Goal: Task Accomplishment & Management: Manage account settings

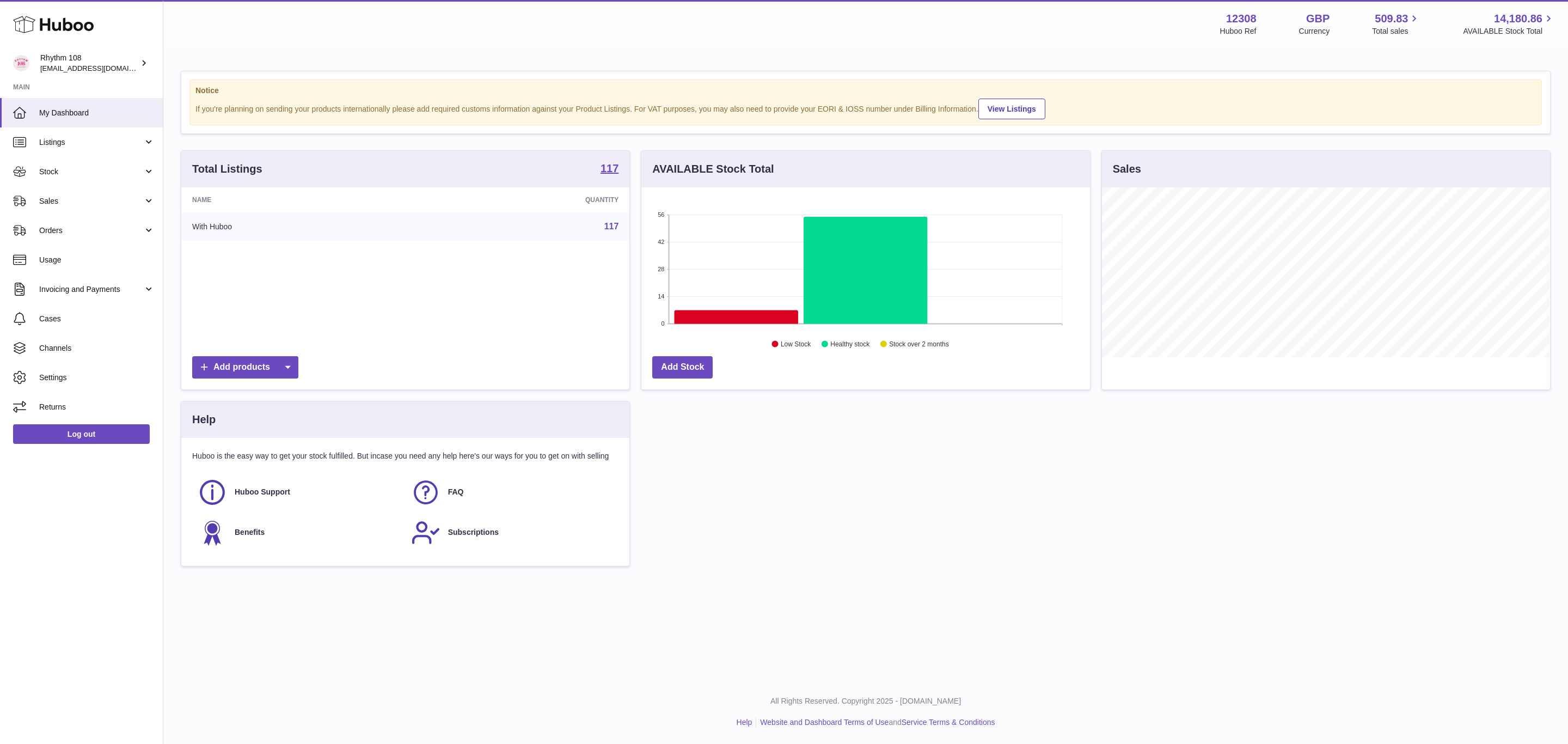
scroll to position [170, 447]
click at [1124, 584] on div "Notice If you're planning on sending your products internationally please add r…" at bounding box center [865, 324] width 1405 height 550
click at [56, 202] on span "Sales" at bounding box center [91, 201] width 104 height 11
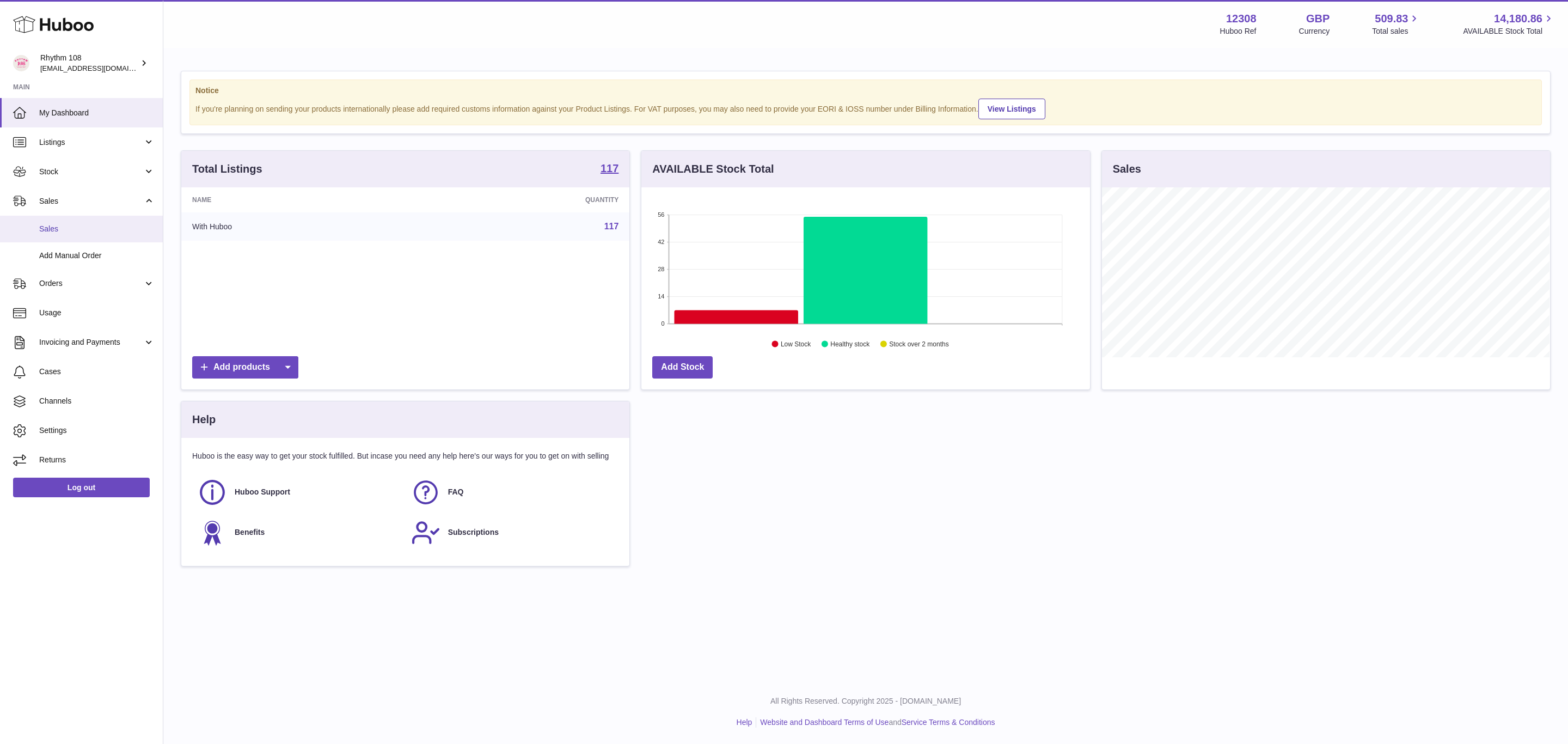
click at [57, 224] on span "Sales" at bounding box center [96, 229] width 116 height 11
click at [62, 254] on span "Add Manual Order" at bounding box center [96, 255] width 116 height 11
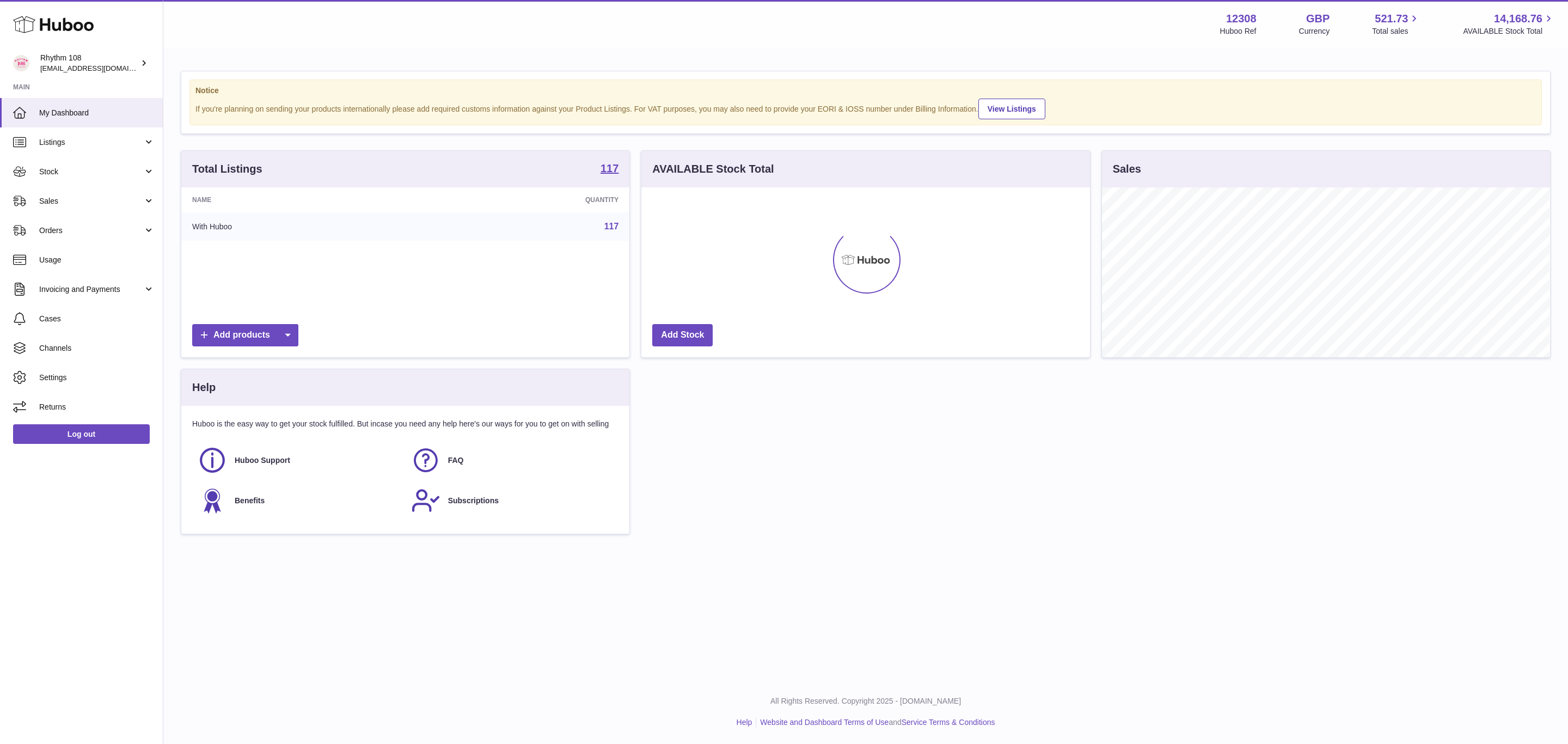
scroll to position [170, 447]
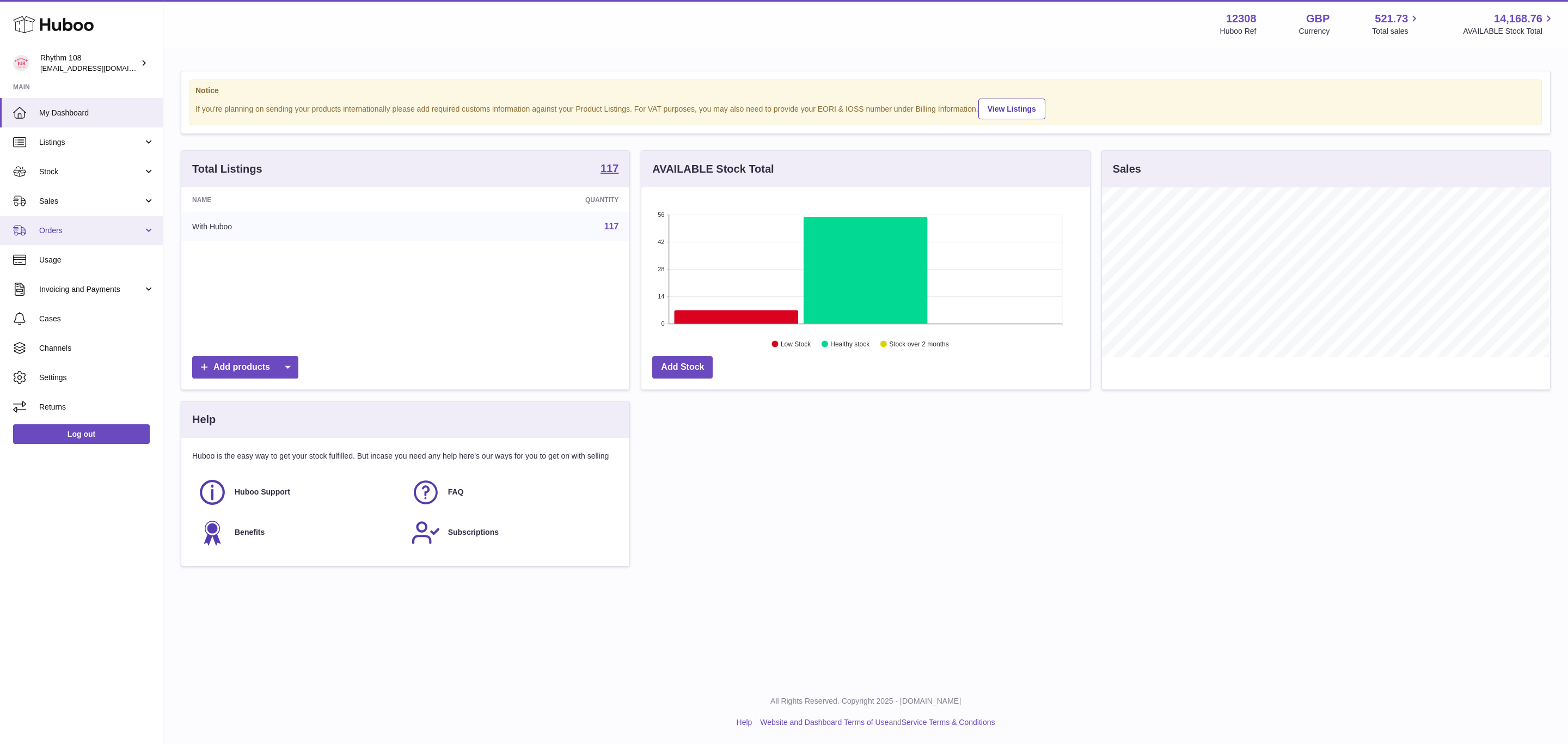
click at [84, 231] on span "Orders" at bounding box center [91, 231] width 104 height 11
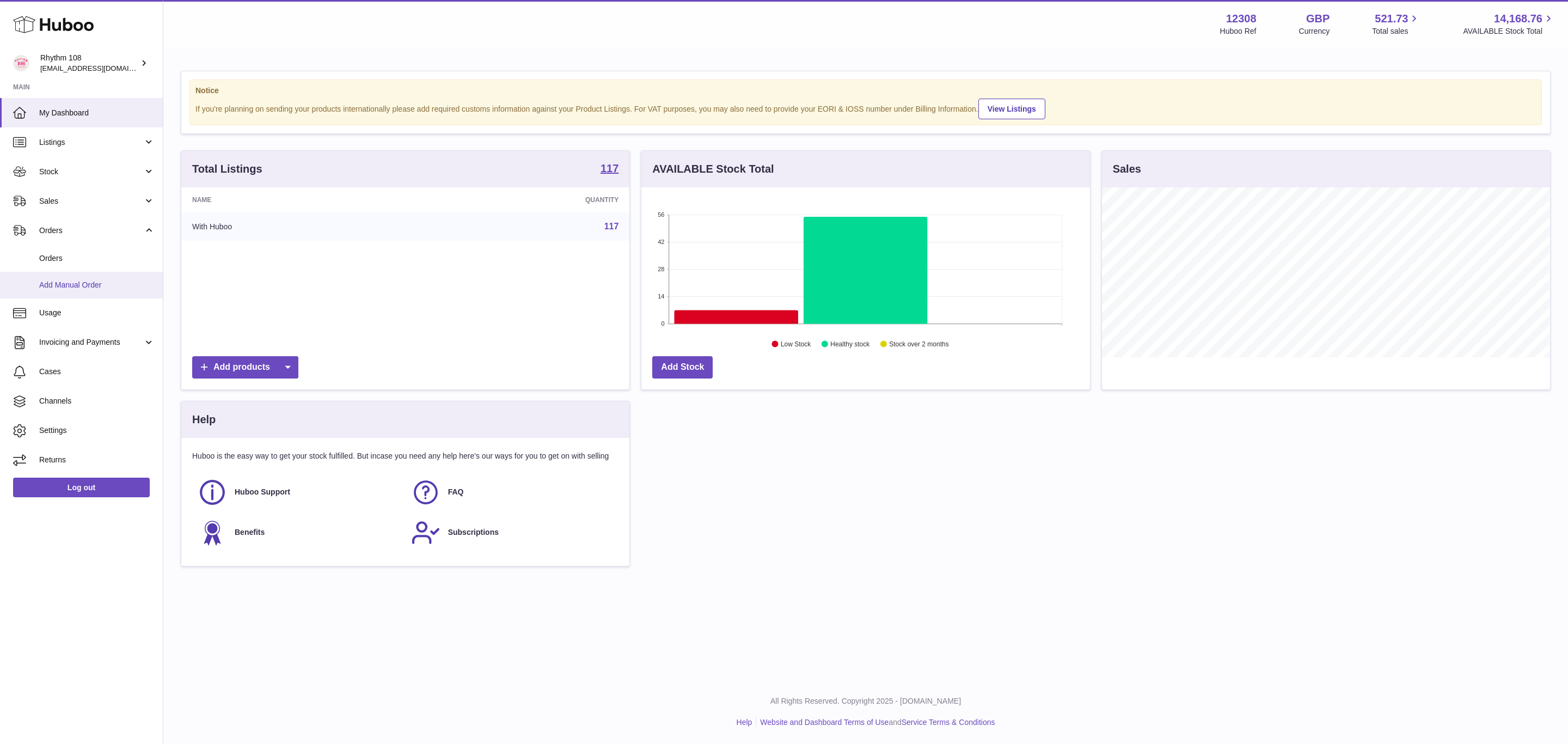
click at [59, 290] on span "Add Manual Order" at bounding box center [96, 285] width 116 height 11
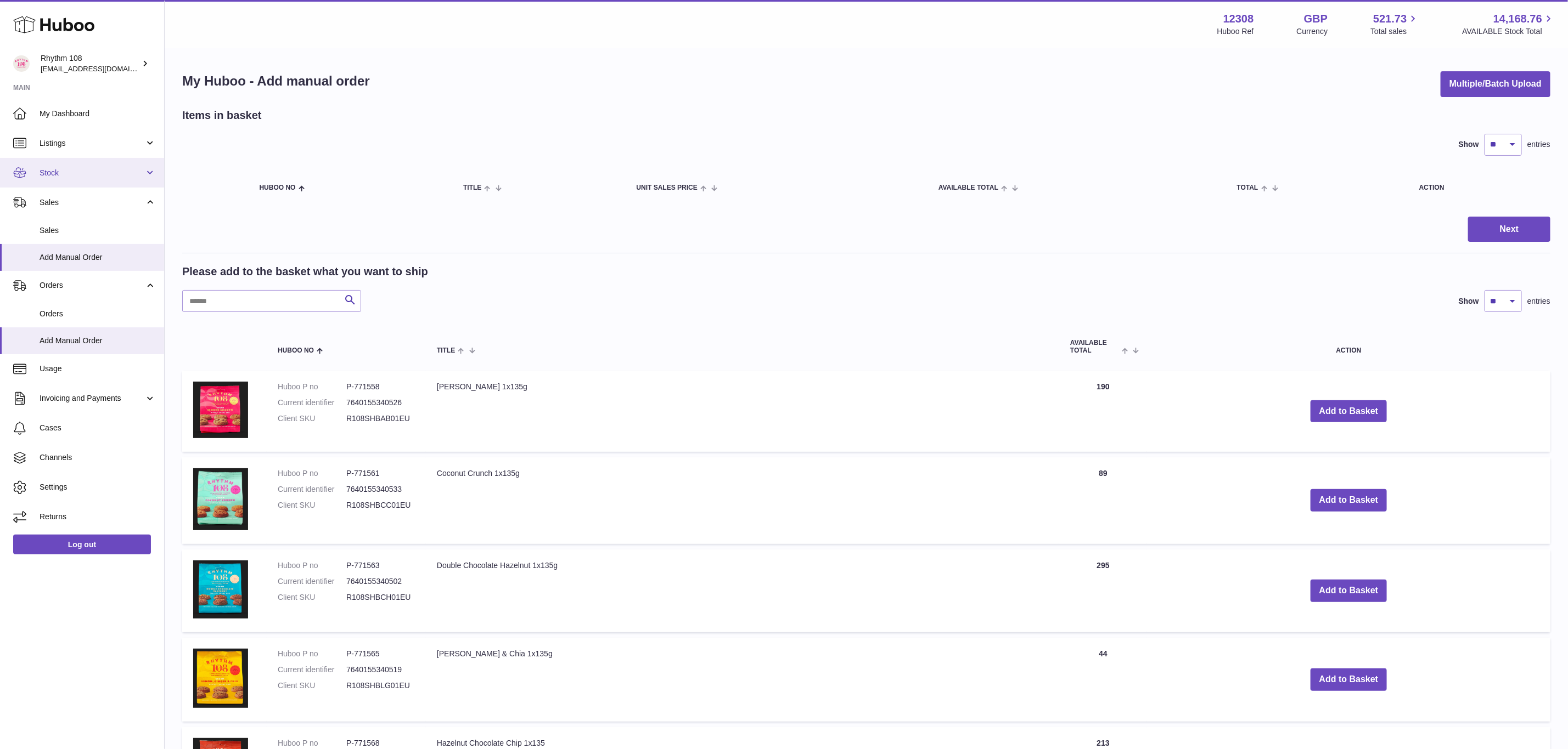
click at [91, 175] on span "Stock" at bounding box center [92, 173] width 105 height 11
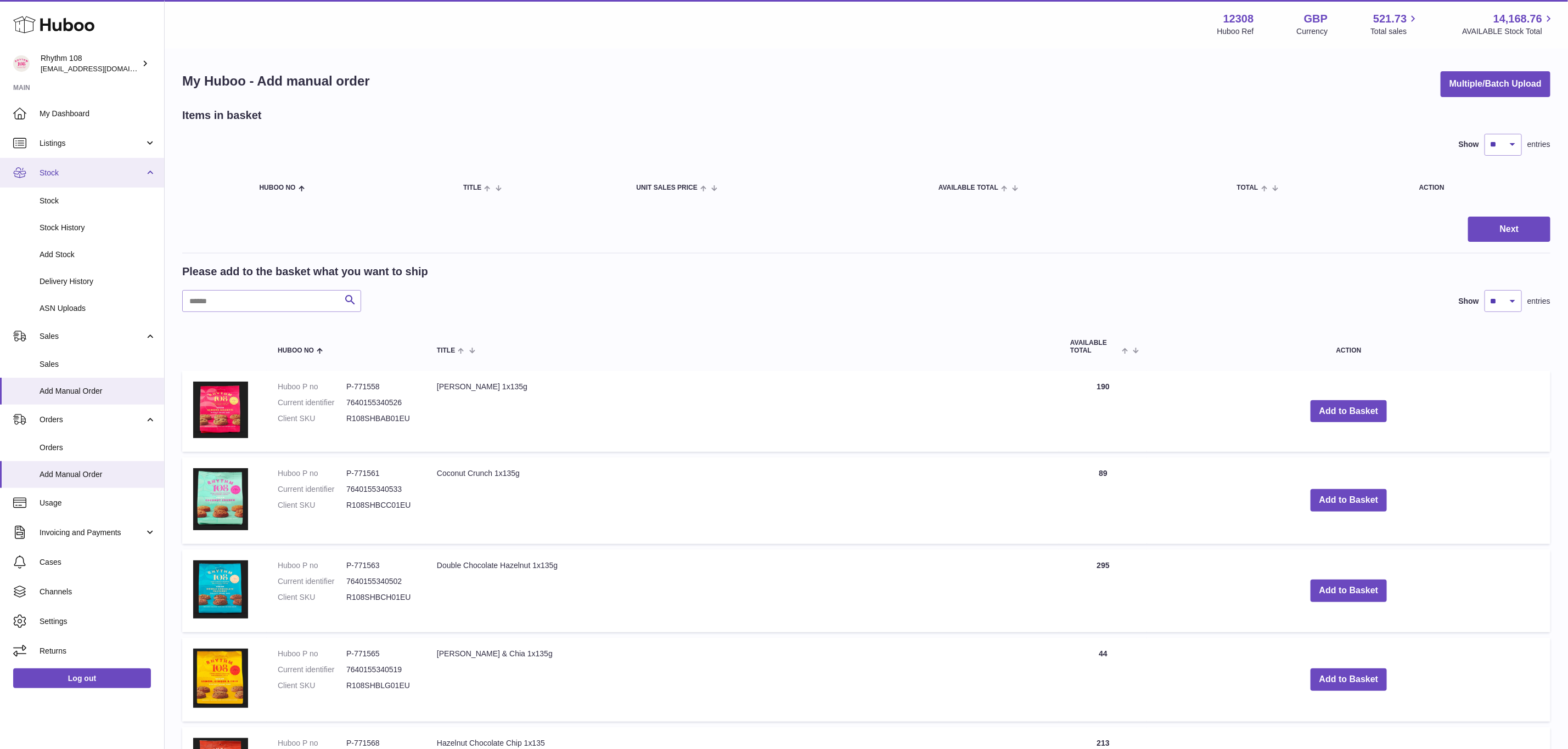
click at [84, 168] on span "Stock" at bounding box center [92, 173] width 105 height 11
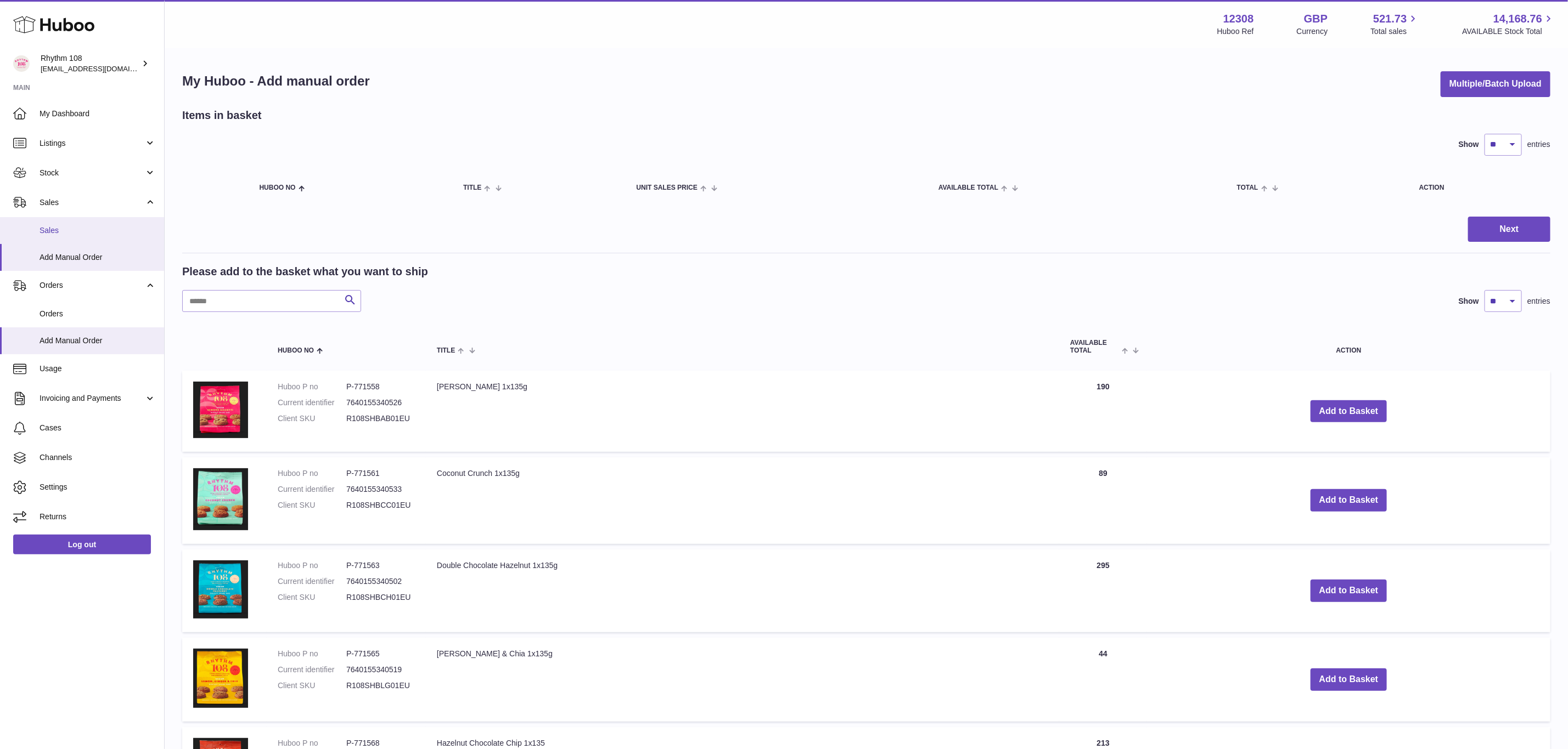
click at [70, 231] on span "Sales" at bounding box center [97, 230] width 116 height 11
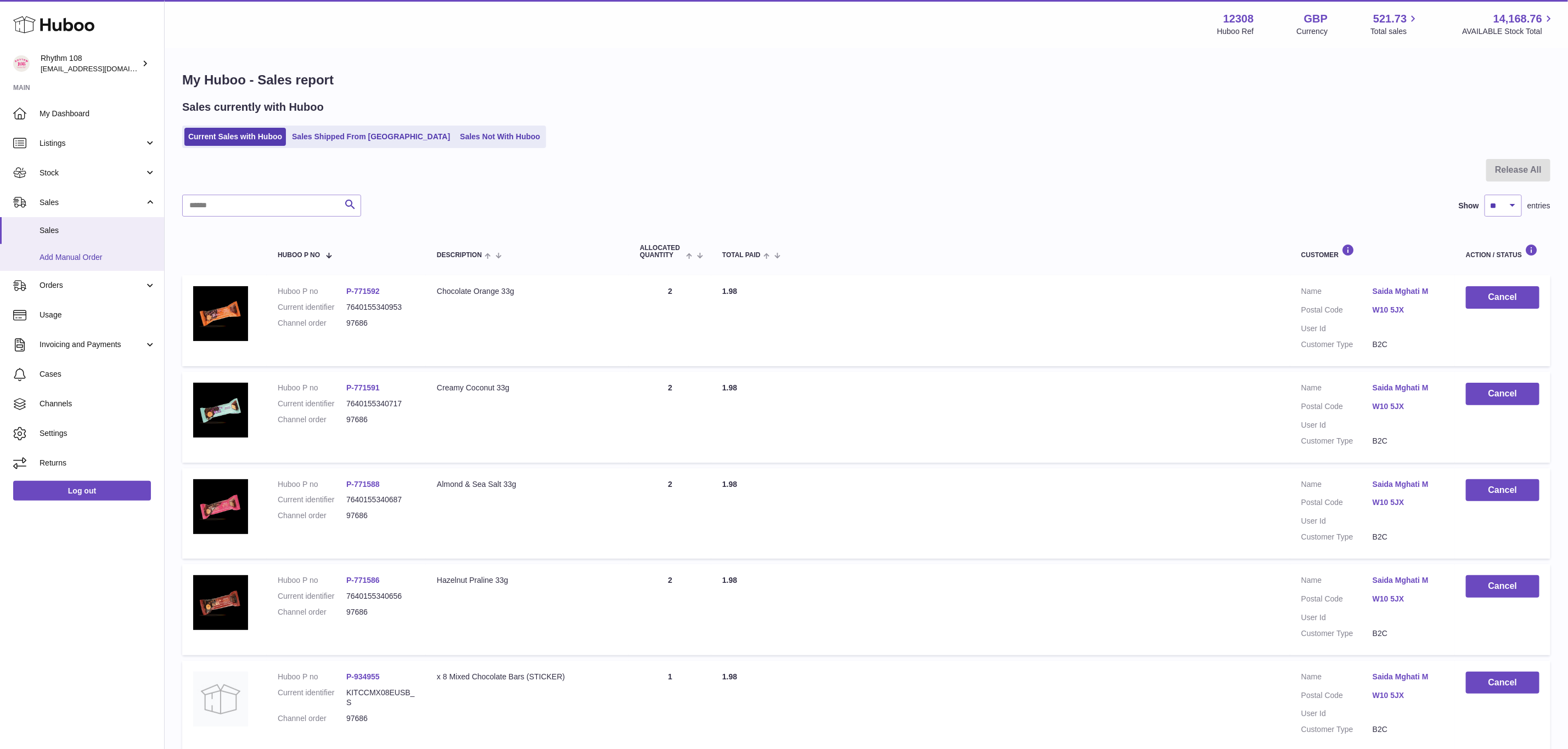
click at [80, 263] on link "Add Manual Order" at bounding box center [82, 257] width 164 height 27
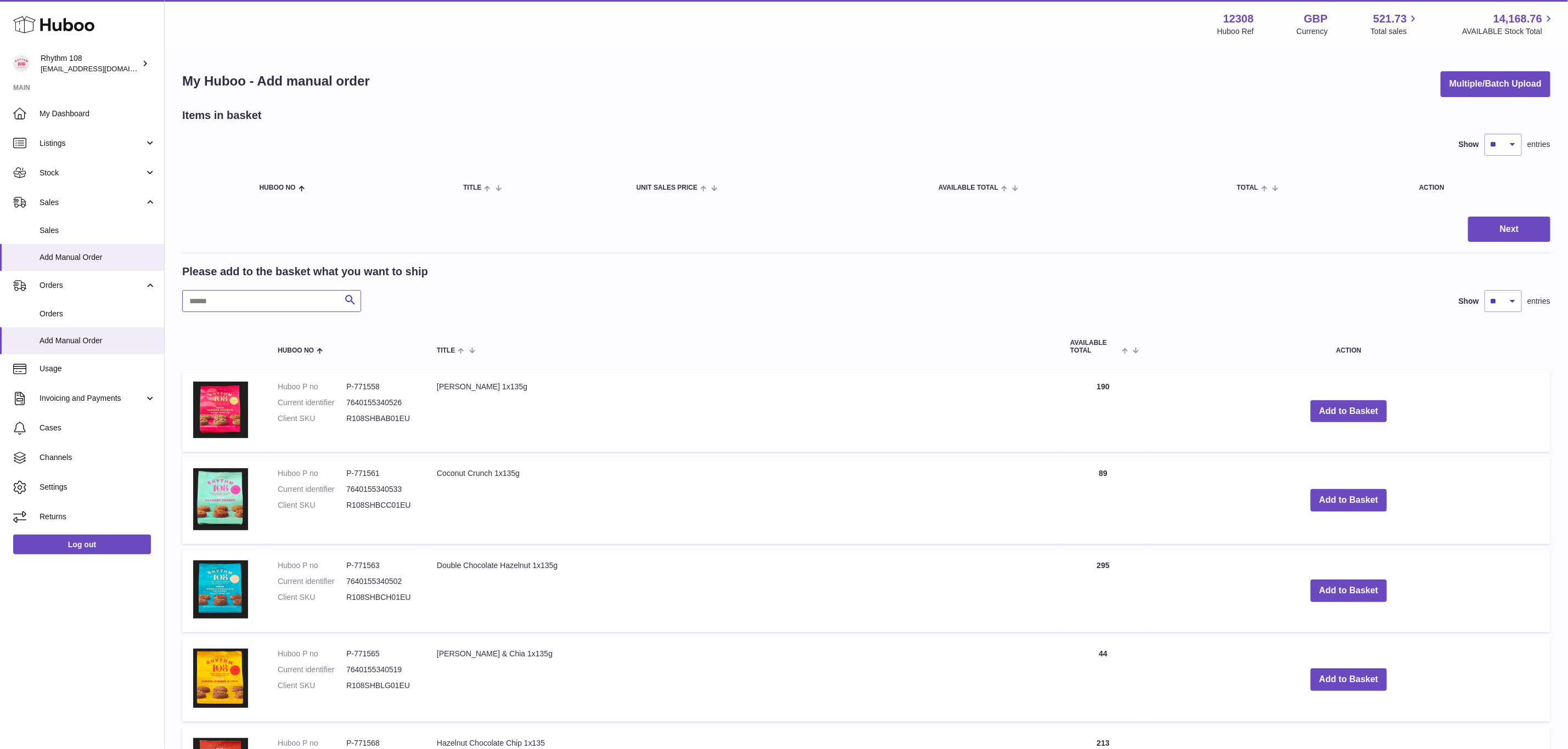
click at [298, 293] on input "text" at bounding box center [271, 301] width 179 height 22
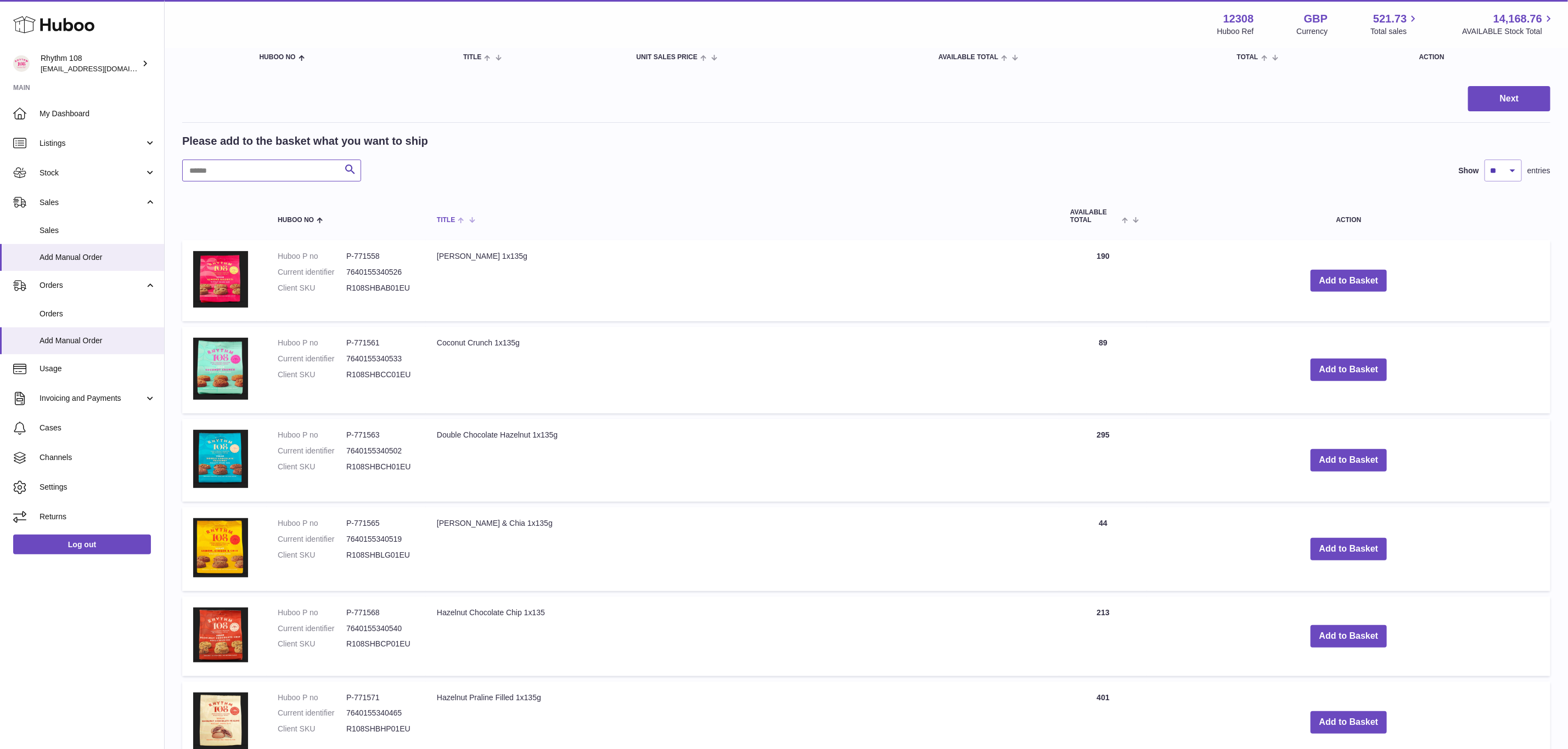
scroll to position [164, 0]
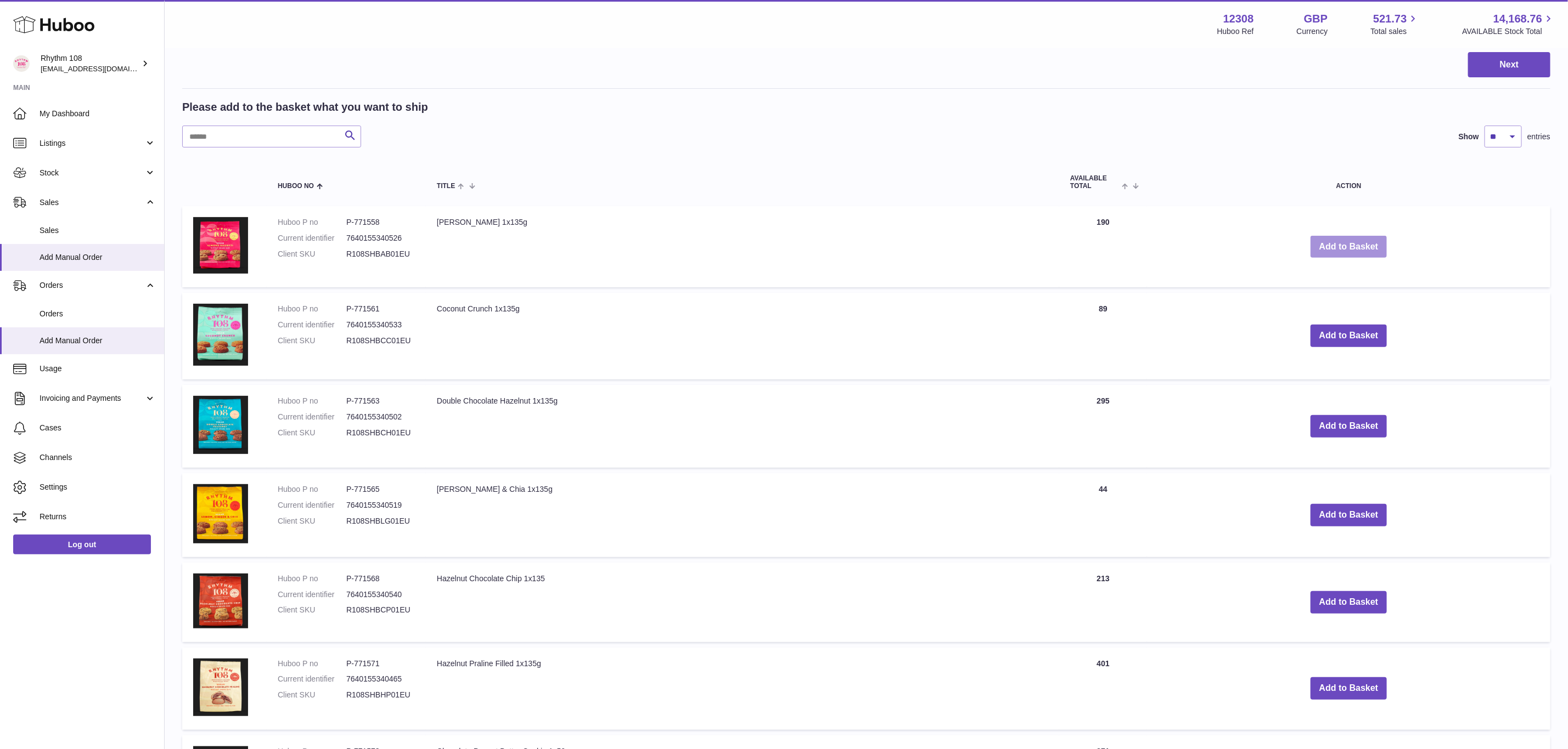
click at [1342, 239] on button "Add to Basket" at bounding box center [1349, 247] width 77 height 22
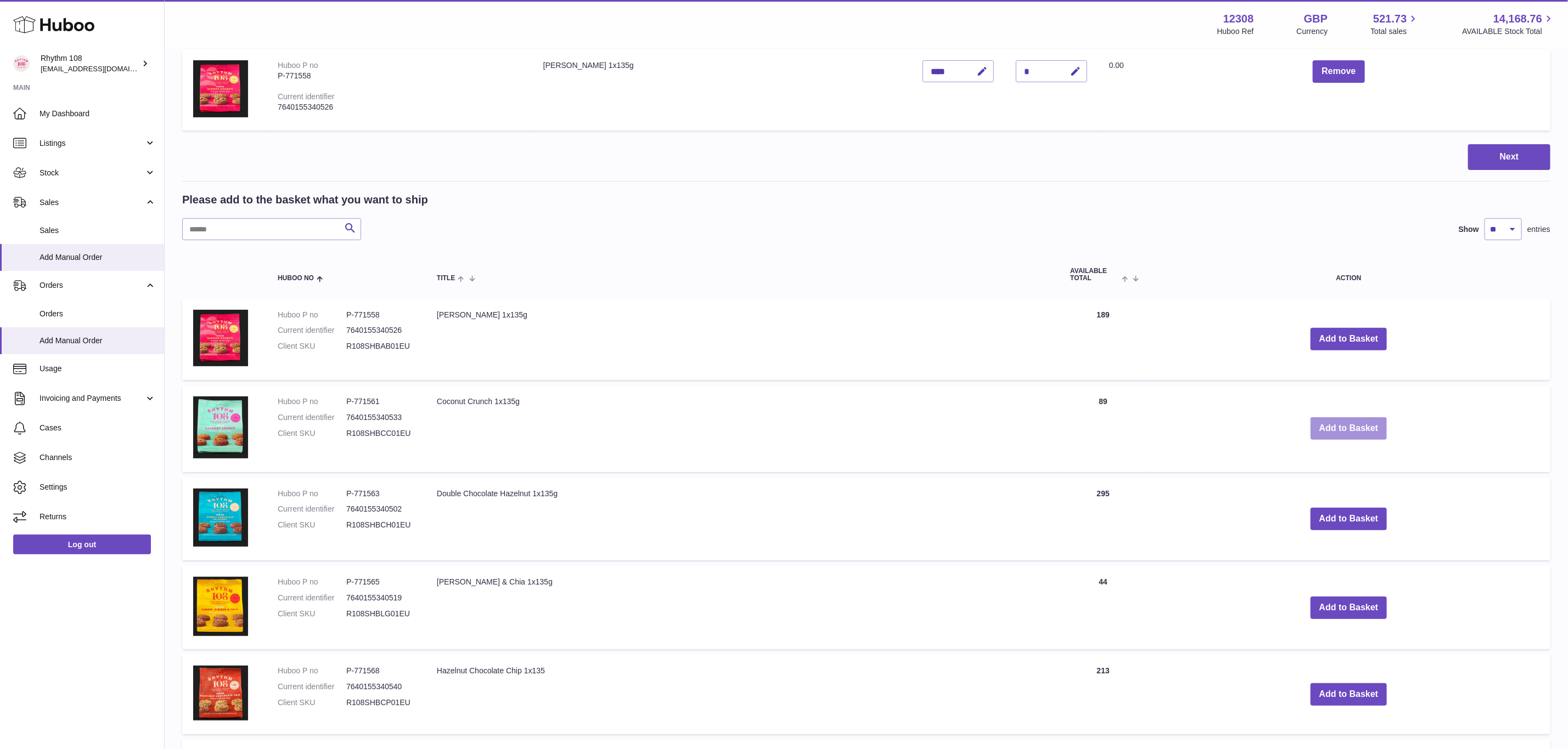
click at [1332, 422] on button "Add to Basket" at bounding box center [1349, 428] width 77 height 22
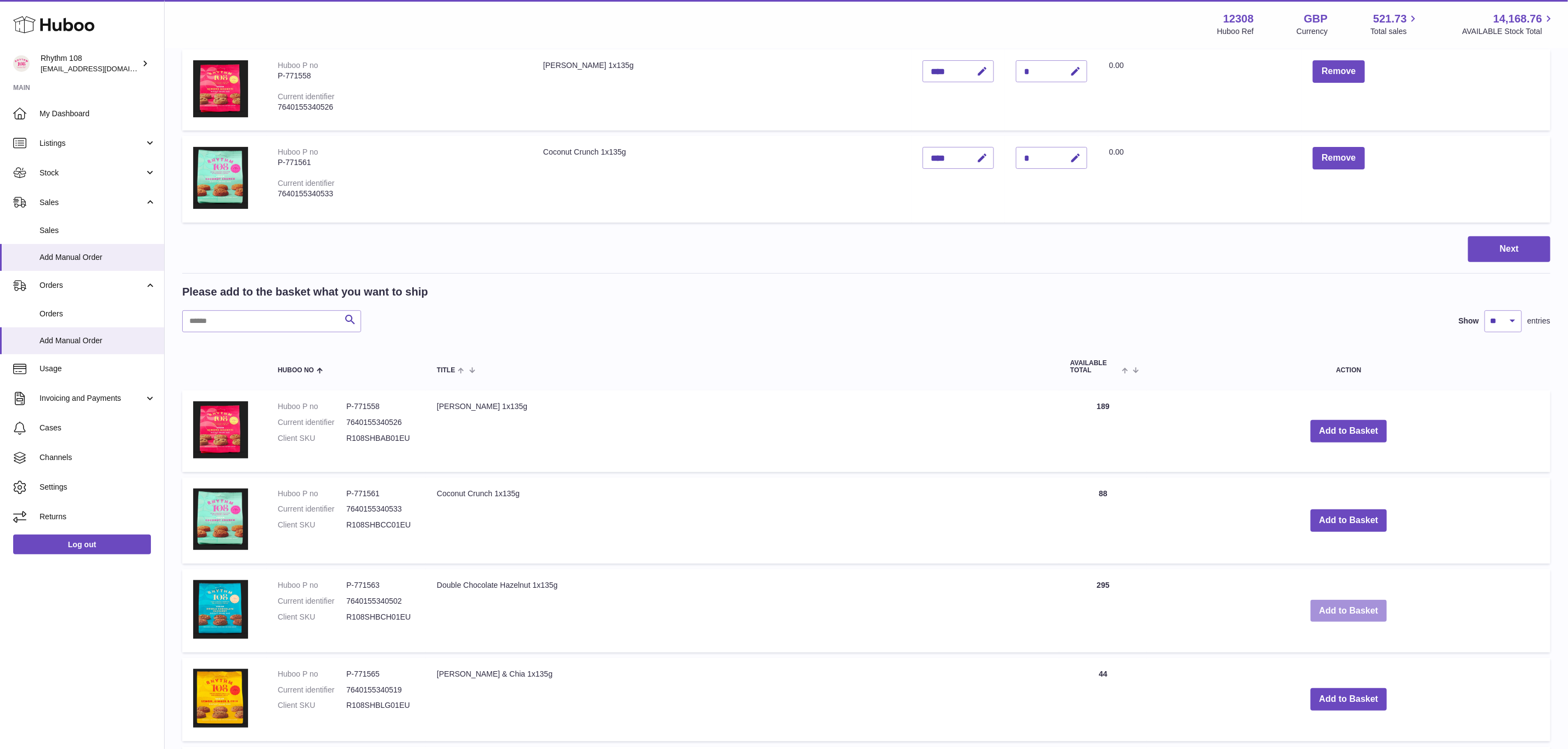
click at [1319, 606] on button "Add to Basket" at bounding box center [1349, 611] width 77 height 22
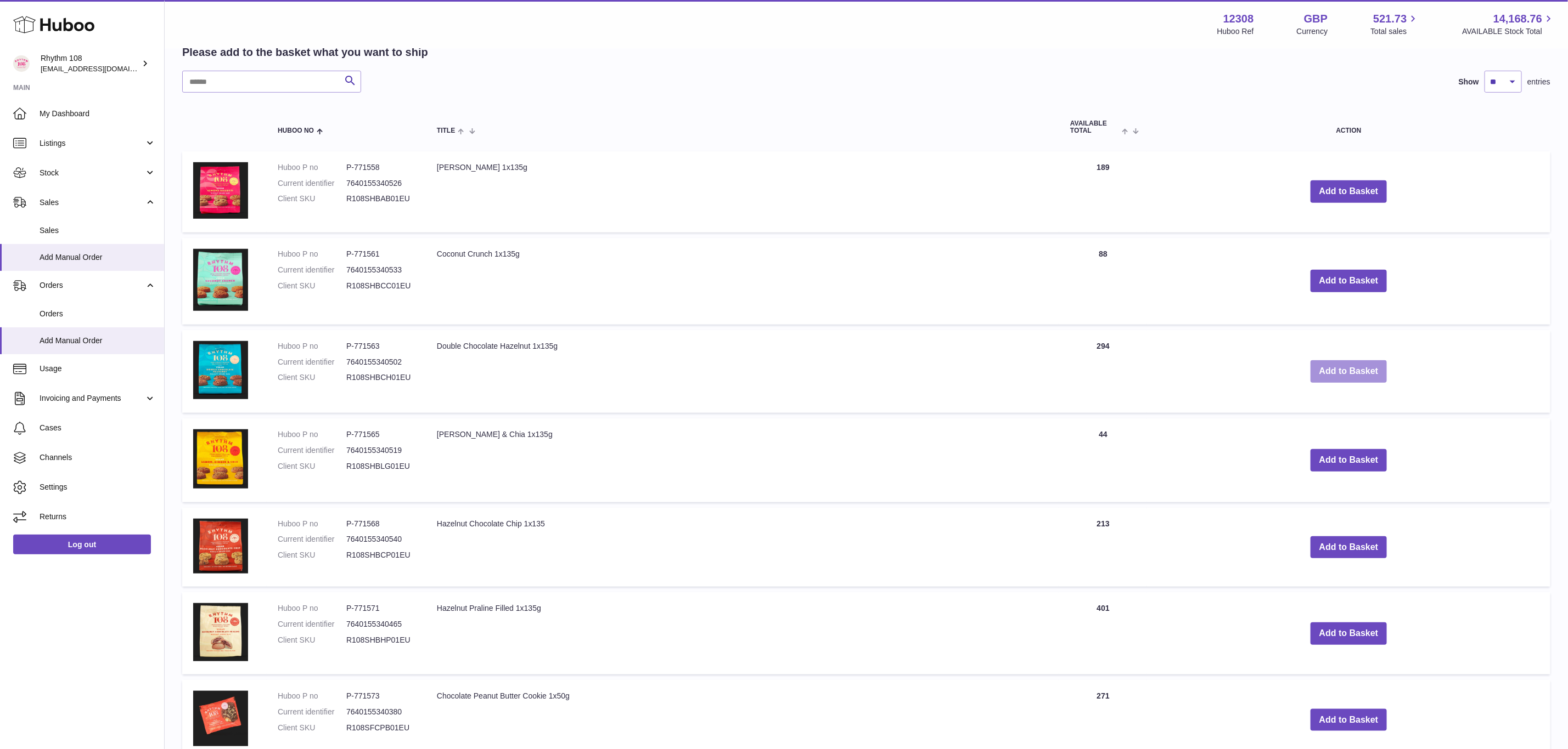
scroll to position [494, 0]
click at [1352, 544] on button "Add to Basket" at bounding box center [1349, 547] width 77 height 22
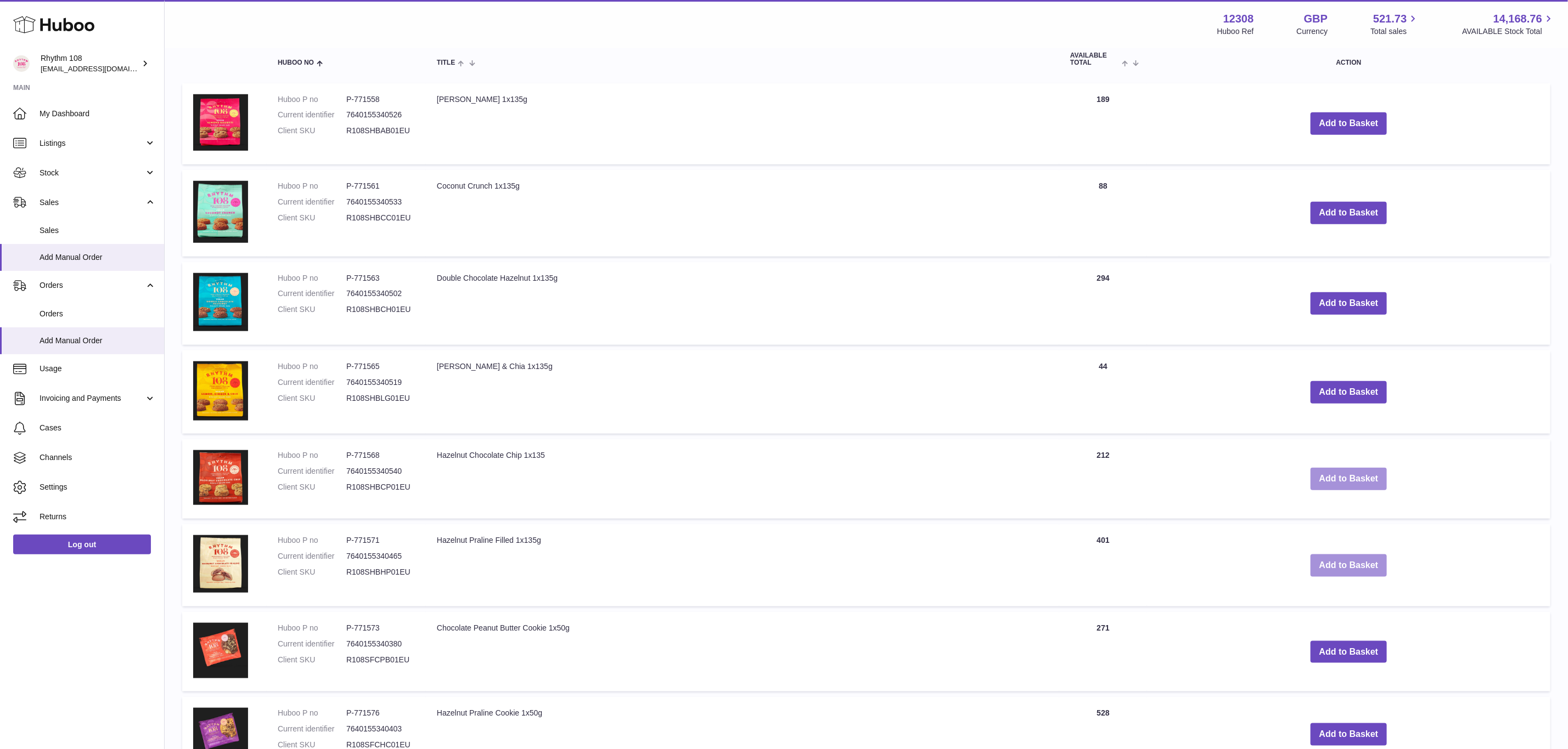
scroll to position [743, 0]
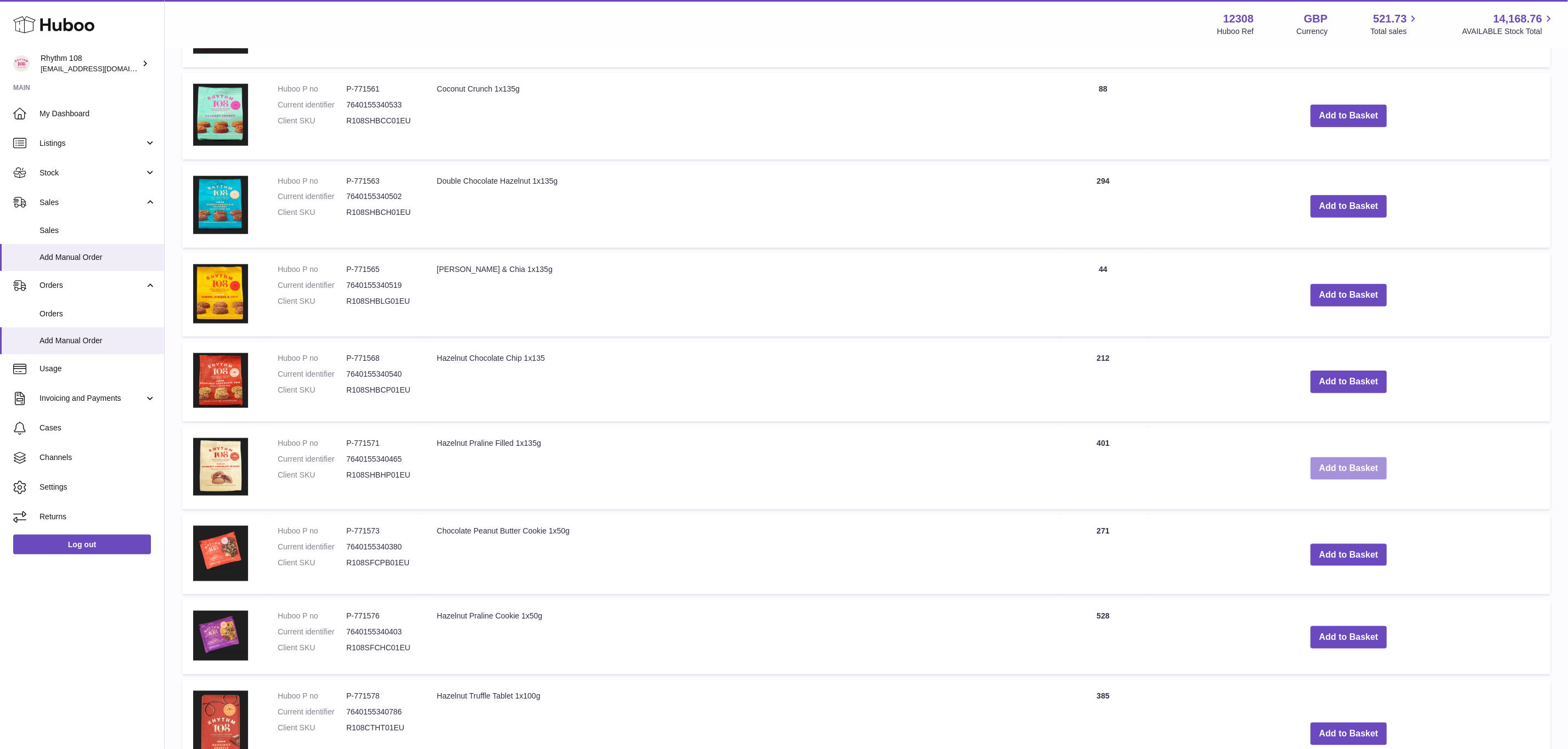
click at [1360, 464] on button "Add to Basket" at bounding box center [1349, 469] width 77 height 22
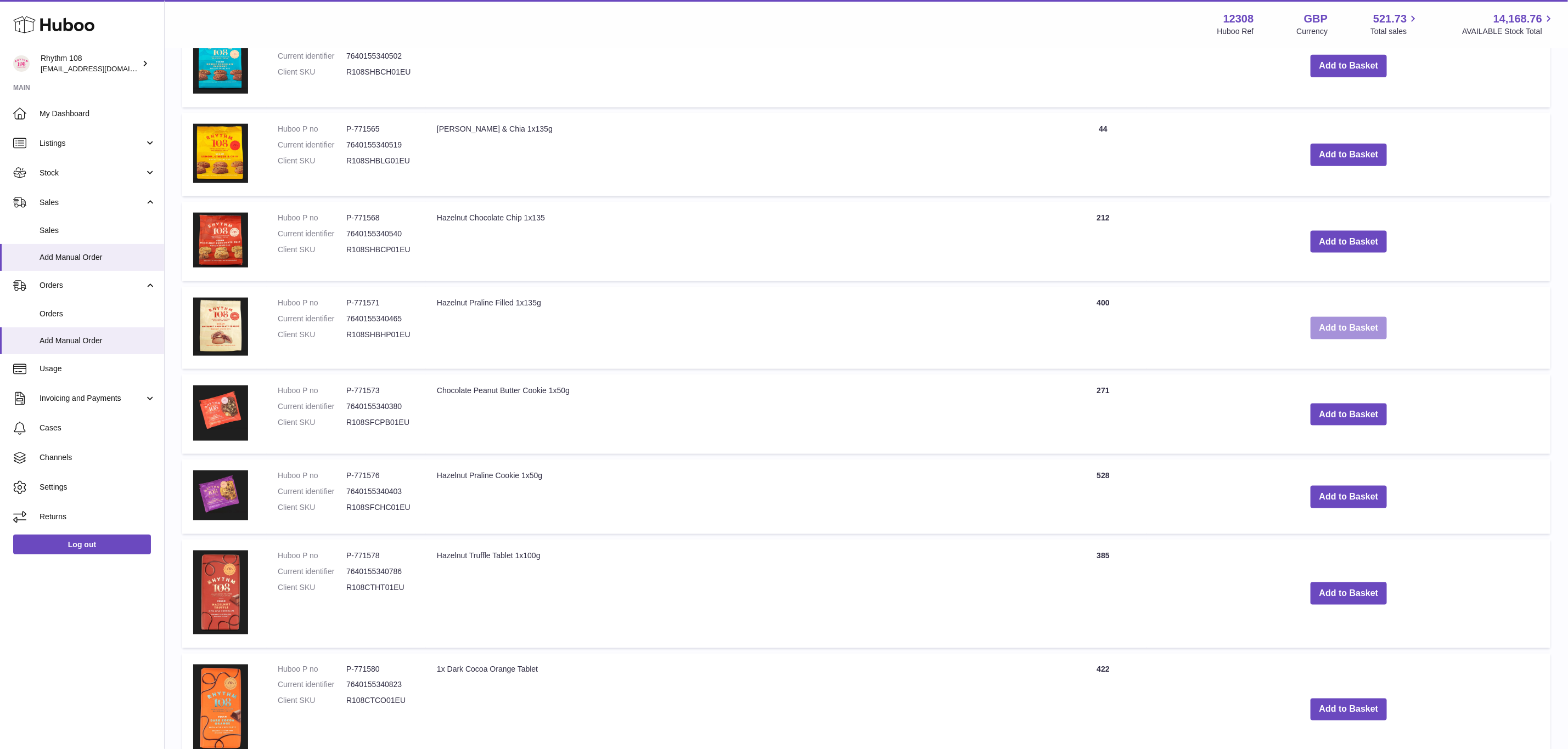
scroll to position [994, 0]
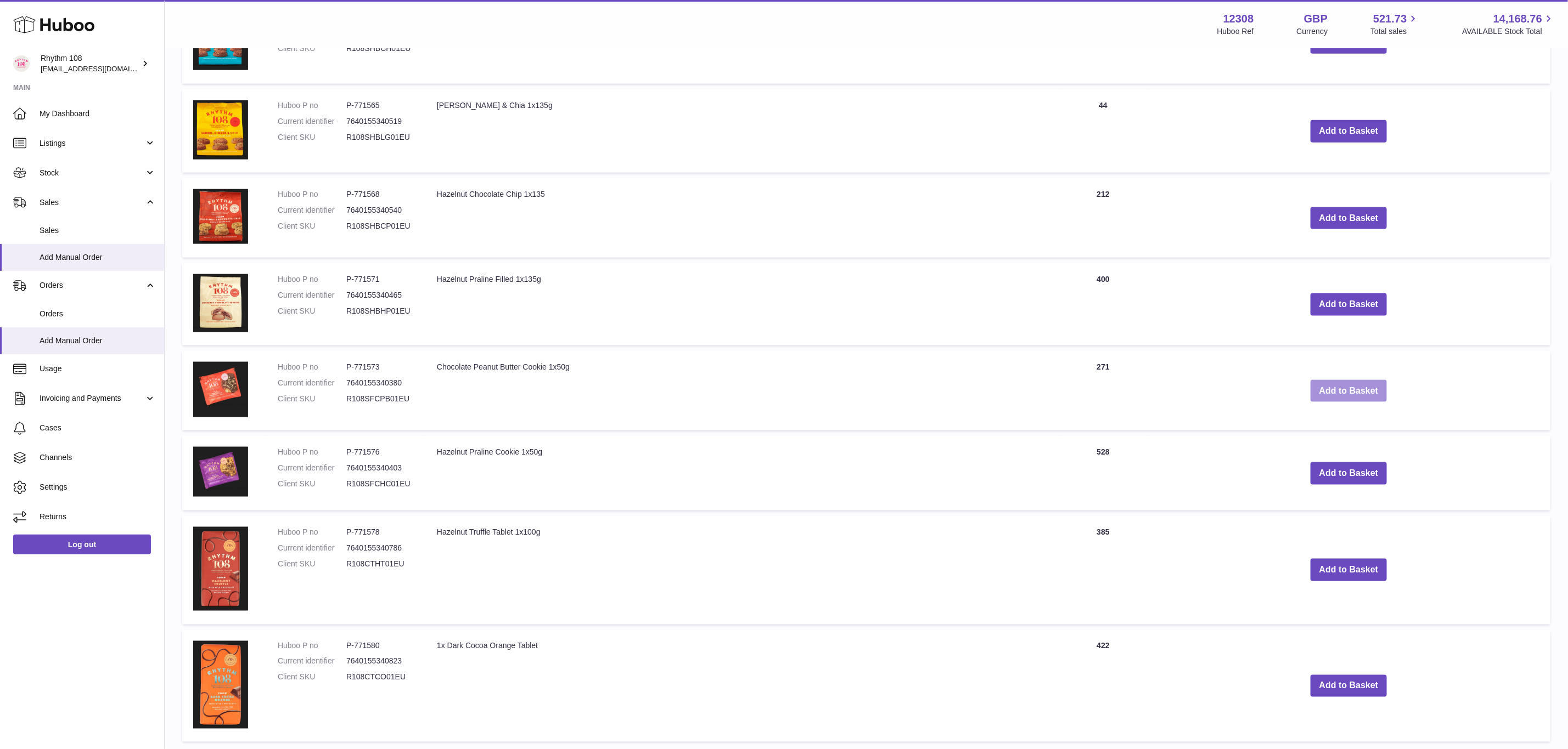
click at [1351, 393] on button "Add to Basket" at bounding box center [1349, 392] width 77 height 22
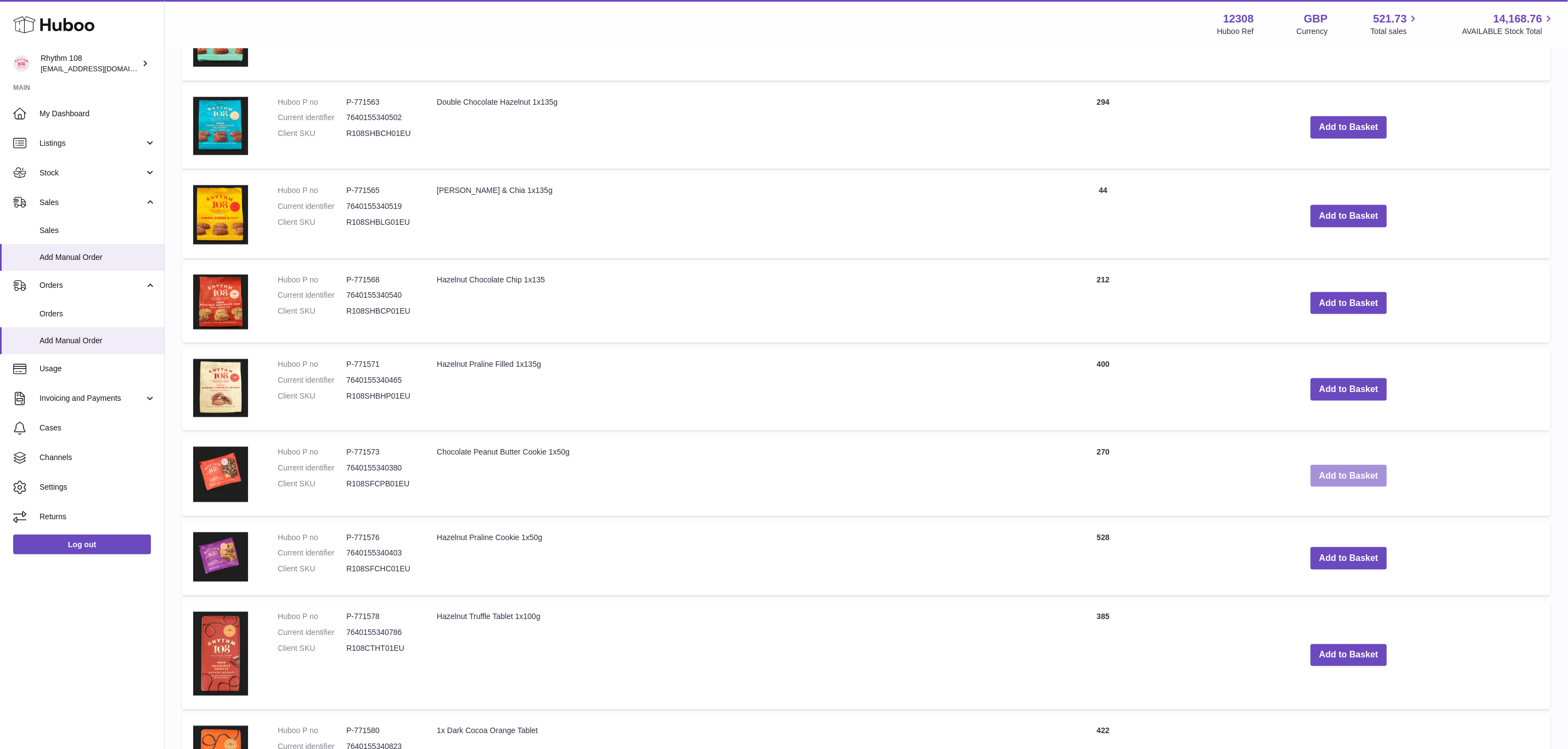
scroll to position [1080, 0]
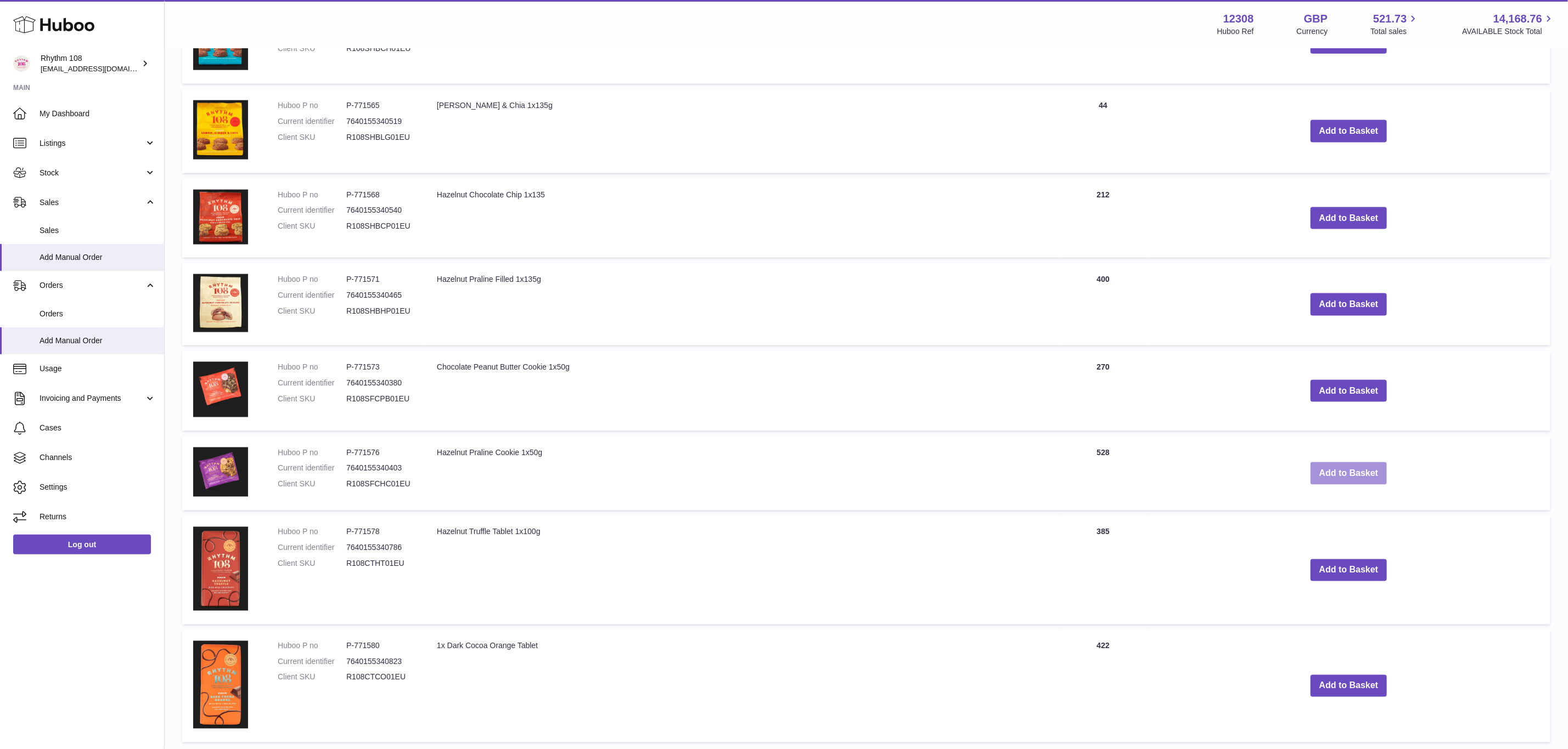
click at [1370, 471] on button "Add to Basket" at bounding box center [1349, 474] width 77 height 22
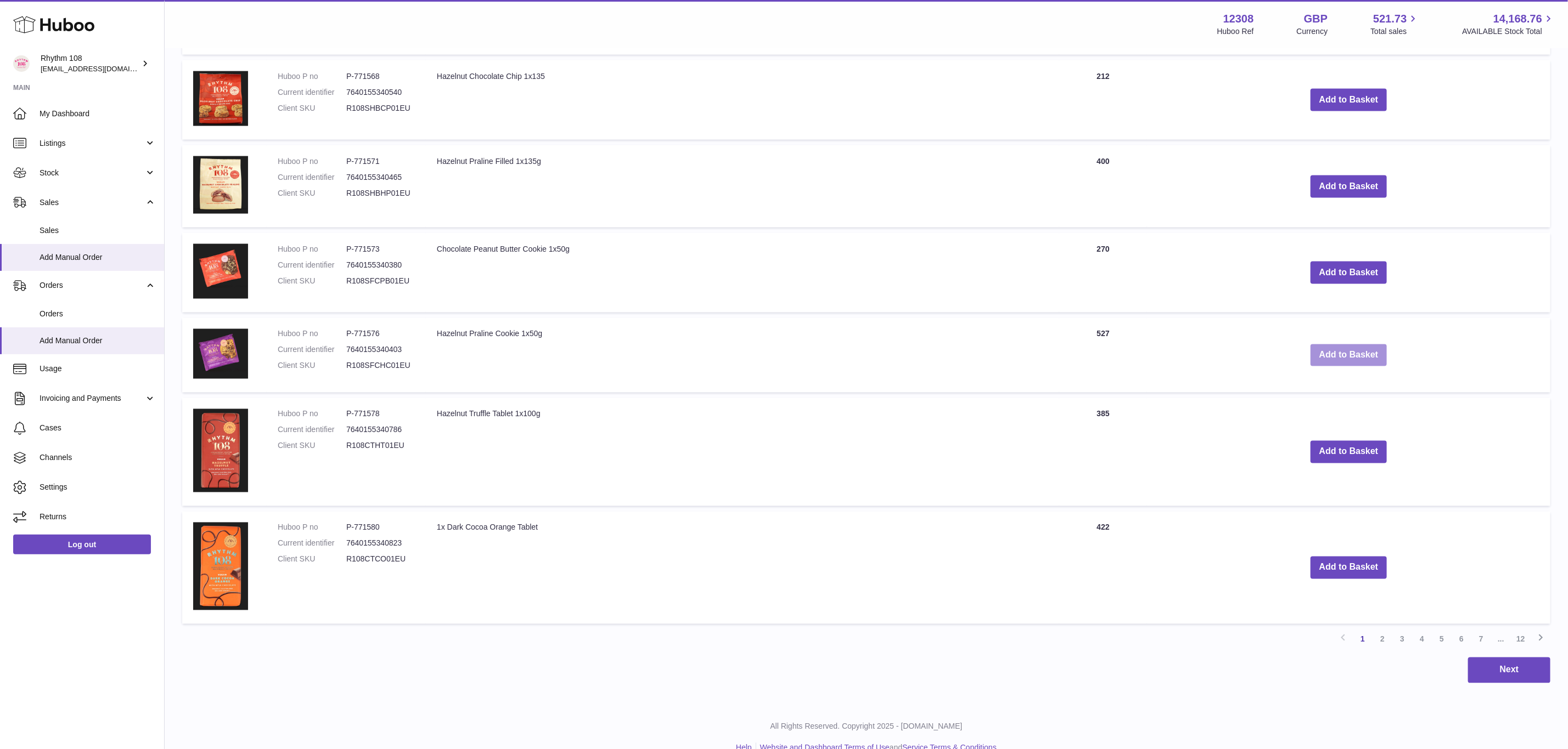
scroll to position [1291, 0]
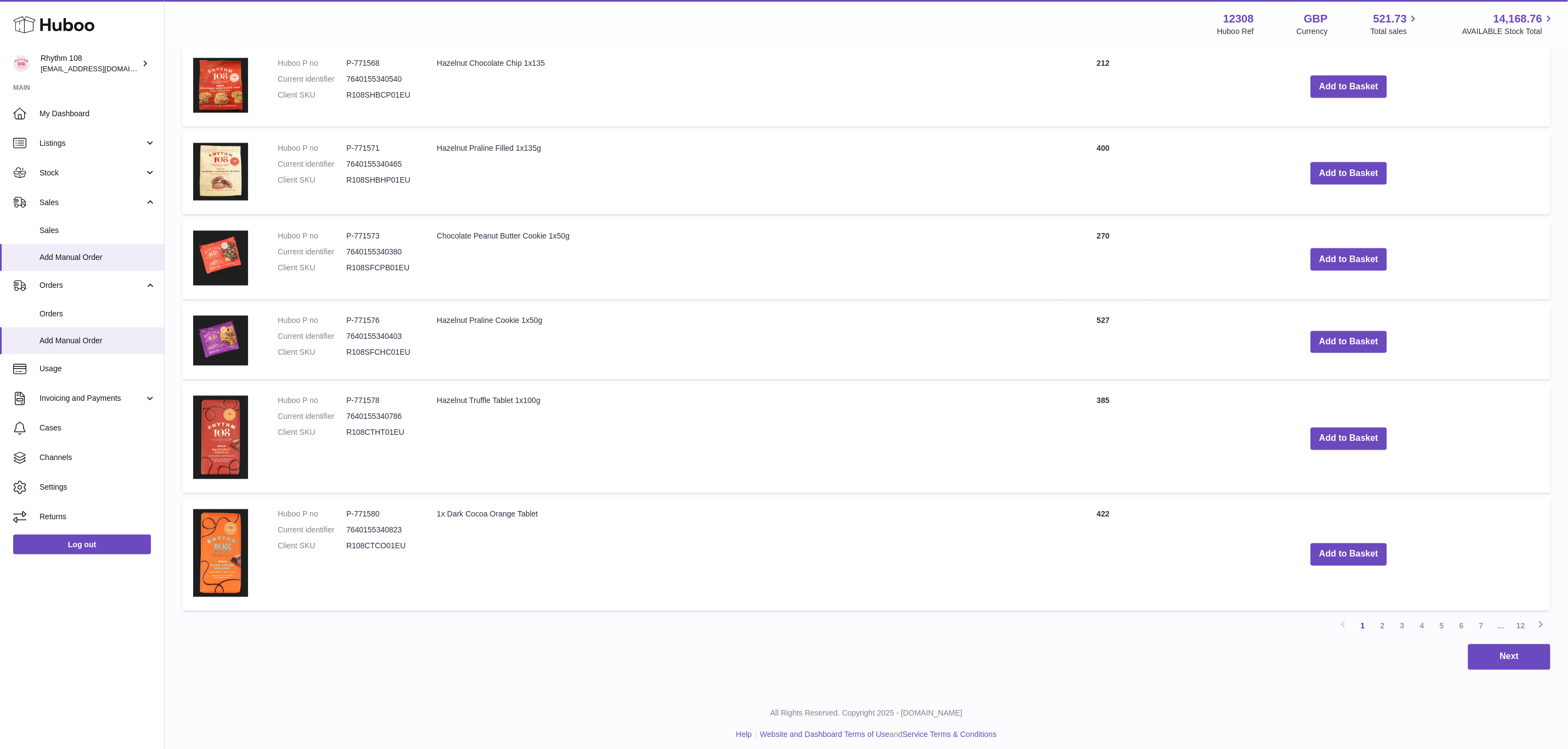
click at [1357, 446] on td "Add to Basket" at bounding box center [1349, 439] width 404 height 108
click at [1357, 435] on button "Add to Basket" at bounding box center [1349, 439] width 77 height 22
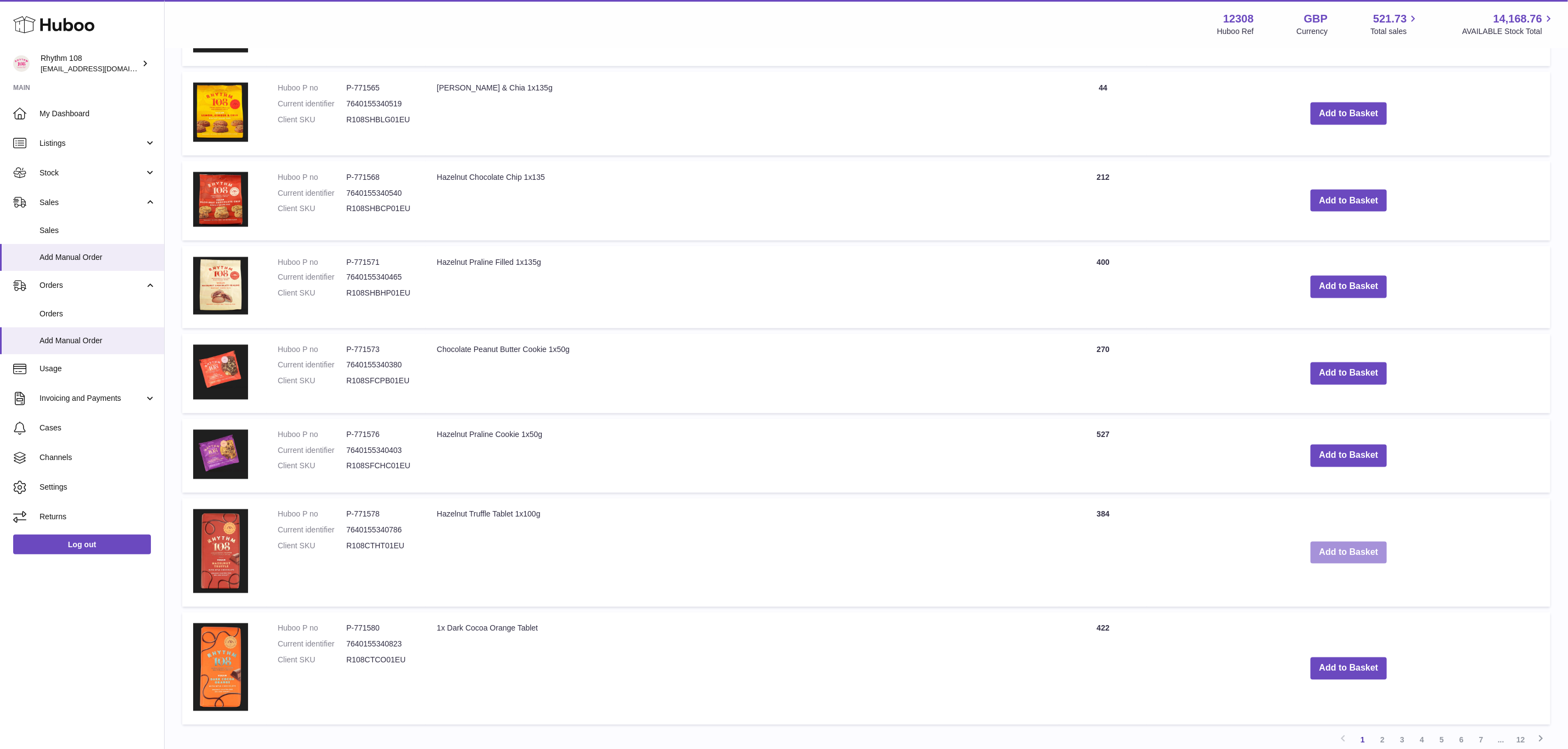
scroll to position [1404, 0]
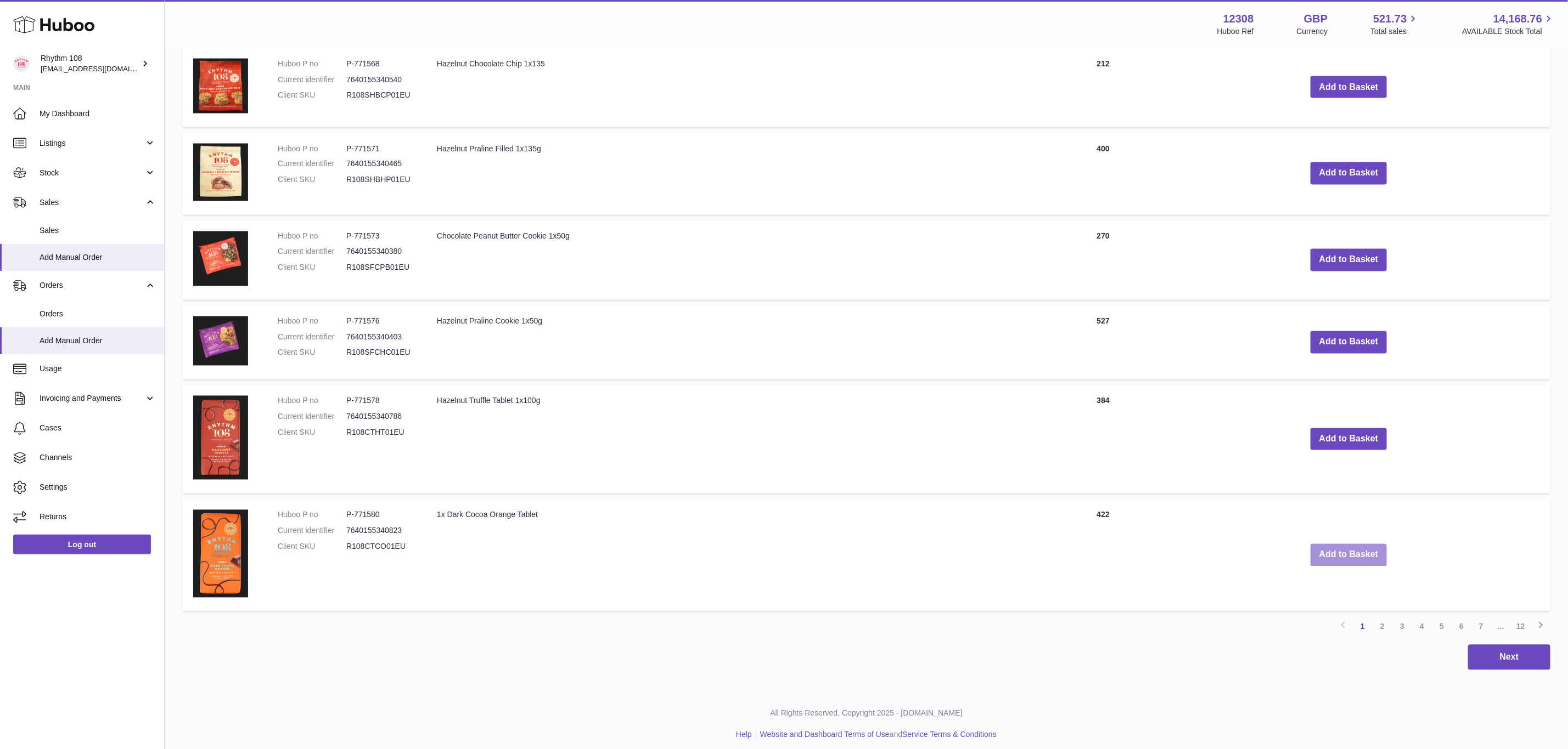
click at [1354, 544] on button "Add to Basket" at bounding box center [1349, 555] width 77 height 22
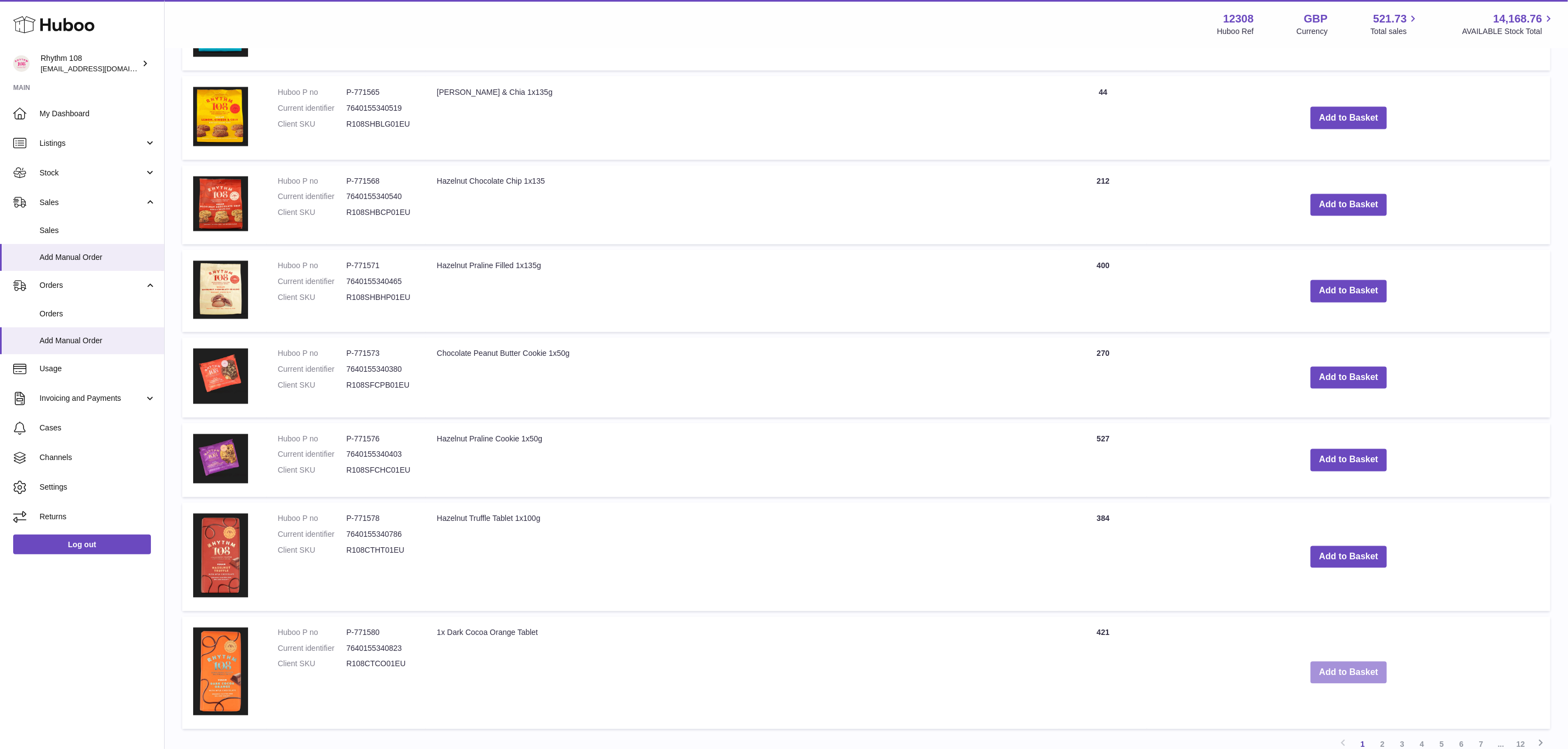
scroll to position [1521, 0]
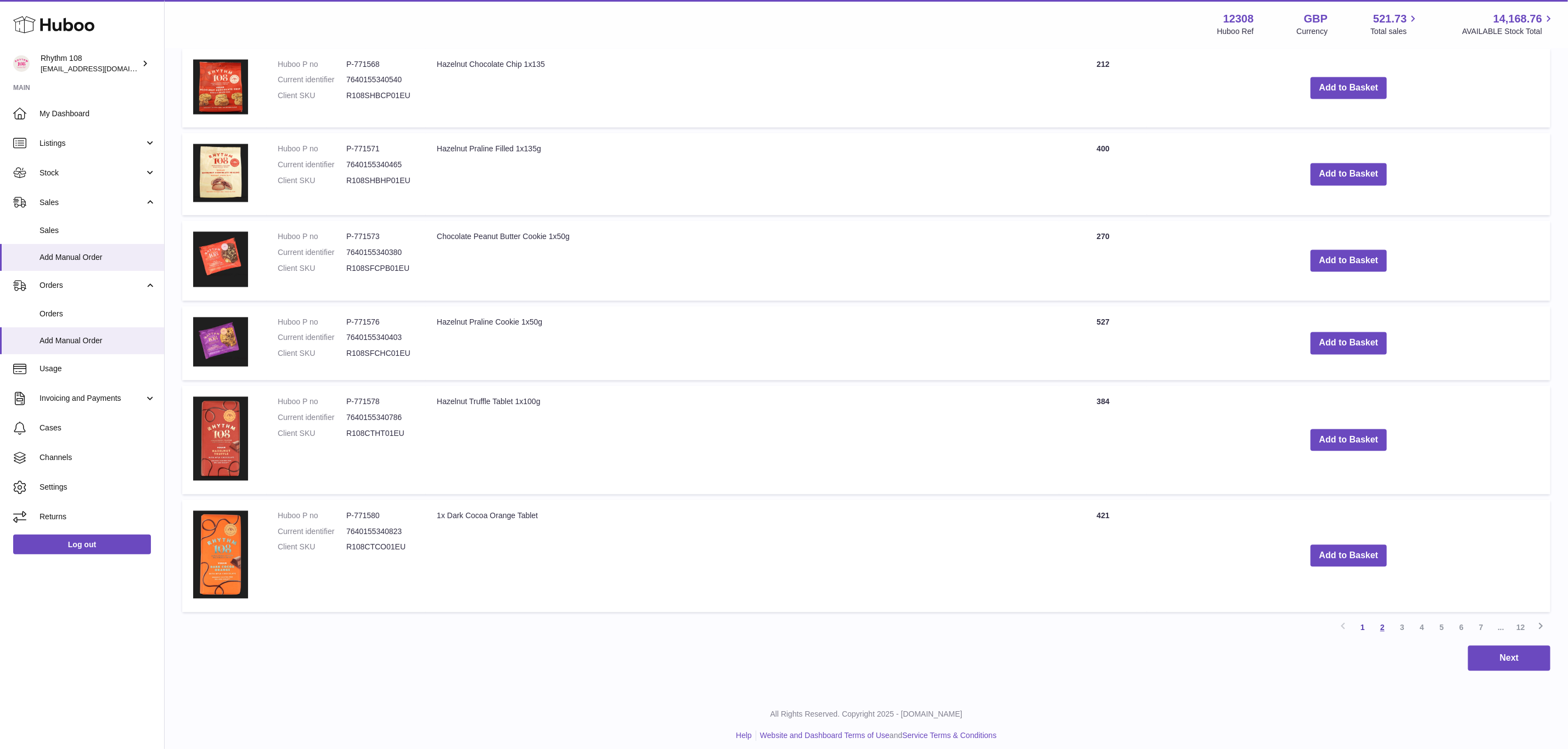
click at [1383, 625] on link "2" at bounding box center [1382, 628] width 20 height 20
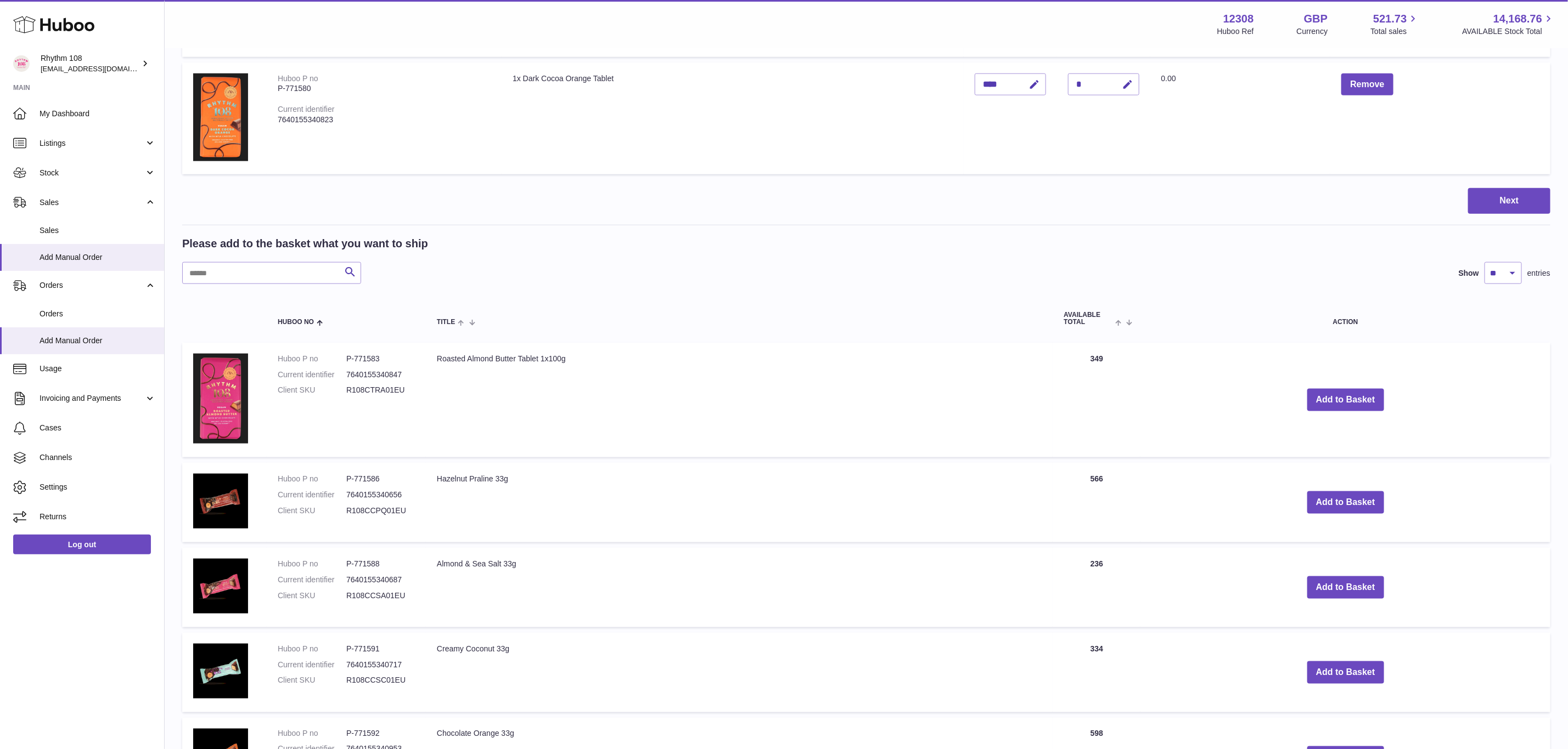
scroll to position [872, 0]
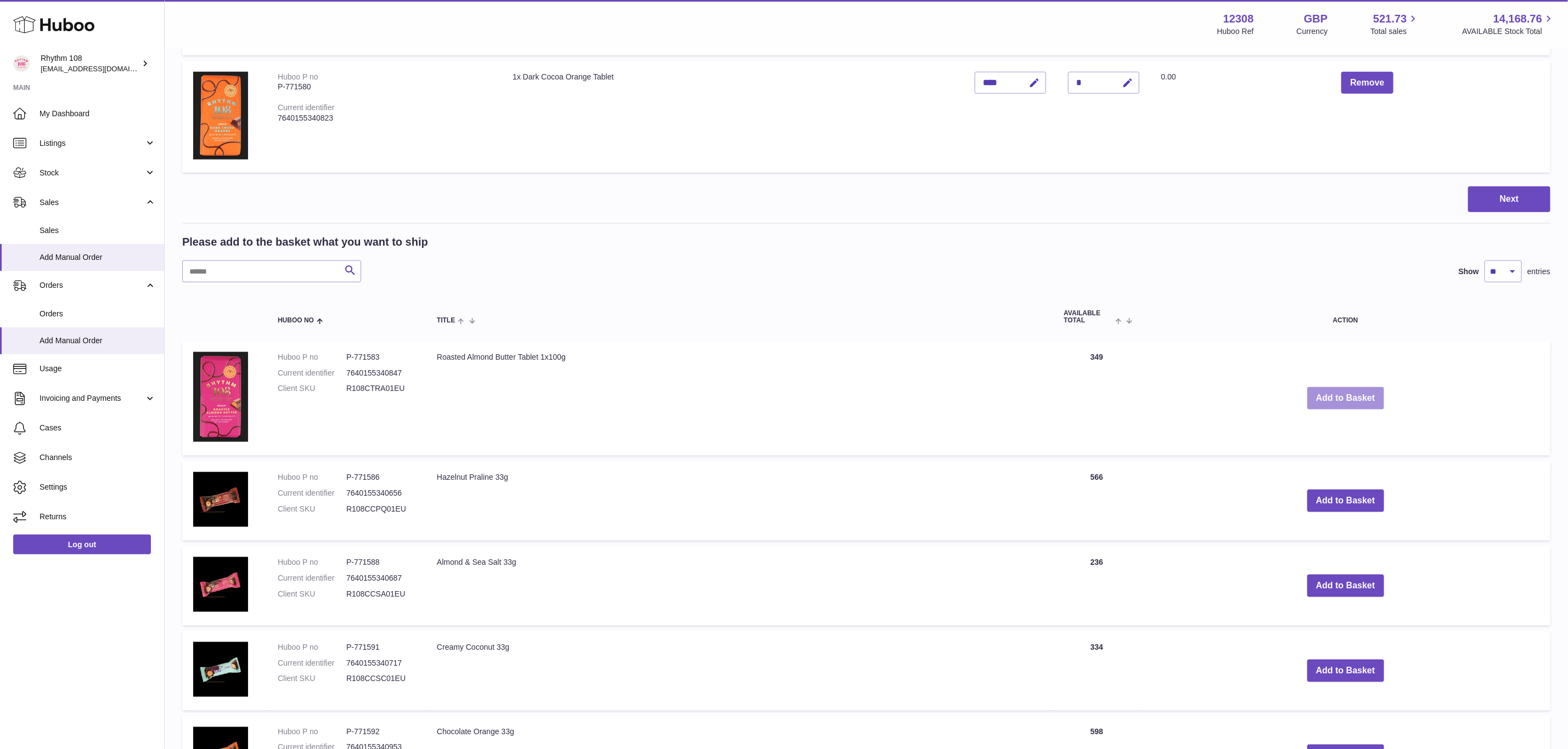
click at [1379, 387] on button "Add to Basket" at bounding box center [1345, 398] width 77 height 22
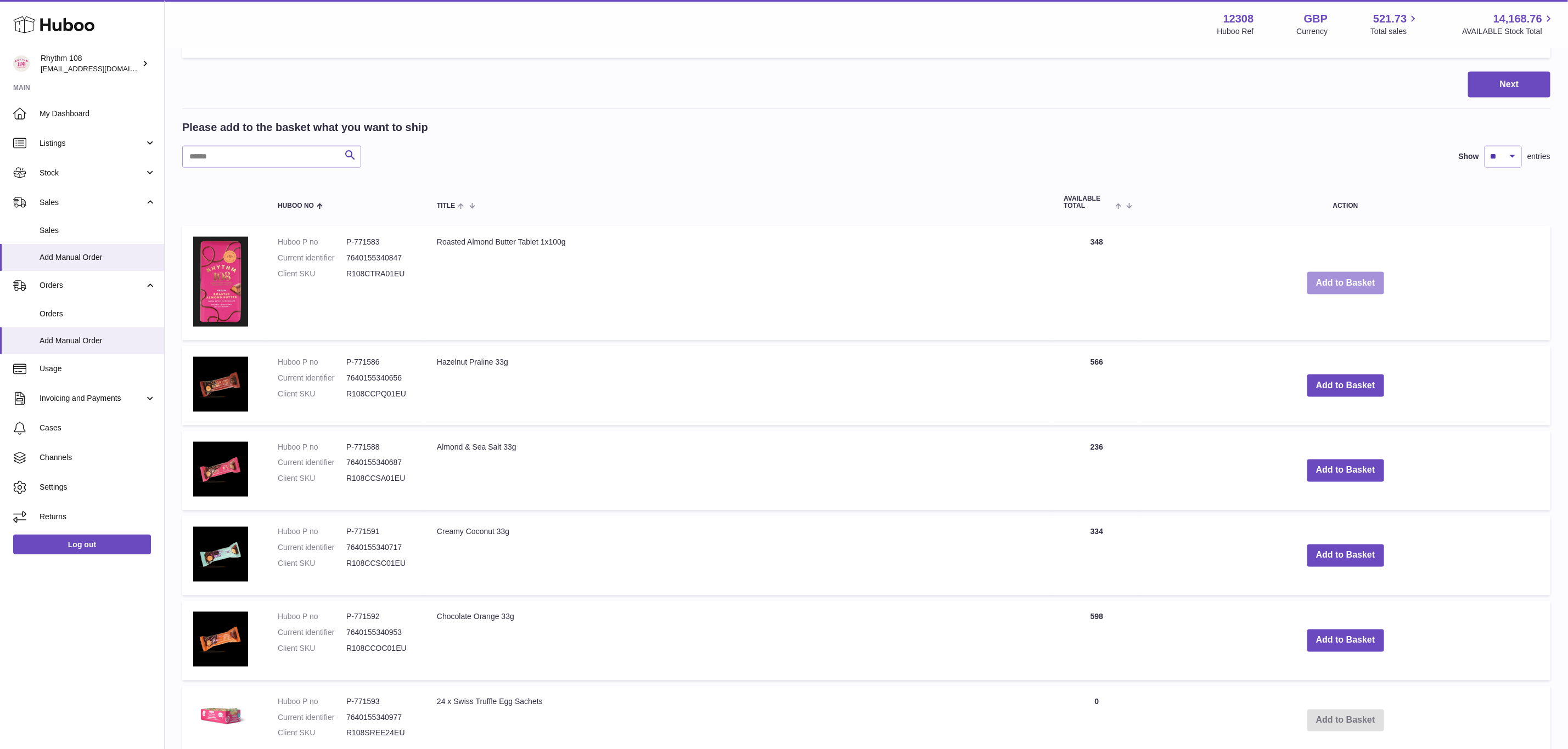
scroll to position [1201, 0]
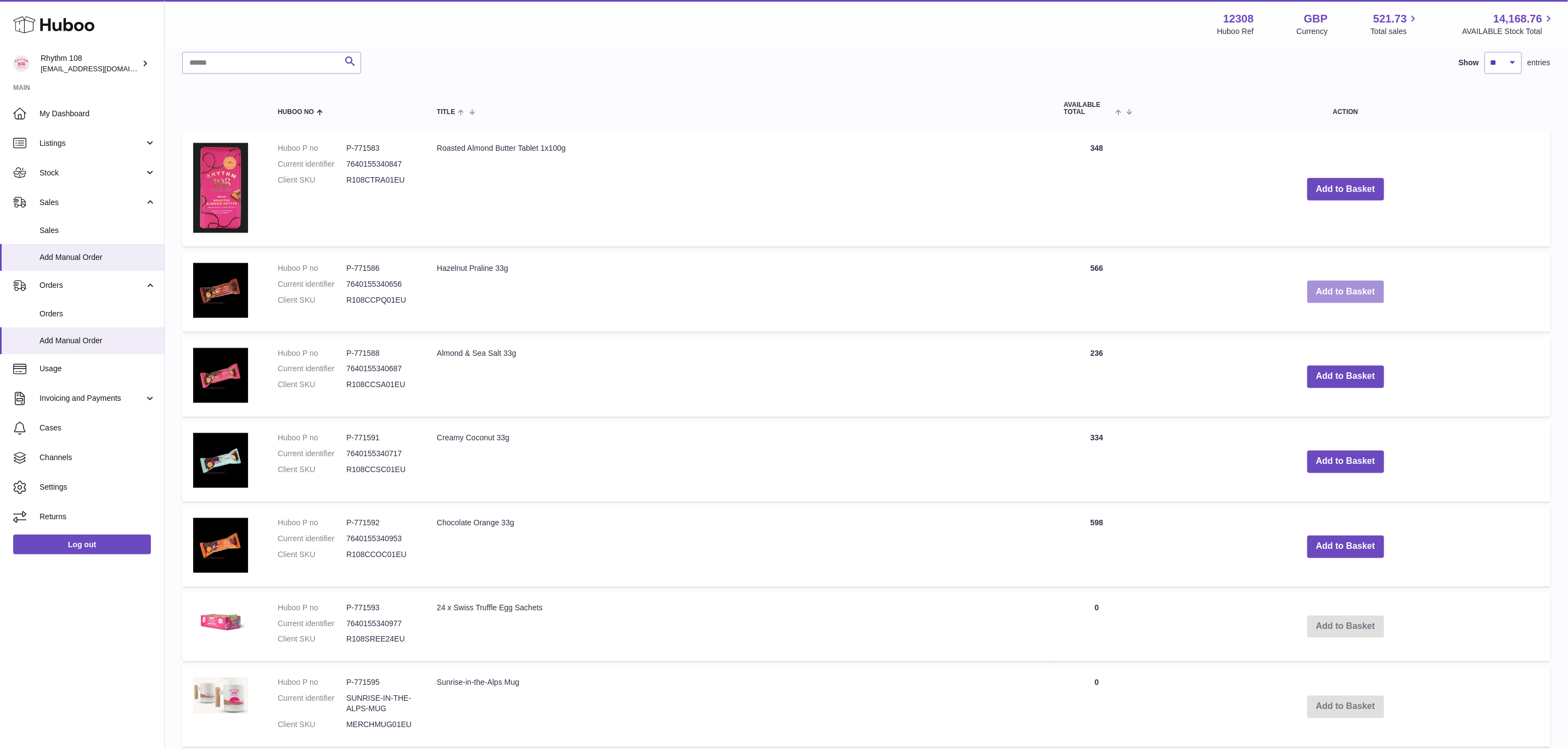
click at [1367, 293] on button "Add to Basket" at bounding box center [1345, 292] width 77 height 22
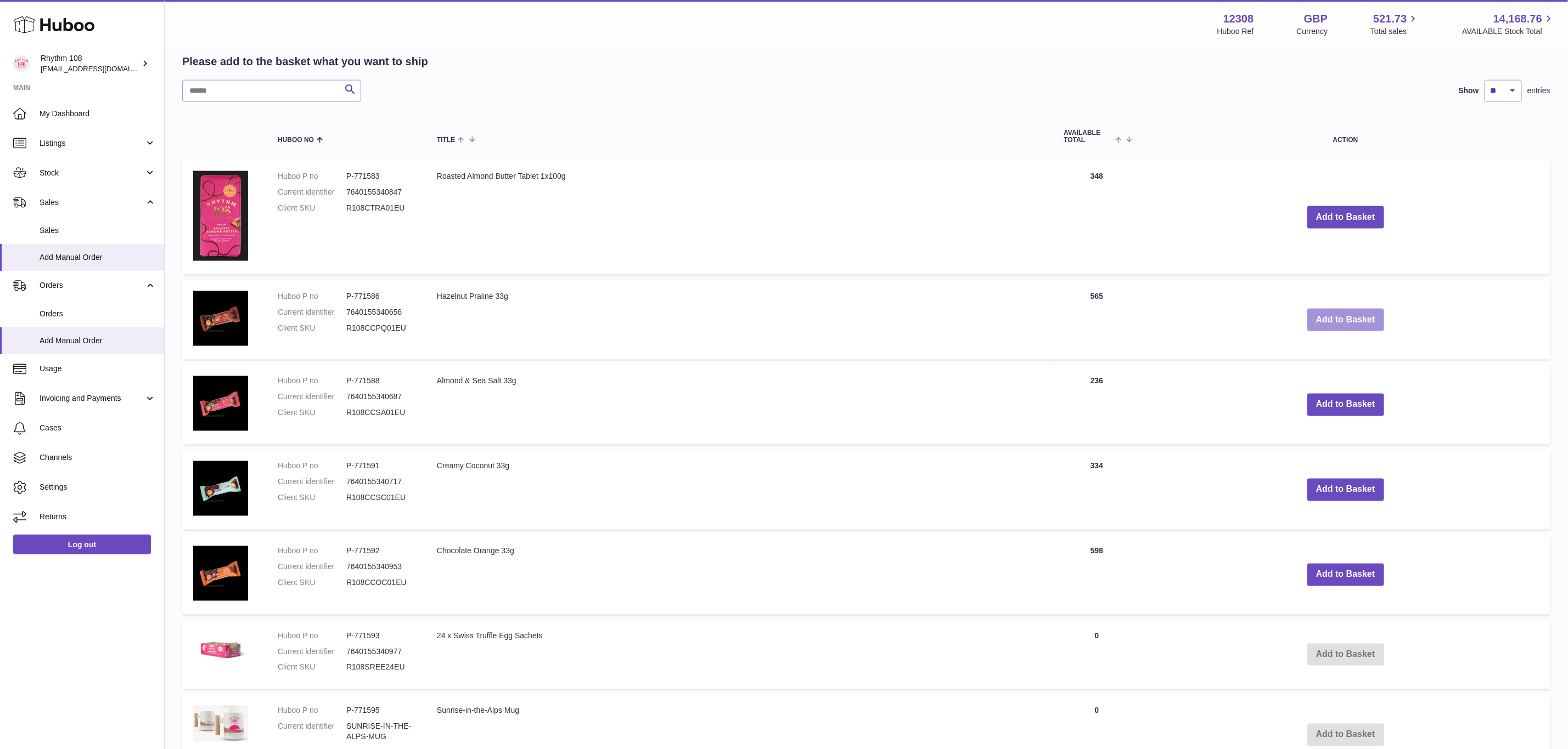
scroll to position [1229, 0]
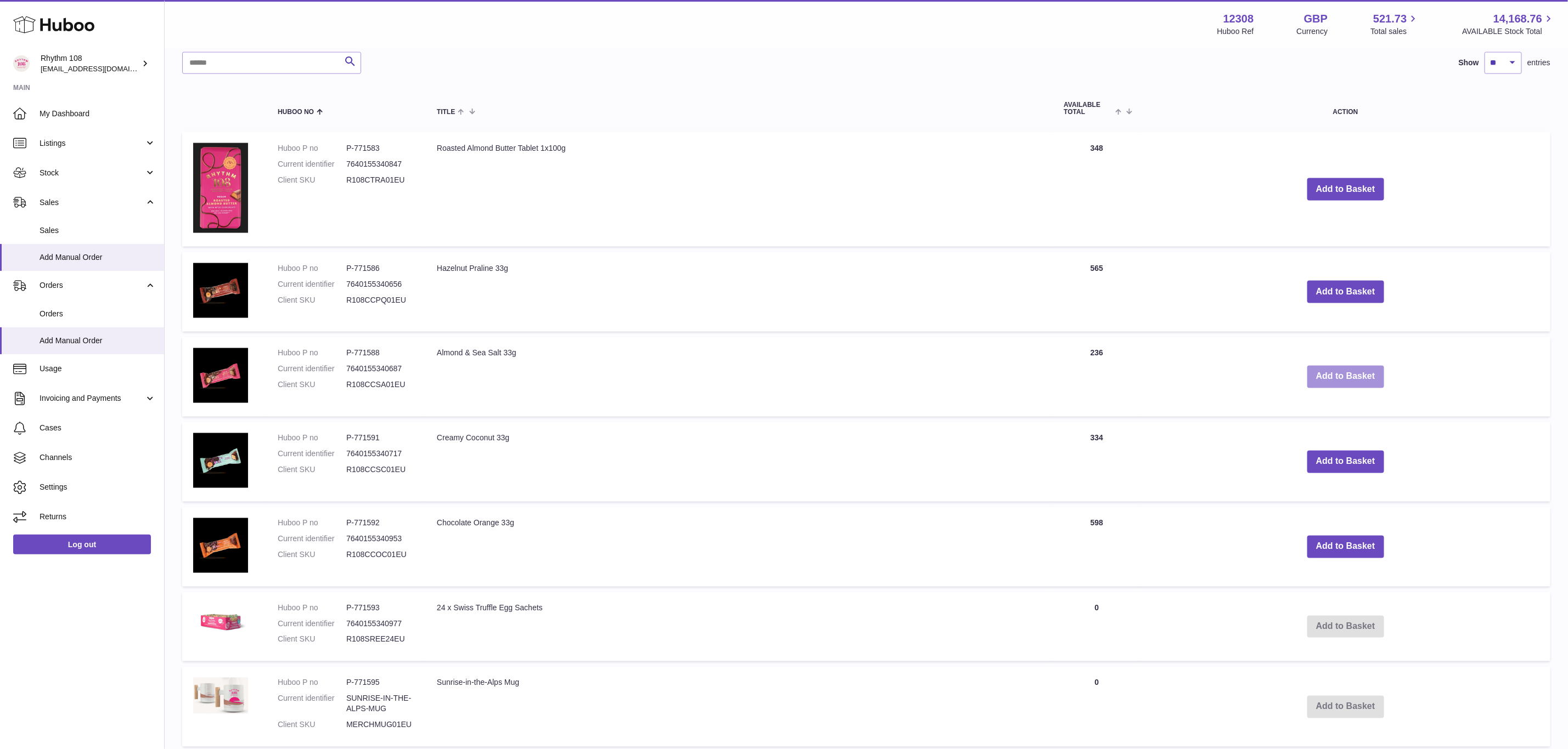
click at [1373, 375] on button "Add to Basket" at bounding box center [1345, 377] width 77 height 22
click at [1379, 461] on button "Add to Basket" at bounding box center [1345, 462] width 77 height 22
click at [1375, 542] on button "Add to Basket" at bounding box center [1345, 547] width 77 height 22
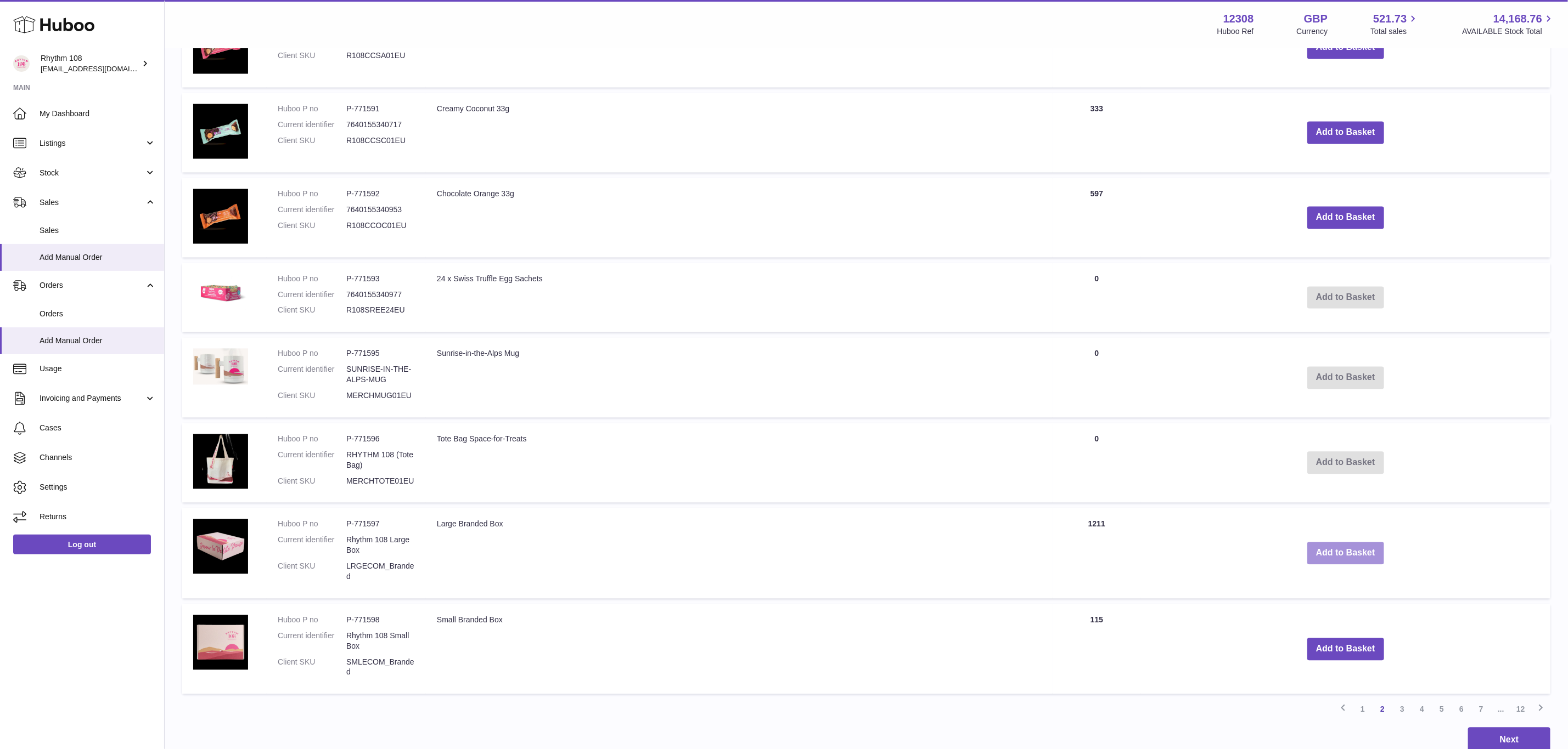
click at [1340, 544] on button "Add to Basket" at bounding box center [1345, 554] width 77 height 22
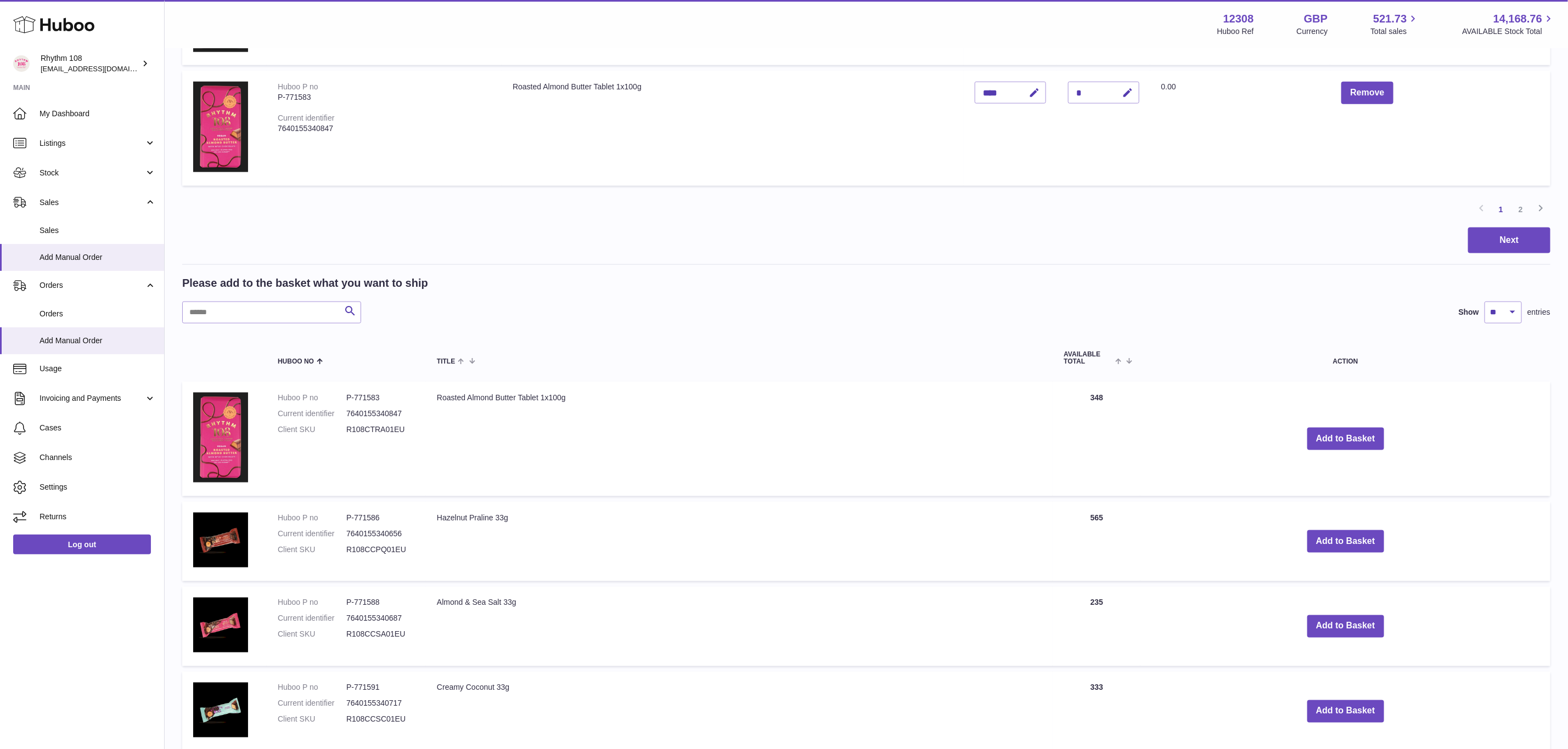
scroll to position [900, 0]
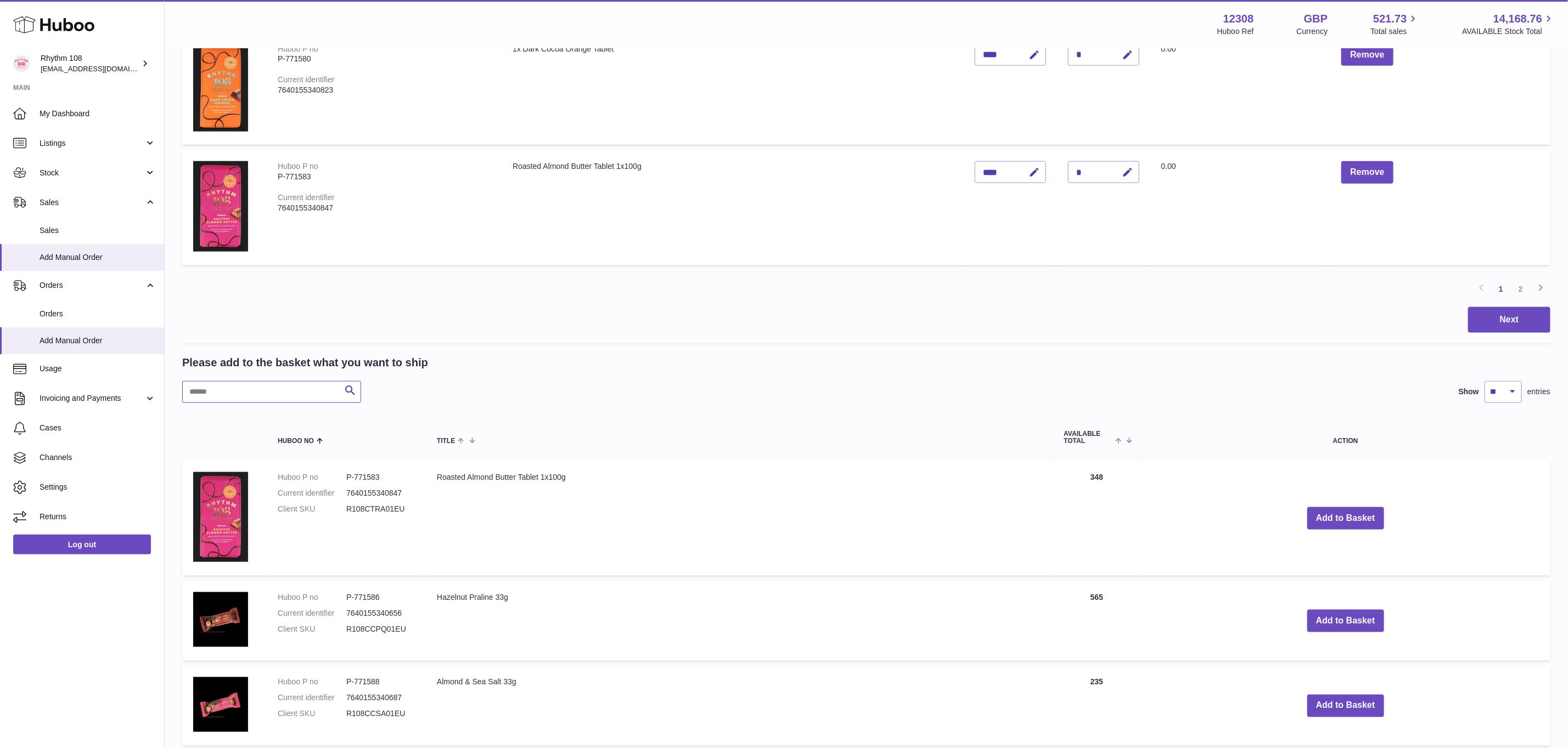
click at [224, 387] on input "text" at bounding box center [271, 392] width 179 height 22
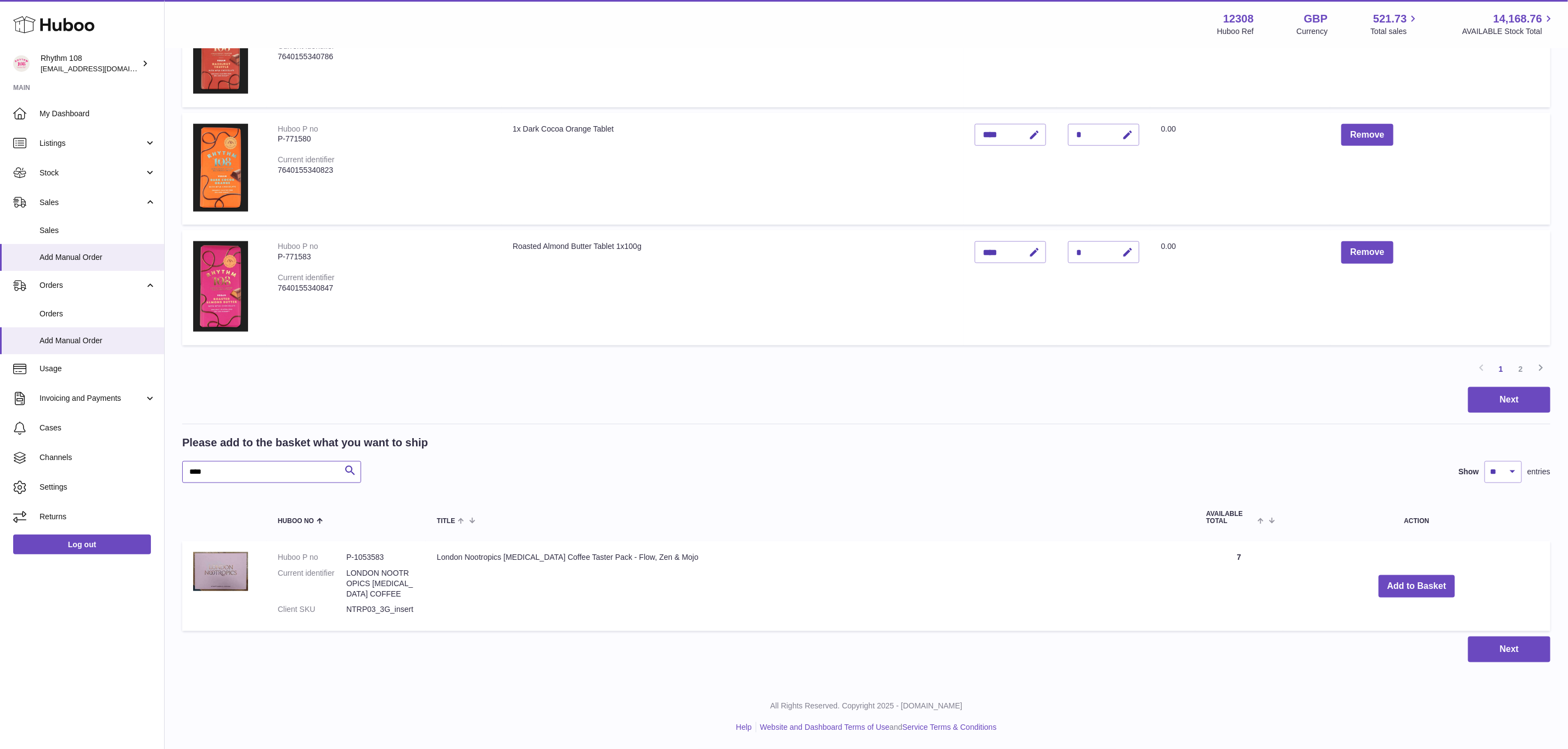
scroll to position [813, 0]
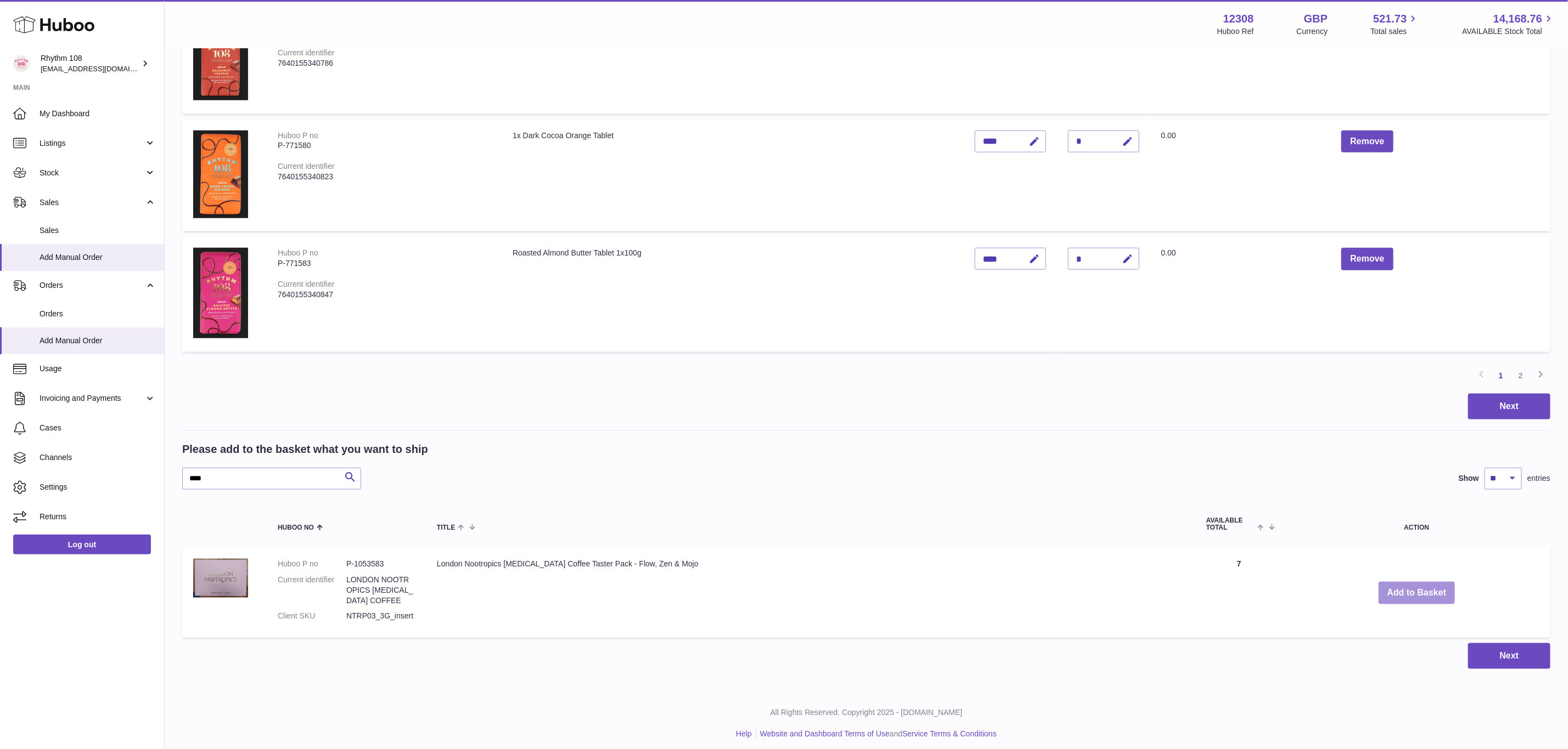
click at [1383, 588] on button "Add to Basket" at bounding box center [1417, 593] width 77 height 22
drag, startPoint x: 283, startPoint y: 477, endPoint x: 90, endPoint y: 476, distance: 193.0
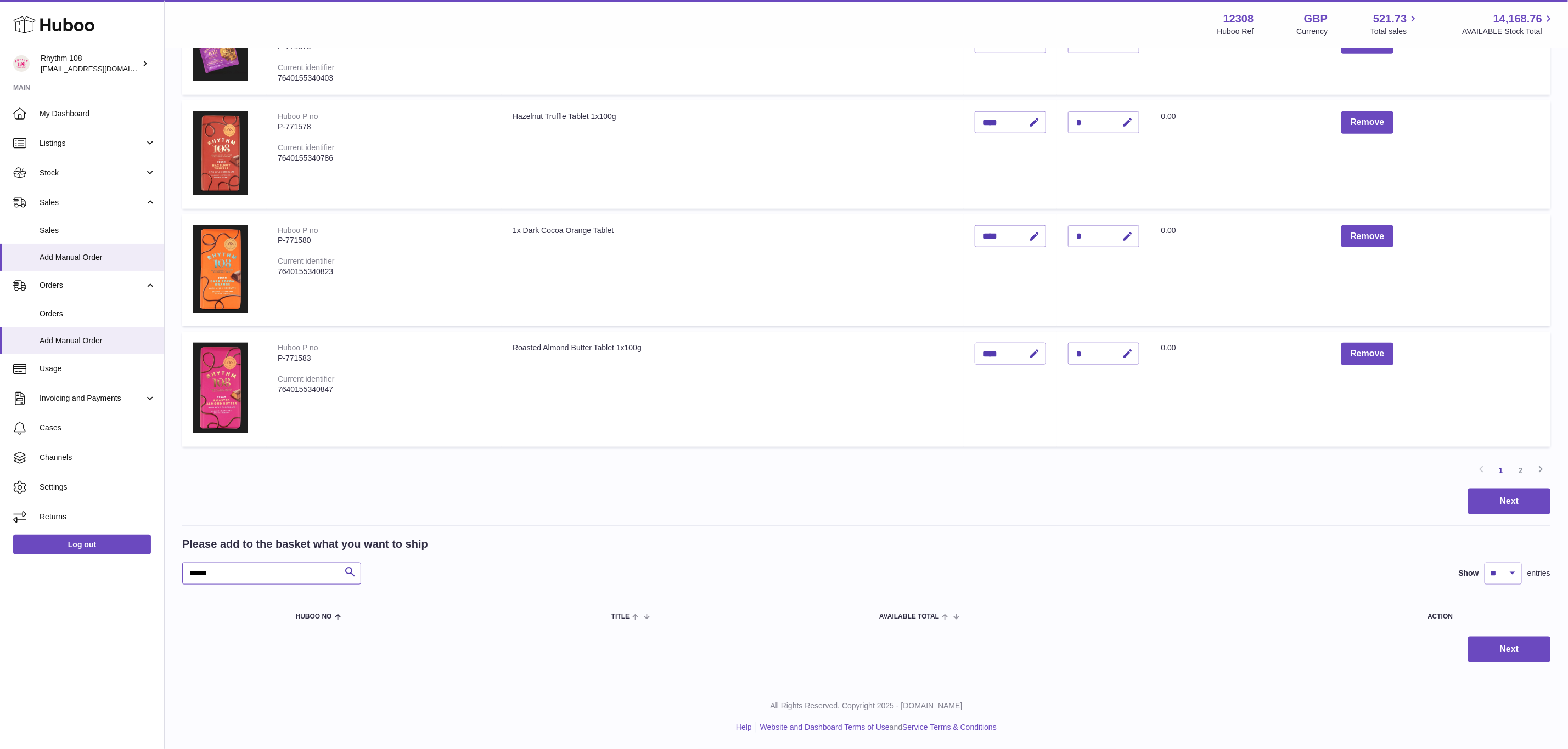
scroll to position [713, 0]
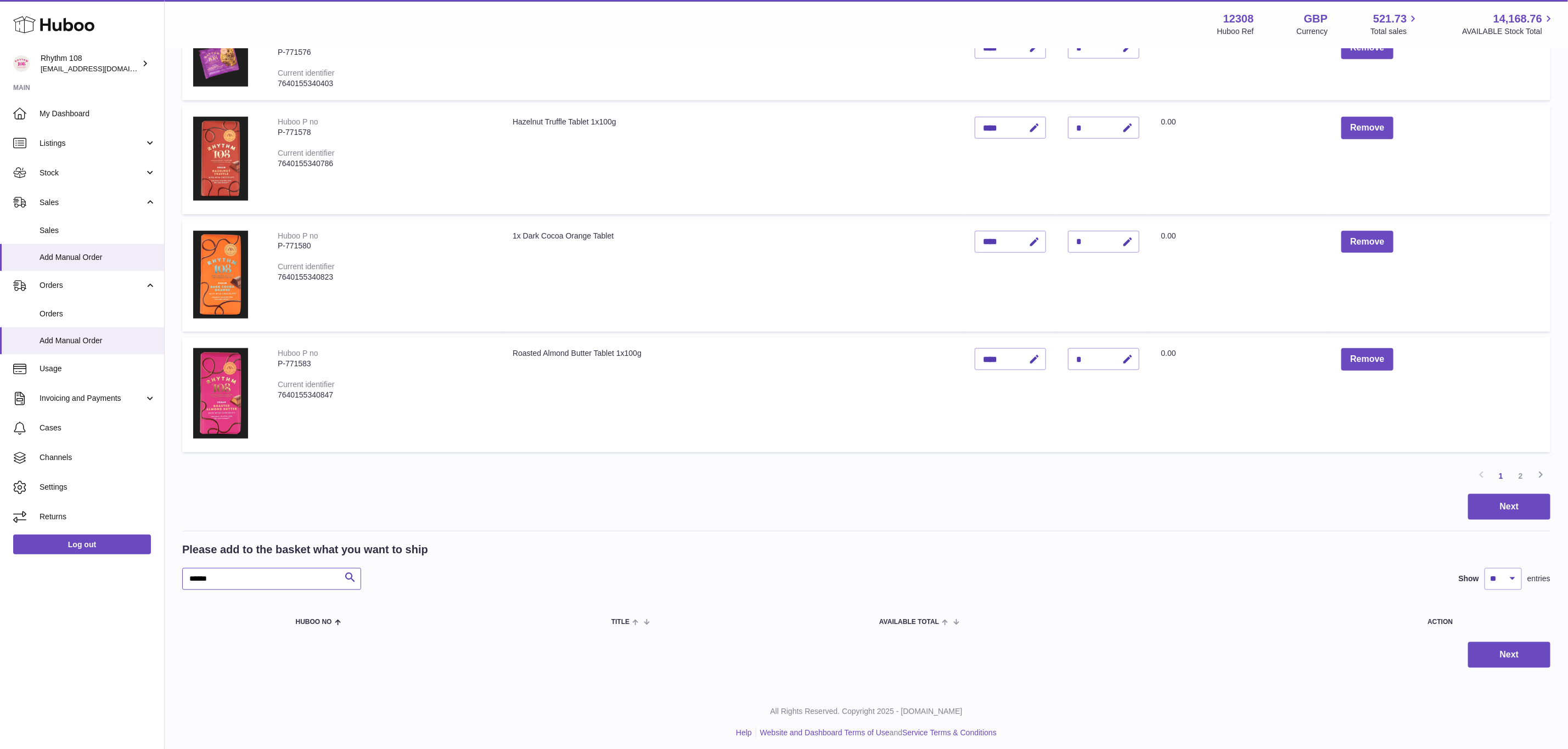
type input "******"
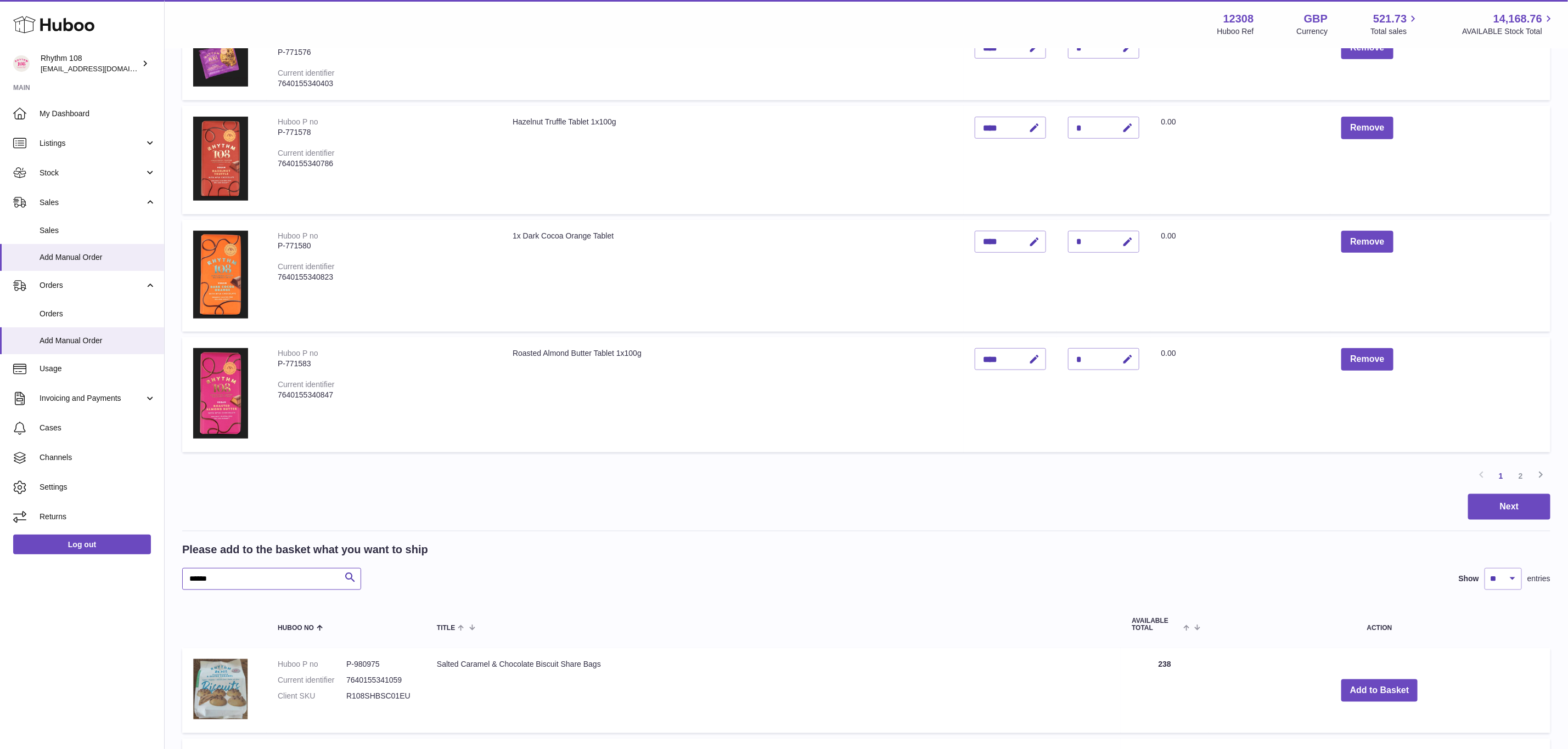
scroll to position [813, 0]
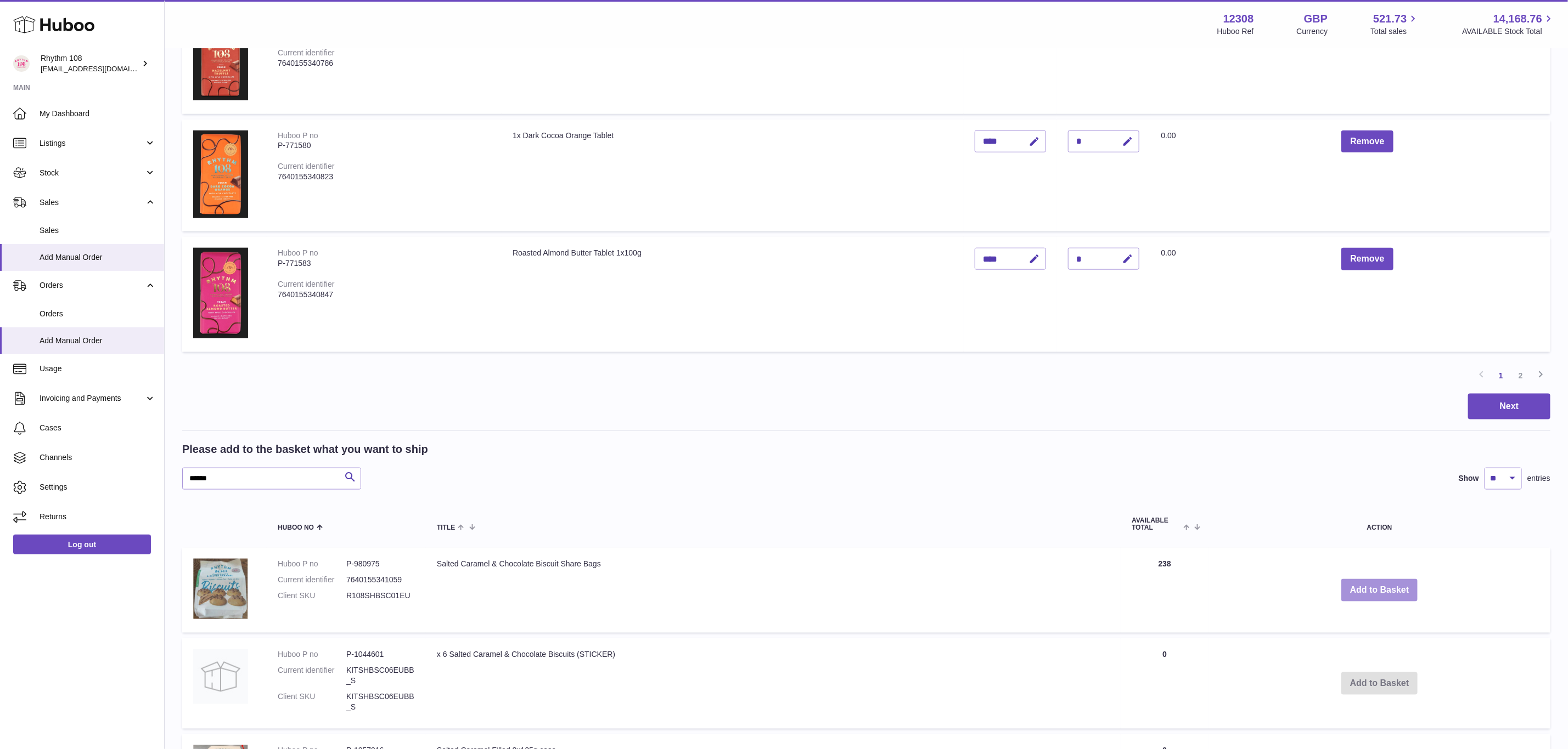
click at [1396, 583] on button "Add to Basket" at bounding box center [1379, 590] width 77 height 22
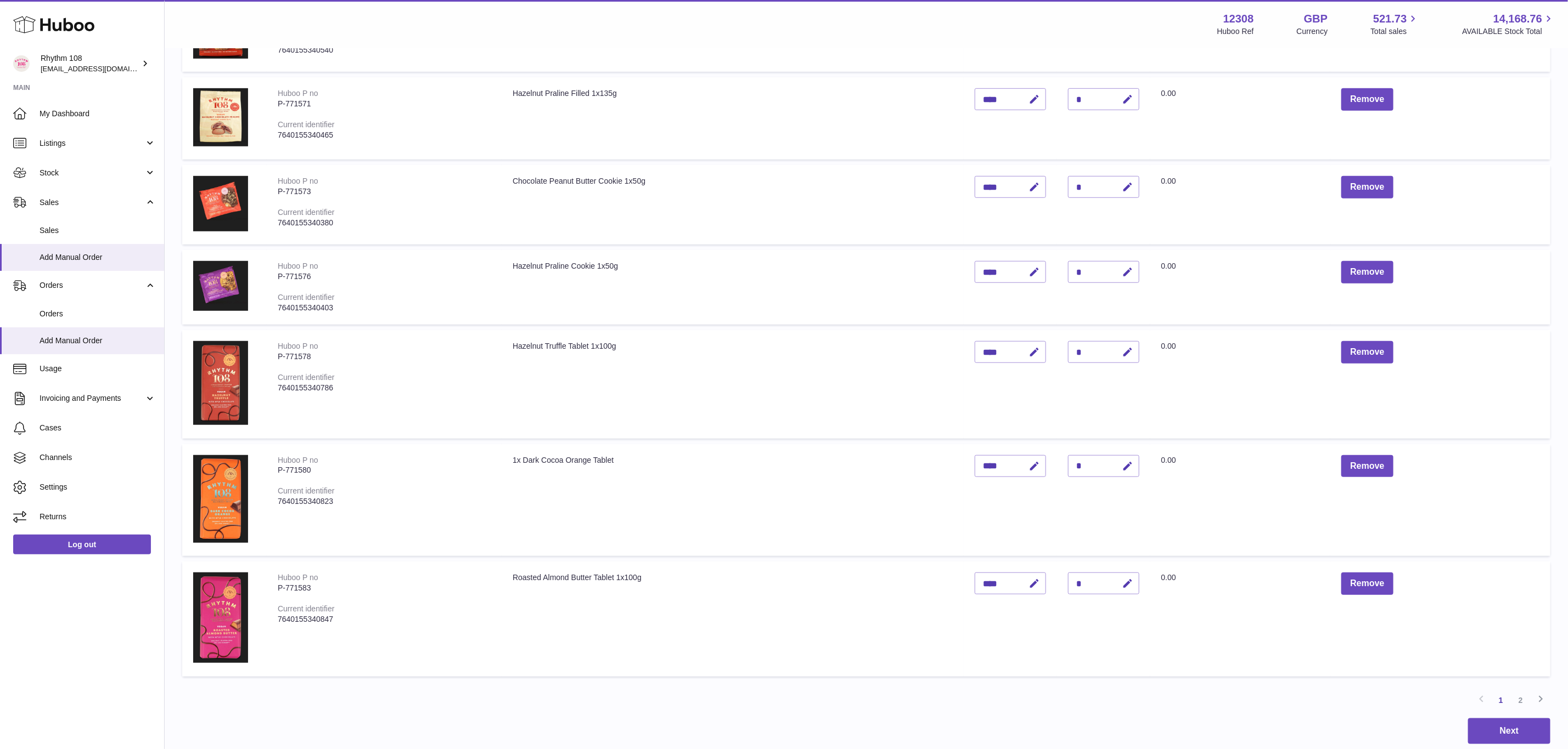
scroll to position [494, 0]
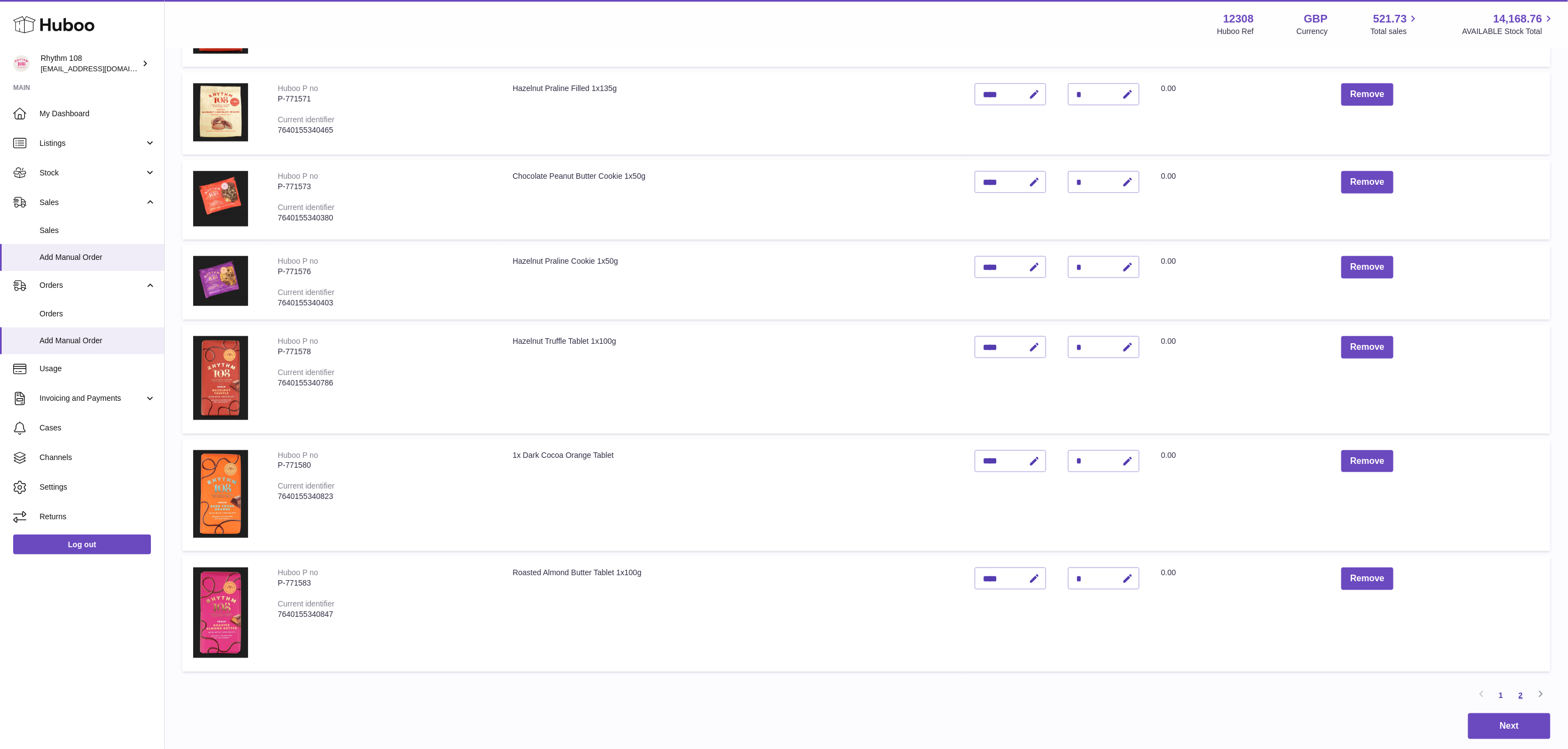
click at [1520, 695] on link "2" at bounding box center [1521, 695] width 20 height 20
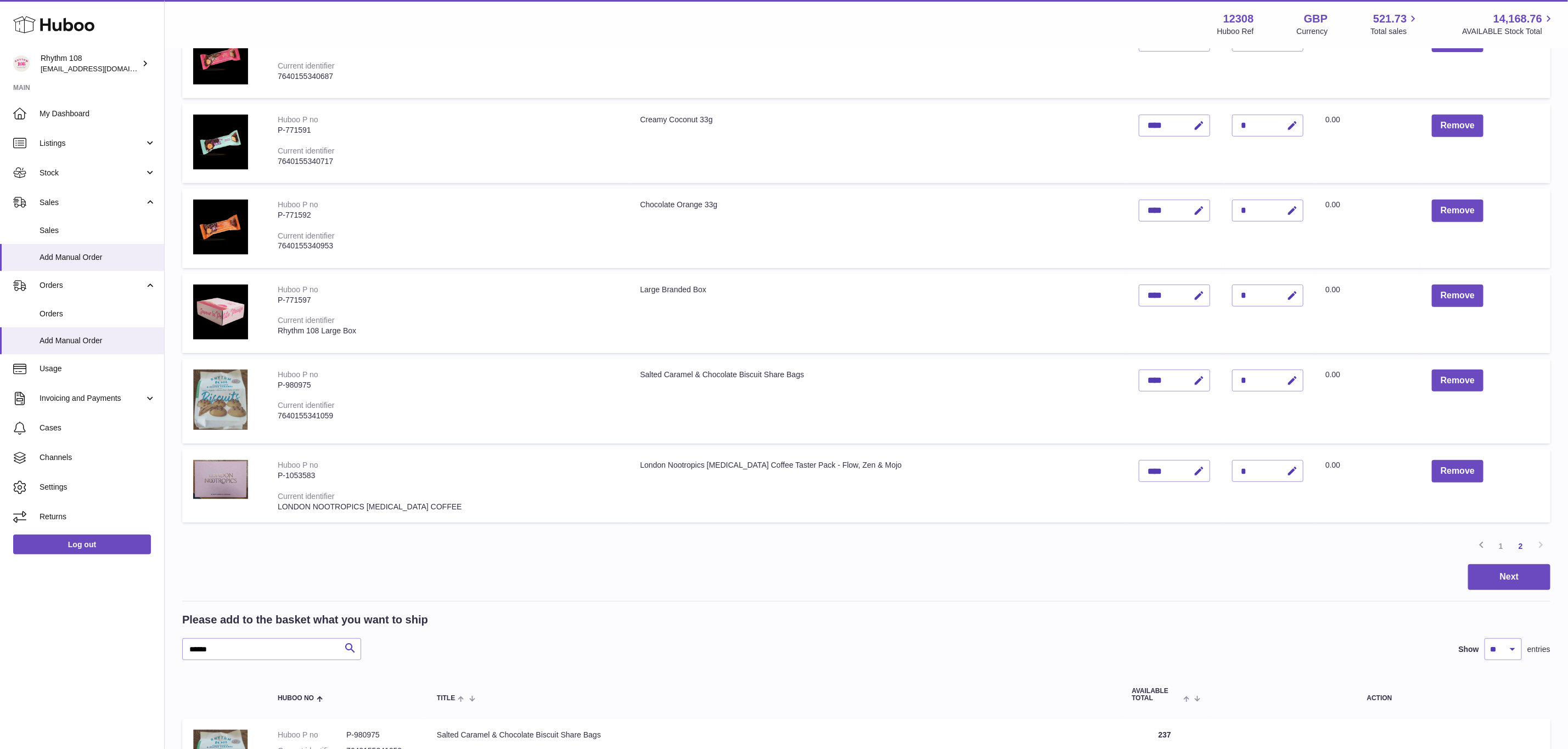
scroll to position [296, 0]
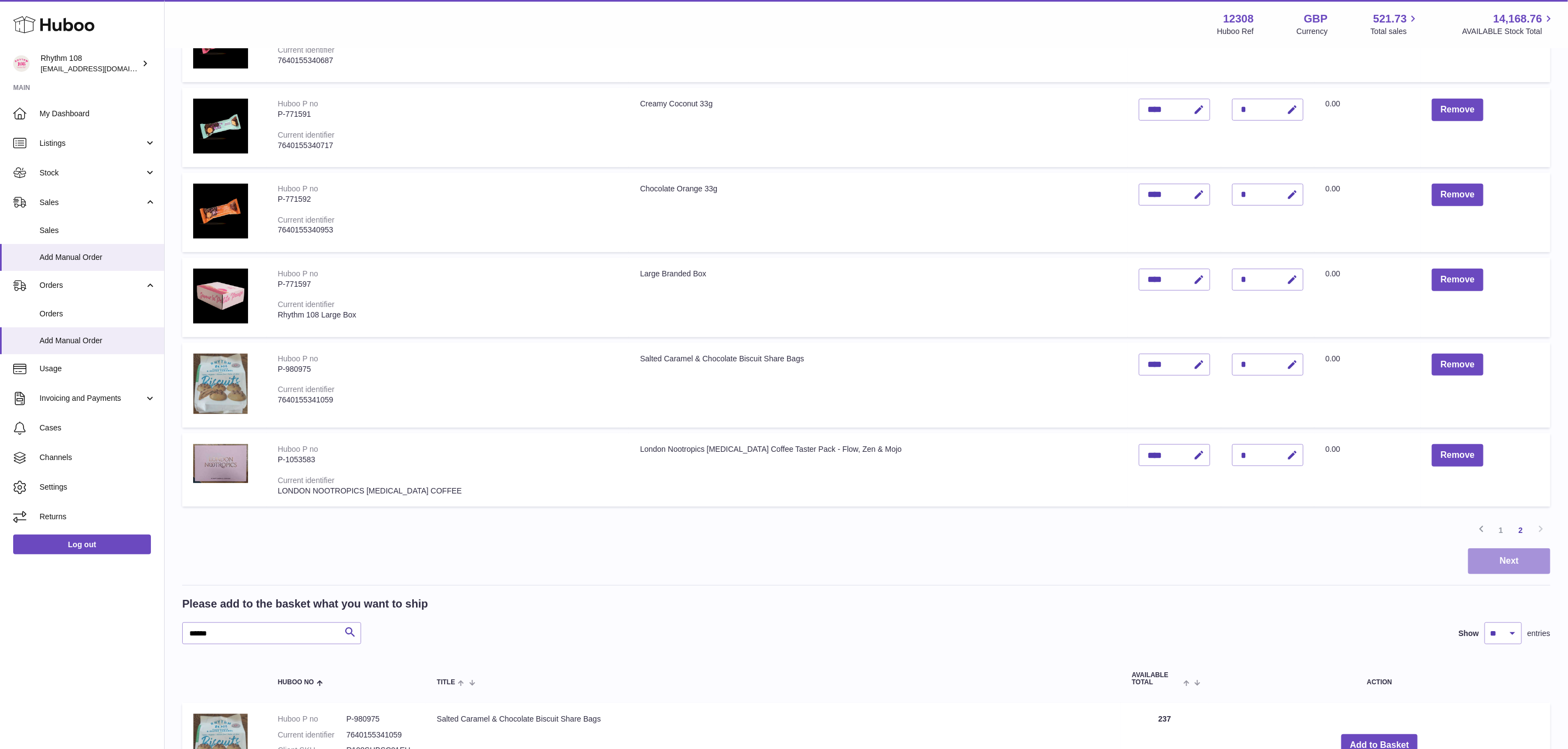
click at [1528, 560] on button "Next" at bounding box center [1509, 561] width 82 height 26
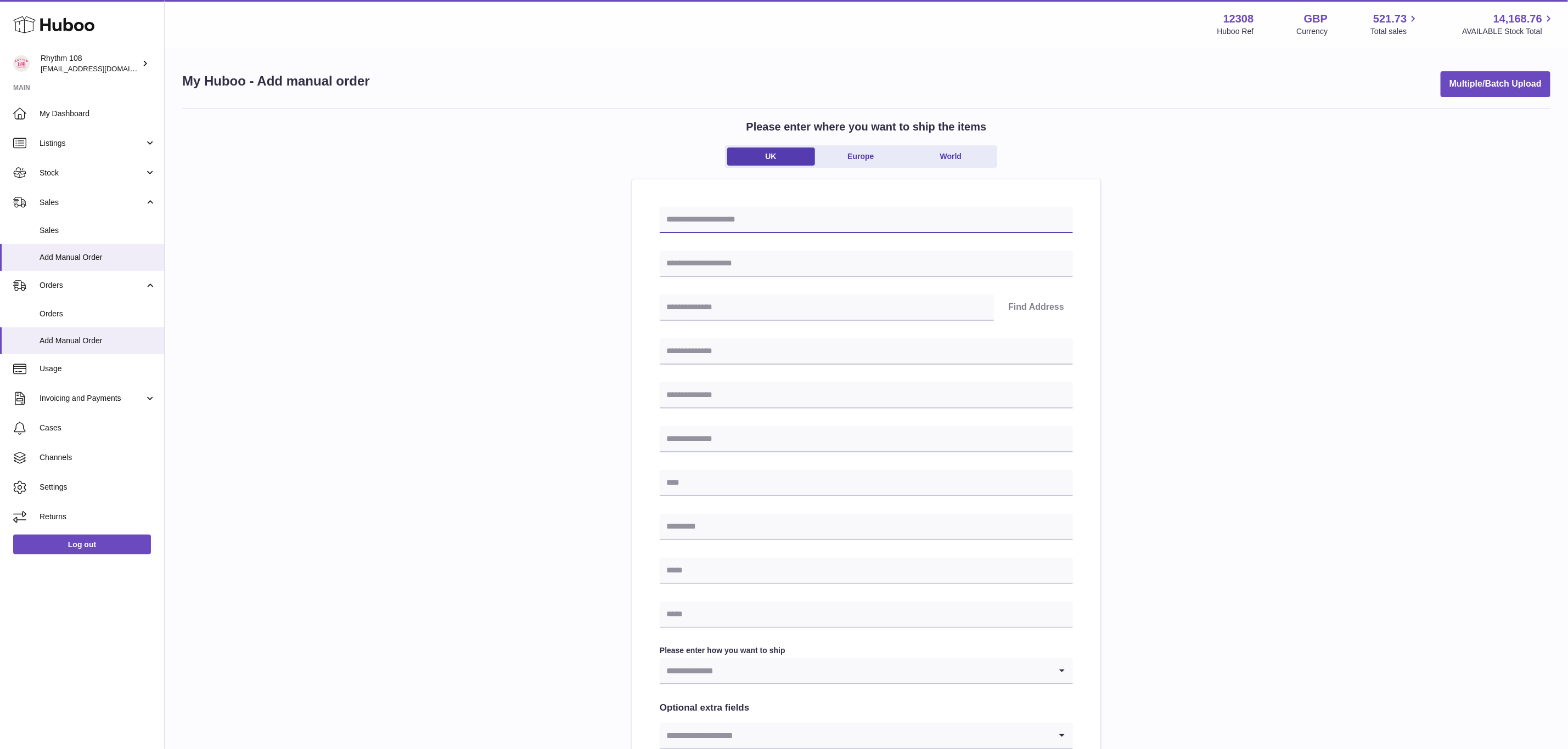
click at [743, 220] on input "text" at bounding box center [866, 220] width 413 height 26
type input "**********"
click at [824, 269] on input "text" at bounding box center [866, 264] width 413 height 26
click at [812, 265] on input "text" at bounding box center [866, 264] width 413 height 26
paste input "**********"
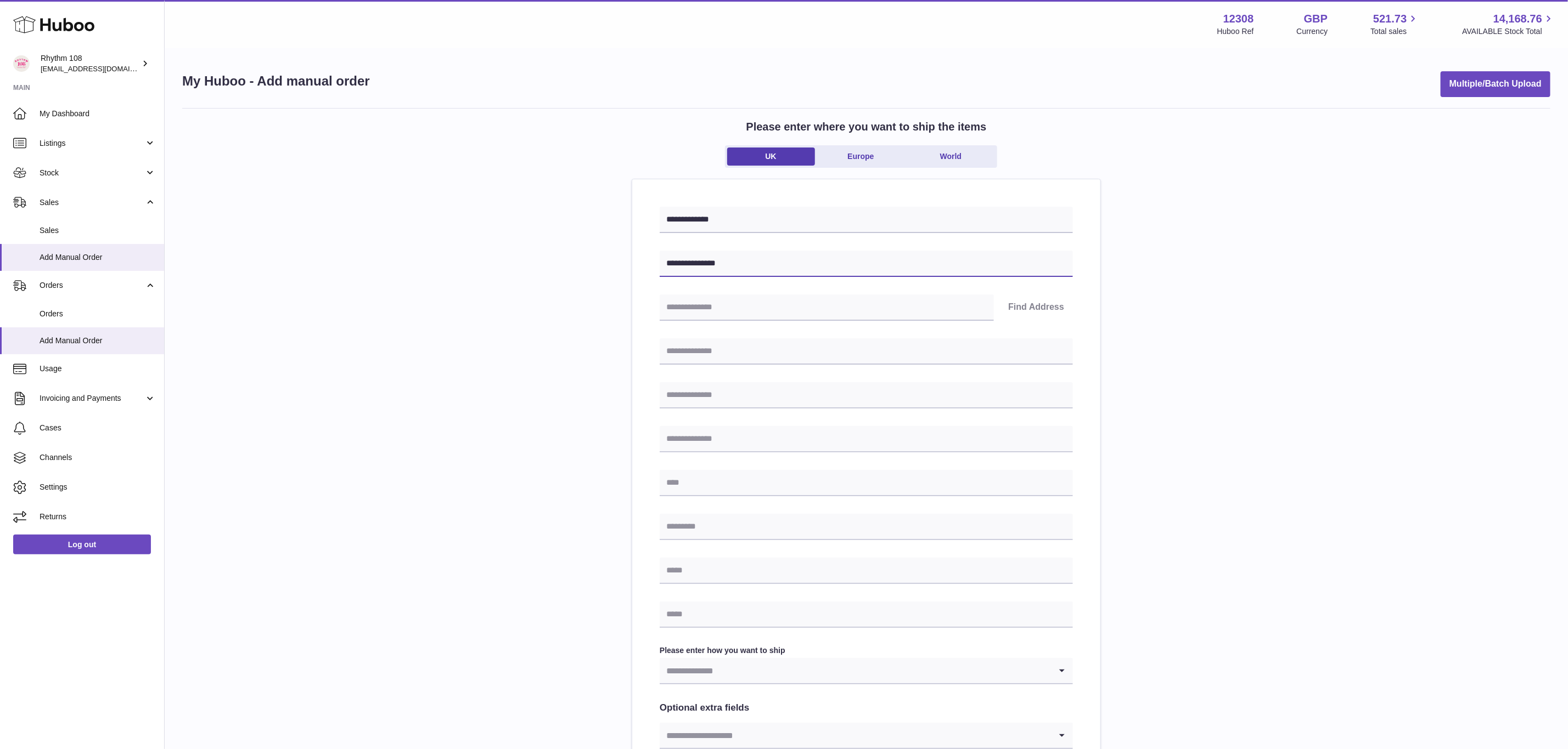
type input "**********"
click at [794, 313] on input "text" at bounding box center [827, 308] width 335 height 26
click at [710, 310] on input "text" at bounding box center [827, 308] width 335 height 26
paste input "*******"
type input "*******"
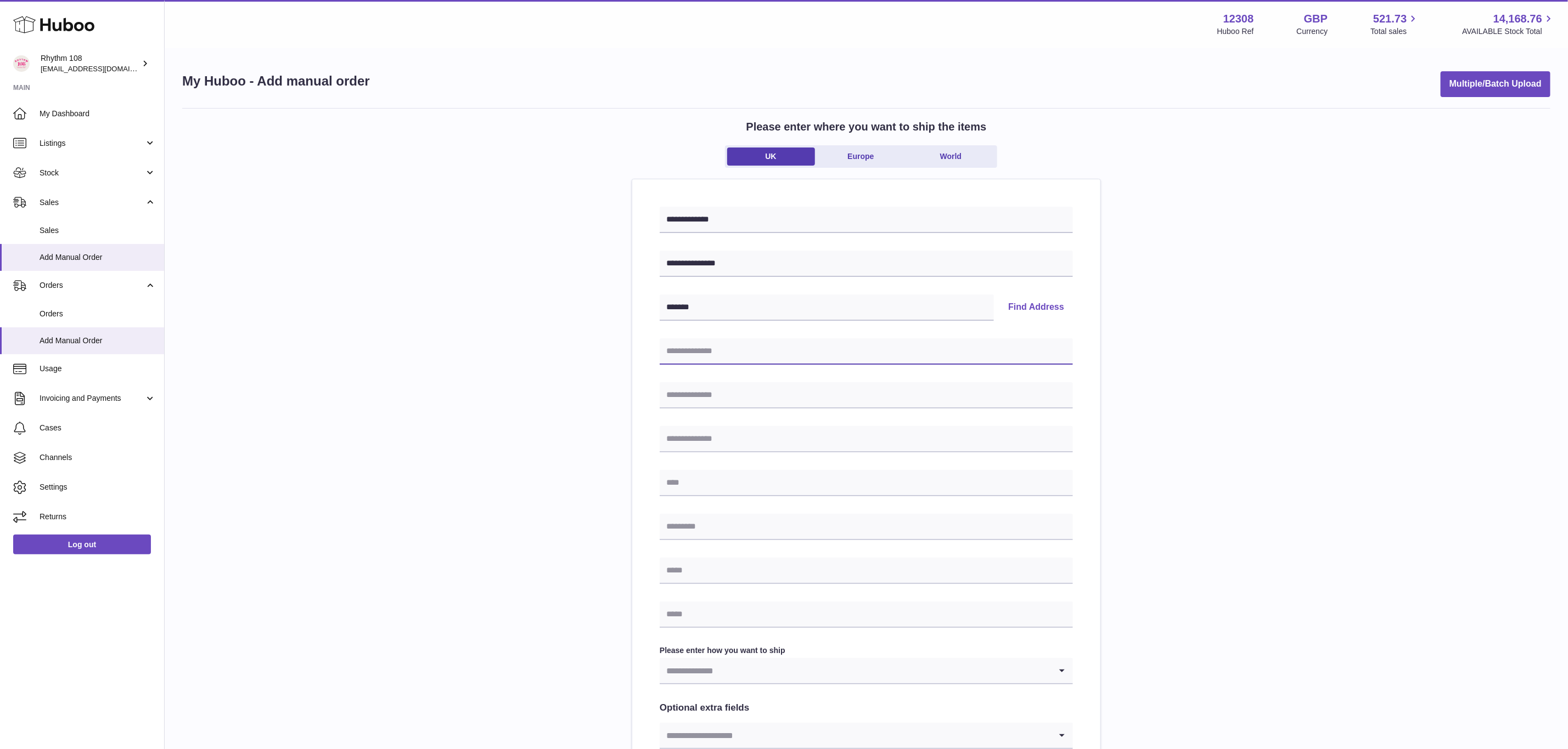
click at [796, 356] on input "text" at bounding box center [866, 352] width 413 height 26
click at [876, 306] on input "*******" at bounding box center [827, 308] width 335 height 26
click at [1046, 308] on button "Find Address" at bounding box center [1036, 308] width 74 height 26
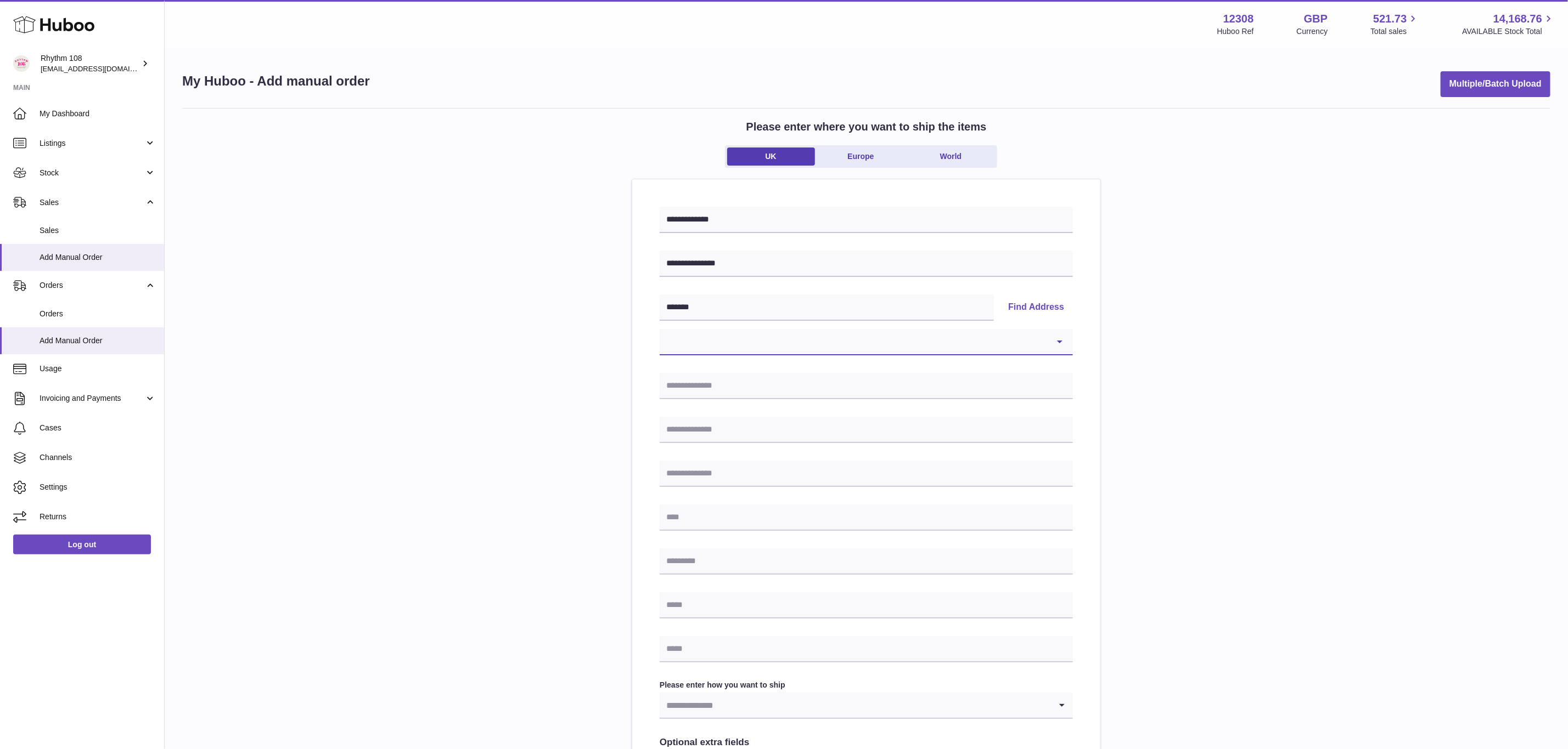
click at [832, 341] on select "**********" at bounding box center [866, 342] width 413 height 26
select select "*"
click at [660, 329] on select "**********" at bounding box center [866, 342] width 413 height 26
type input "**********"
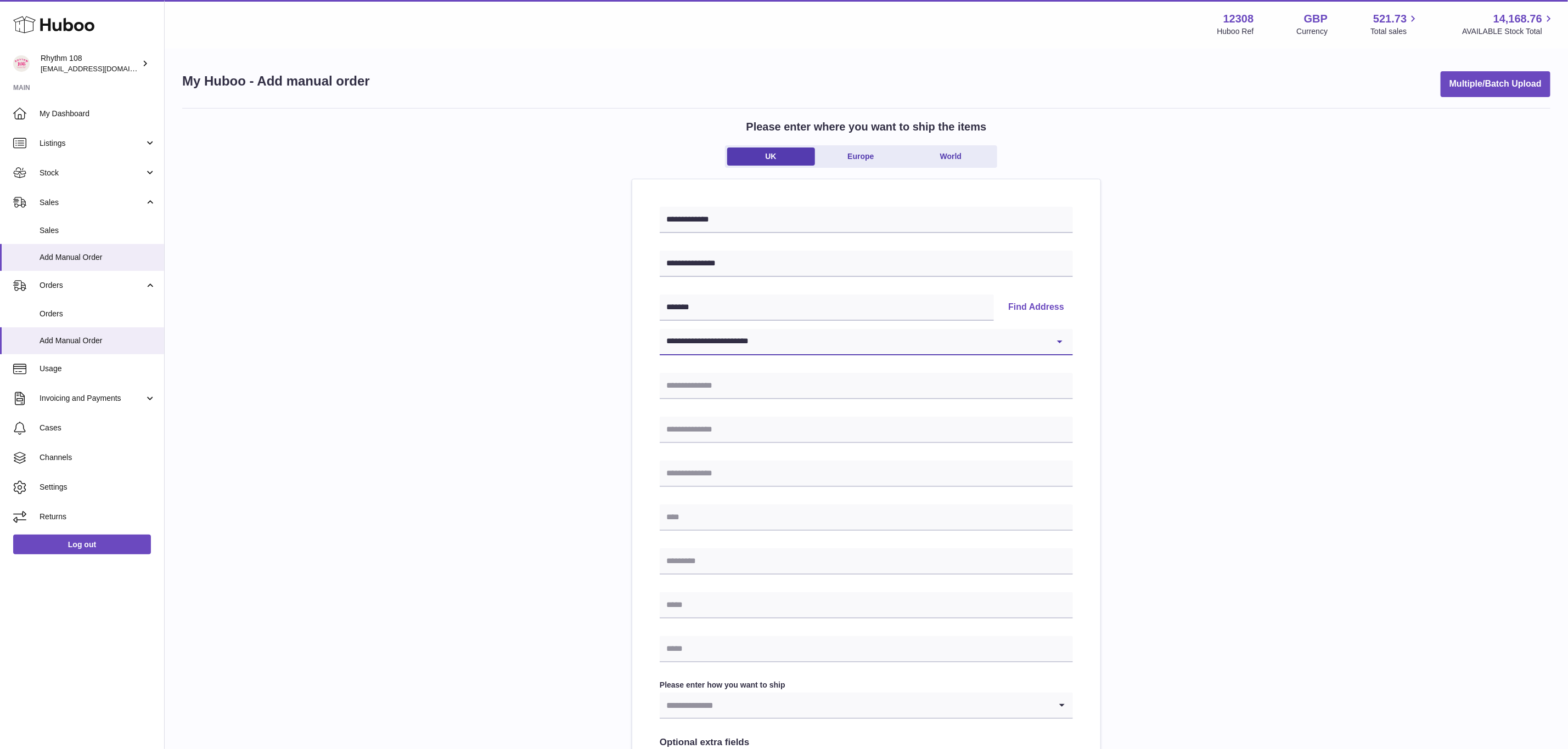
type input "*******"
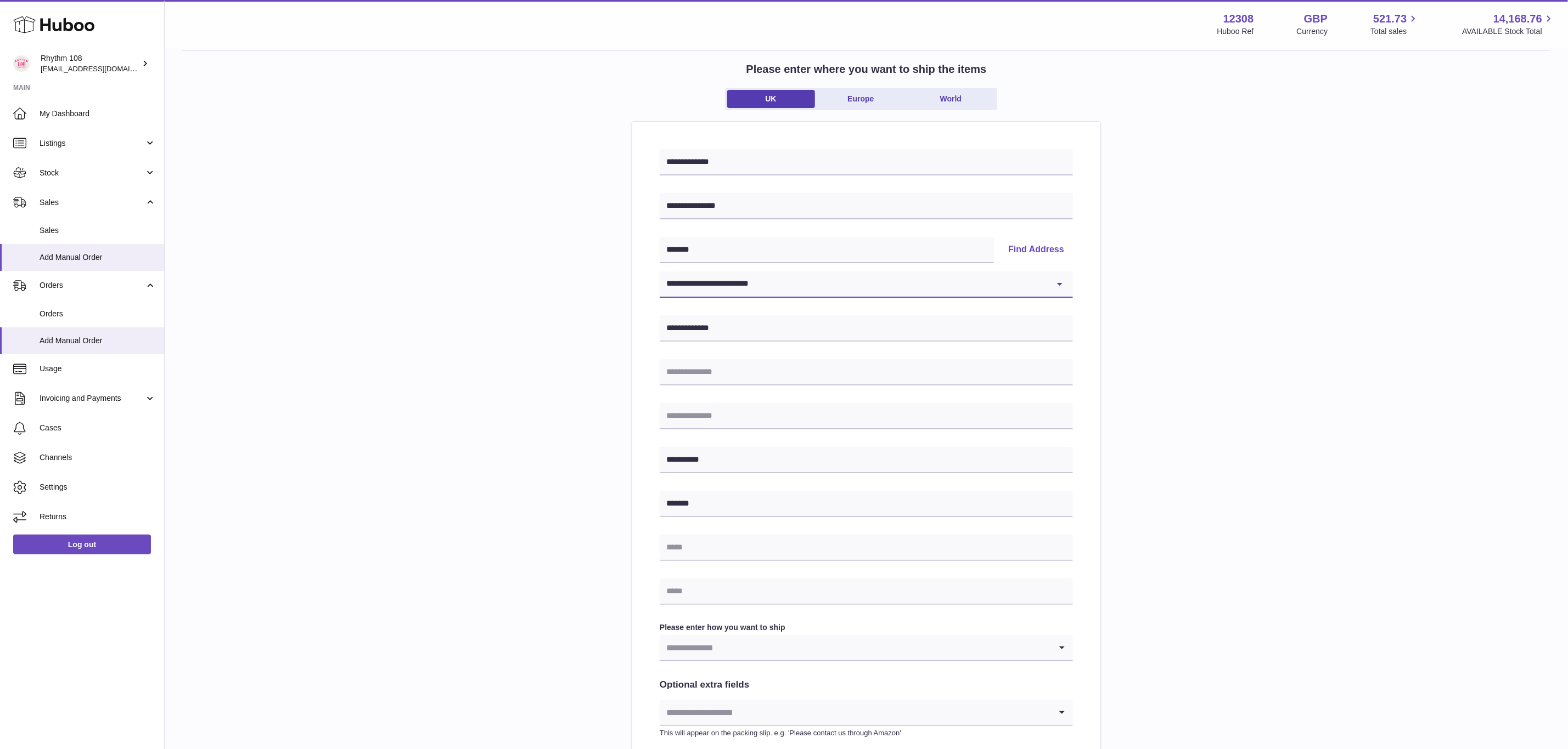
scroll to position [82, 0]
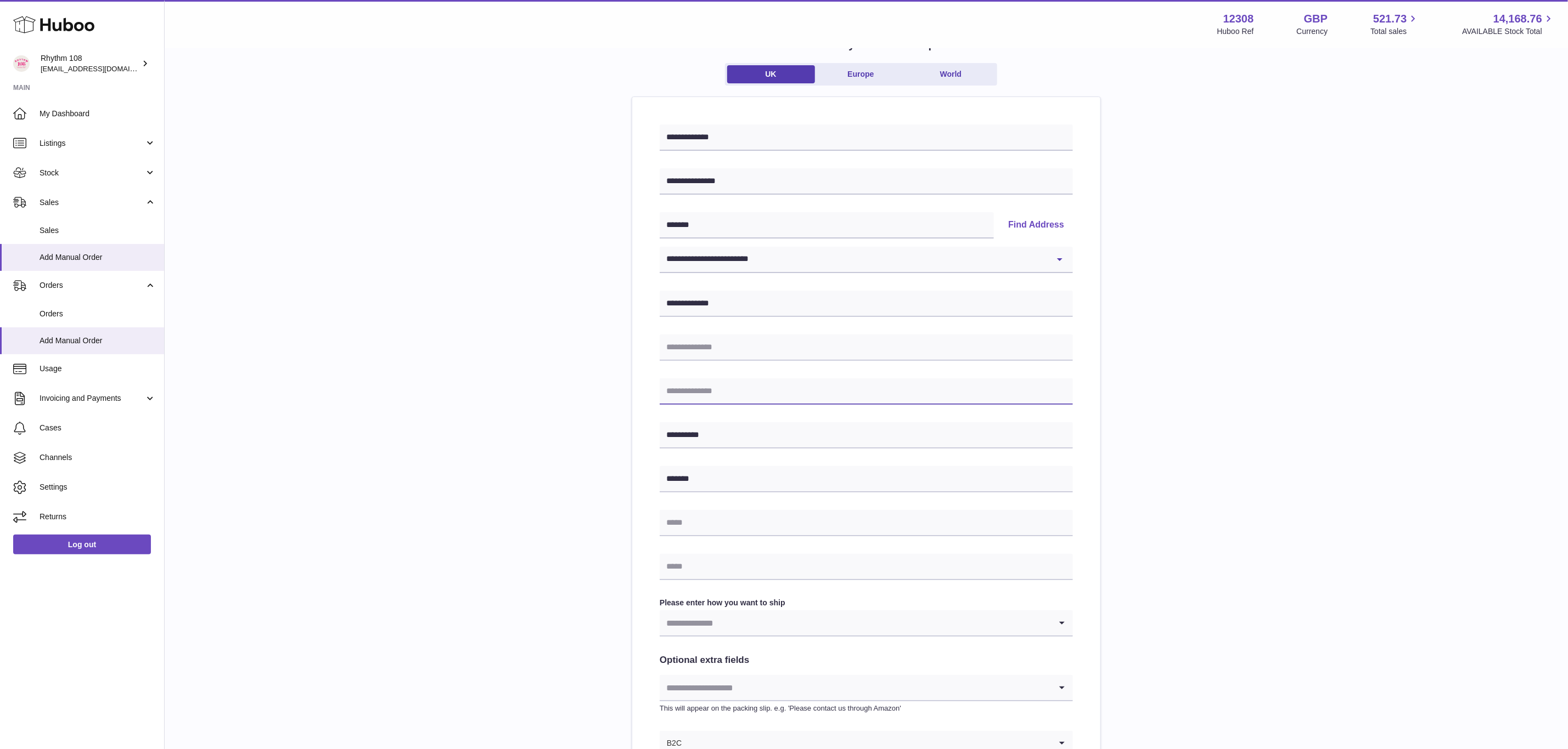
click at [744, 395] on input "text" at bounding box center [866, 392] width 413 height 26
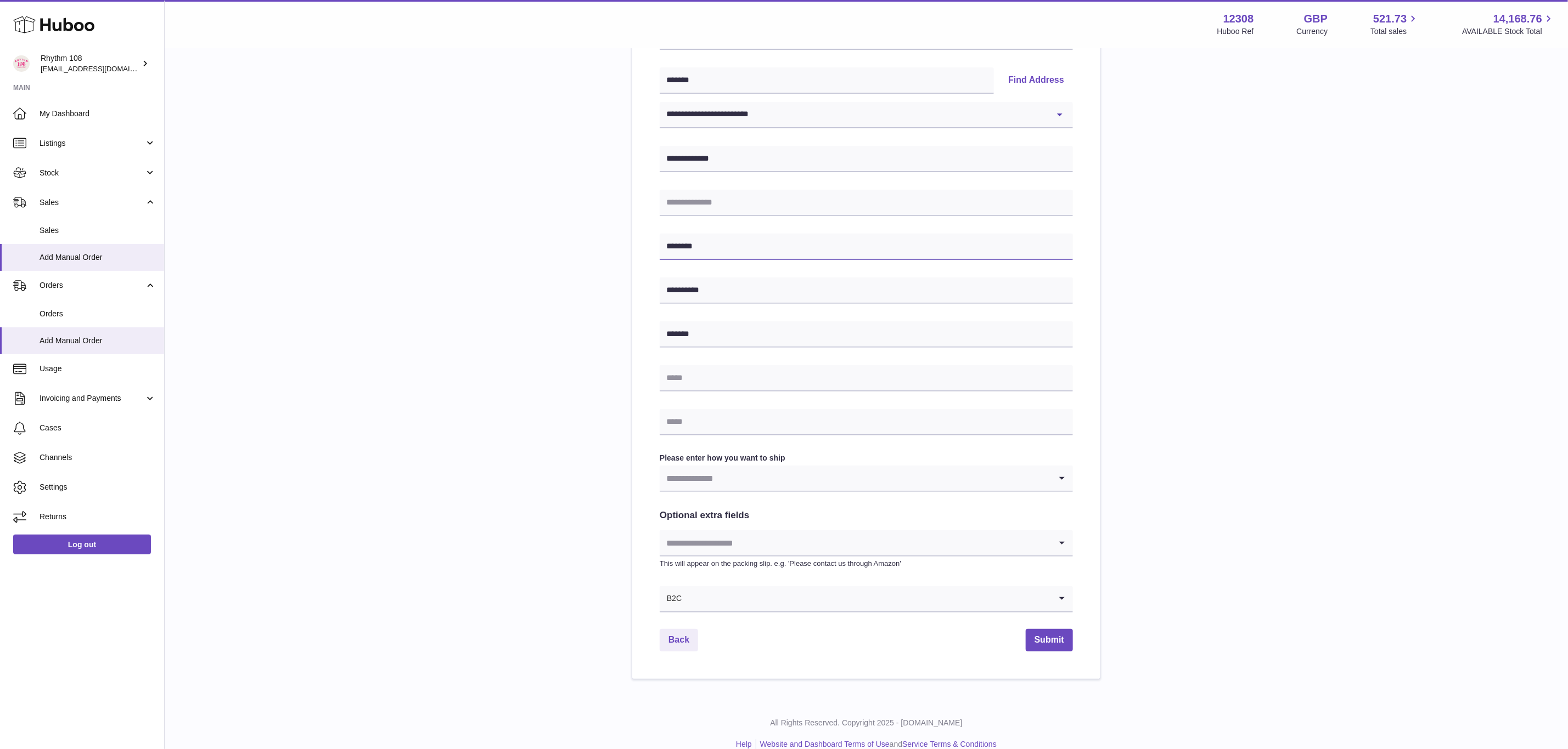
scroll to position [244, 0]
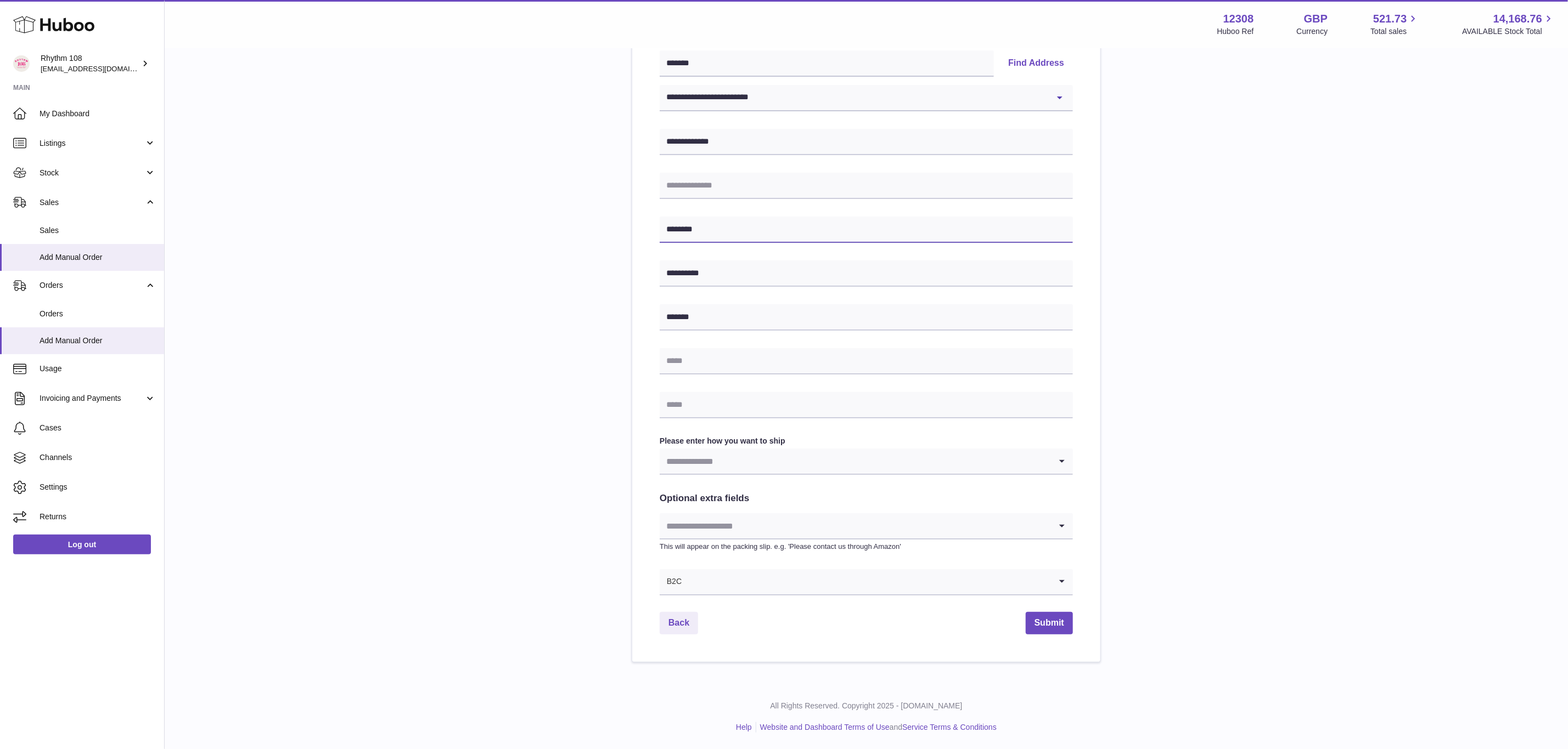
type input "********"
click at [784, 410] on input "text" at bounding box center [866, 405] width 413 height 26
click at [792, 362] on input "text" at bounding box center [866, 361] width 413 height 26
click at [743, 362] on input "text" at bounding box center [866, 361] width 413 height 26
paste input "**********"
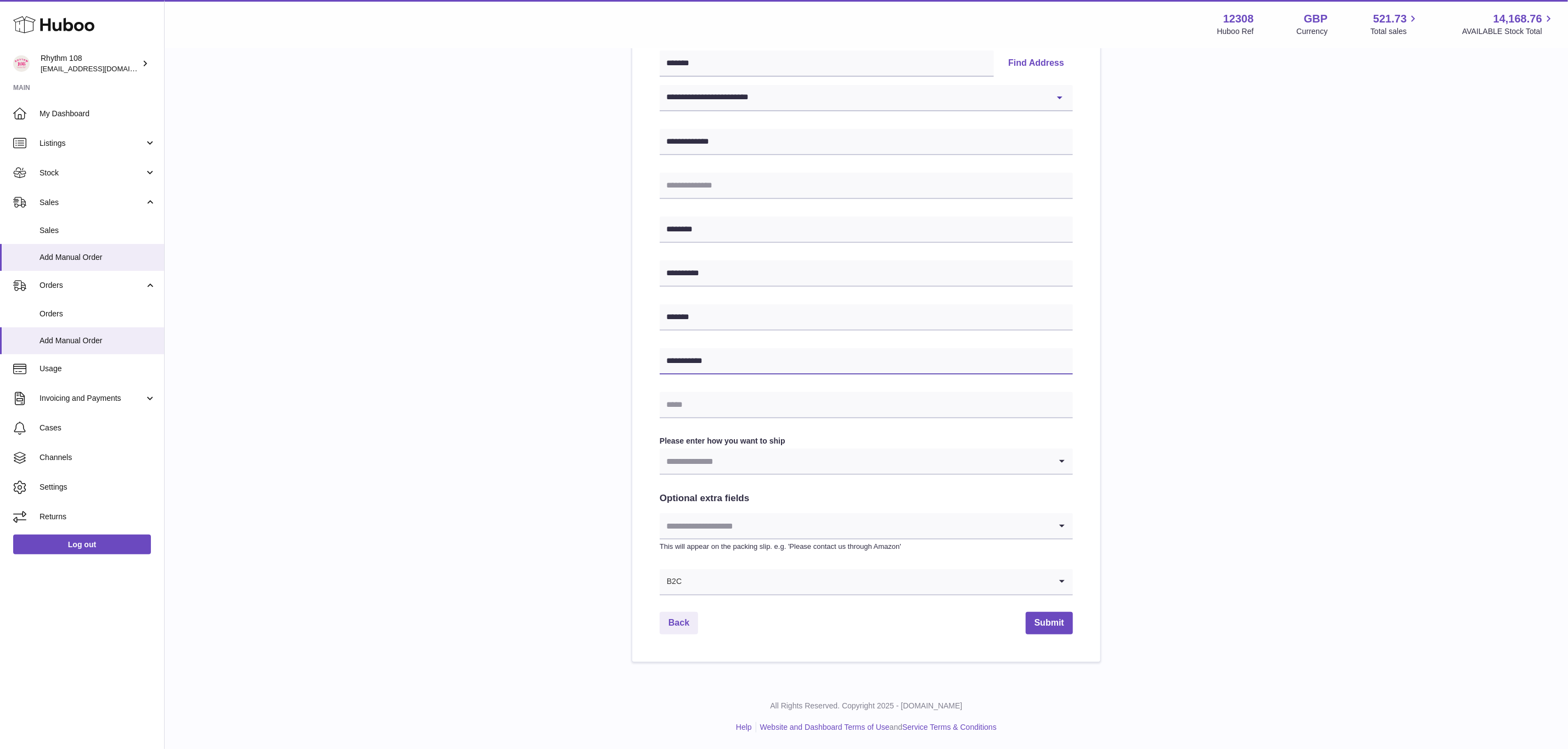
type input "**********"
click at [687, 413] on input "text" at bounding box center [866, 405] width 413 height 26
click at [693, 405] on input "text" at bounding box center [866, 405] width 413 height 26
paste input "**********"
type input "**********"
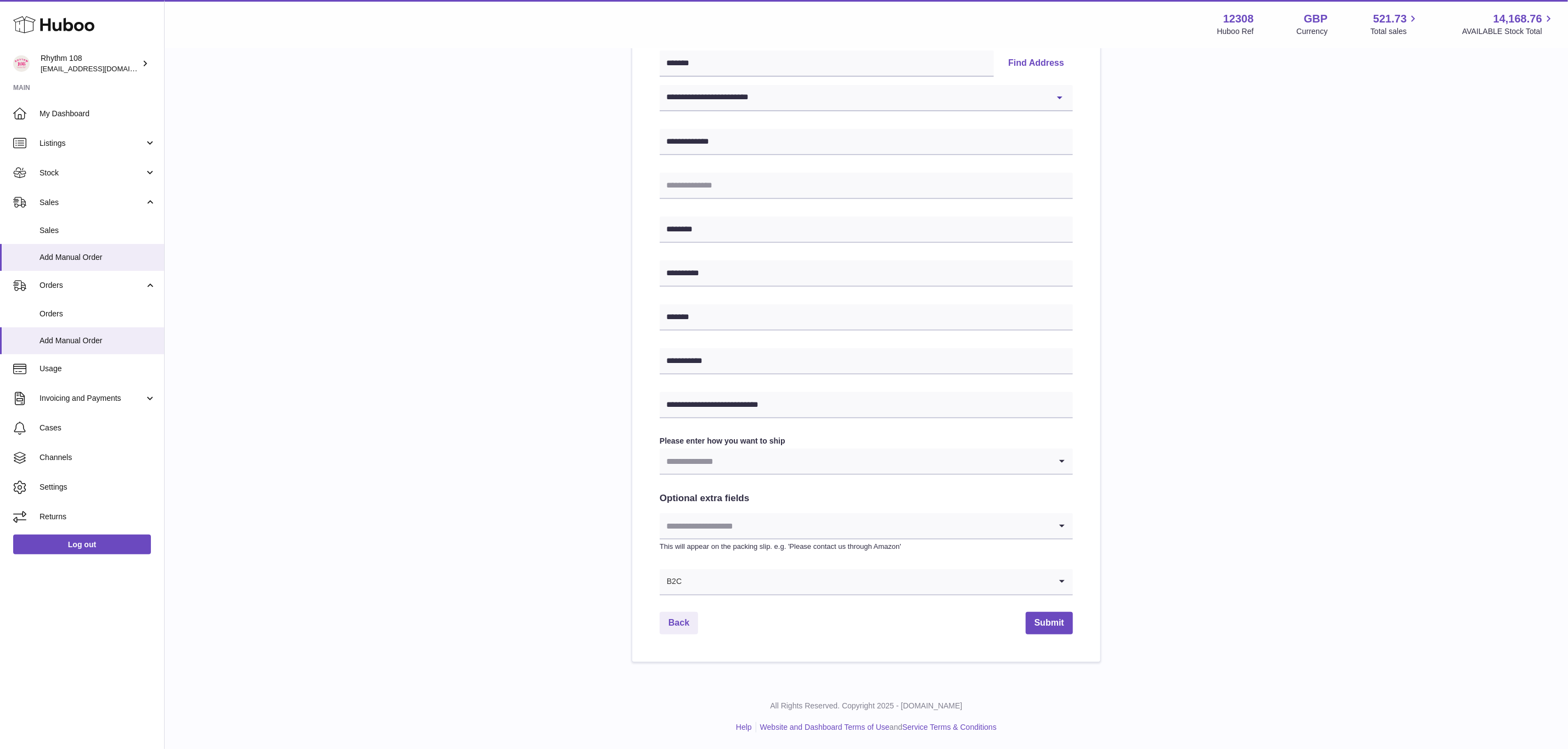
click at [817, 456] on input "Search for option" at bounding box center [855, 461] width 391 height 26
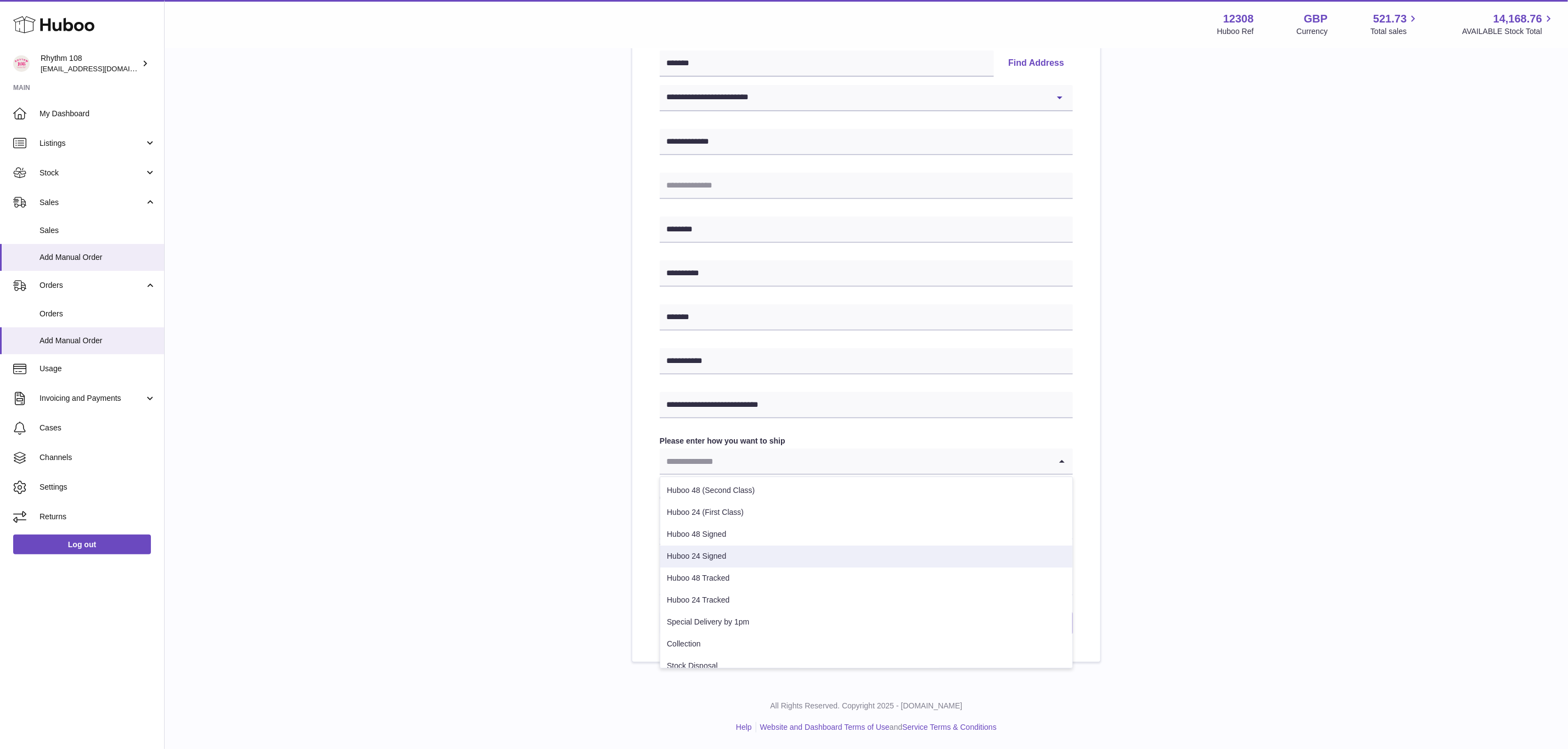
click at [748, 557] on li "Huboo 24 Signed" at bounding box center [867, 557] width 412 height 22
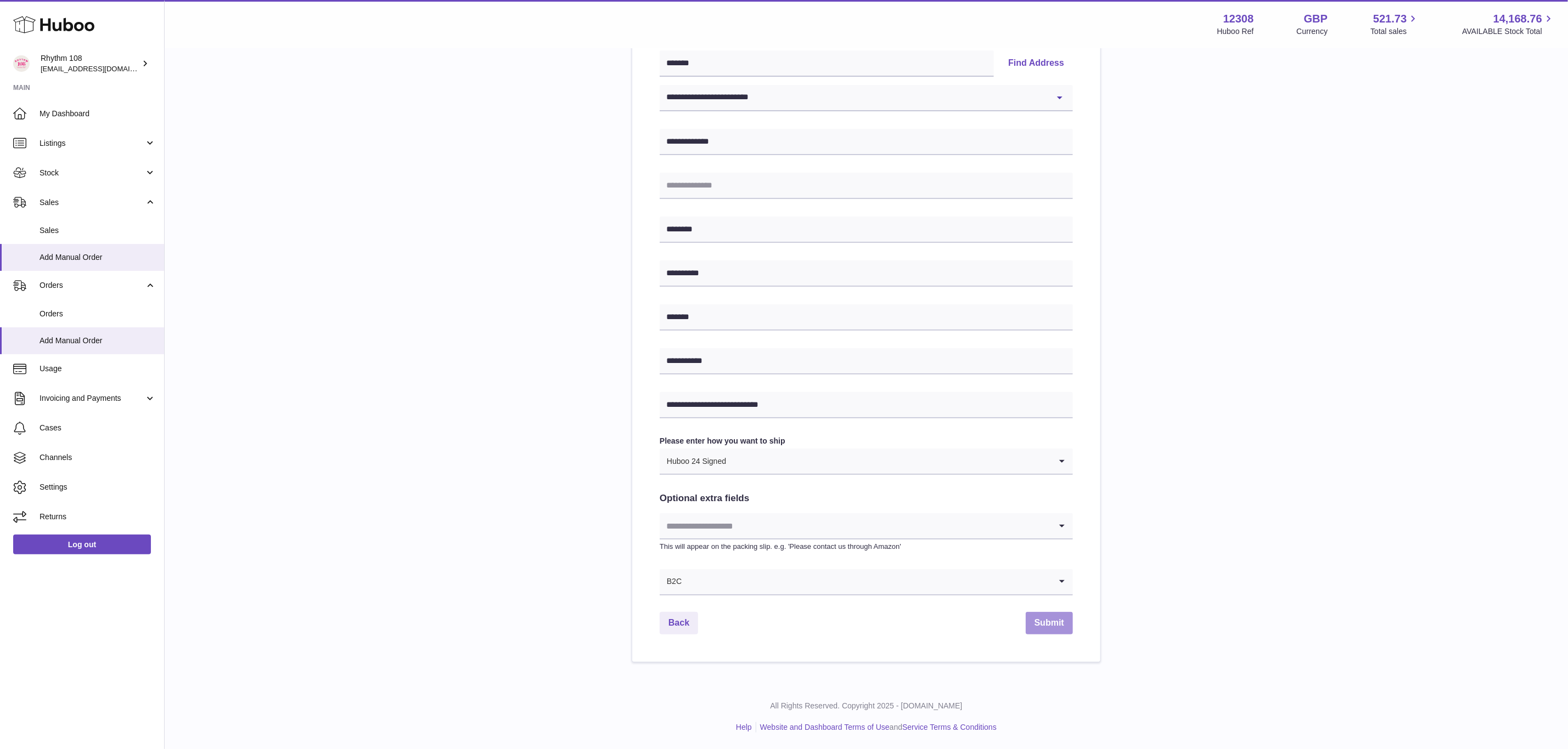
click at [1063, 620] on button "Submit" at bounding box center [1050, 623] width 47 height 22
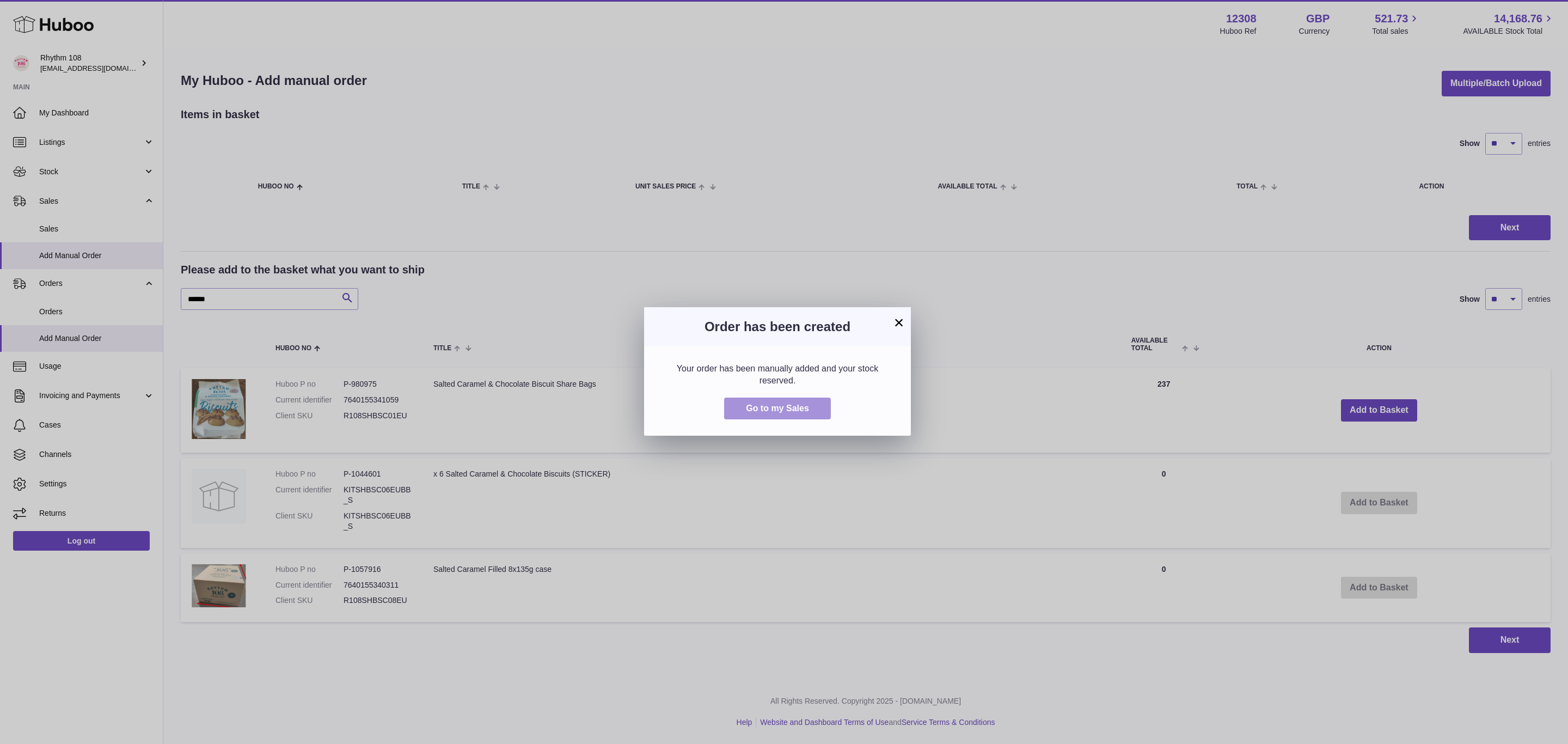
click at [799, 413] on span "Go to my Sales" at bounding box center [778, 408] width 63 height 9
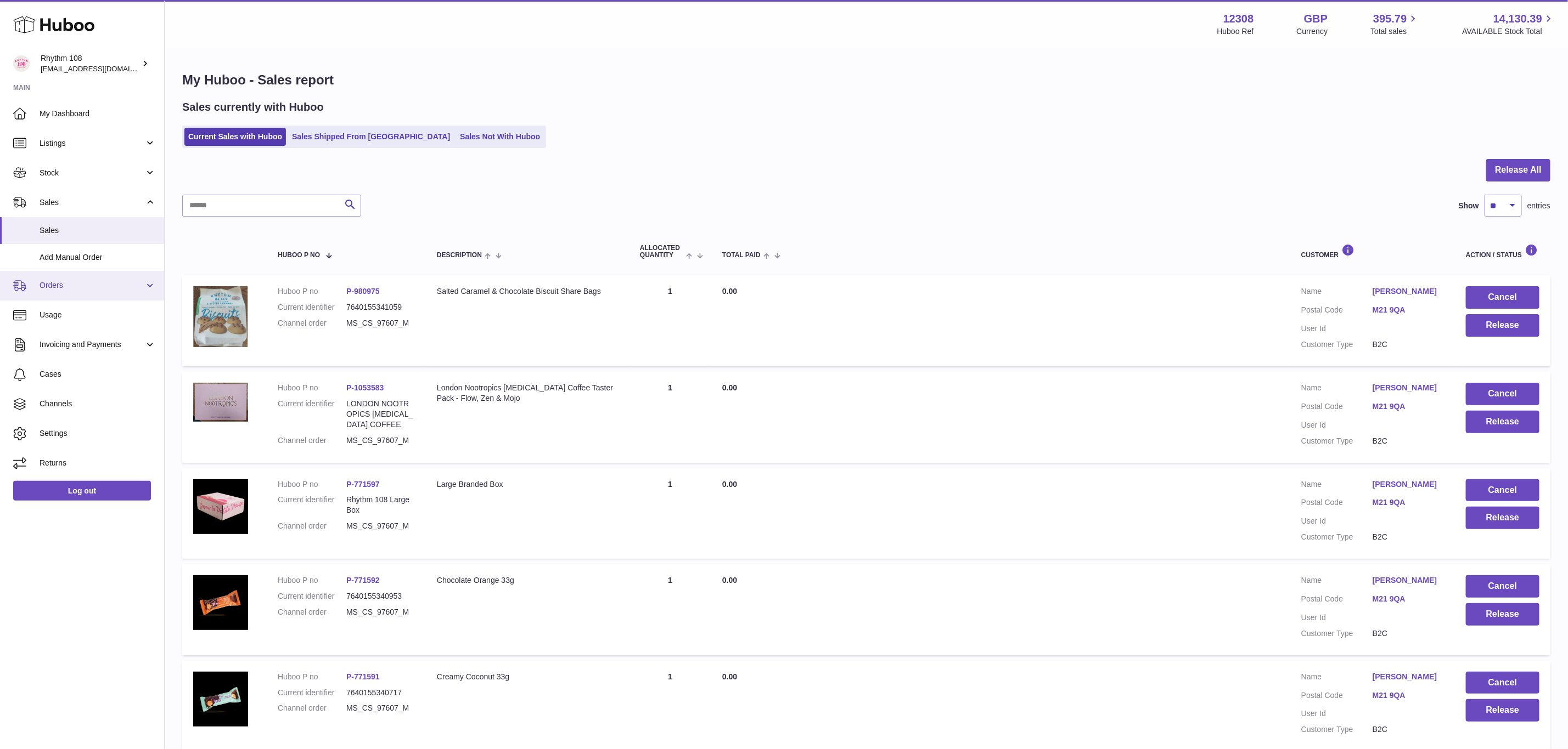
click at [49, 280] on span "Orders" at bounding box center [92, 285] width 105 height 11
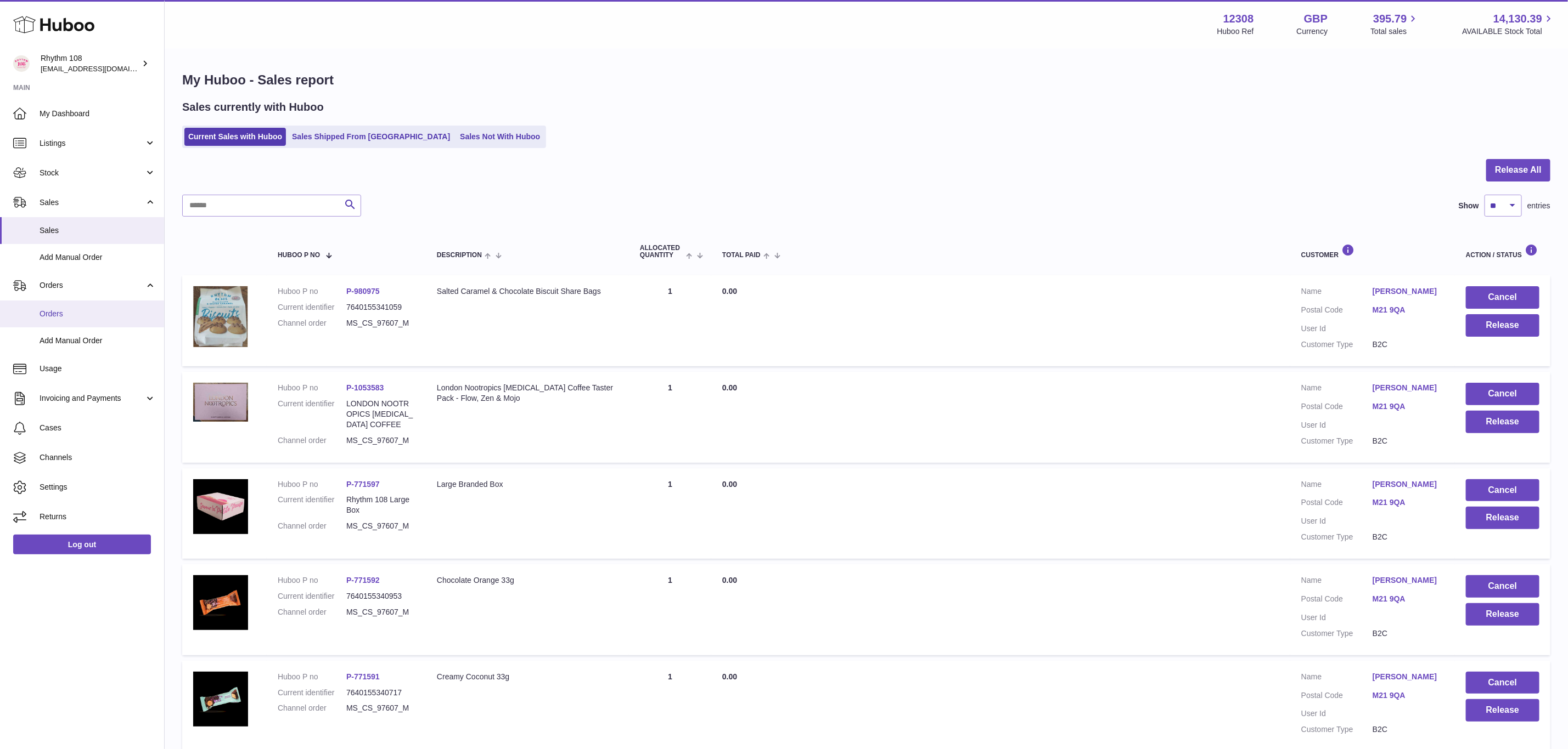
click at [62, 309] on span "Orders" at bounding box center [97, 314] width 116 height 11
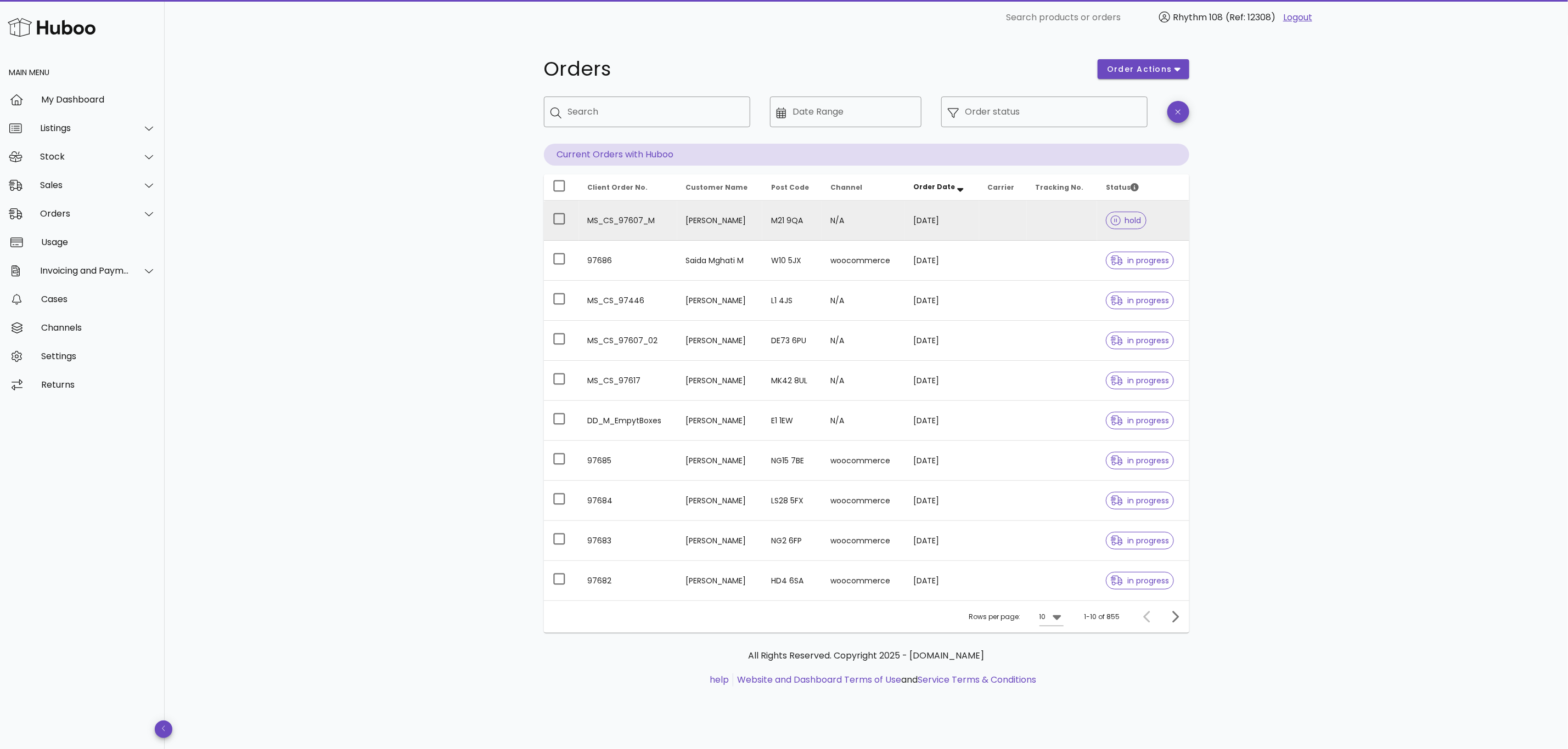
click at [641, 223] on td "MS_CS_97607_M" at bounding box center [628, 220] width 98 height 40
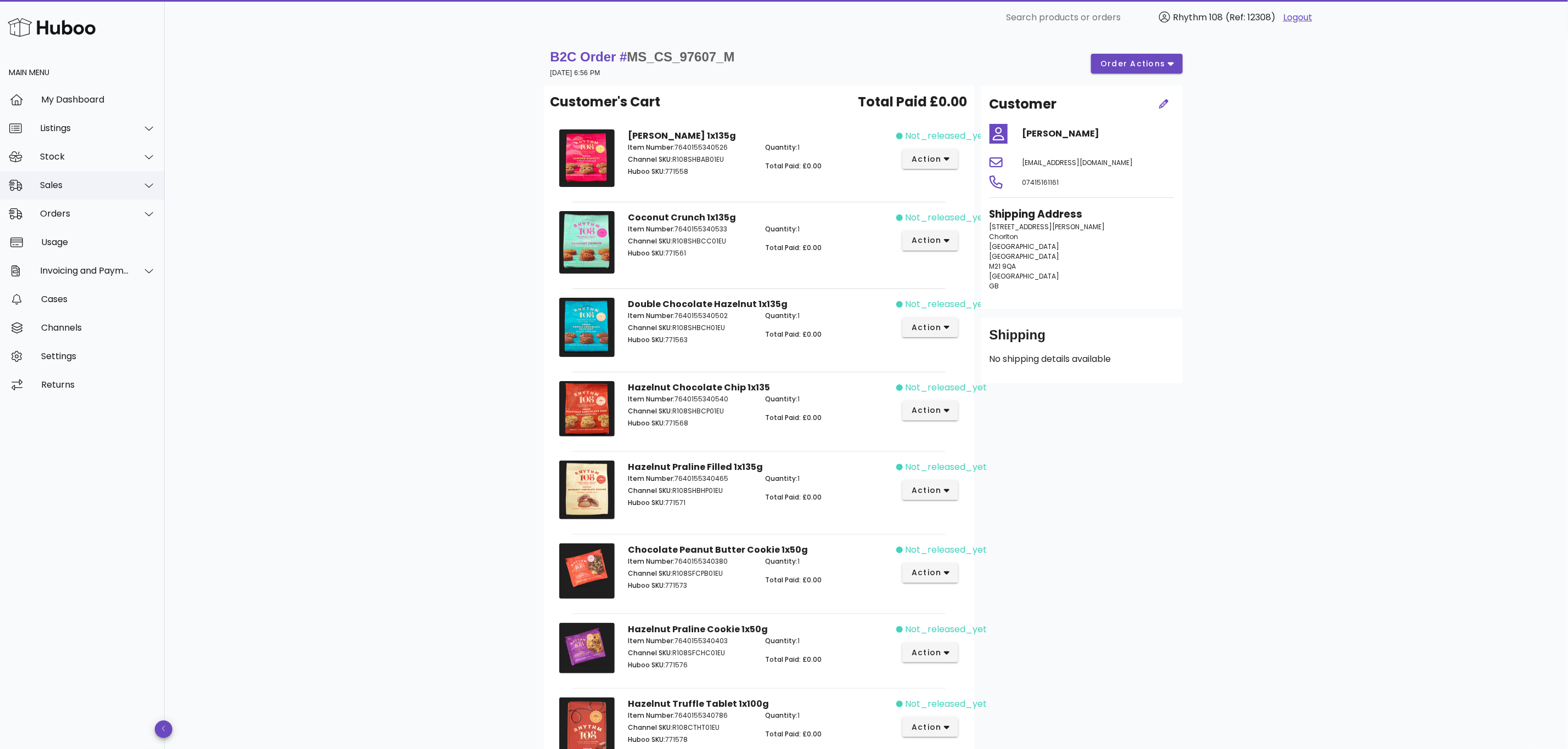
click at [71, 181] on div "Sales" at bounding box center [85, 185] width 90 height 11
click at [75, 210] on div "Sales" at bounding box center [97, 212] width 116 height 11
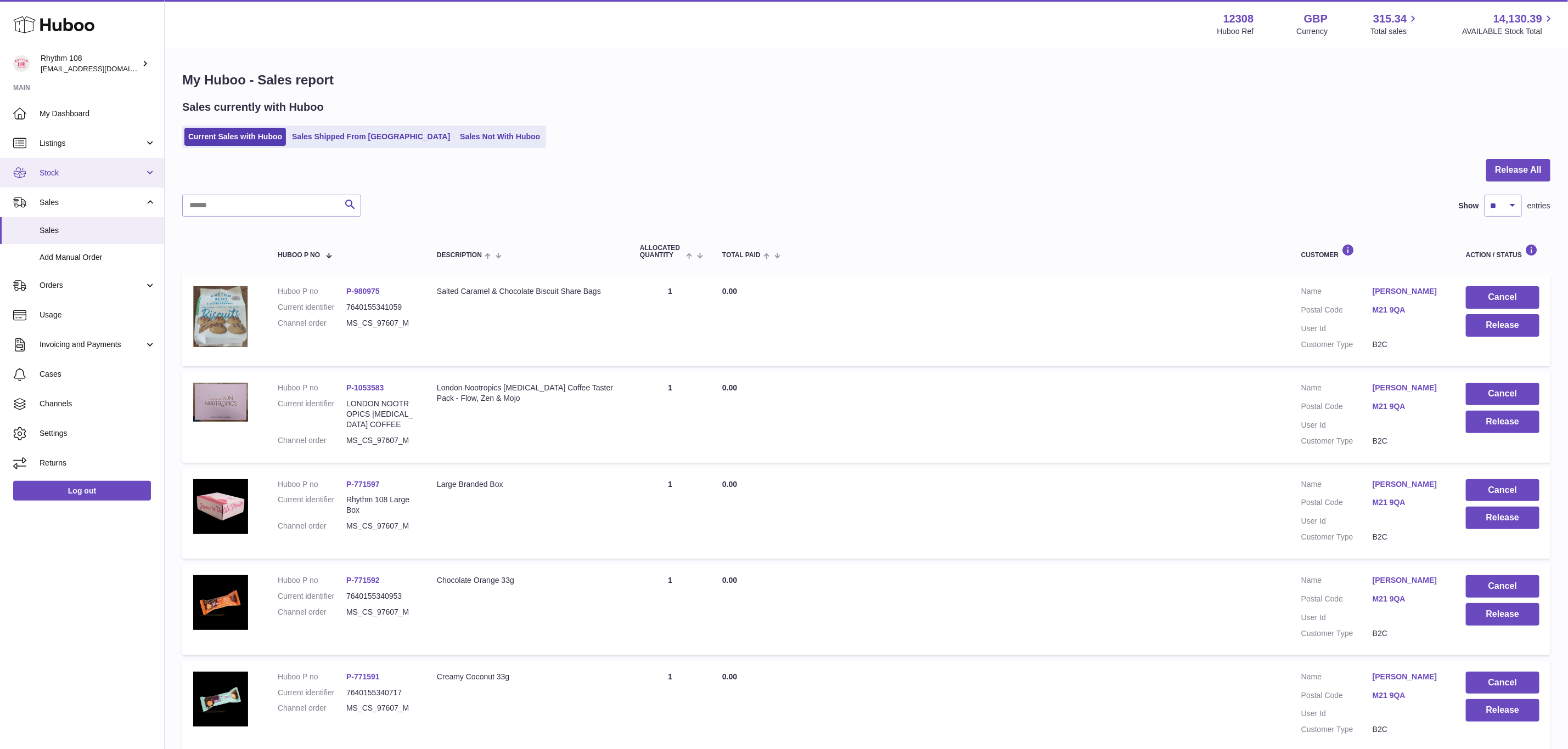
click at [39, 168] on span "Stock" at bounding box center [92, 173] width 105 height 11
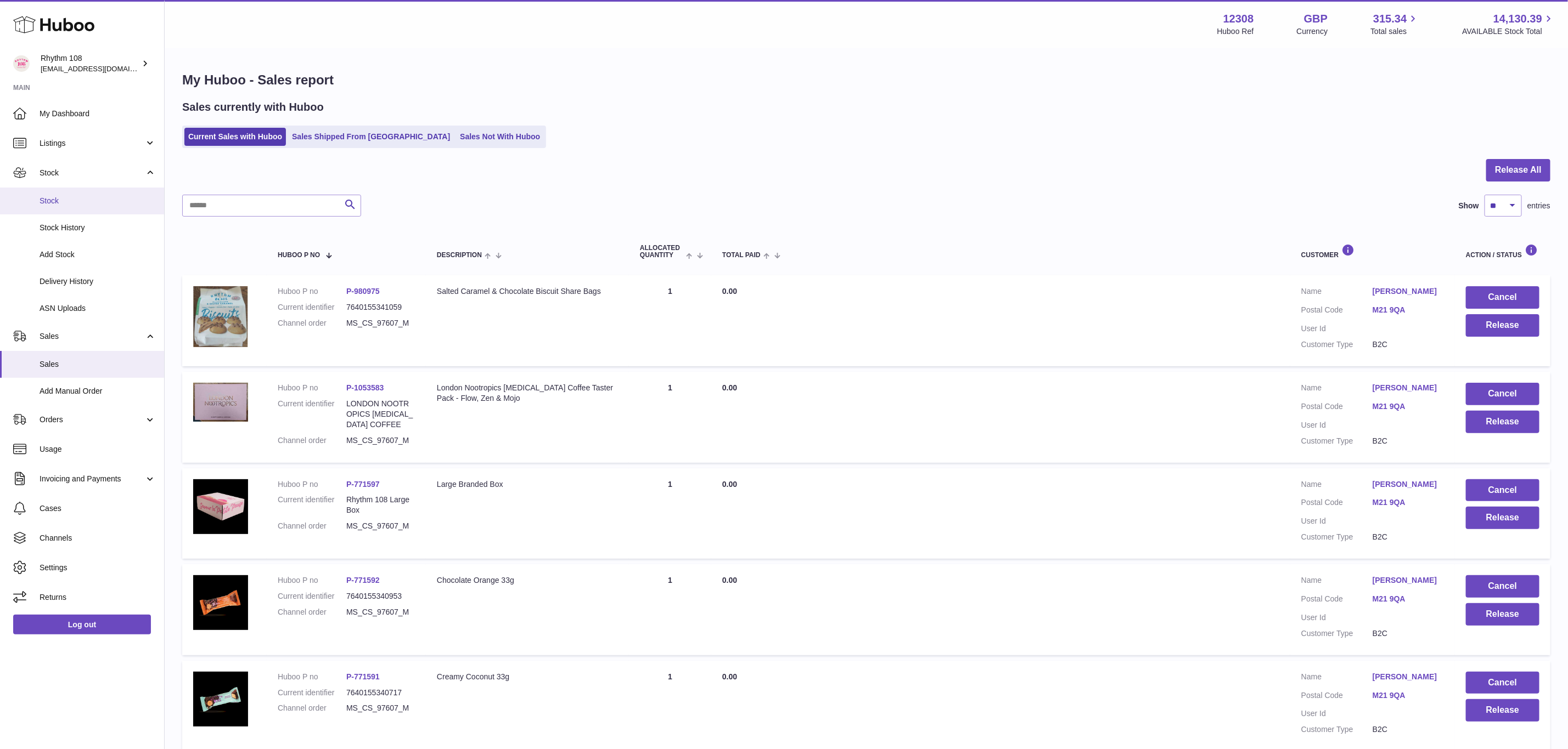
click at [54, 207] on link "Stock" at bounding box center [82, 200] width 164 height 27
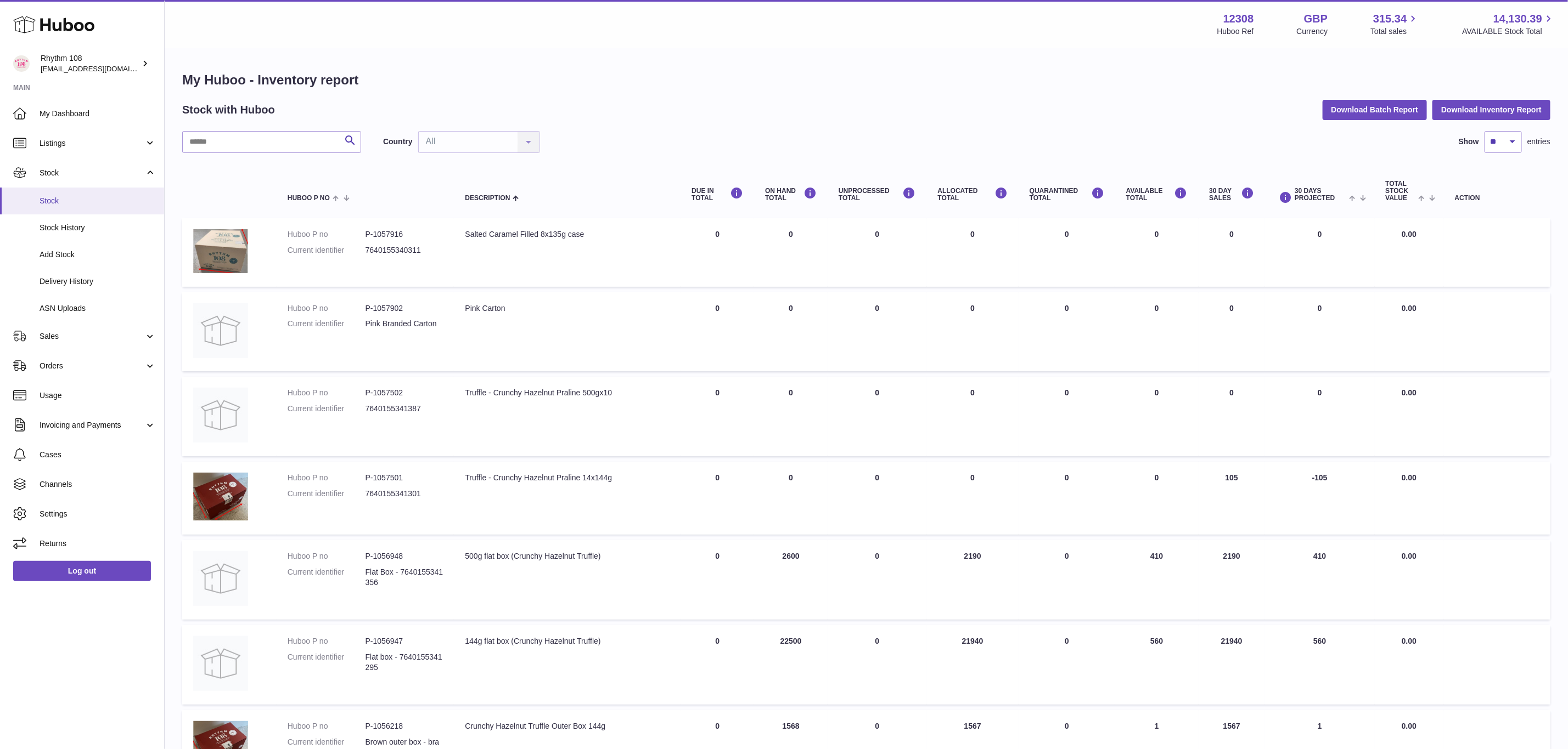
click at [90, 202] on span "Stock" at bounding box center [97, 201] width 116 height 11
click at [82, 200] on span "Stock" at bounding box center [97, 201] width 116 height 11
click at [257, 147] on input "text" at bounding box center [271, 142] width 179 height 22
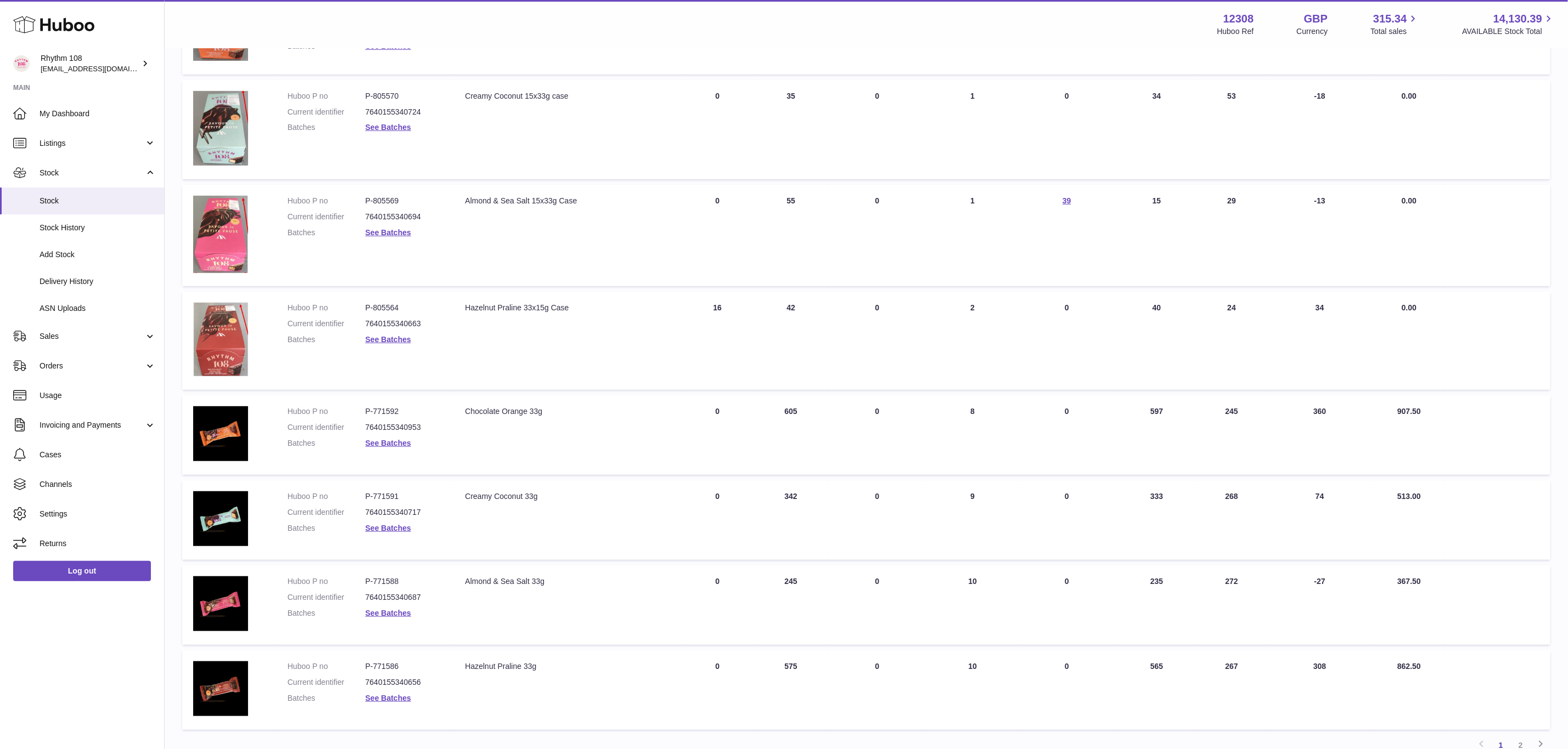
scroll to position [412, 0]
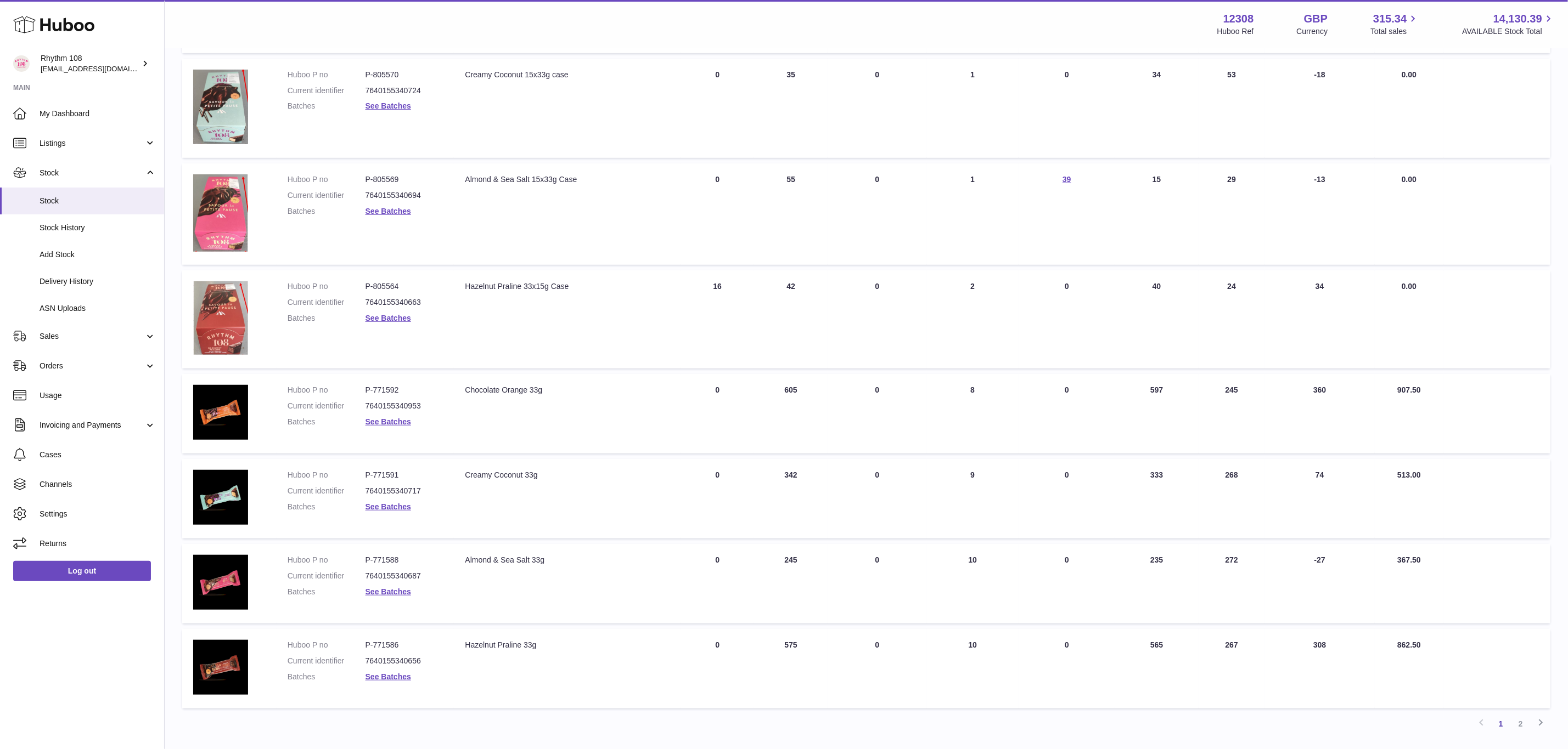
click at [389, 582] on dl "Huboo P no P-771588 Current identifier 7640155340687 Batches See Batches" at bounding box center [366, 579] width 156 height 48
click at [390, 588] on link "See Batches" at bounding box center [388, 592] width 45 height 9
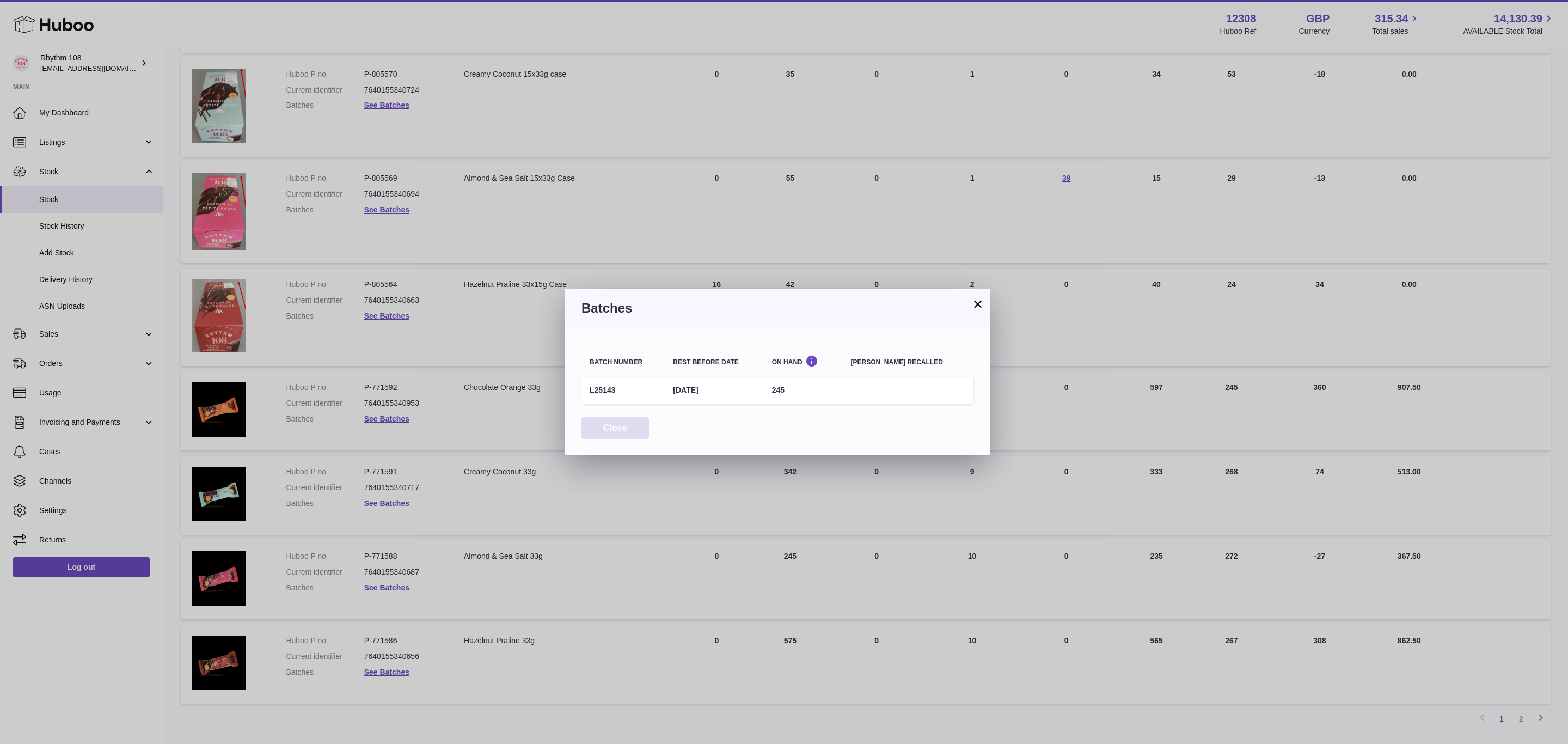
click at [621, 430] on button "Close" at bounding box center [615, 429] width 67 height 22
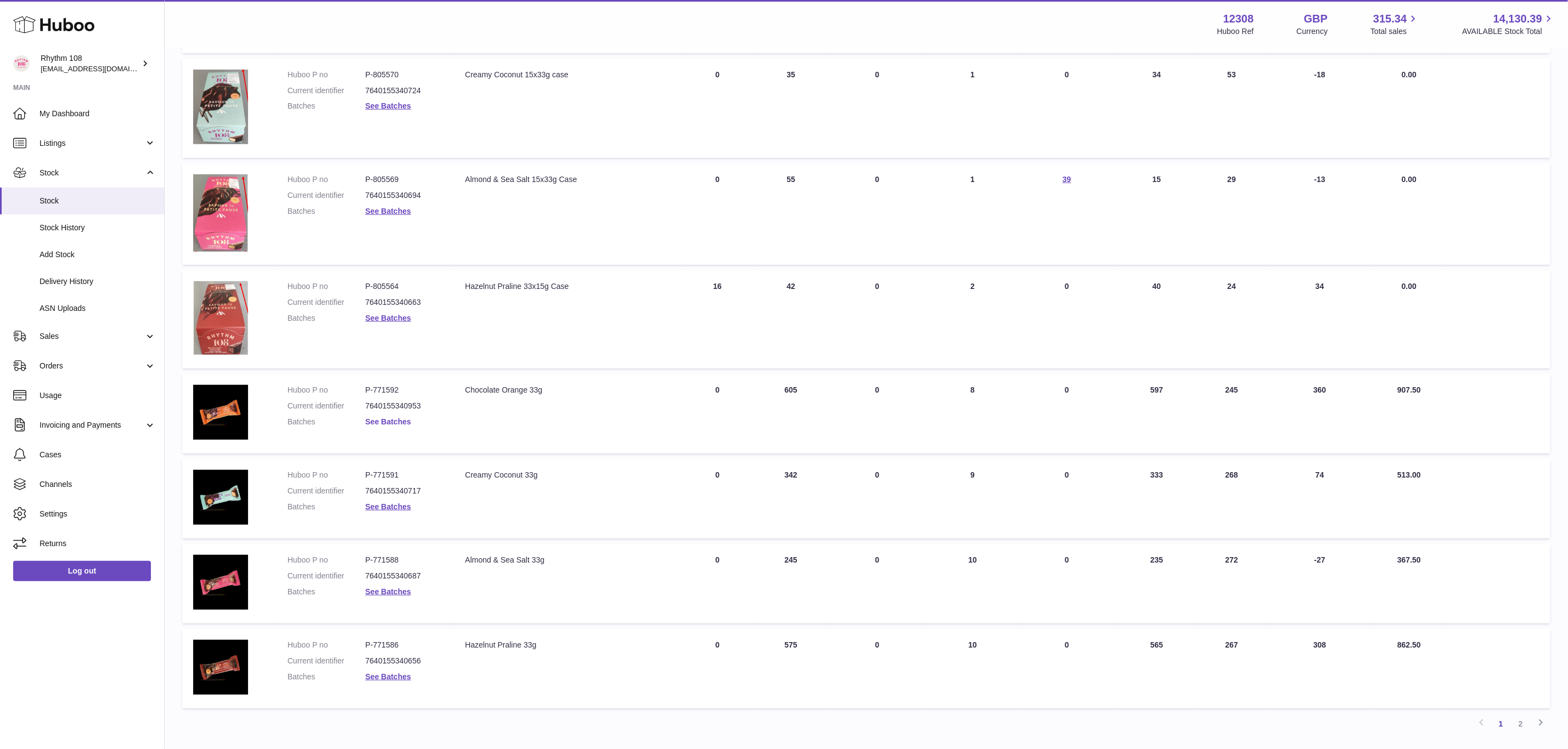
click at [392, 420] on link "See Batches" at bounding box center [388, 422] width 45 height 9
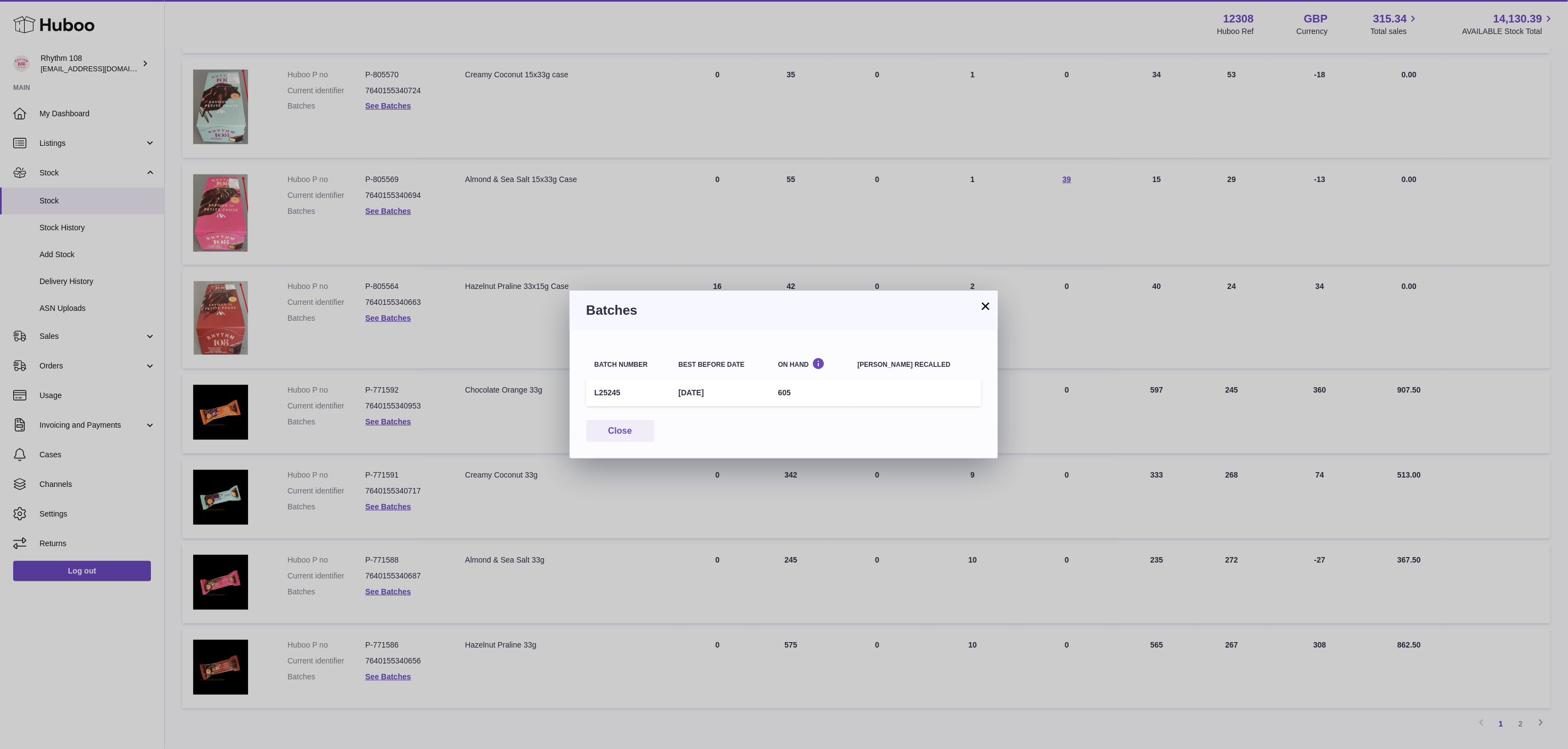
click at [379, 507] on div "× Batches Batch number Best before date On Hand [PERSON_NAME] recalled L25245 […" at bounding box center [784, 374] width 1568 height 749
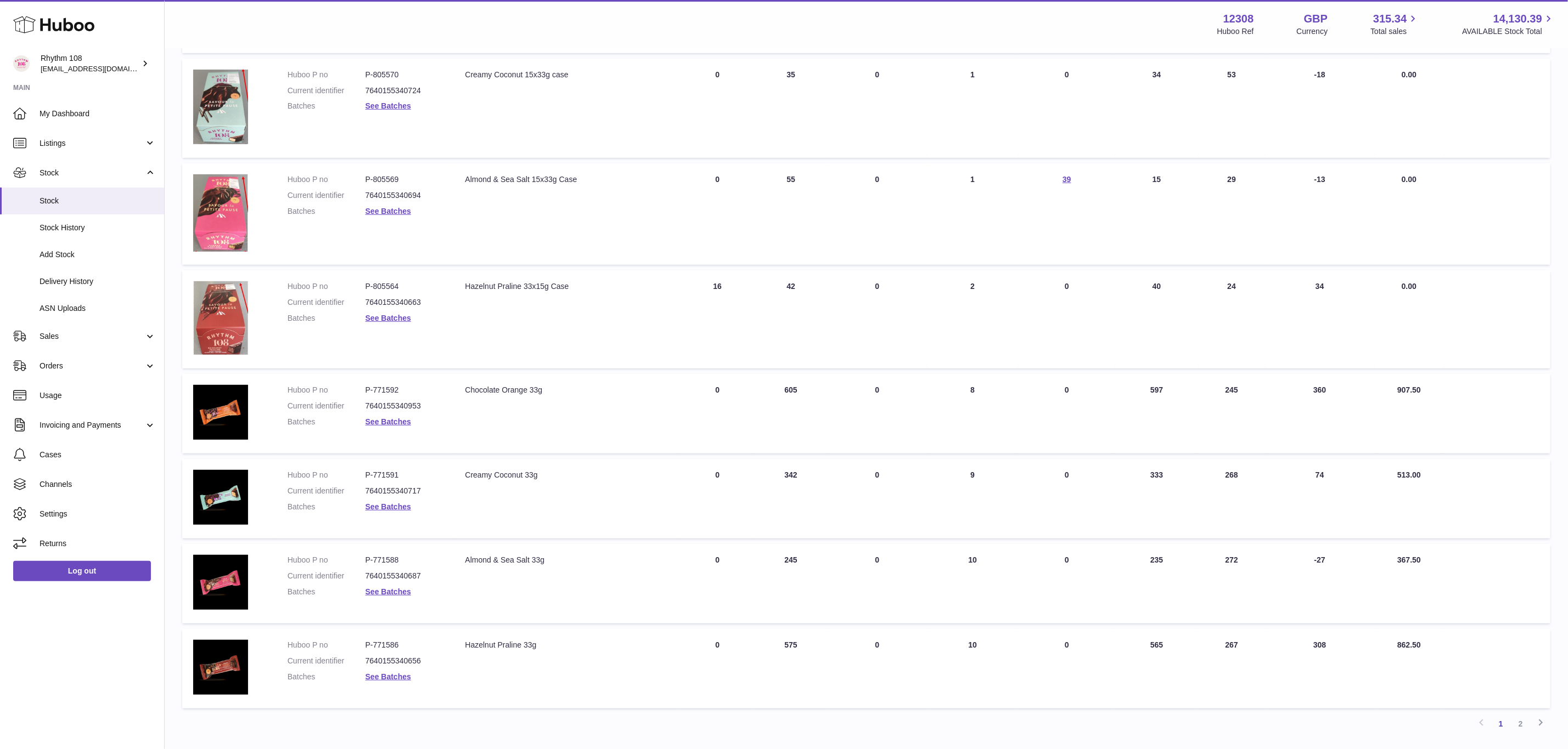
click at [379, 507] on link "See Batches" at bounding box center [388, 507] width 45 height 9
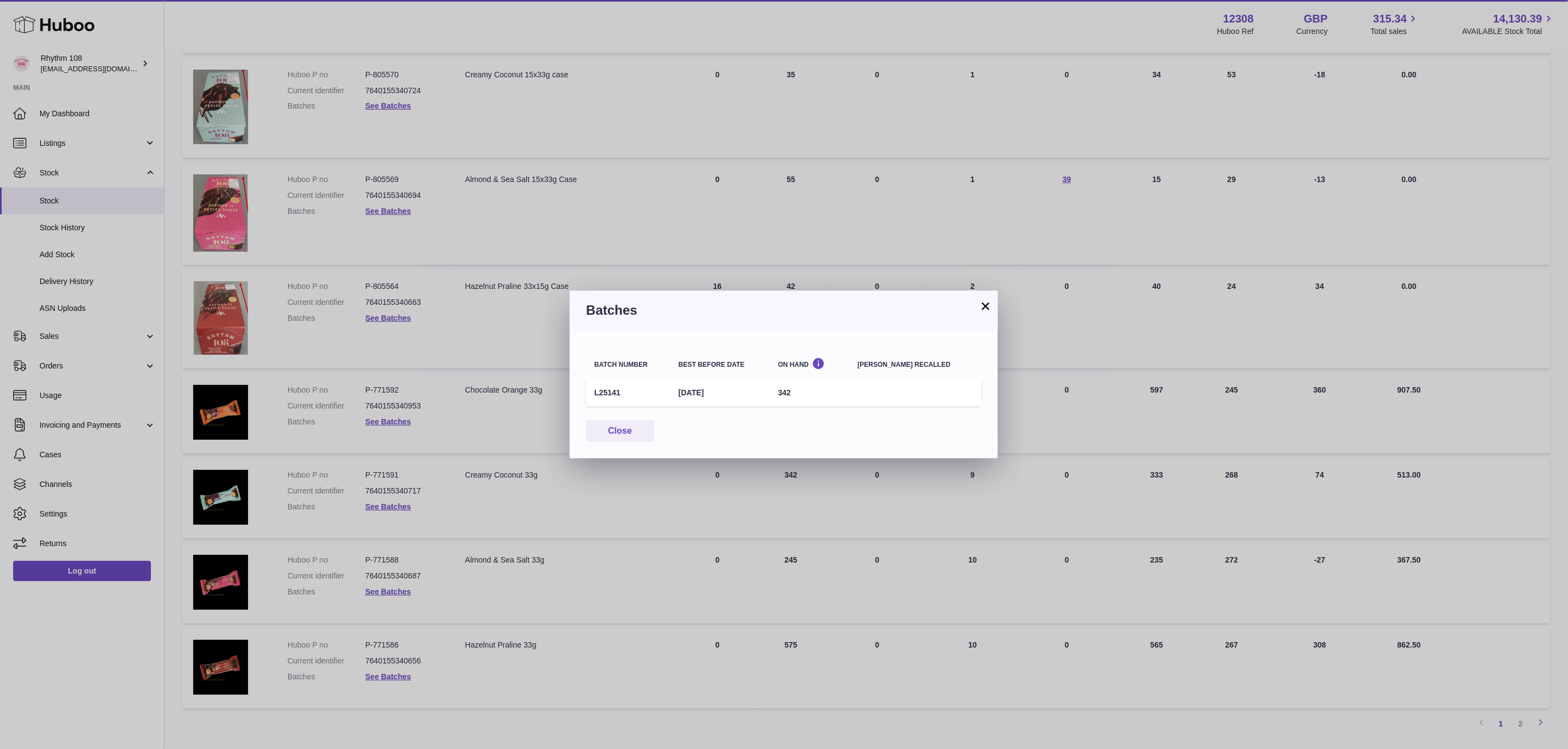
click at [394, 675] on div "× Batches Batch number Best before date On Hand [PERSON_NAME] recalled L25141 […" at bounding box center [784, 374] width 1568 height 749
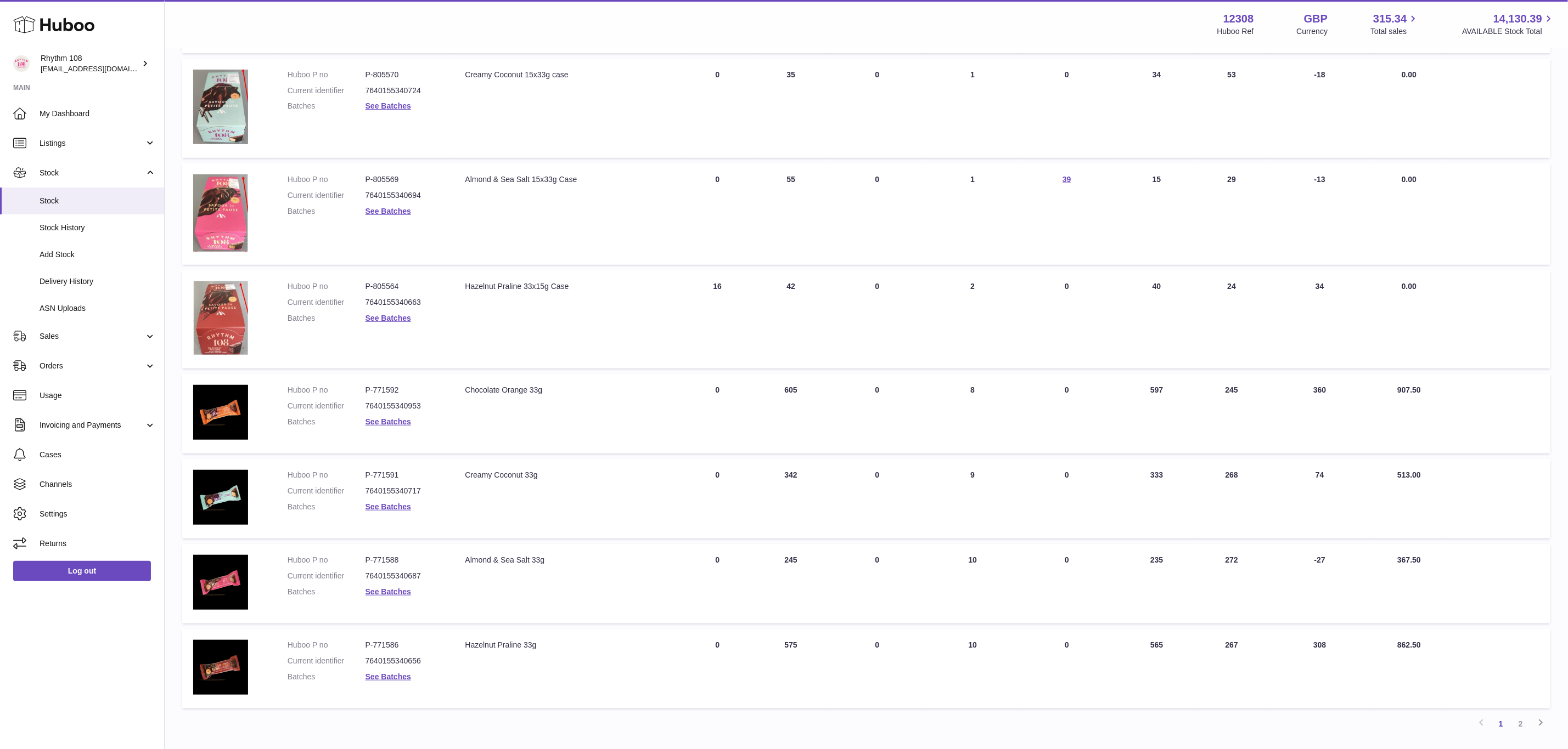
click at [394, 675] on link "See Batches" at bounding box center [388, 677] width 45 height 9
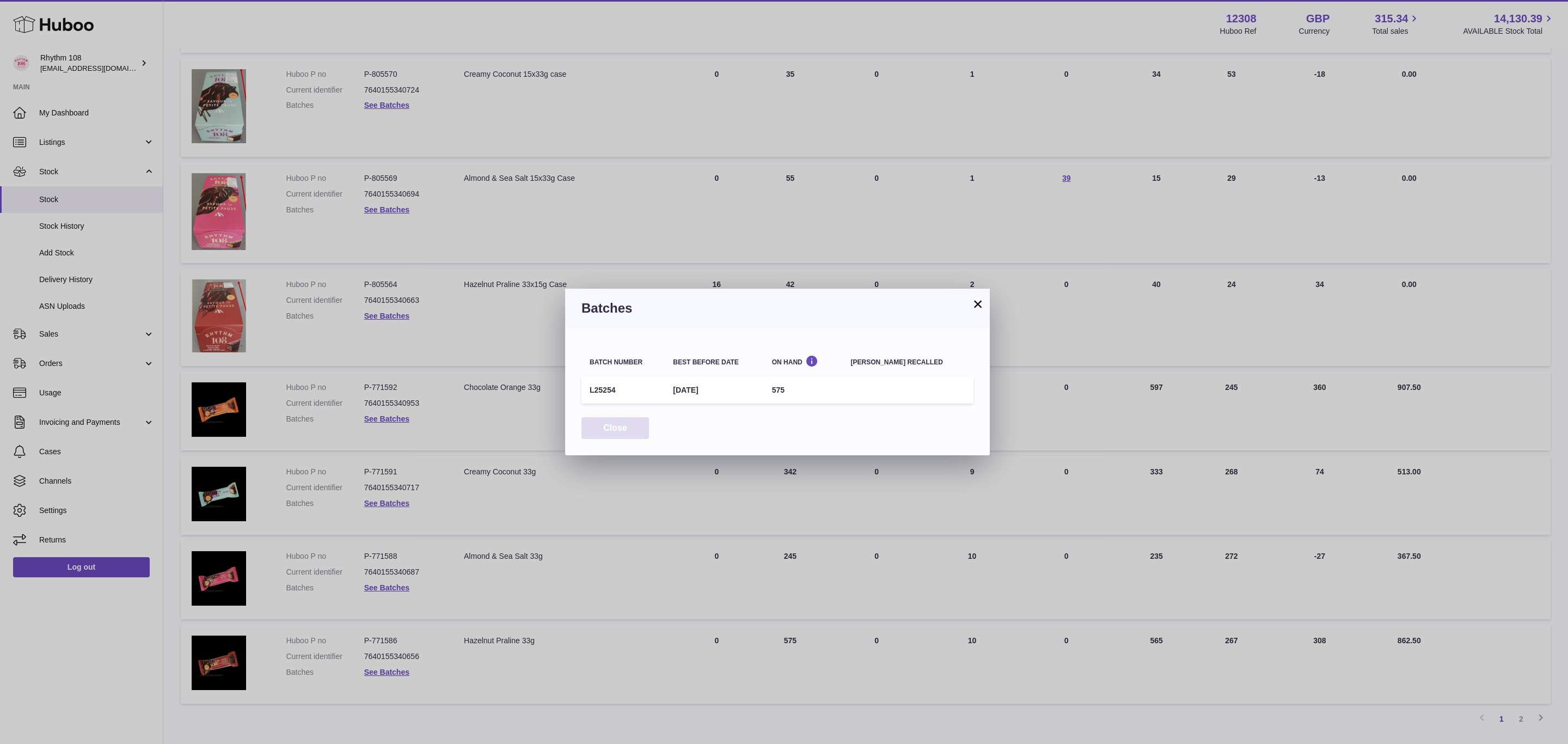
click at [601, 435] on button "Close" at bounding box center [615, 429] width 67 height 22
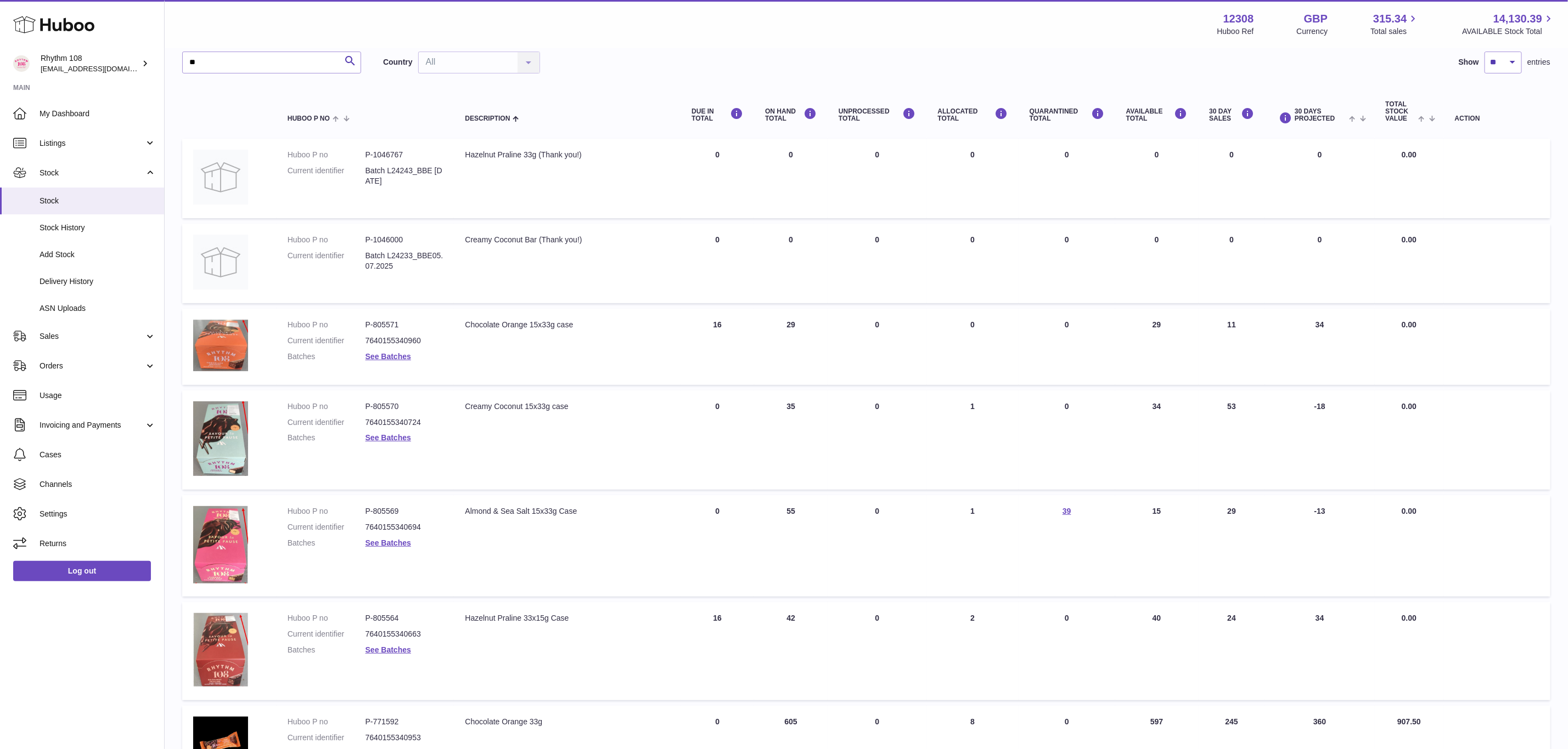
scroll to position [0, 0]
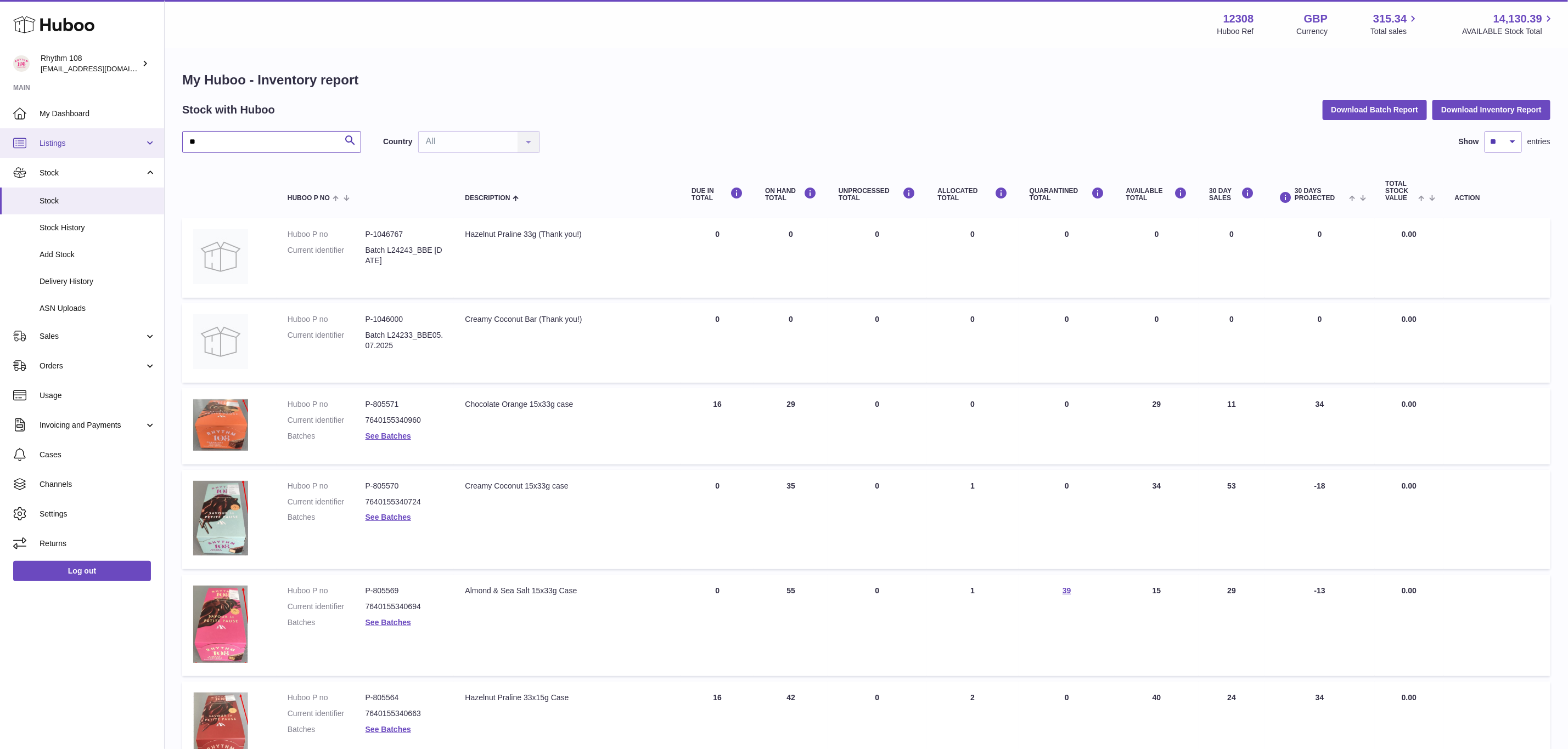
drag, startPoint x: 265, startPoint y: 149, endPoint x: 141, endPoint y: 140, distance: 124.3
click at [141, 140] on div "Huboo Rhythm 108 [EMAIL_ADDRESS][DOMAIN_NAME] Main My Dashboard Listings Not wi…" at bounding box center [784, 620] width 1568 height 1240
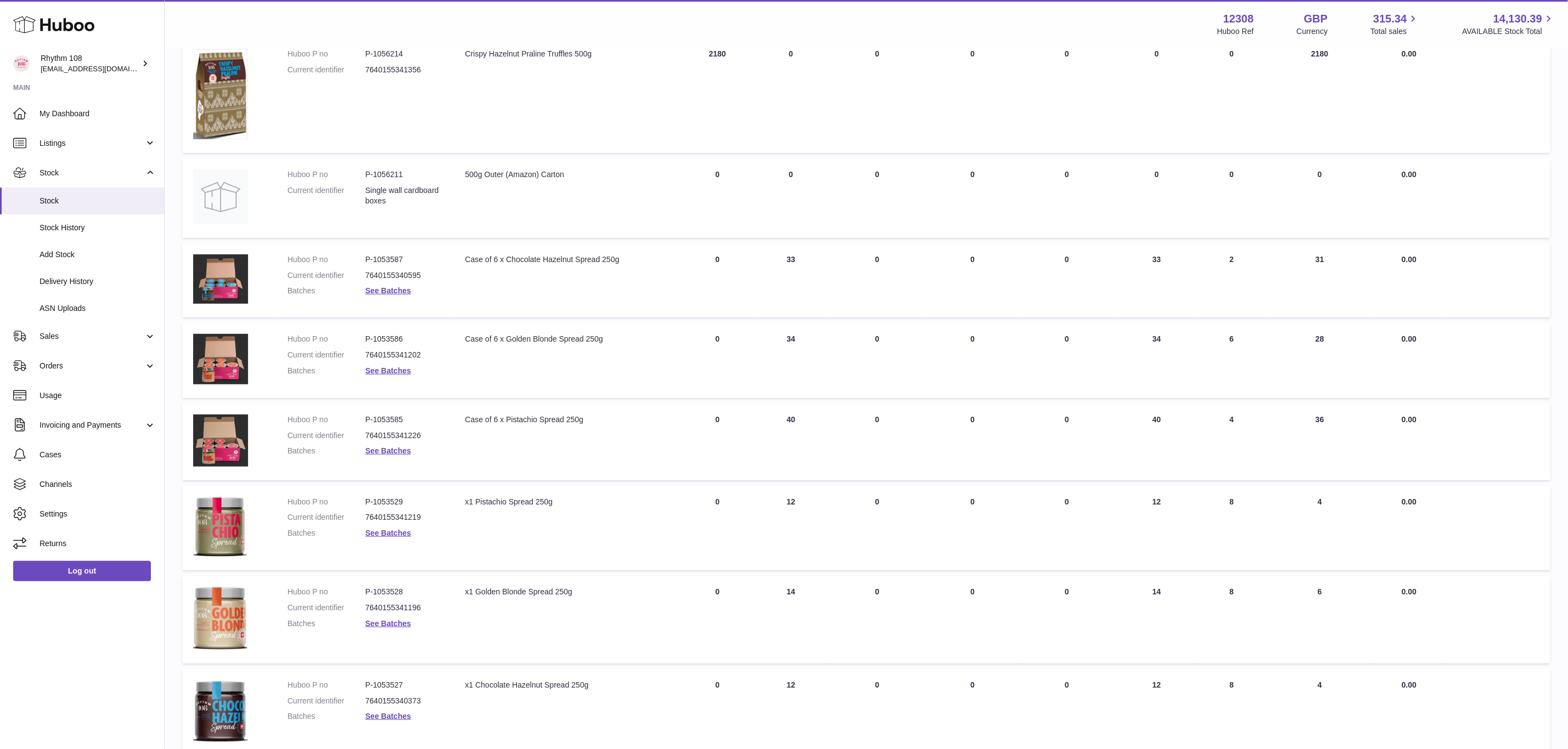
scroll to position [473, 0]
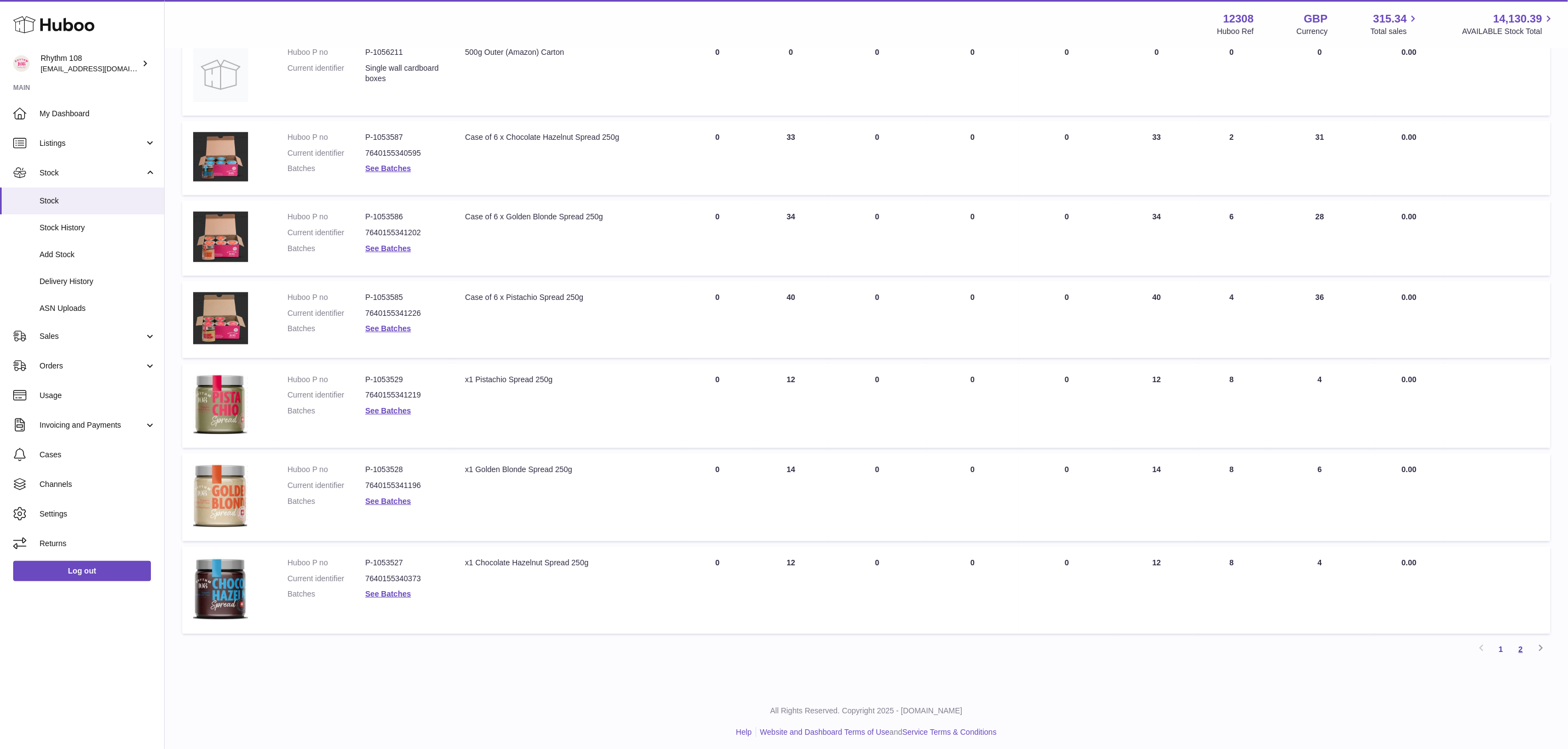
click at [1521, 644] on link "2" at bounding box center [1521, 649] width 20 height 20
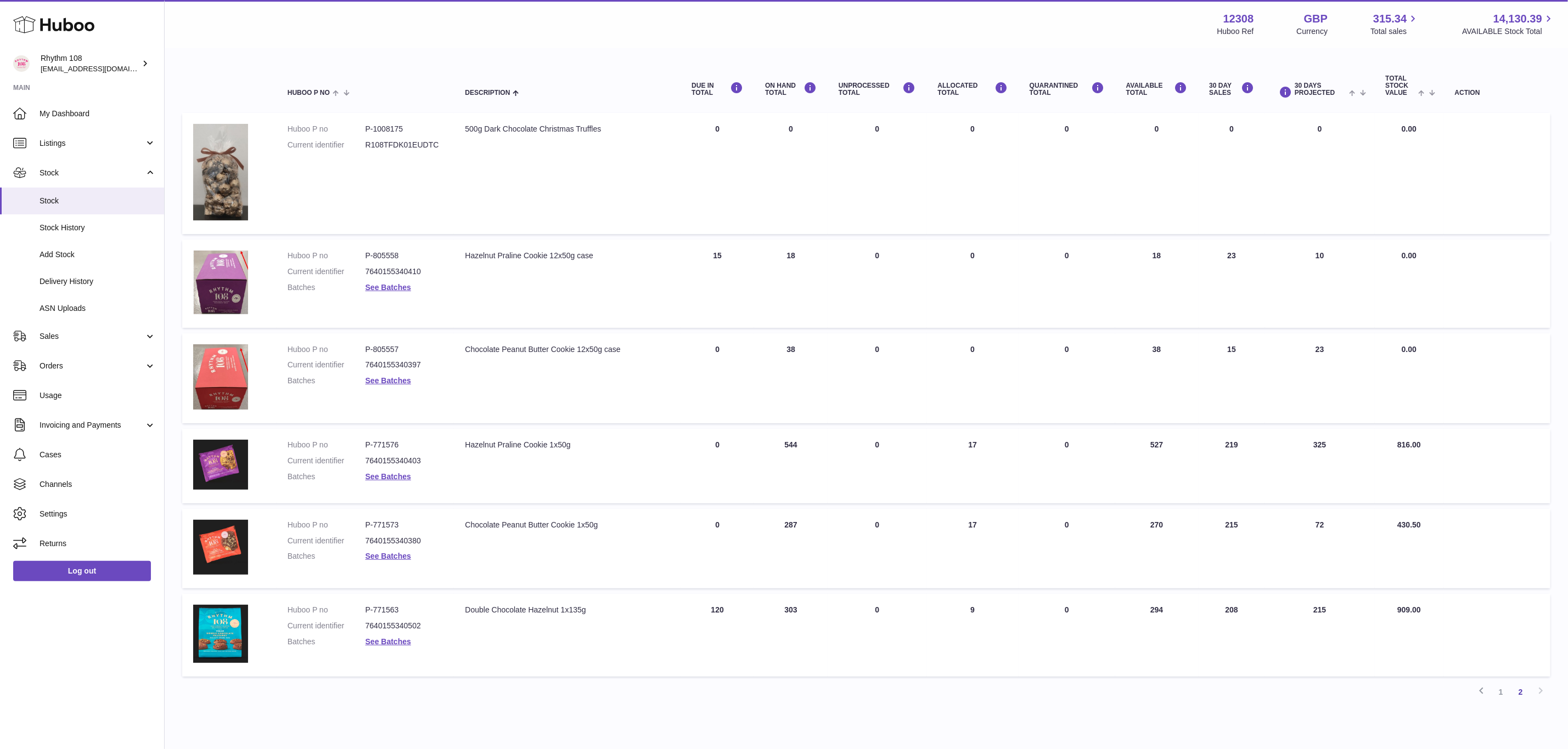
scroll to position [131, 0]
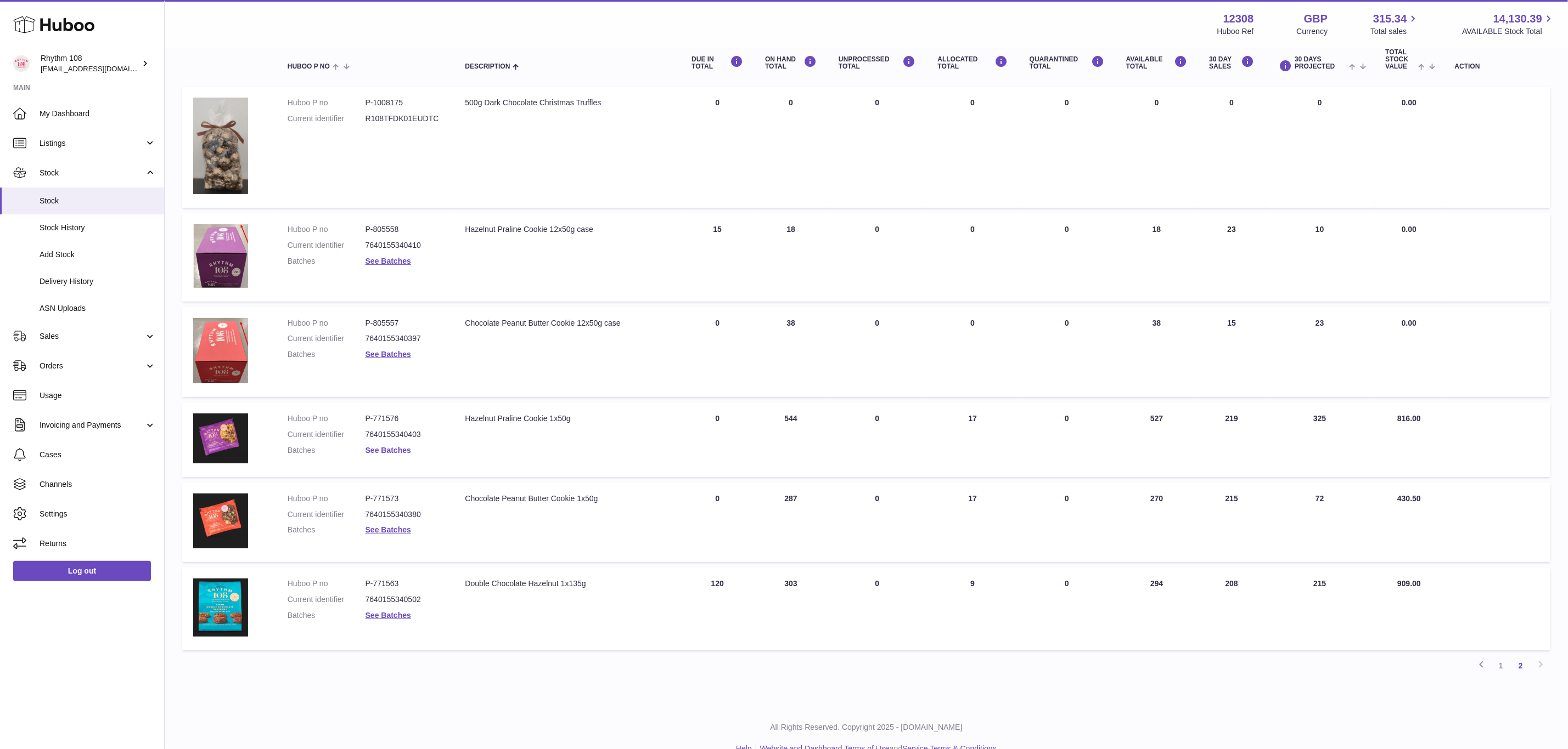
click at [394, 448] on link "See Batches" at bounding box center [388, 450] width 45 height 9
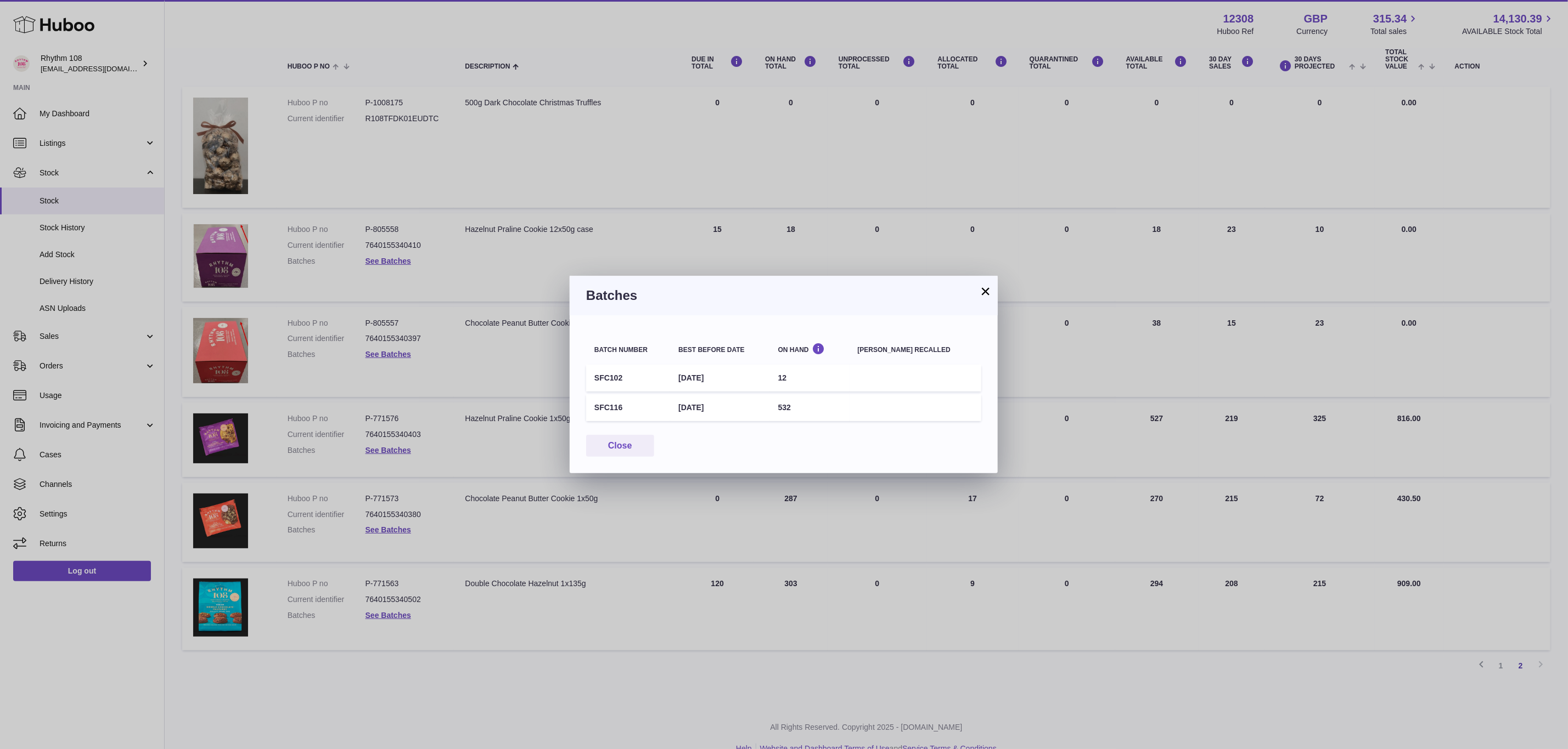
click at [387, 529] on div "× Batches Batch number Best before date On Hand [PERSON_NAME] recalled SFC102 […" at bounding box center [784, 374] width 1568 height 749
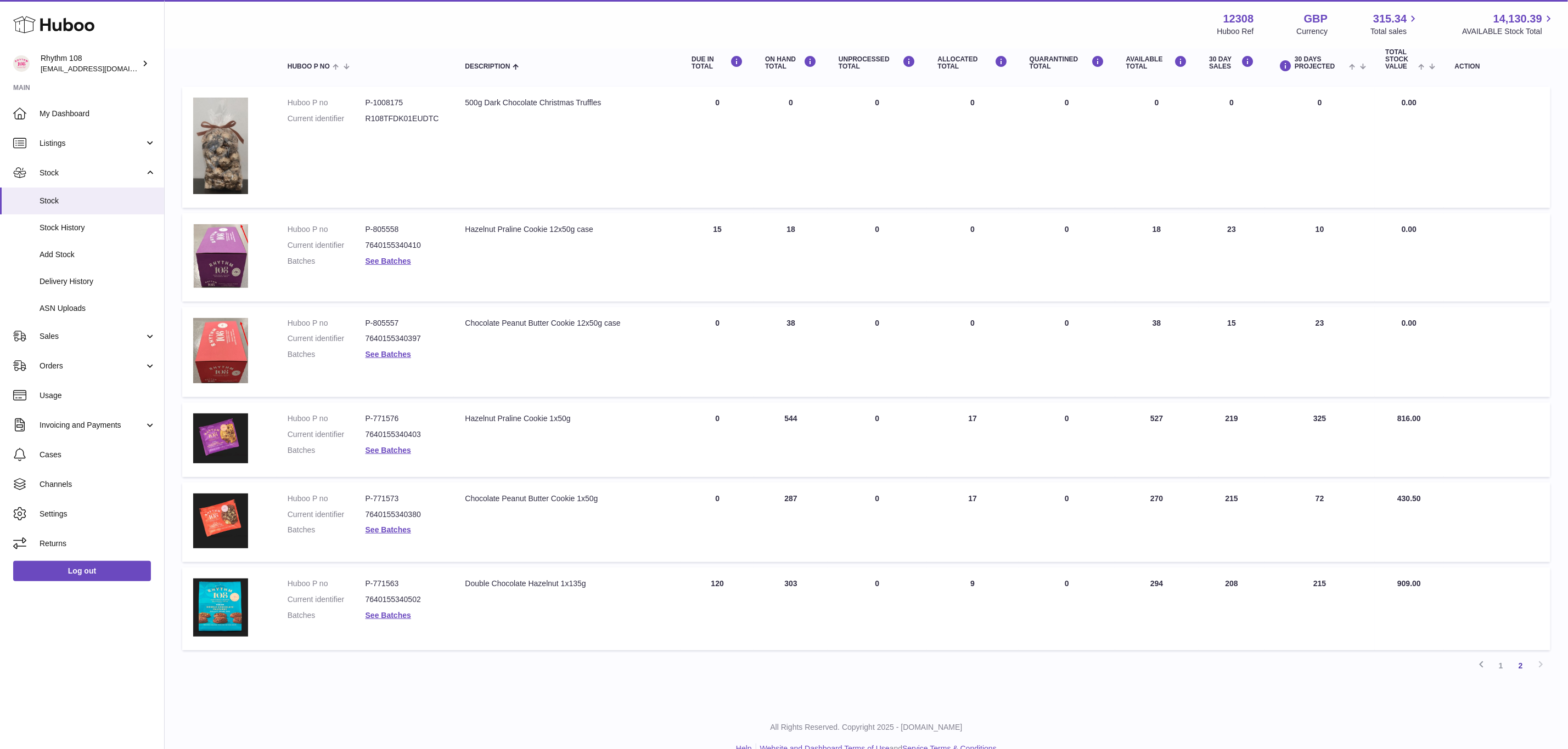
click at [387, 529] on link "See Batches" at bounding box center [388, 530] width 45 height 9
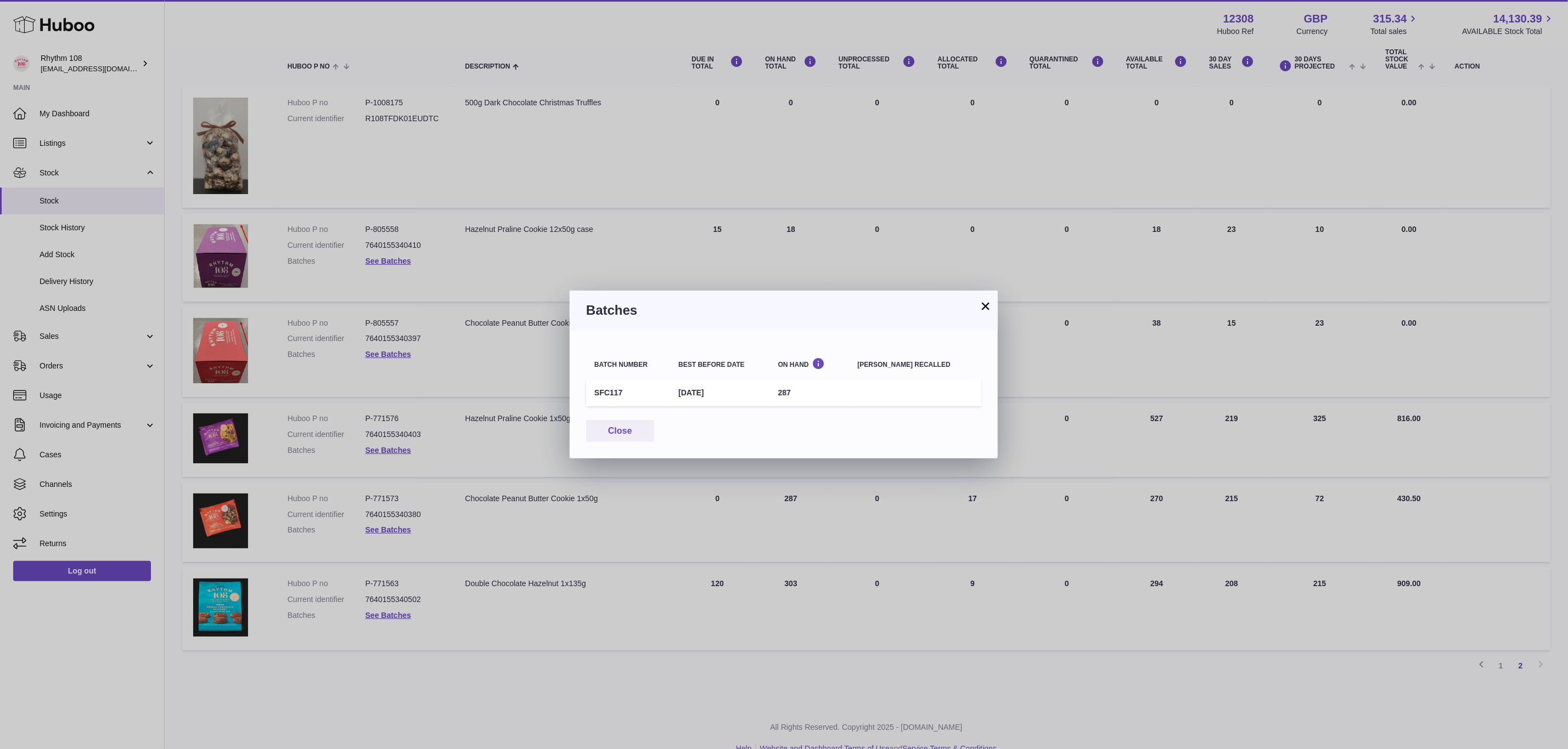
click at [387, 529] on div "× Batches Batch number Best before date On Hand [PERSON_NAME] recalled SFC117 […" at bounding box center [784, 374] width 1568 height 749
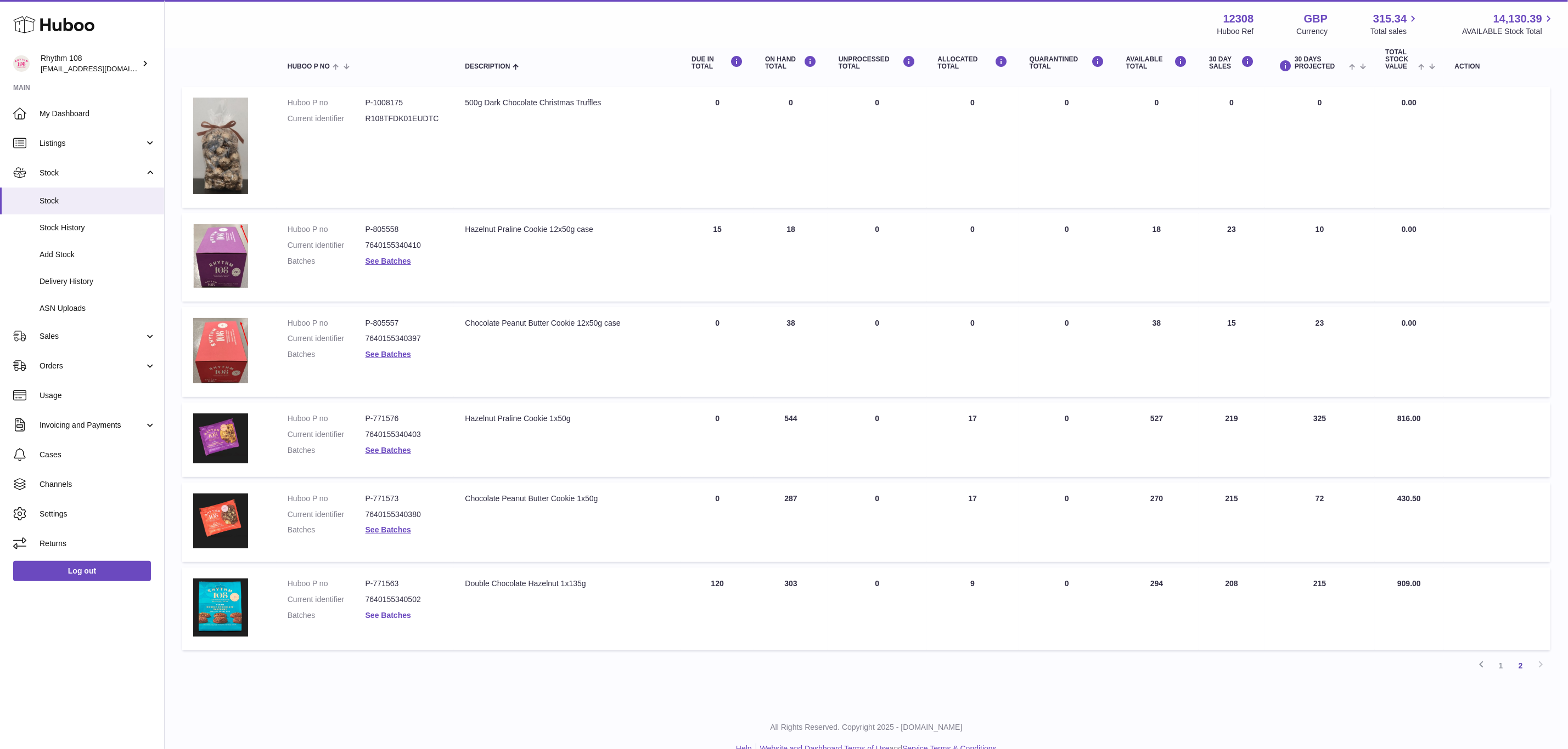
click at [390, 614] on link "See Batches" at bounding box center [388, 615] width 45 height 9
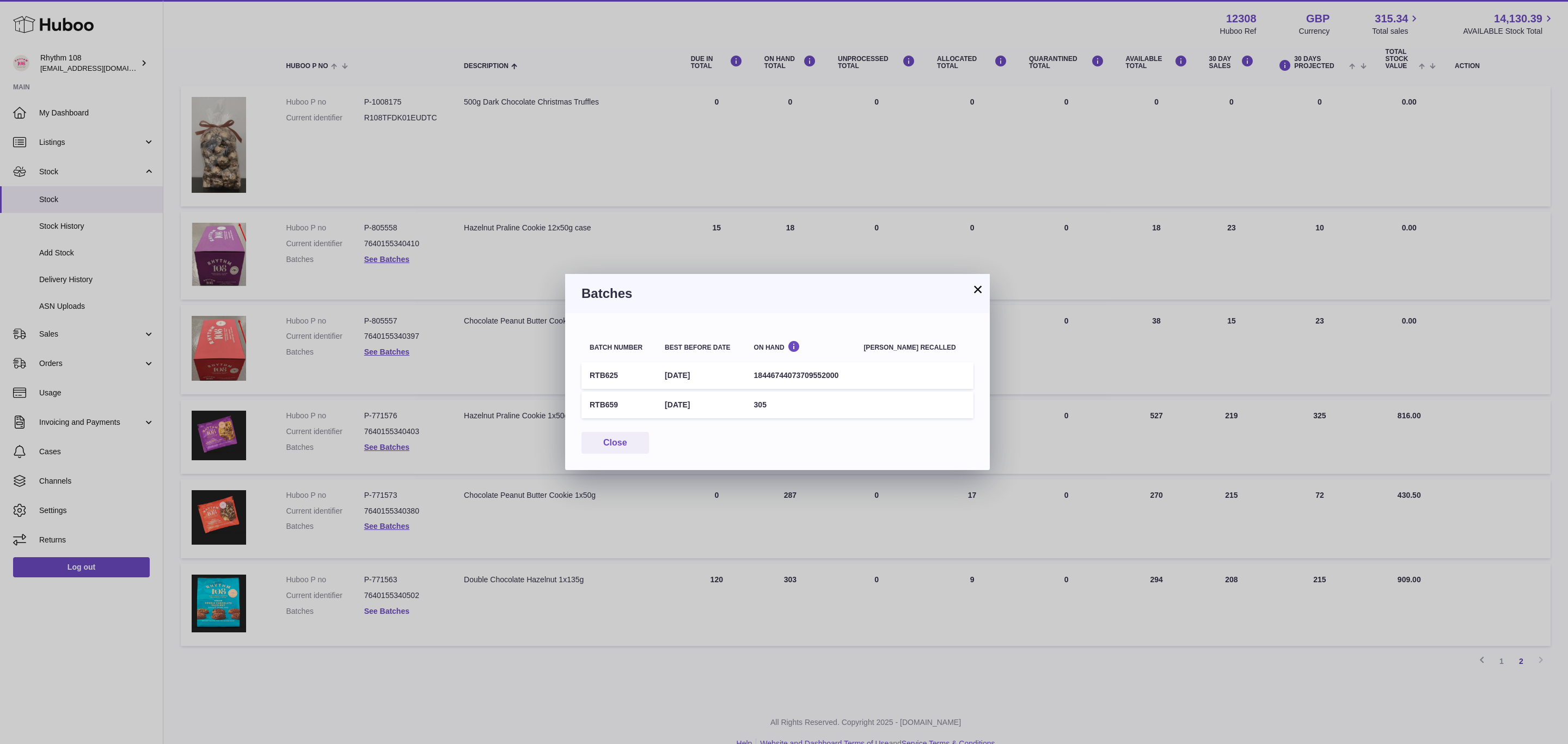
click at [387, 610] on div "× Batches Batch number Best before date On Hand [PERSON_NAME] recalled RTB625 […" at bounding box center [784, 372] width 1568 height 744
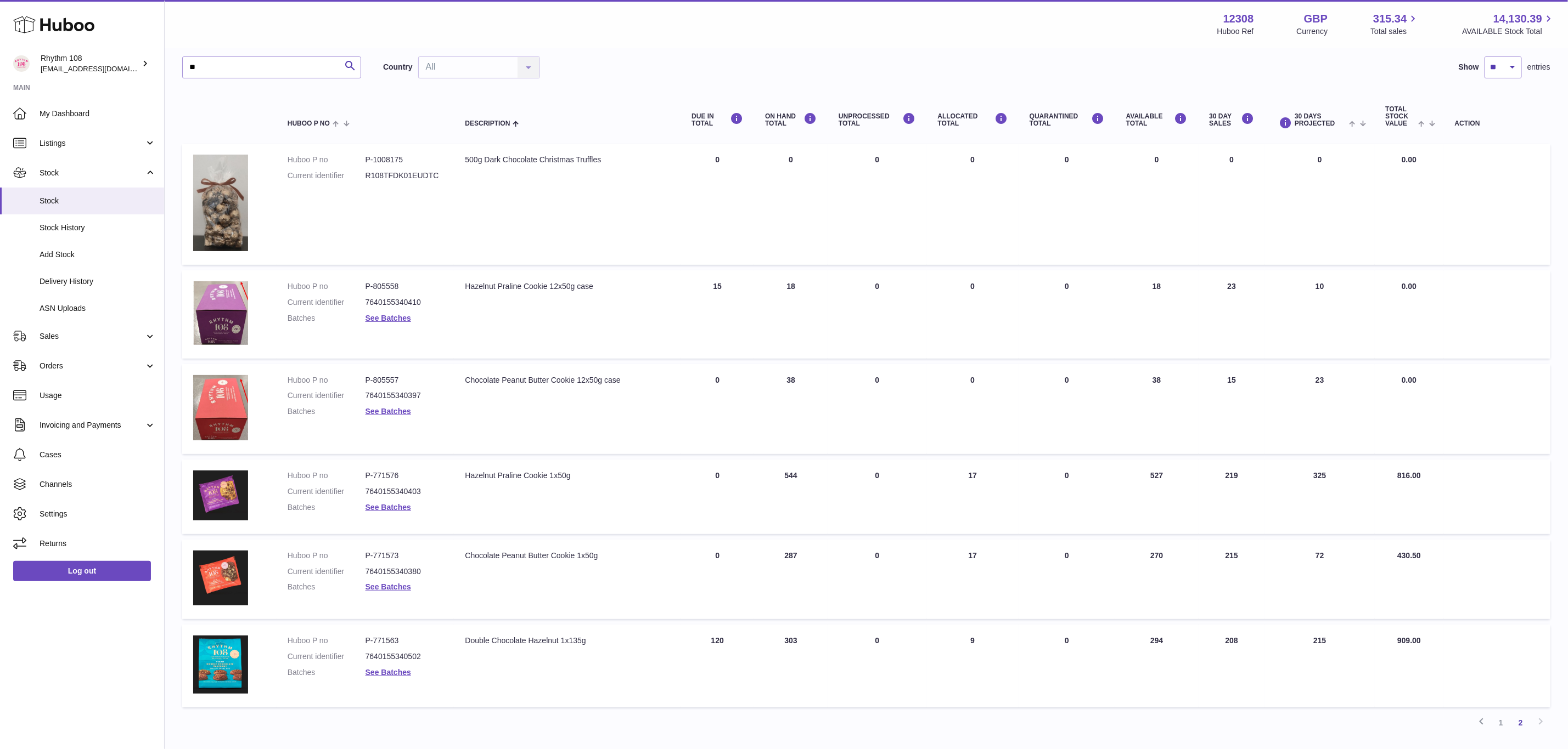
scroll to position [0, 0]
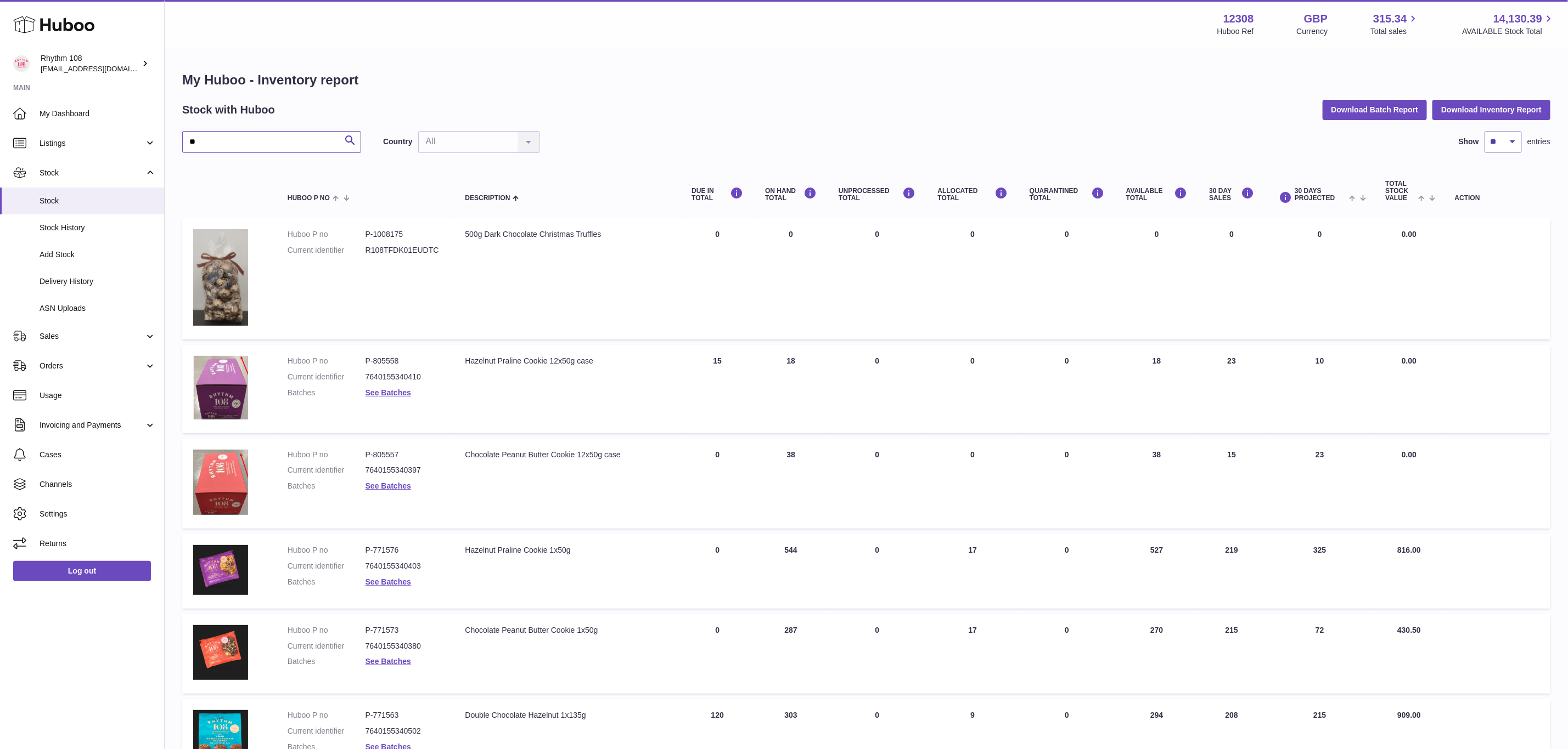
drag, startPoint x: 205, startPoint y: 141, endPoint x: 166, endPoint y: 141, distance: 39.0
click at [166, 141] on div "My Huboo - Inventory report Stock with Huboo Download Batch Report Download Inv…" at bounding box center [866, 443] width 1404 height 788
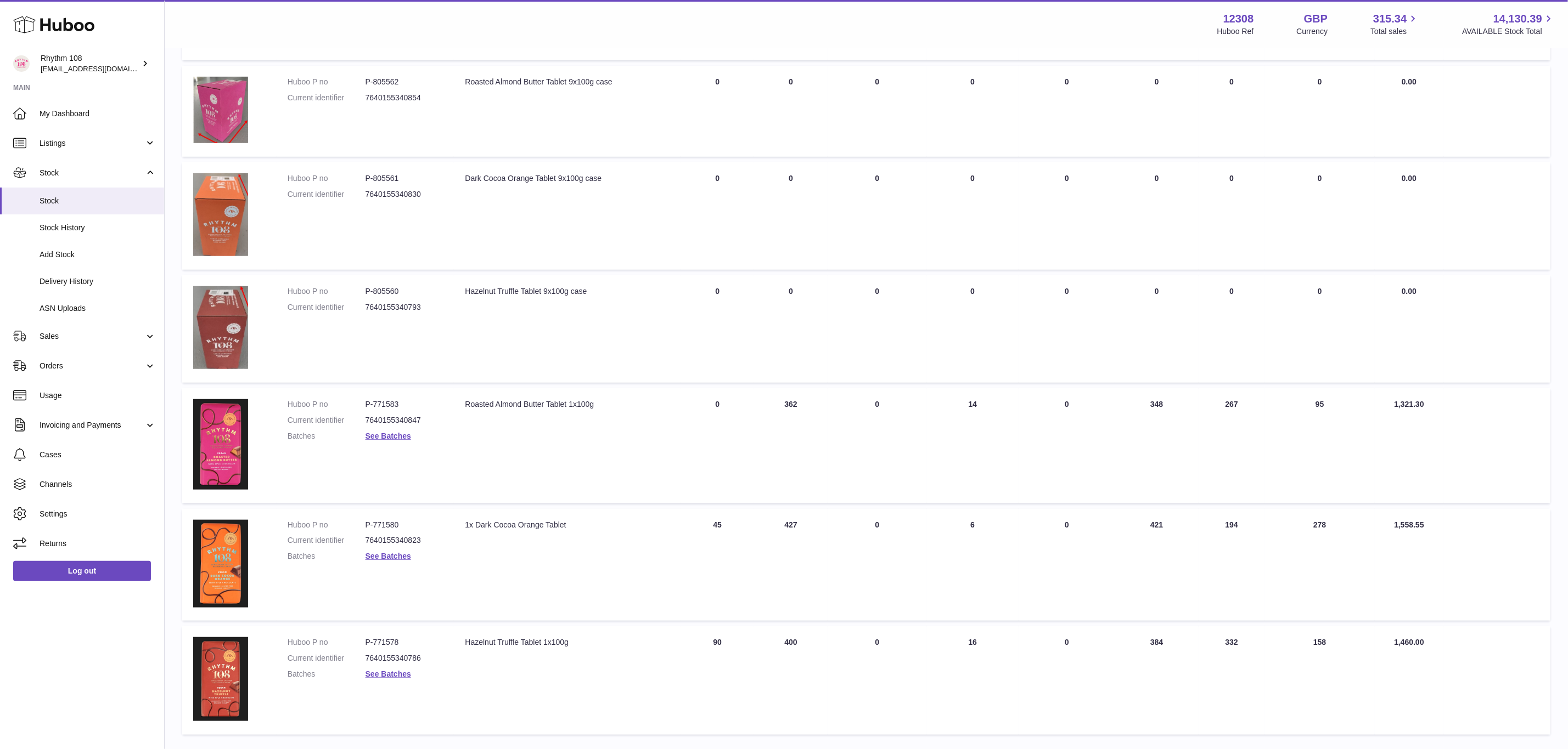
scroll to position [494, 0]
click at [387, 433] on link "See Batches" at bounding box center [388, 435] width 45 height 9
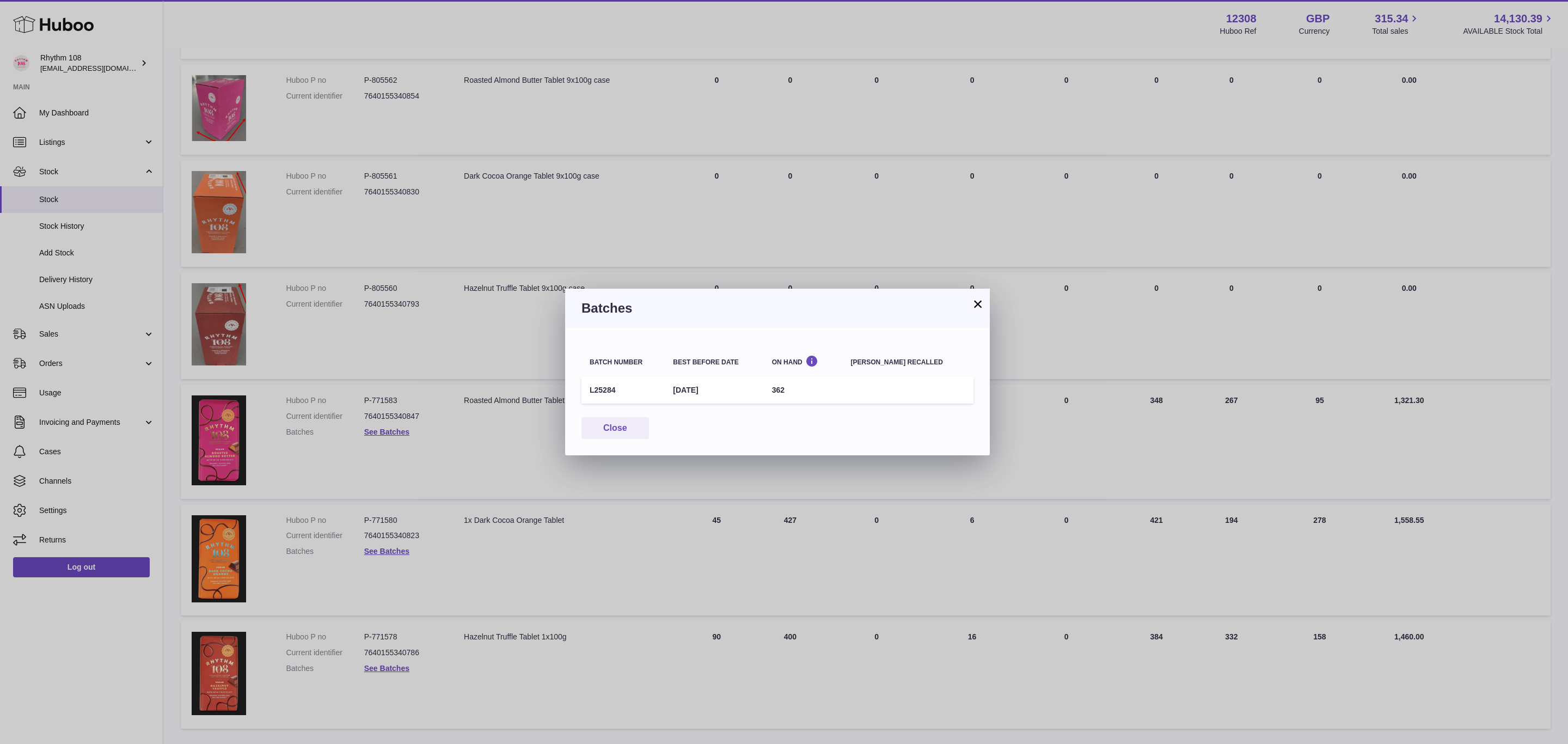
click at [388, 547] on div "× Batches Batch number Best before date On Hand Batch recalled L25284 10th Aug …" at bounding box center [784, 372] width 1568 height 744
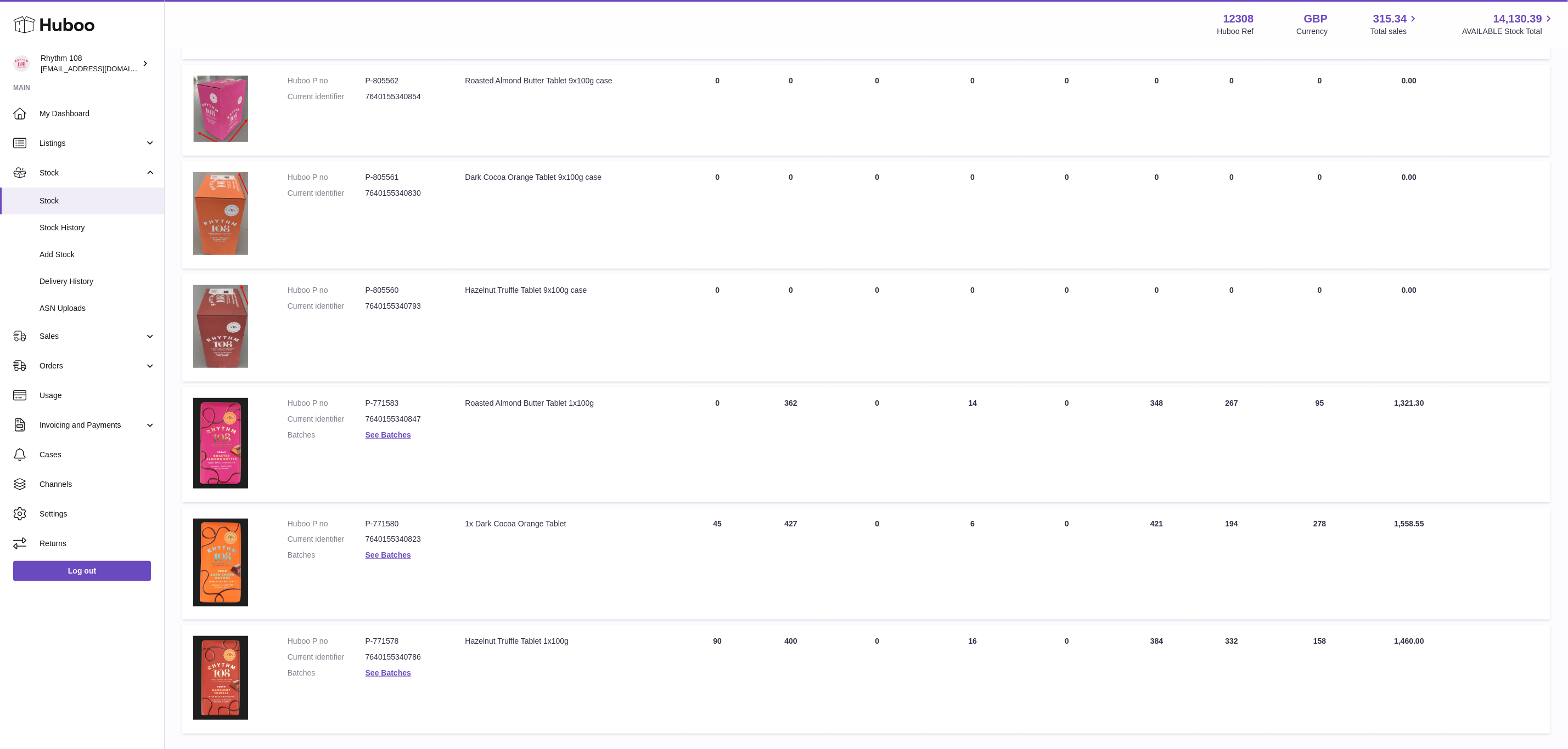
click at [391, 551] on link "See Batches" at bounding box center [388, 555] width 45 height 9
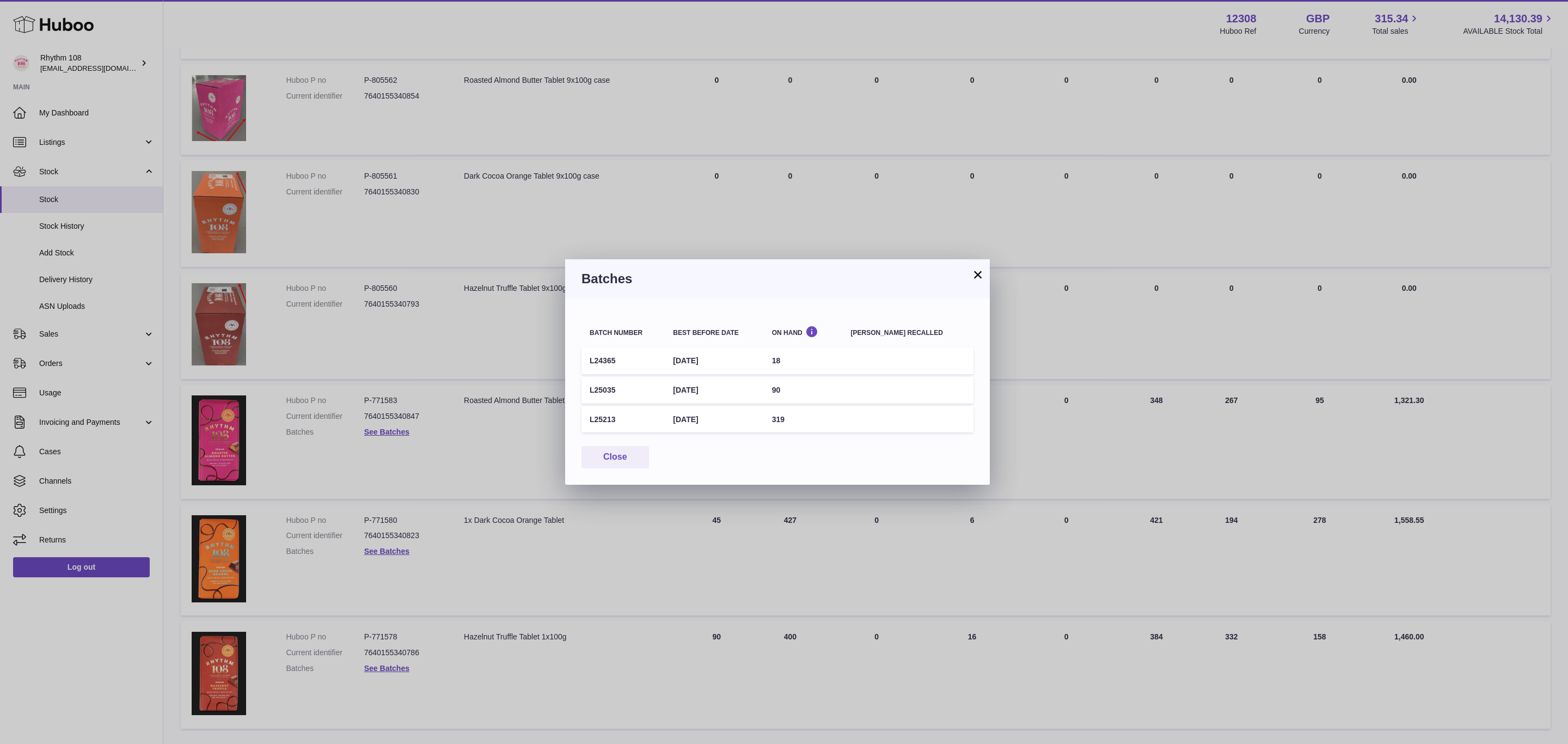
click at [386, 664] on div "× Batches Batch number Best before date On Hand Batch recalled L24365 6th Oct 2…" at bounding box center [784, 372] width 1568 height 744
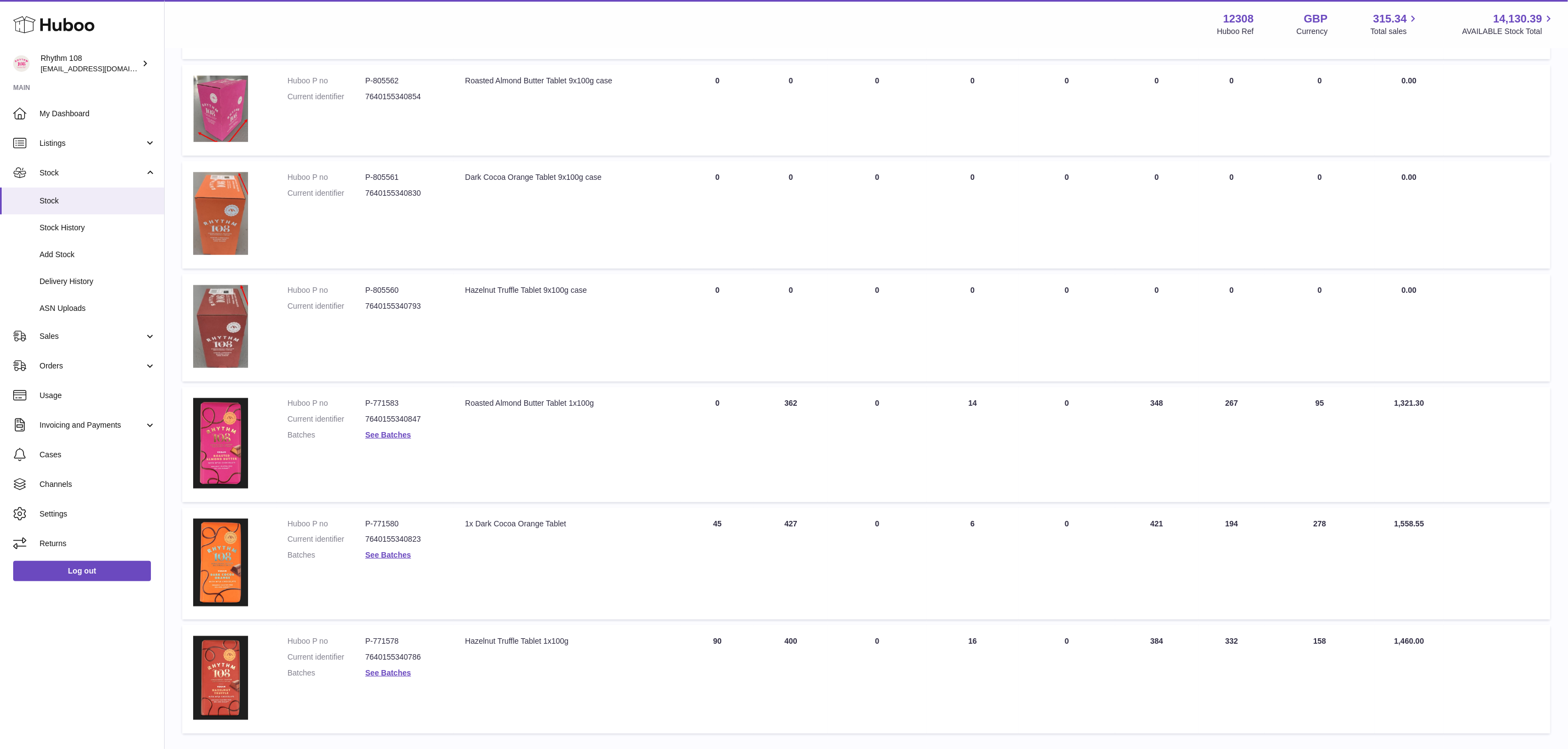
click at [389, 669] on link "See Batches" at bounding box center [388, 673] width 45 height 9
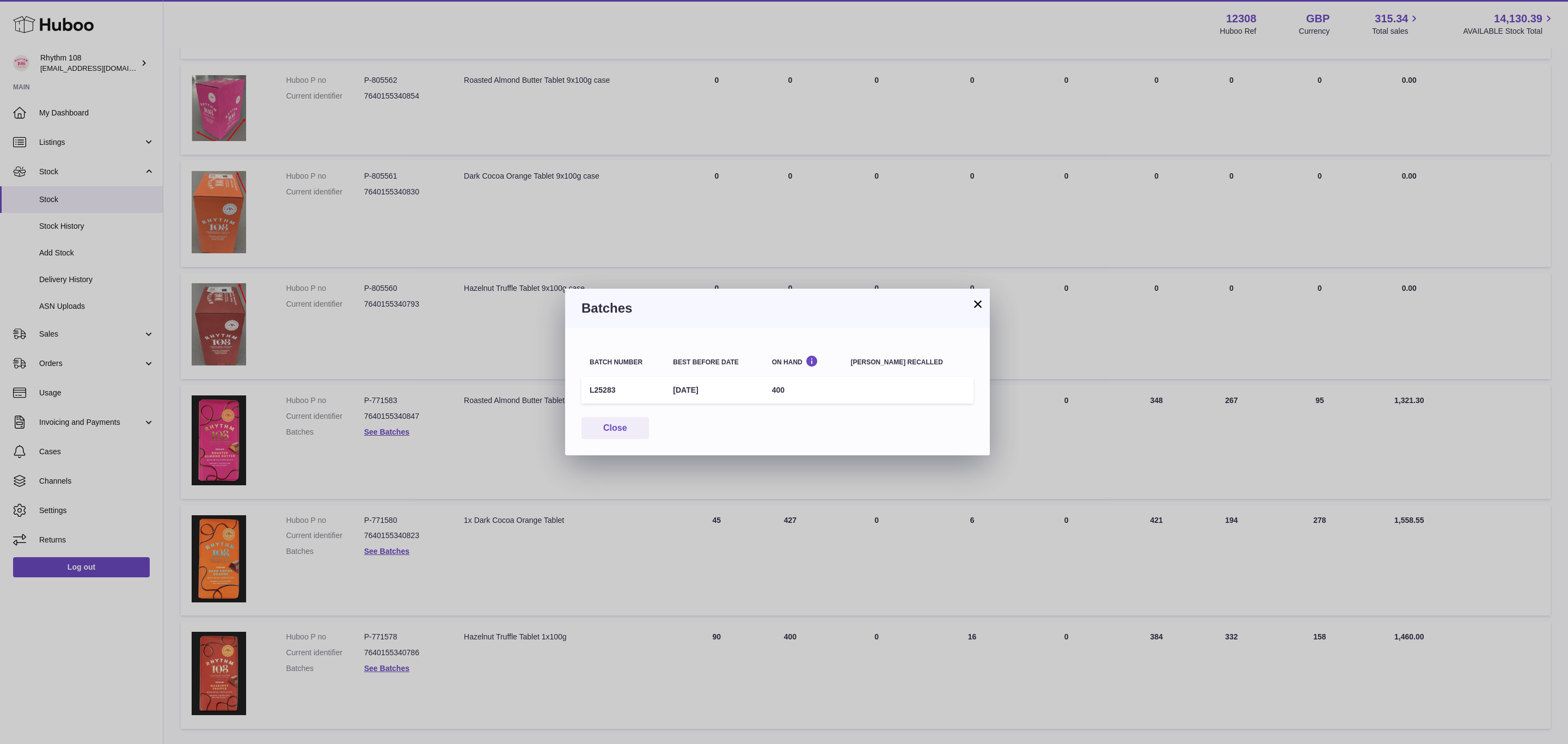
click at [383, 555] on div "× Batches Batch number Best before date On Hand Batch recalled L25283 9th Aug 2…" at bounding box center [784, 372] width 1568 height 744
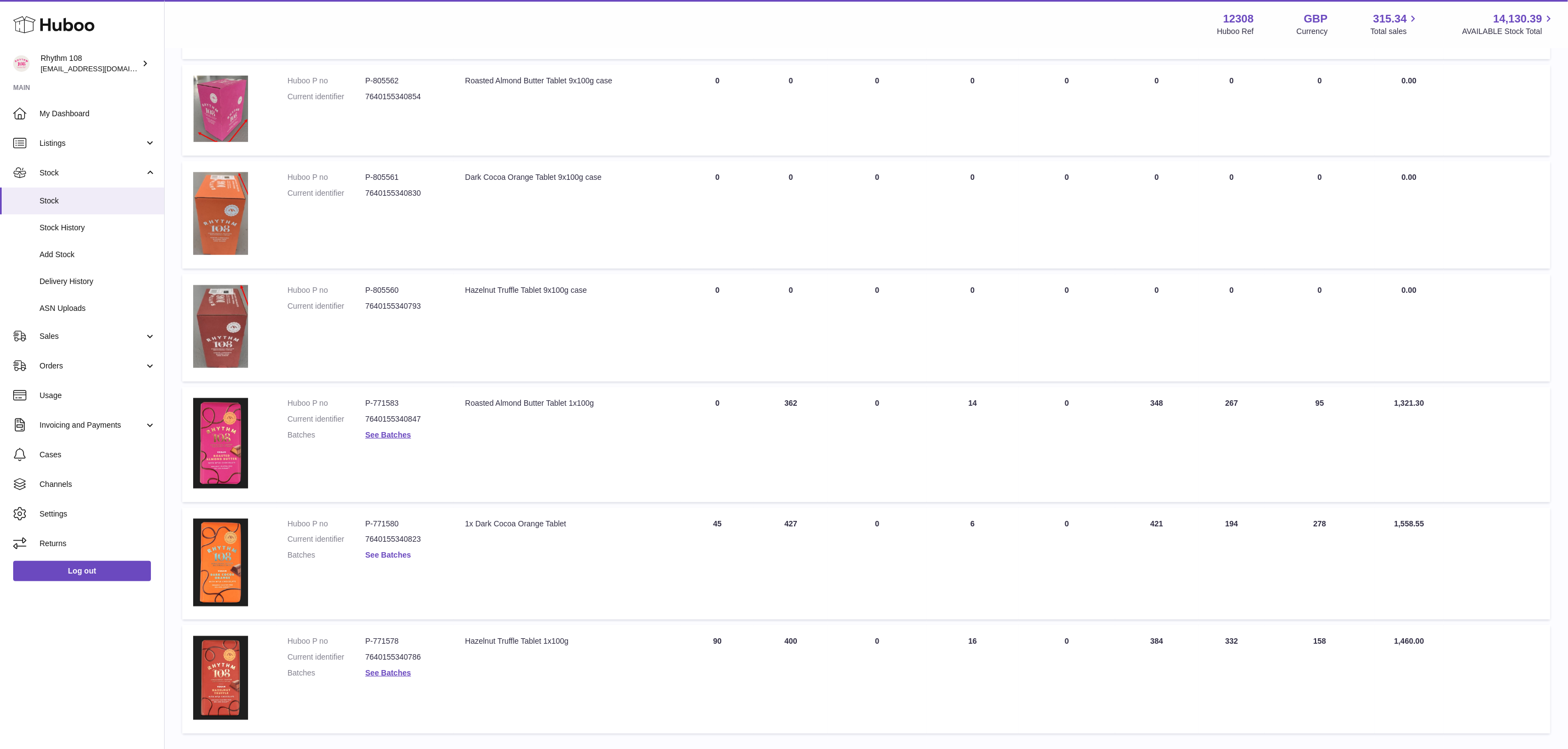
click at [384, 552] on link "See Batches" at bounding box center [388, 555] width 45 height 9
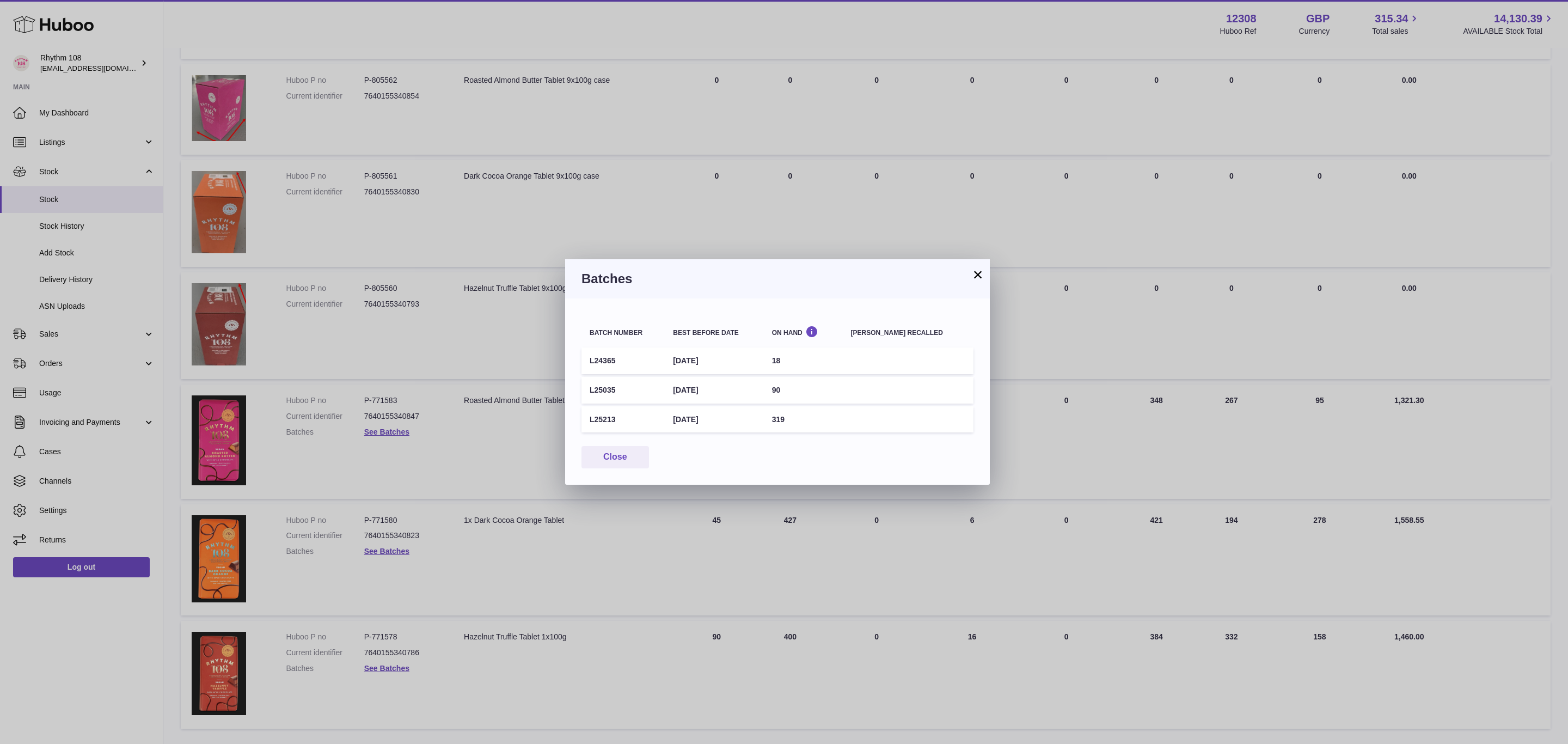
click at [976, 276] on button "×" at bounding box center [978, 274] width 13 height 13
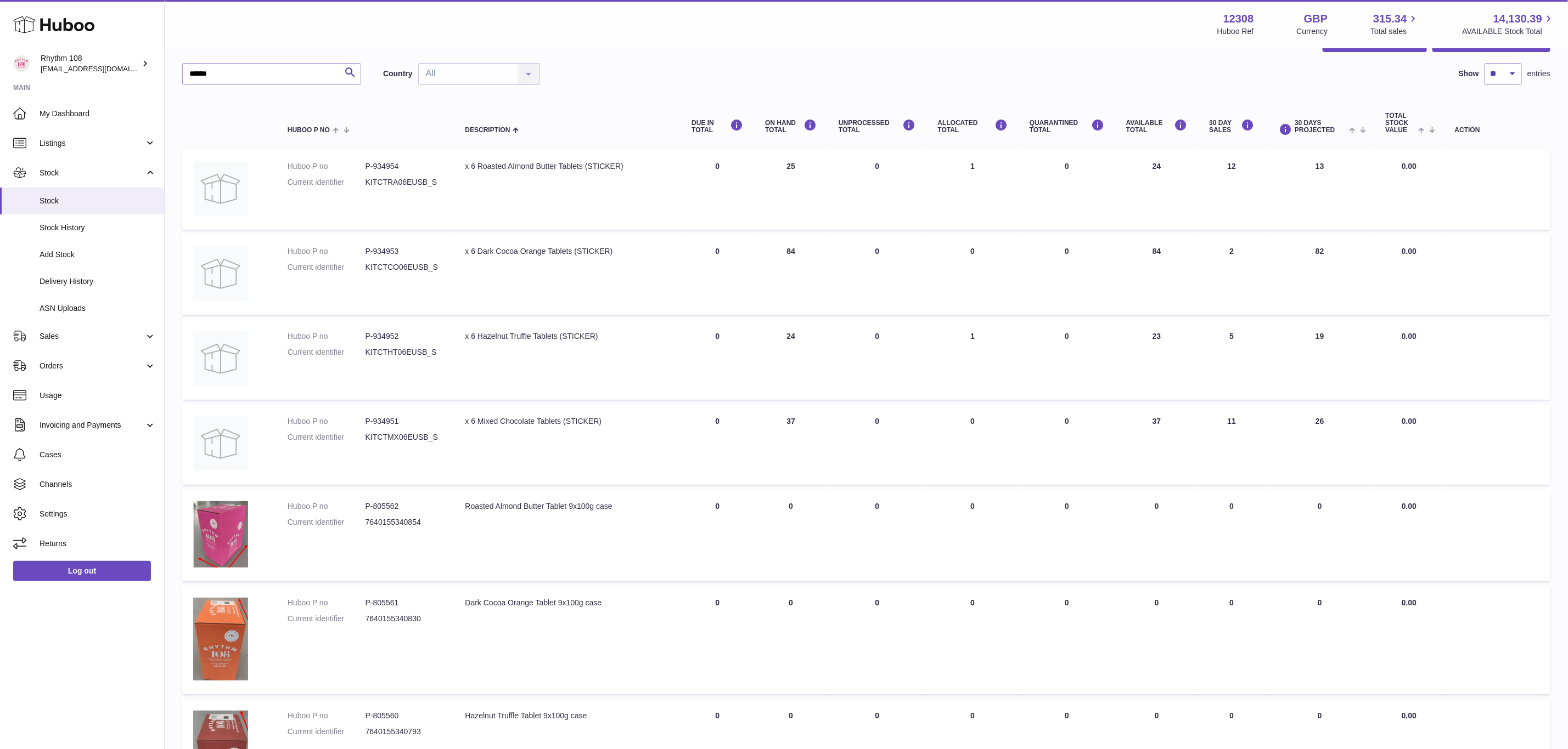
scroll to position [0, 0]
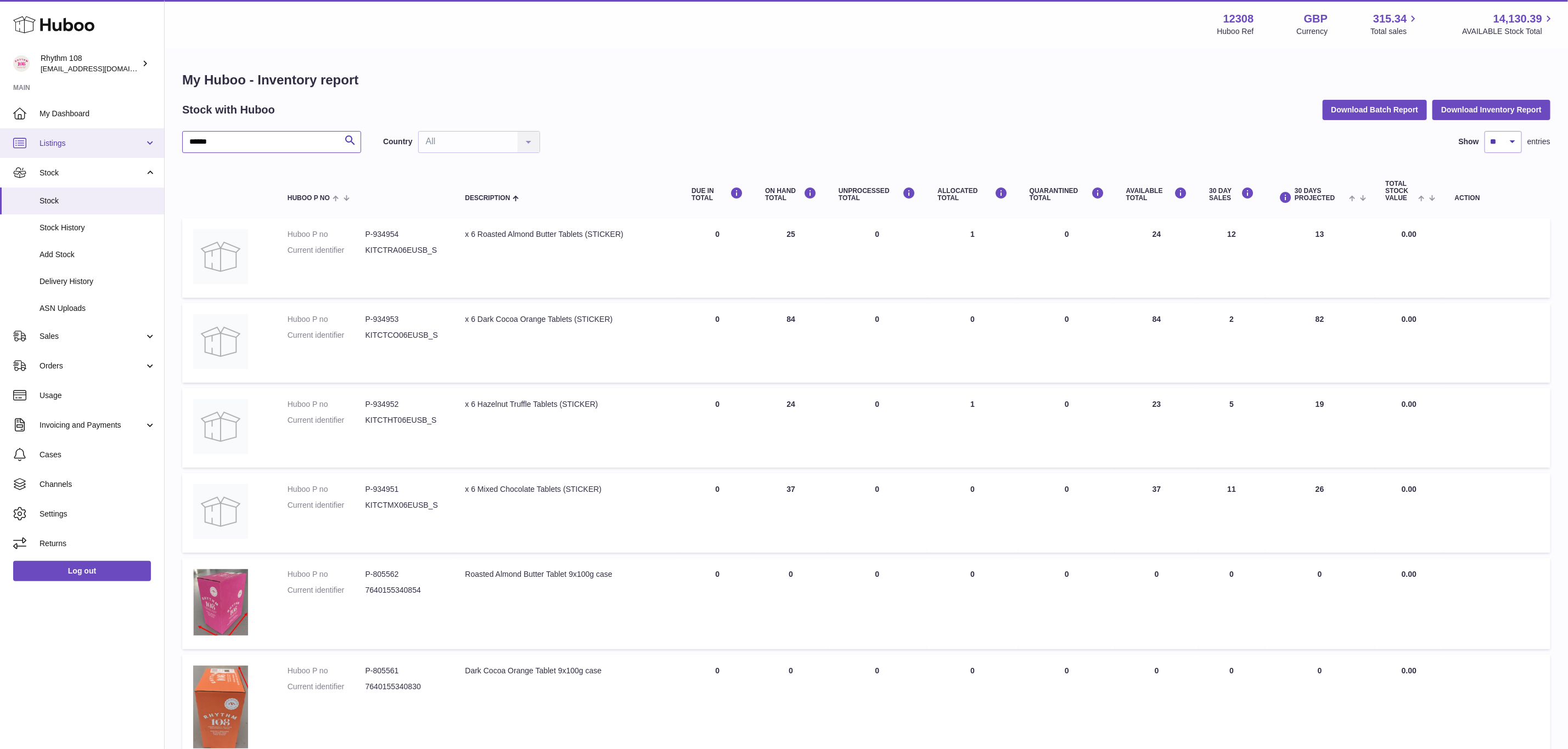
drag, startPoint x: 221, startPoint y: 140, endPoint x: 148, endPoint y: 138, distance: 73.0
click at [148, 138] on div "Huboo Rhythm 108 orders@rhythm108.com Main My Dashboard Listings Not with Huboo…" at bounding box center [784, 660] width 1568 height 1320
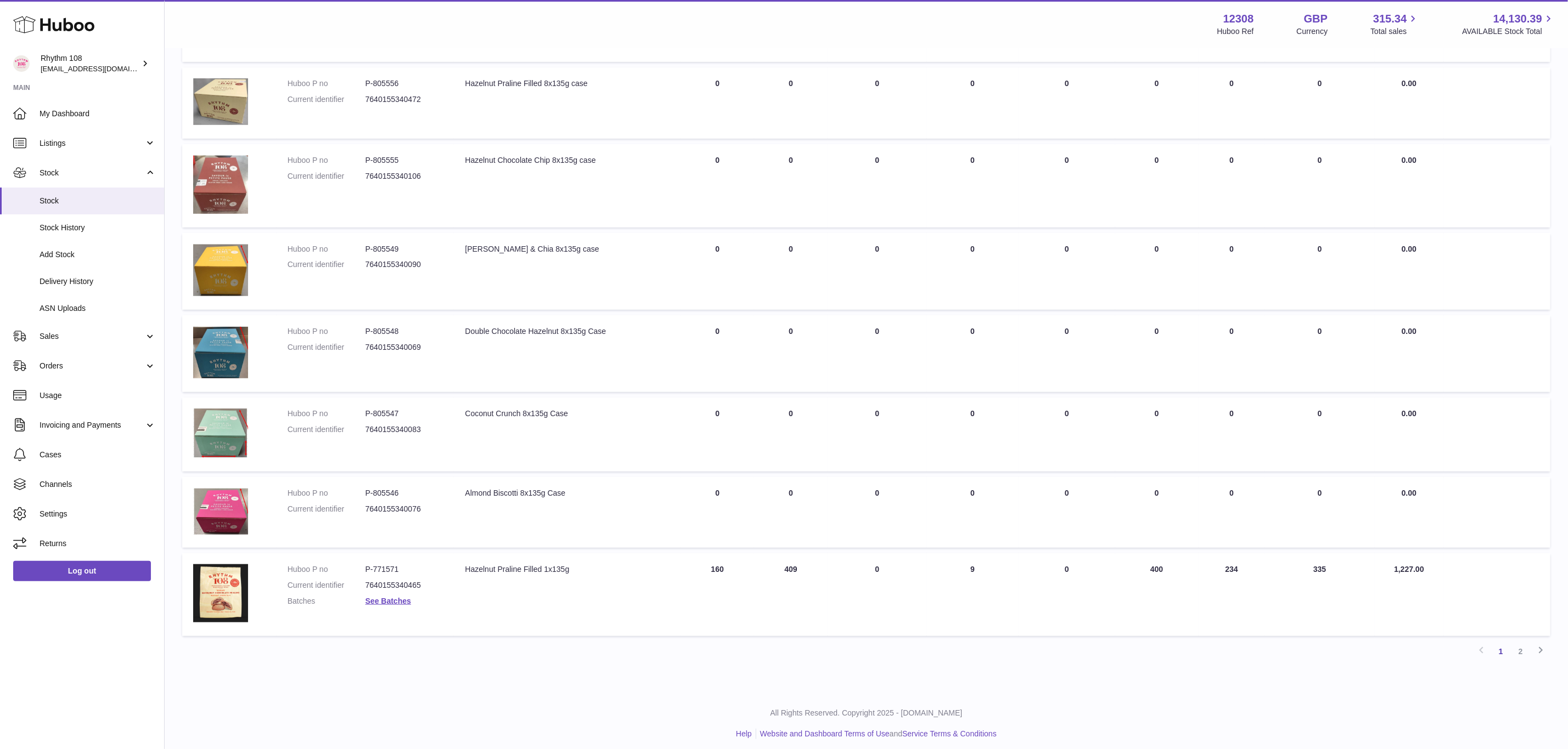
scroll to position [431, 0]
click at [397, 600] on dd "See Batches" at bounding box center [404, 600] width 78 height 11
click at [394, 599] on link "See Batches" at bounding box center [388, 600] width 45 height 9
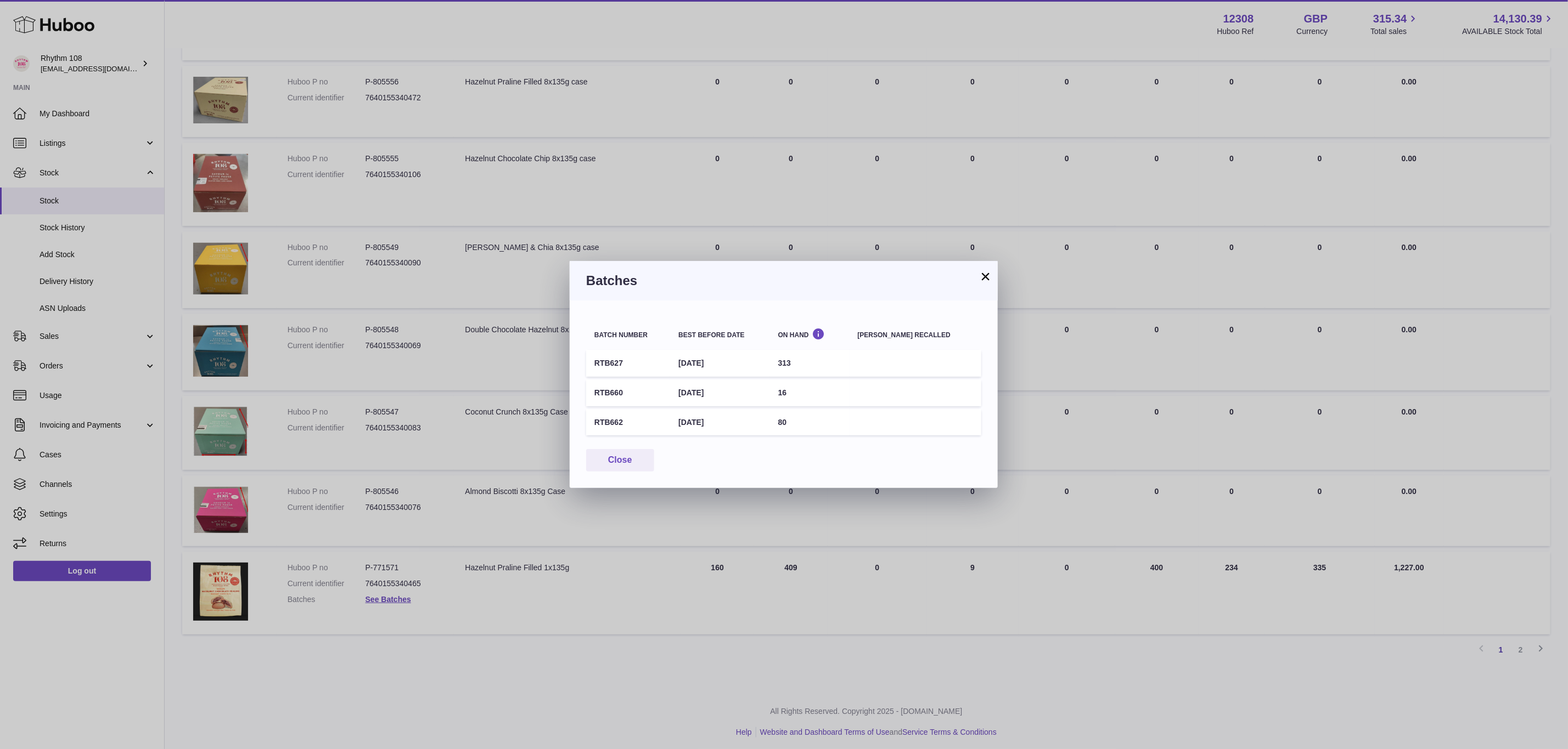
click at [394, 598] on div "× Batches Batch number Best before date On Hand Batch recalled RTB627 25th Dec …" at bounding box center [784, 374] width 1568 height 749
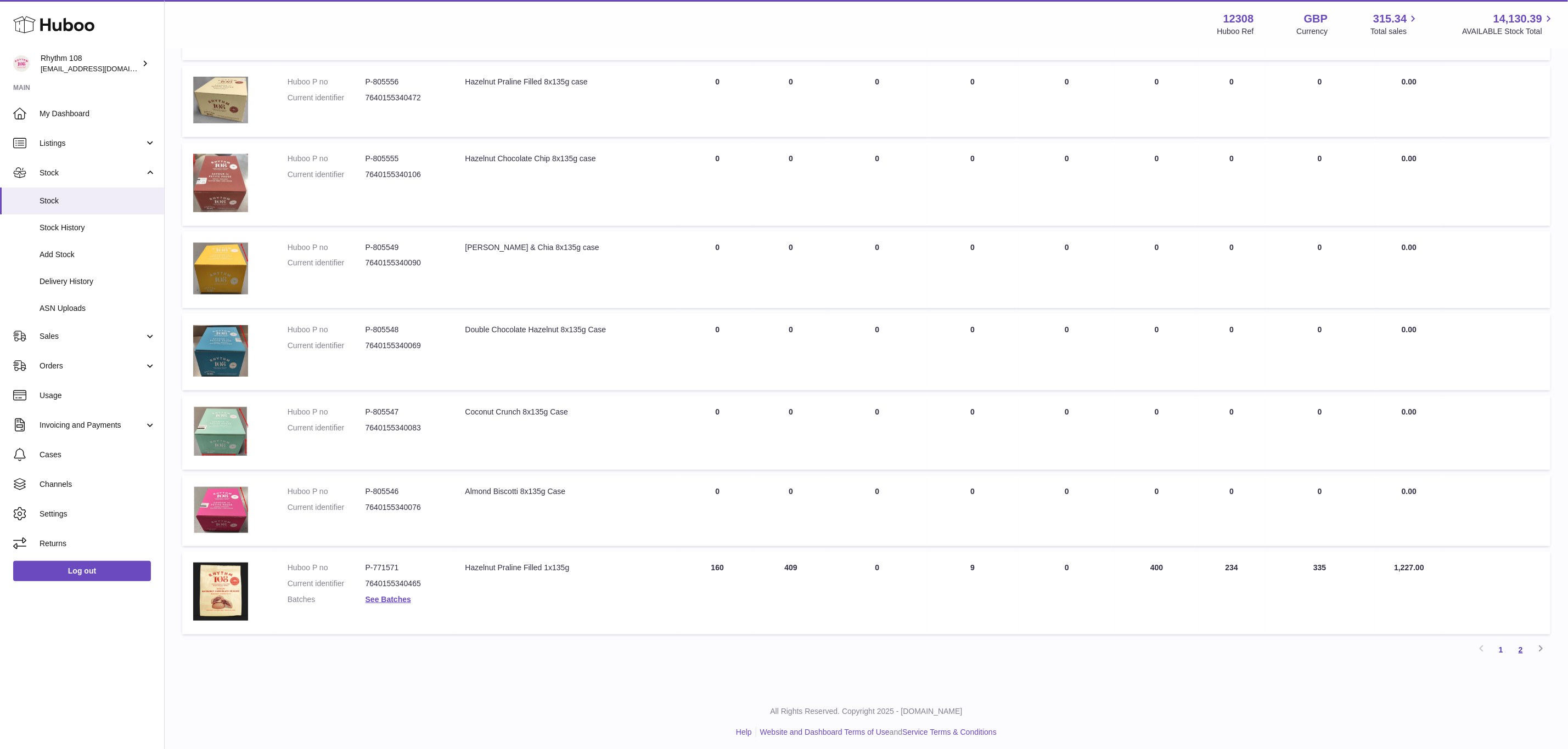
click at [1519, 640] on link "2" at bounding box center [1521, 650] width 20 height 20
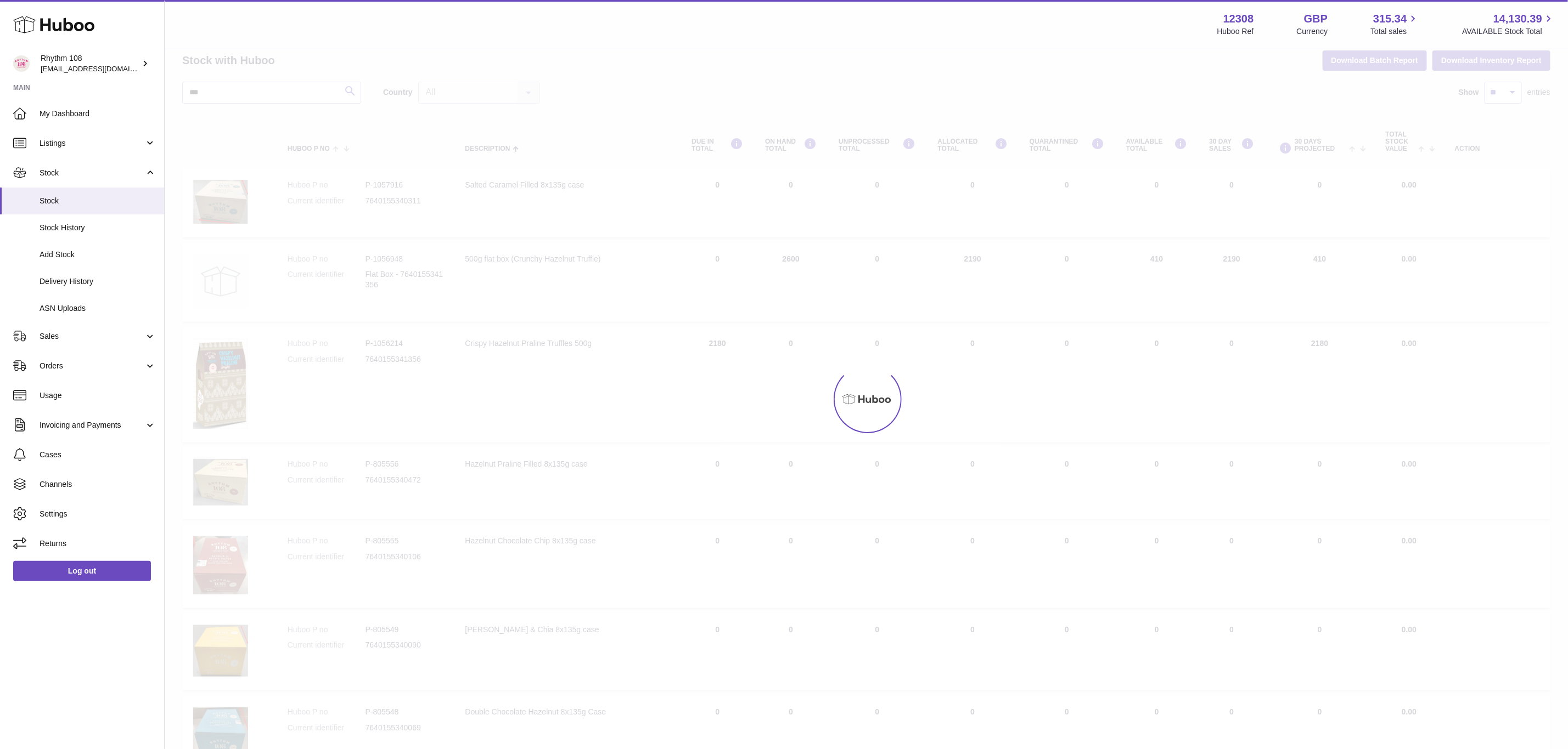
scroll to position [22, 0]
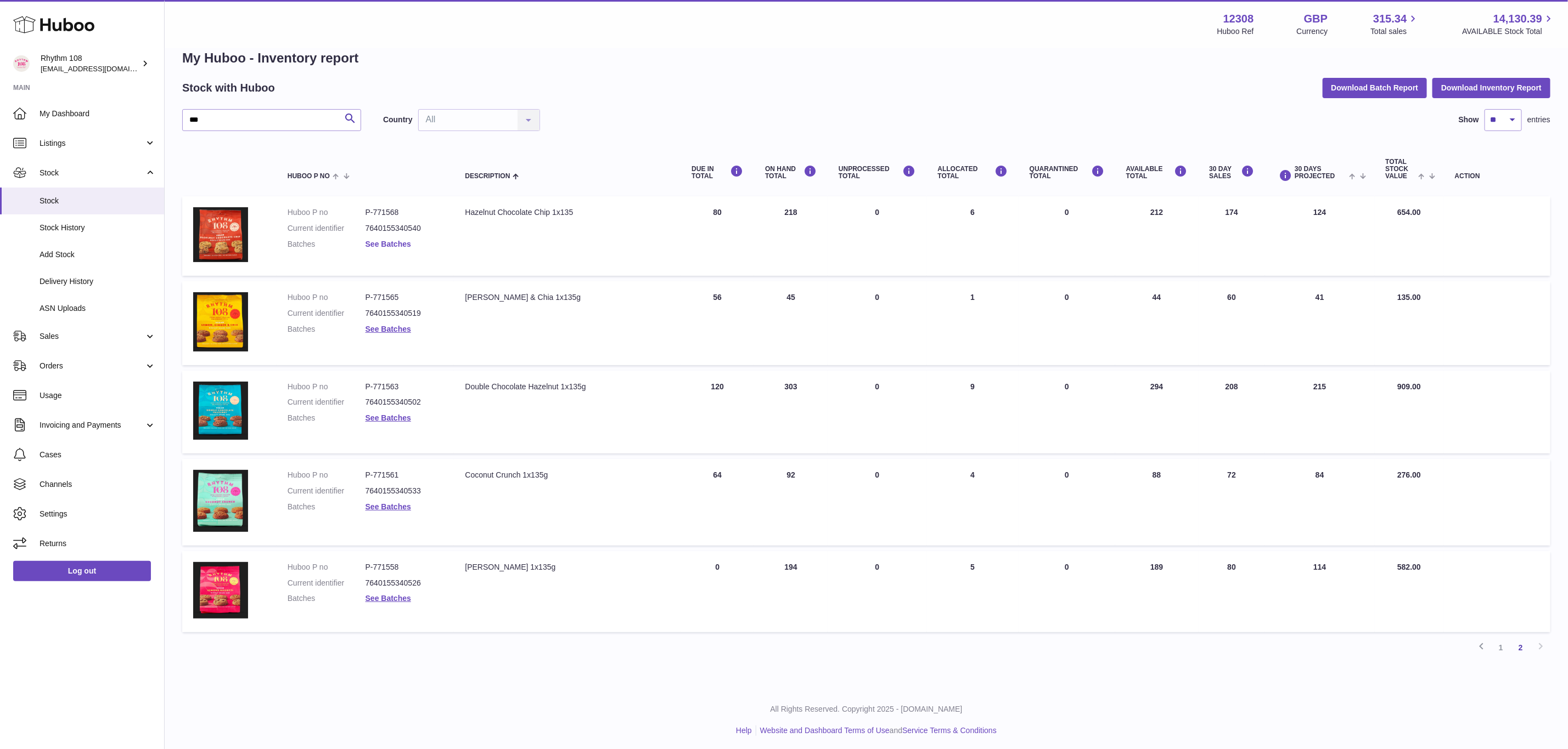
click at [399, 240] on link "See Batches" at bounding box center [388, 244] width 45 height 9
click at [399, 237] on div at bounding box center [790, 374] width 1580 height 749
click at [389, 325] on link "See Batches" at bounding box center [388, 329] width 45 height 9
click at [389, 324] on div at bounding box center [784, 374] width 1568 height 749
click at [391, 415] on link "See Batches" at bounding box center [388, 418] width 45 height 9
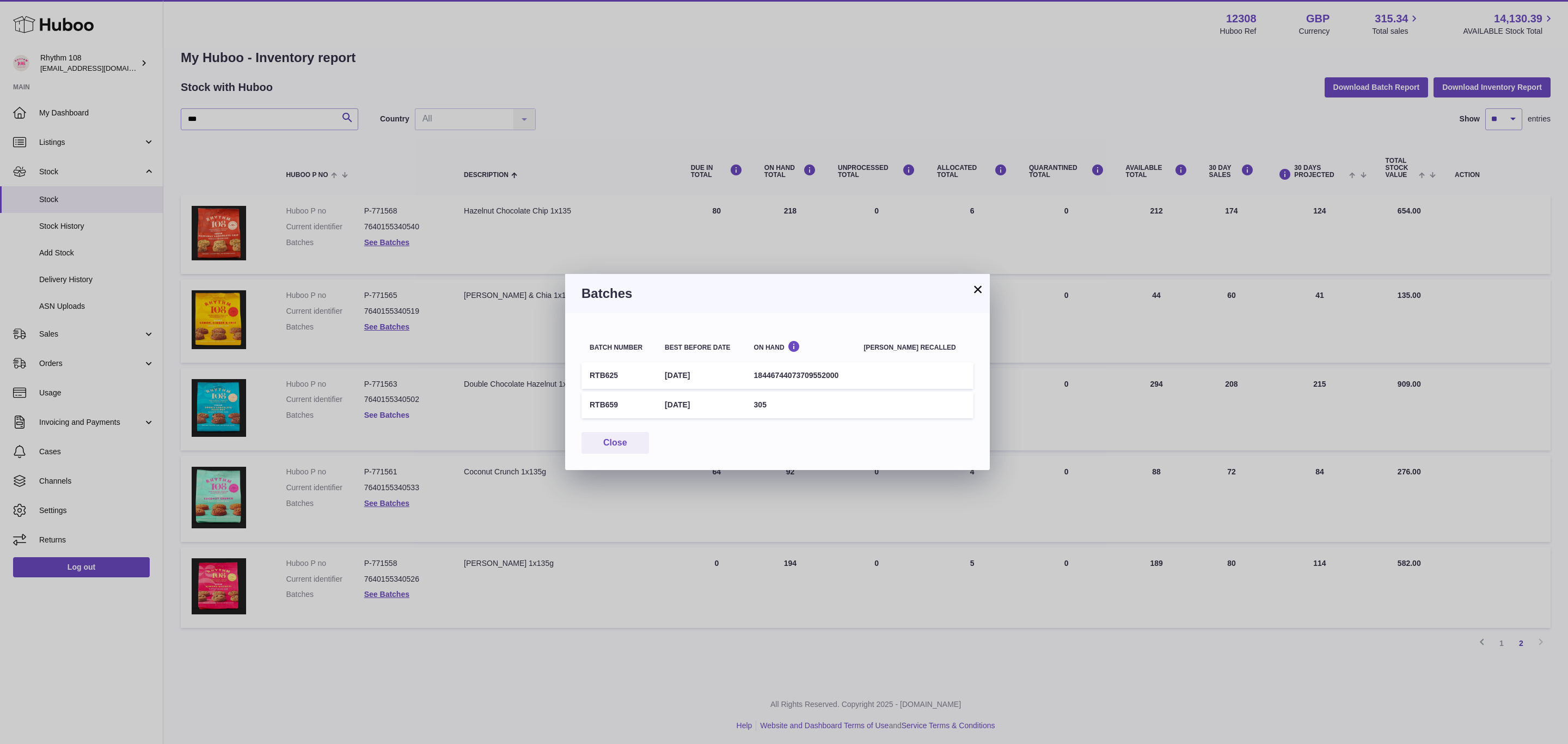
click at [388, 413] on div "× Batches Batch number Best before date On Hand Batch recalled RTB625 8th Dec 2…" at bounding box center [784, 372] width 1568 height 744
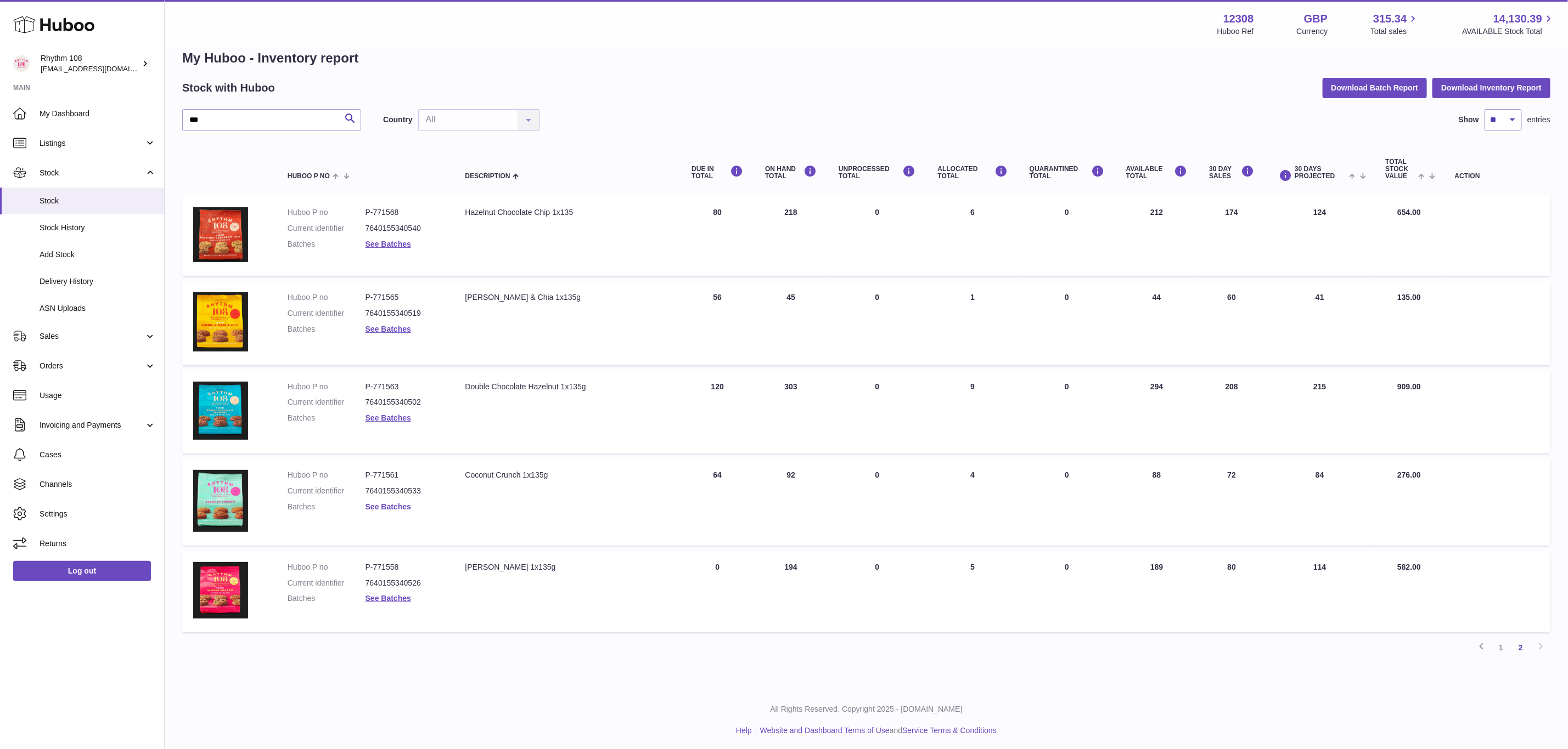
click at [384, 502] on link "See Batches" at bounding box center [388, 507] width 45 height 9
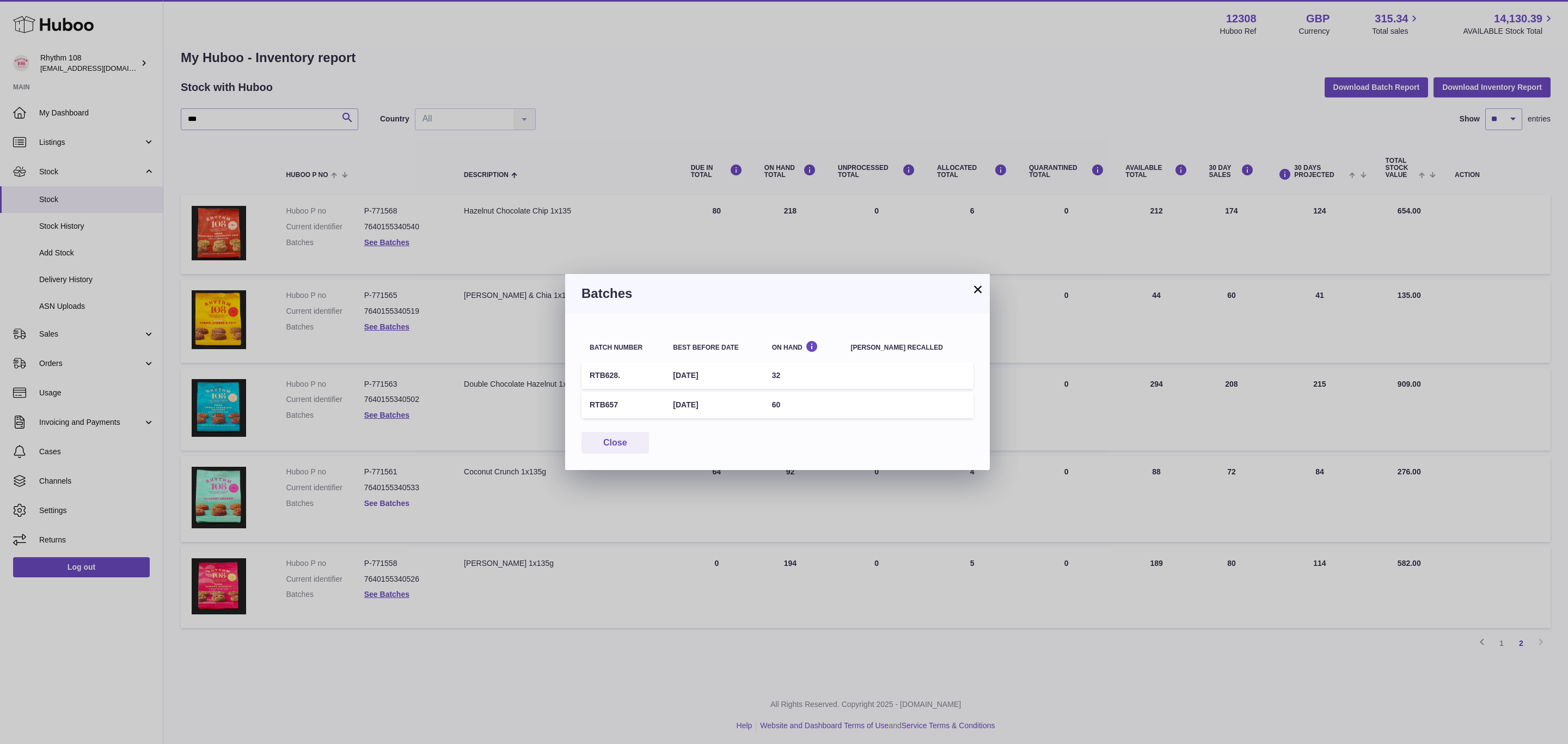
click at [381, 497] on div "× Batches Batch number Best before date On Hand Batch recalled RTB628. 2nd Jan …" at bounding box center [784, 372] width 1568 height 744
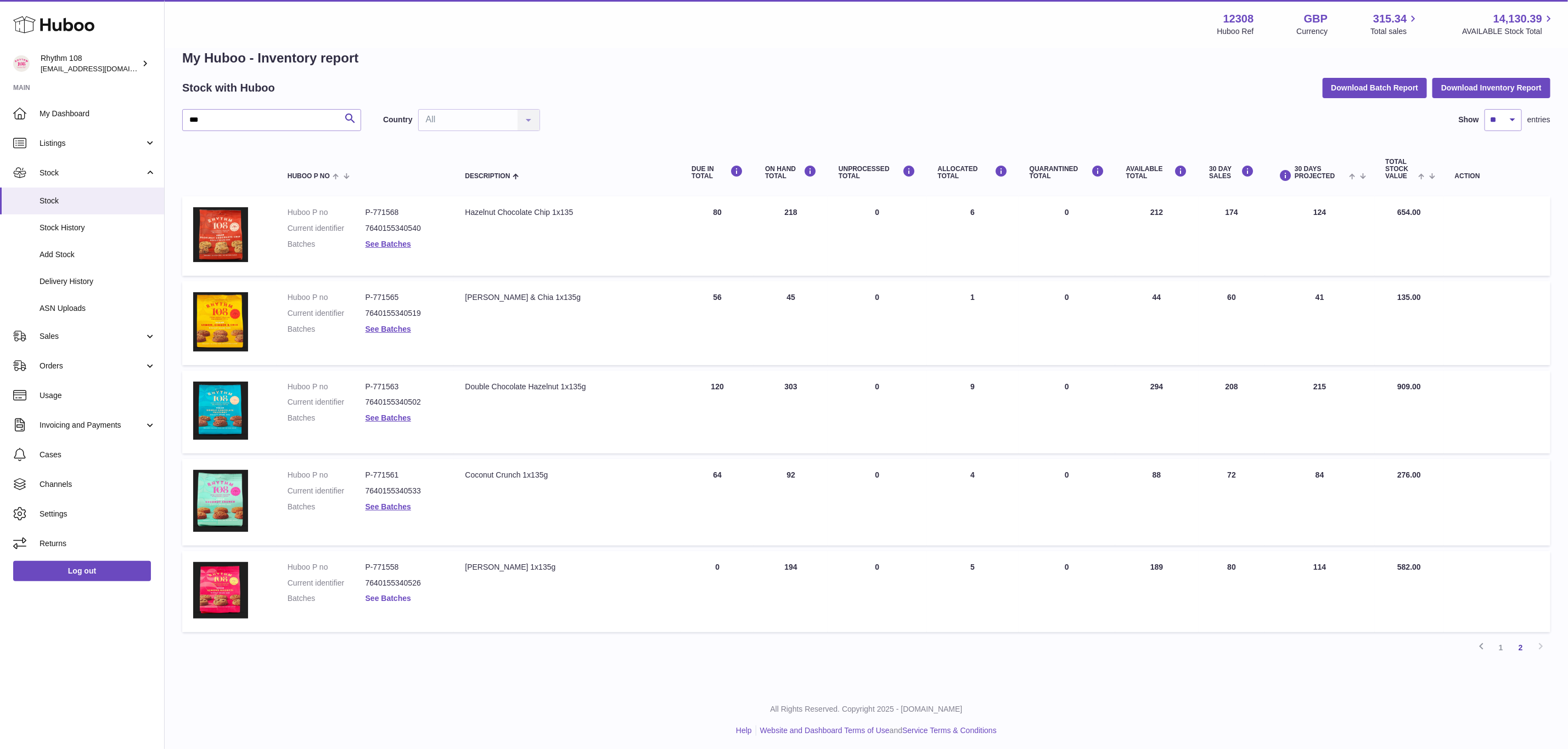
click at [386, 595] on link "See Batches" at bounding box center [388, 598] width 45 height 9
click at [387, 594] on div at bounding box center [790, 374] width 1580 height 749
drag, startPoint x: 251, startPoint y: 130, endPoint x: 145, endPoint y: 122, distance: 106.3
click at [145, 122] on div "Huboo Rhythm 108 orders@rhythm108.com Main My Dashboard Listings Not with Huboo…" at bounding box center [784, 365] width 1568 height 775
type input "**"
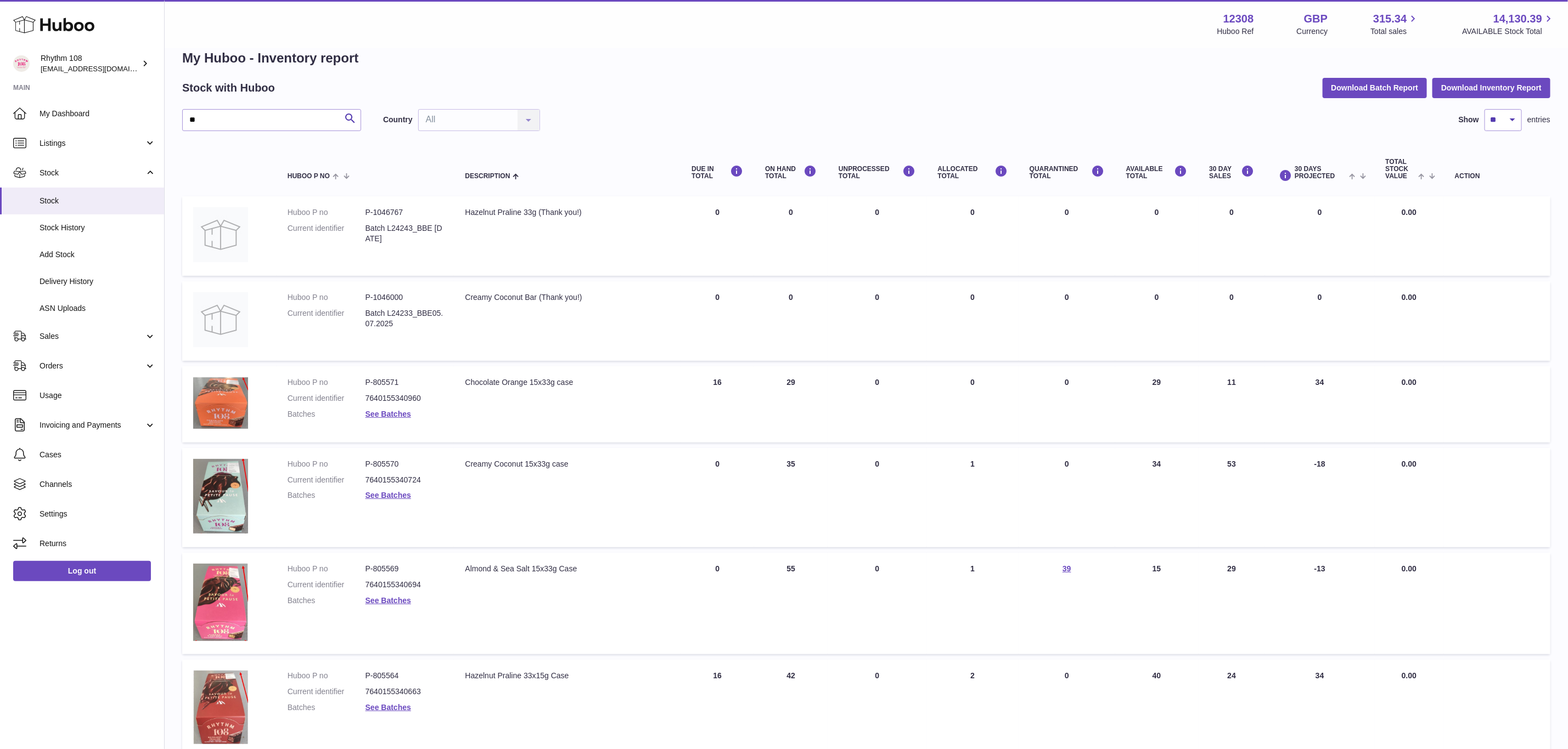
click at [396, 418] on dl "Huboo P no P-805571 Current identifier 7640155340960 Batches See Batches" at bounding box center [366, 401] width 156 height 48
click at [399, 412] on link "See Batches" at bounding box center [388, 414] width 45 height 9
click at [399, 412] on div at bounding box center [784, 374] width 1568 height 749
click at [402, 496] on link "See Batches" at bounding box center [388, 495] width 45 height 9
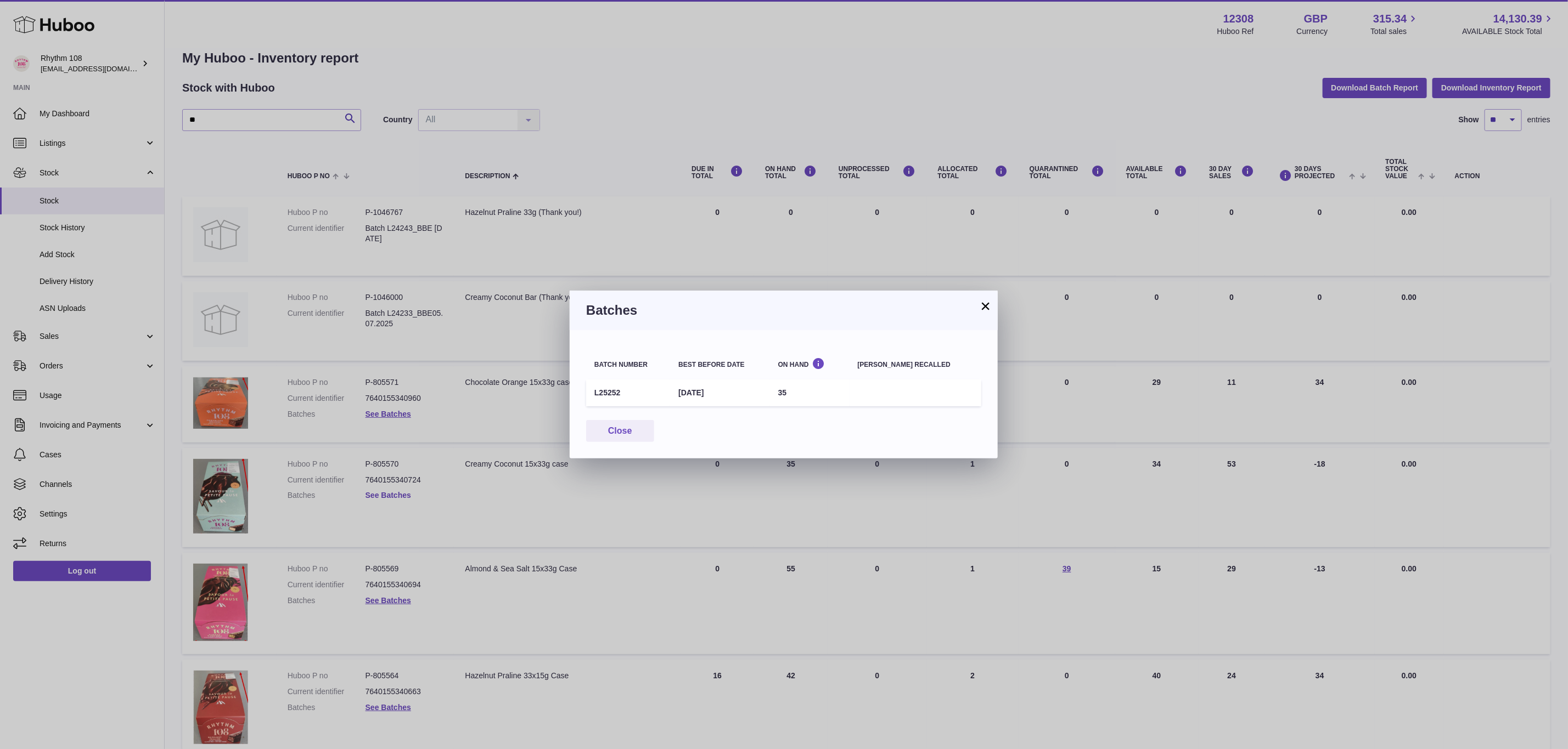
click at [402, 496] on div "× Batches Batch number Best before date On Hand Batch recalled L25252 17th Jul …" at bounding box center [784, 374] width 1568 height 749
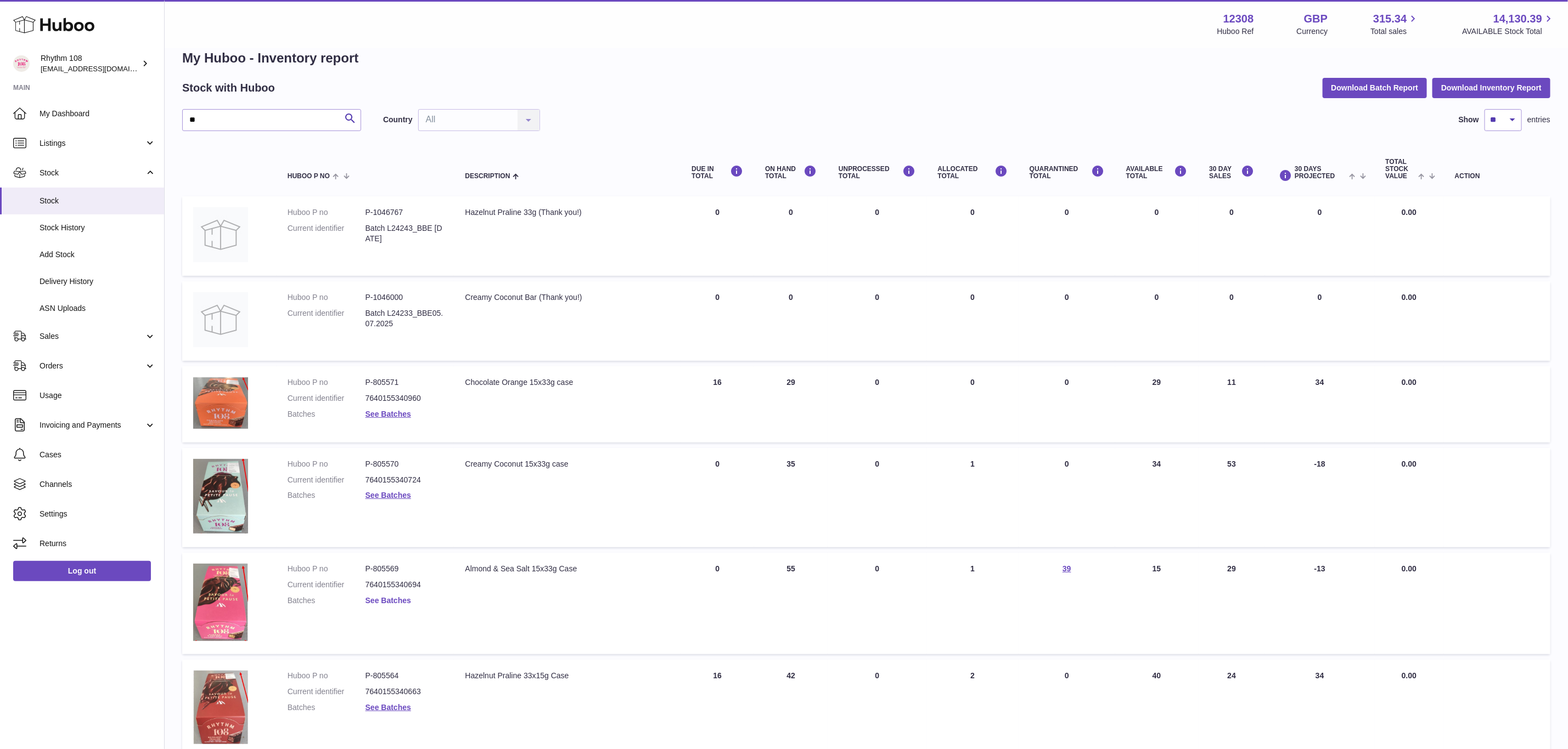
click at [387, 596] on link "See Batches" at bounding box center [388, 601] width 45 height 9
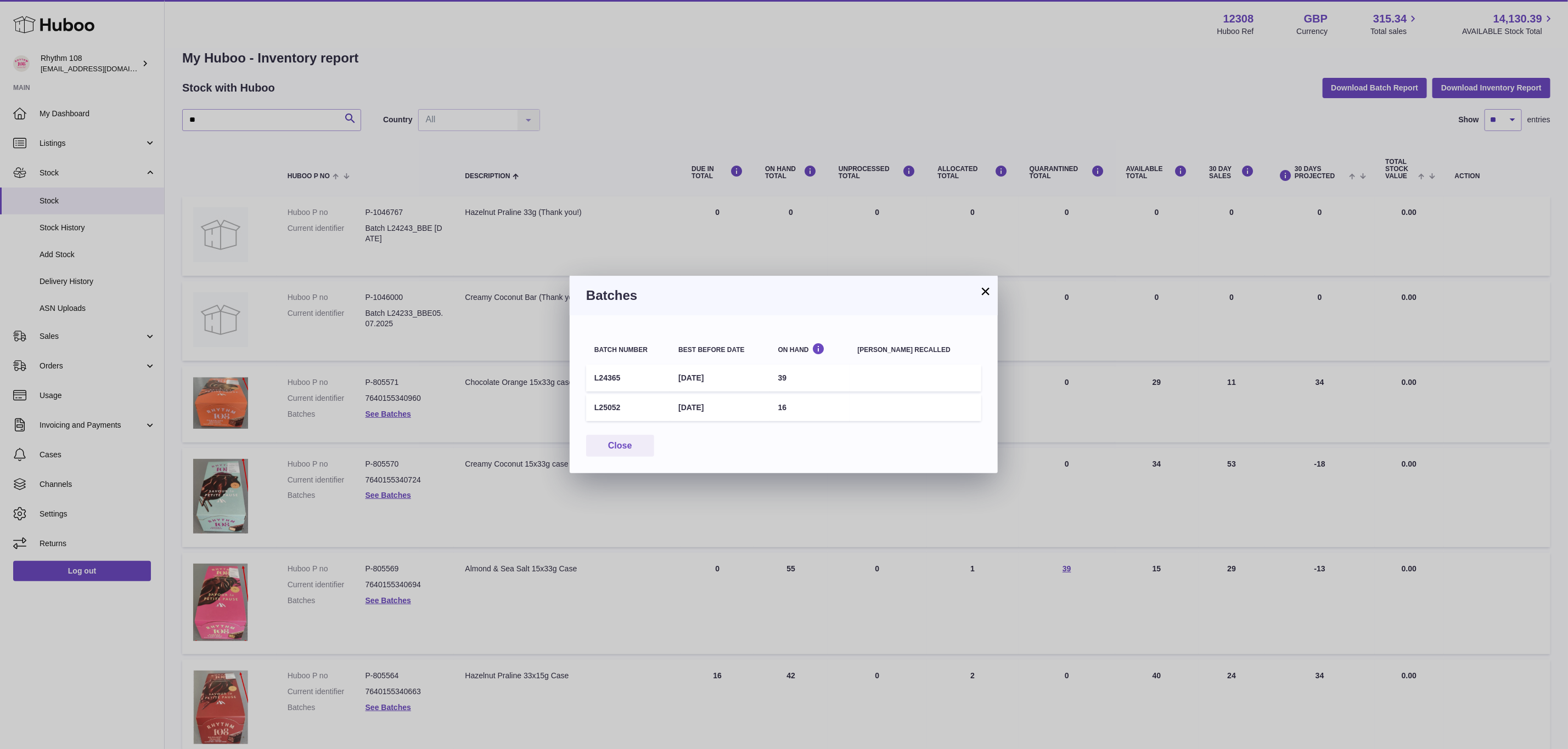
click at [384, 699] on div "× Batches Batch number Best before date On Hand Batch recalled L24365 6th Oct 2…" at bounding box center [784, 374] width 1568 height 749
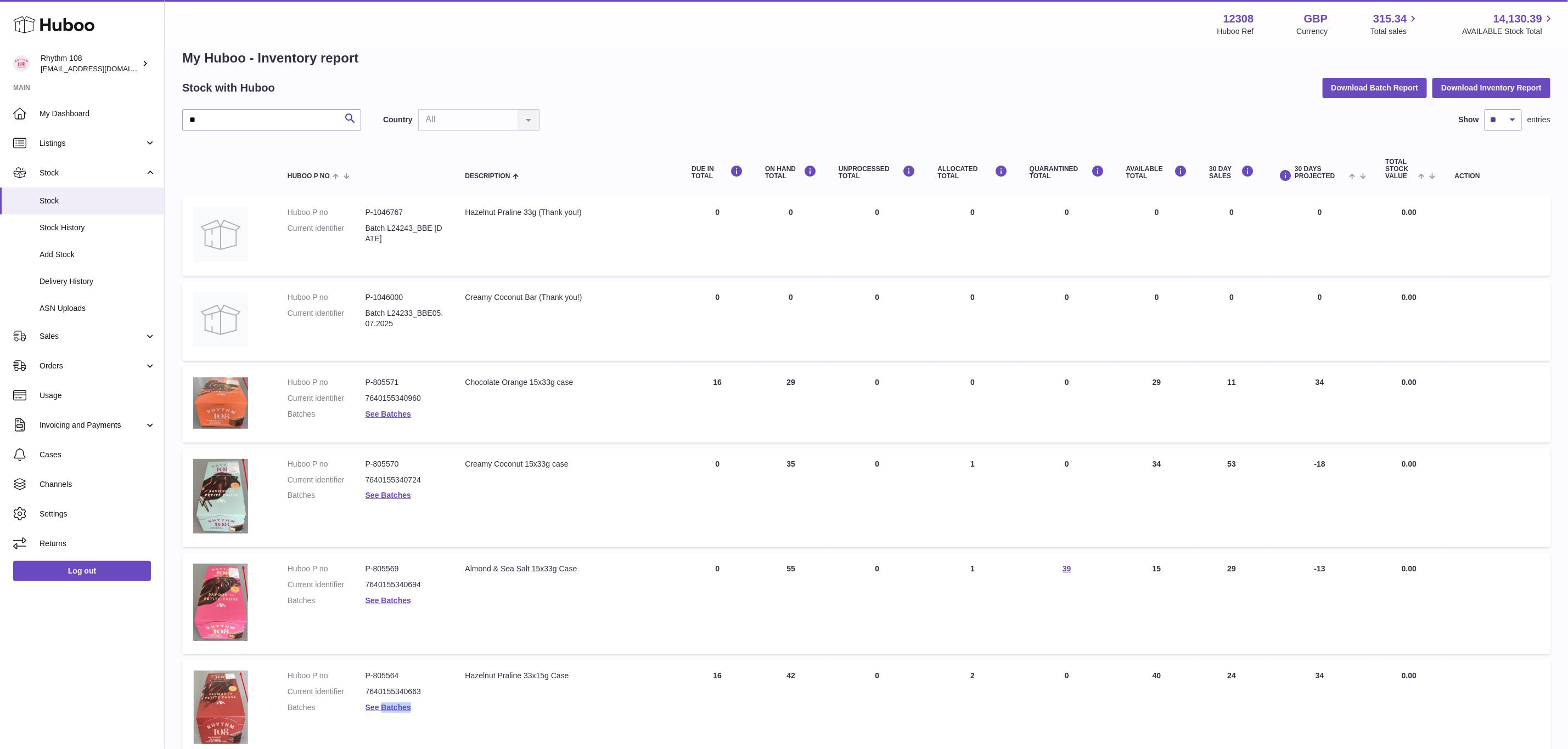
click at [384, 703] on dd "See Batches" at bounding box center [404, 708] width 78 height 11
click at [385, 703] on link "See Batches" at bounding box center [388, 707] width 45 height 9
click at [385, 700] on div "× Batches Batch number Best before date On Hand Batch recalled L25254 19th Jul …" at bounding box center [784, 374] width 1568 height 749
click at [45, 365] on span "Orders" at bounding box center [92, 366] width 105 height 11
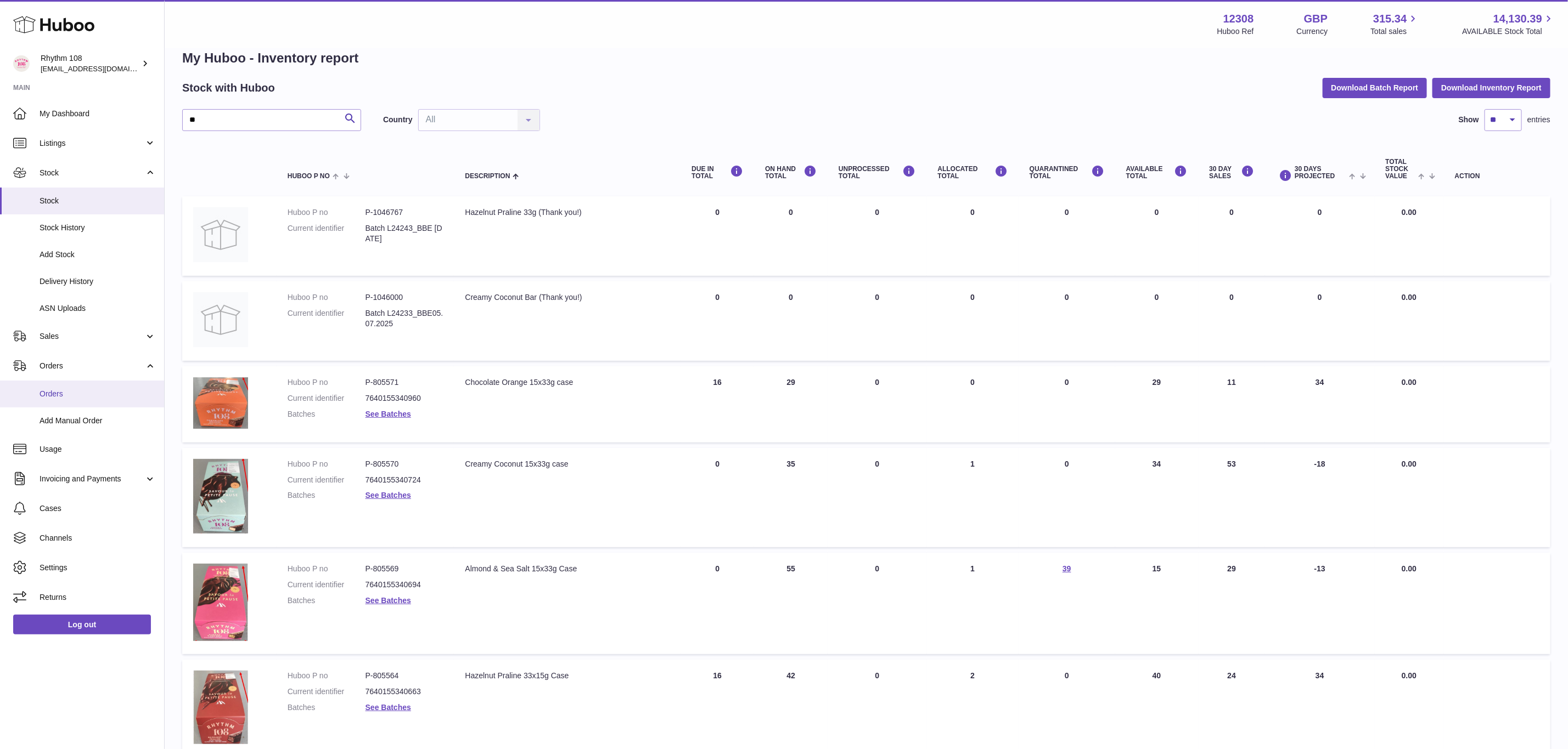
click at [89, 402] on link "Orders" at bounding box center [82, 393] width 164 height 27
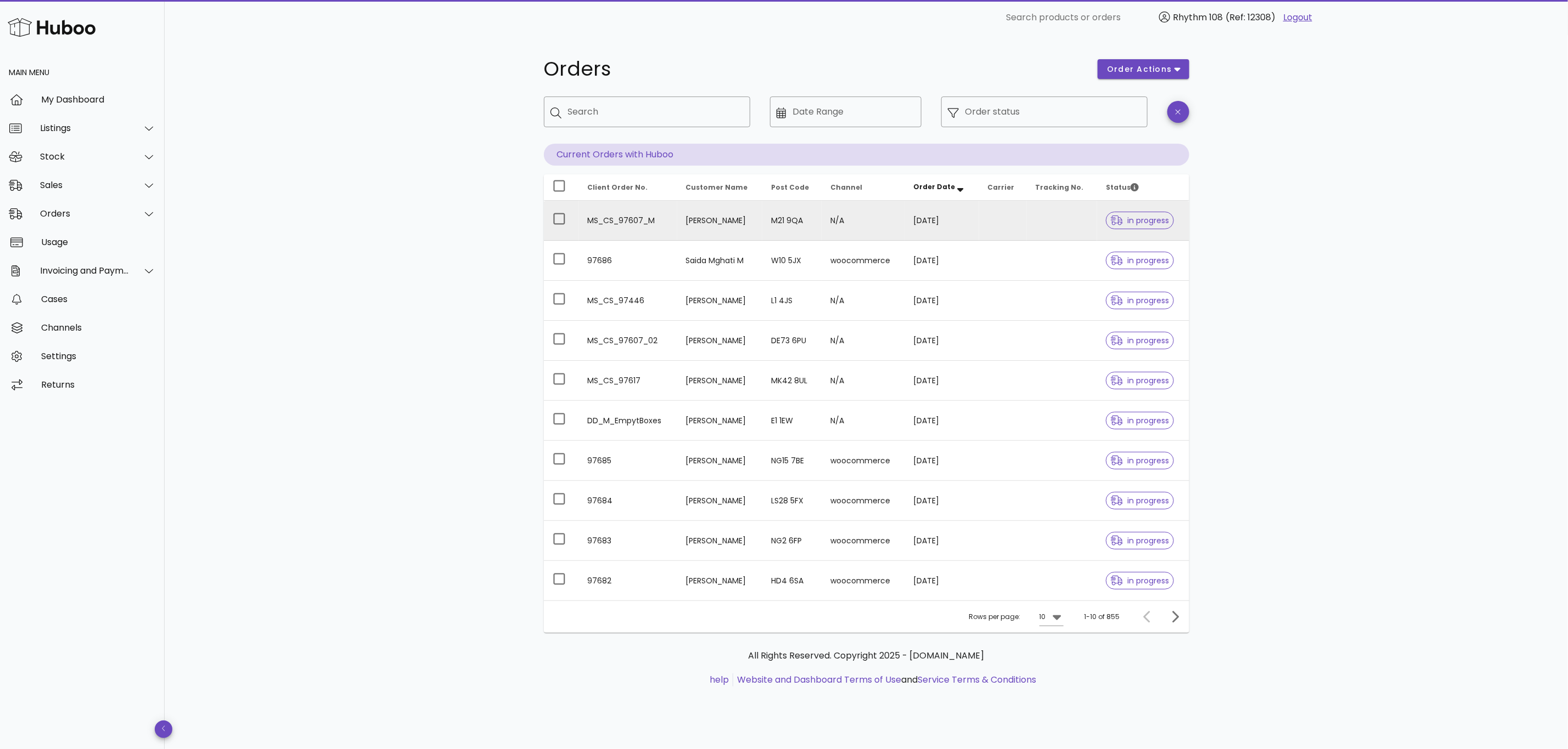
click at [692, 224] on td "[PERSON_NAME]" at bounding box center [720, 220] width 85 height 40
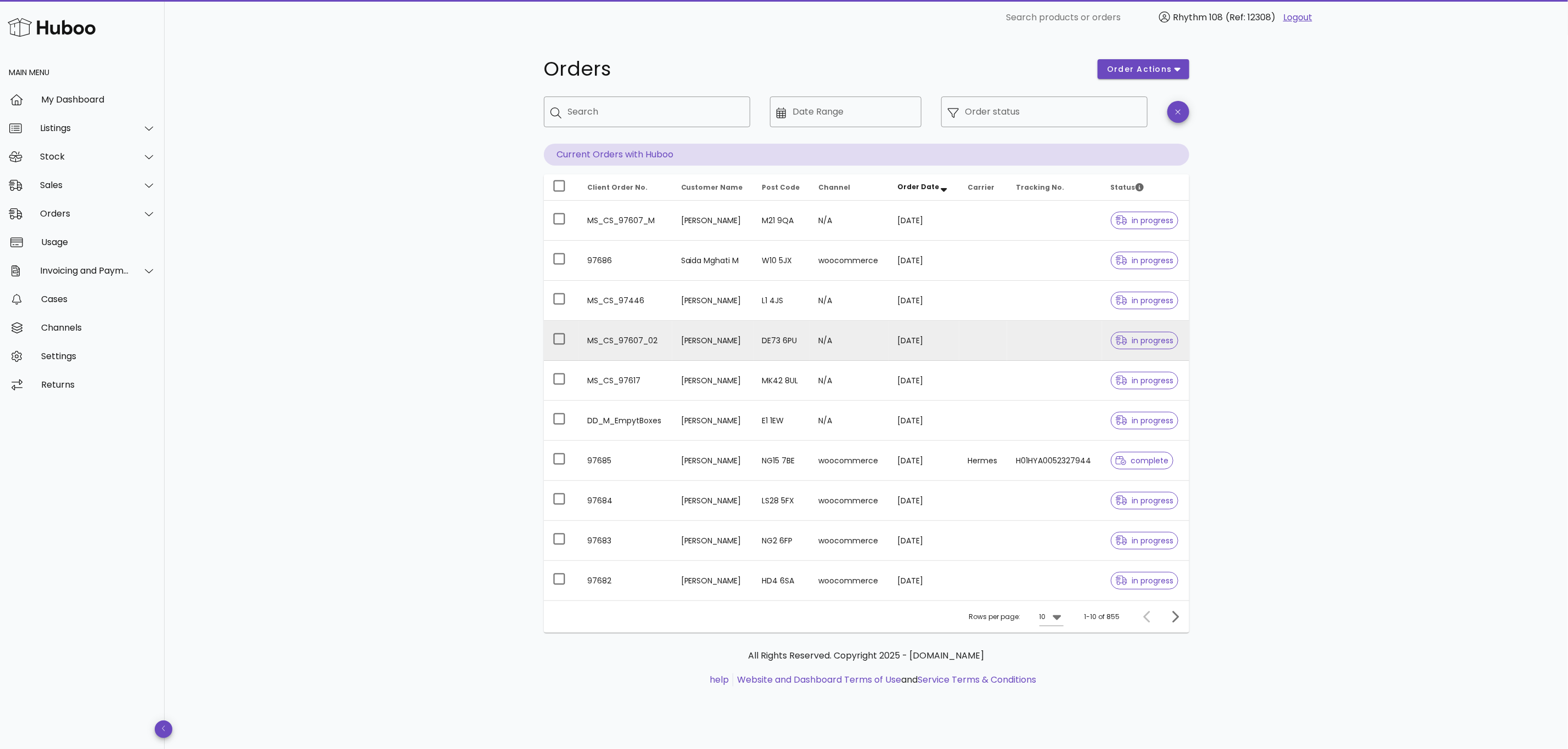
click at [1042, 346] on td at bounding box center [1055, 341] width 95 height 40
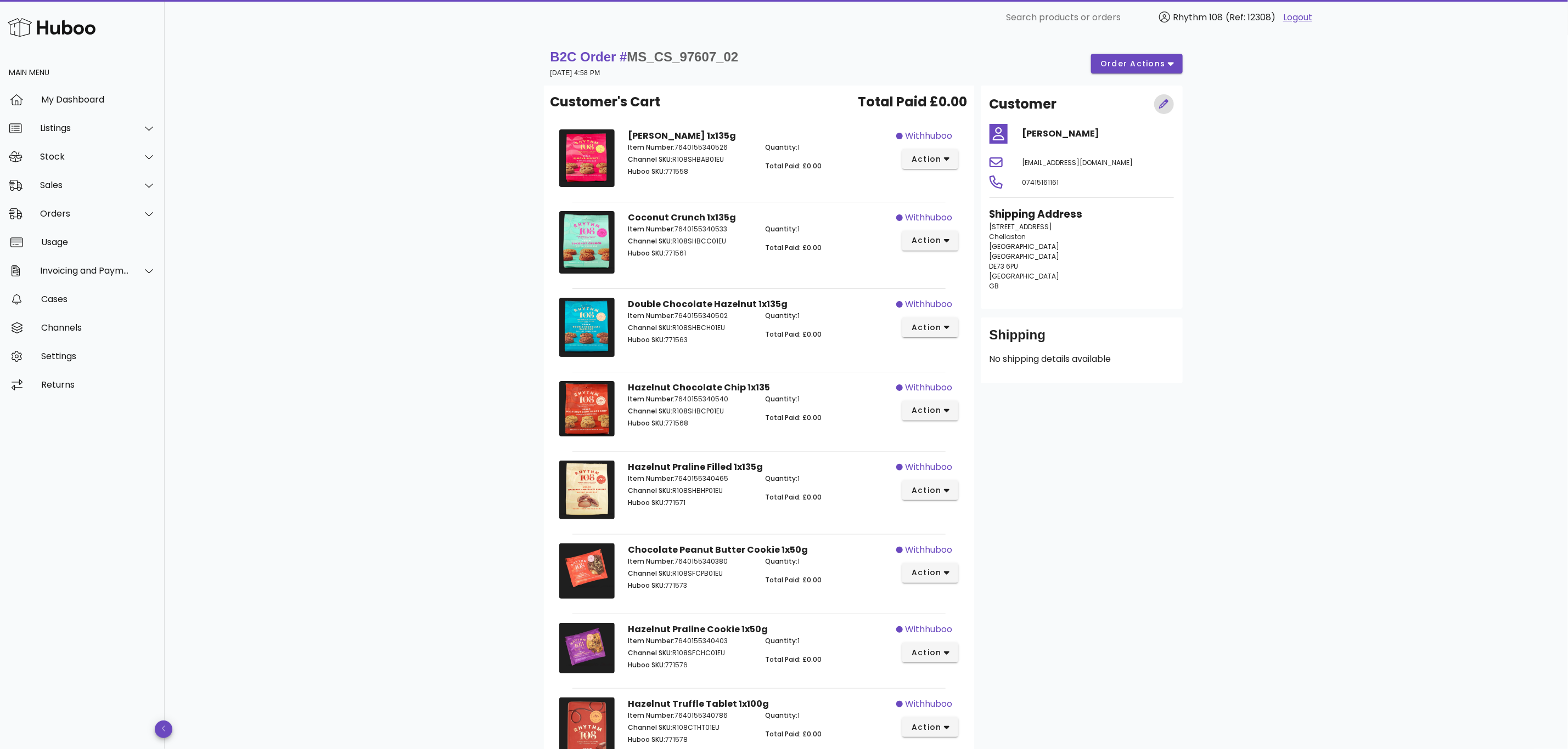
click at [1167, 99] on icon "button" at bounding box center [1164, 104] width 10 height 10
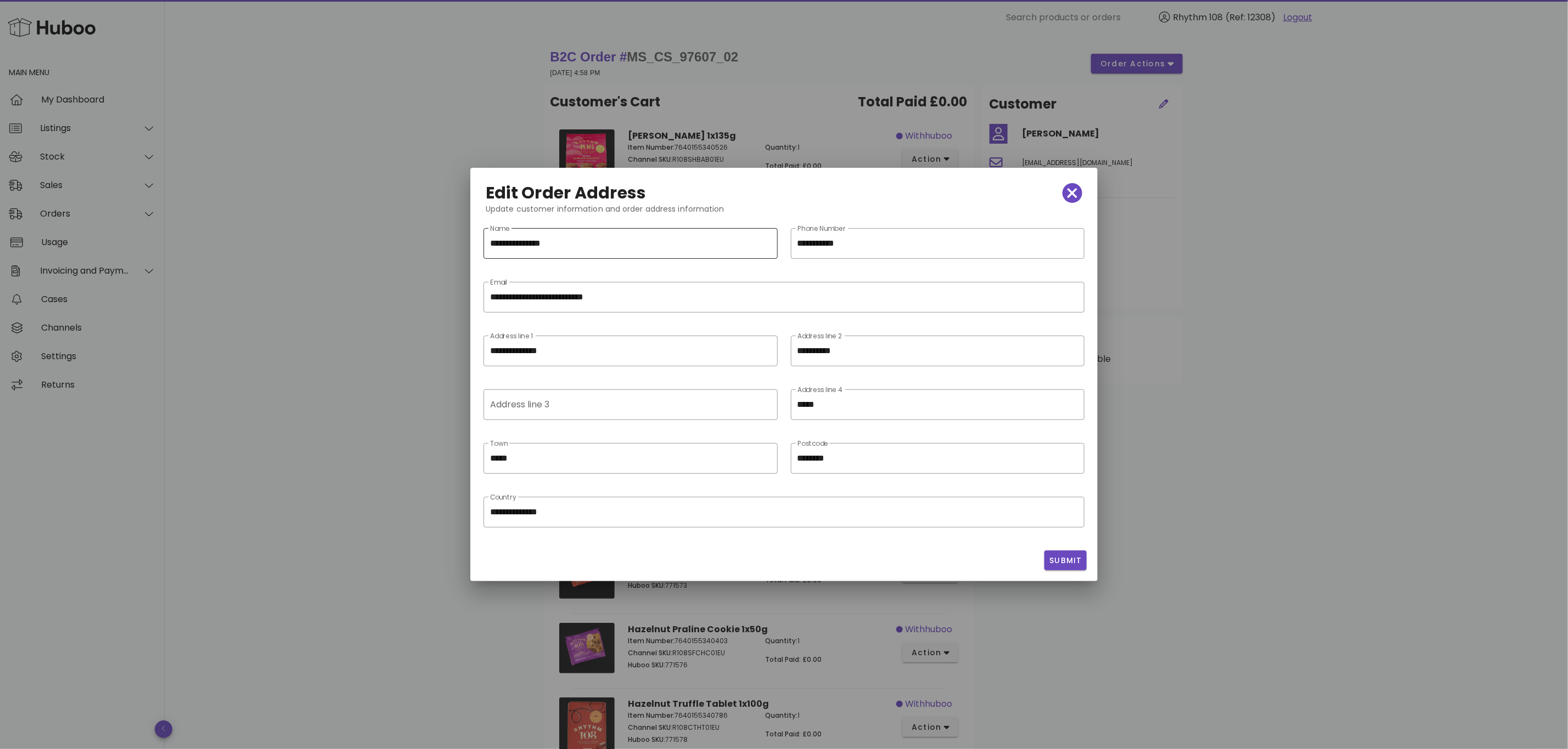
click at [617, 233] on div "**********" at bounding box center [630, 243] width 280 height 31
drag, startPoint x: 514, startPoint y: 242, endPoint x: 414, endPoint y: 242, distance: 100.0
click at [513, 250] on input "**********" at bounding box center [630, 243] width 280 height 17
drag, startPoint x: 513, startPoint y: 248, endPoint x: 471, endPoint y: 245, distance: 42.1
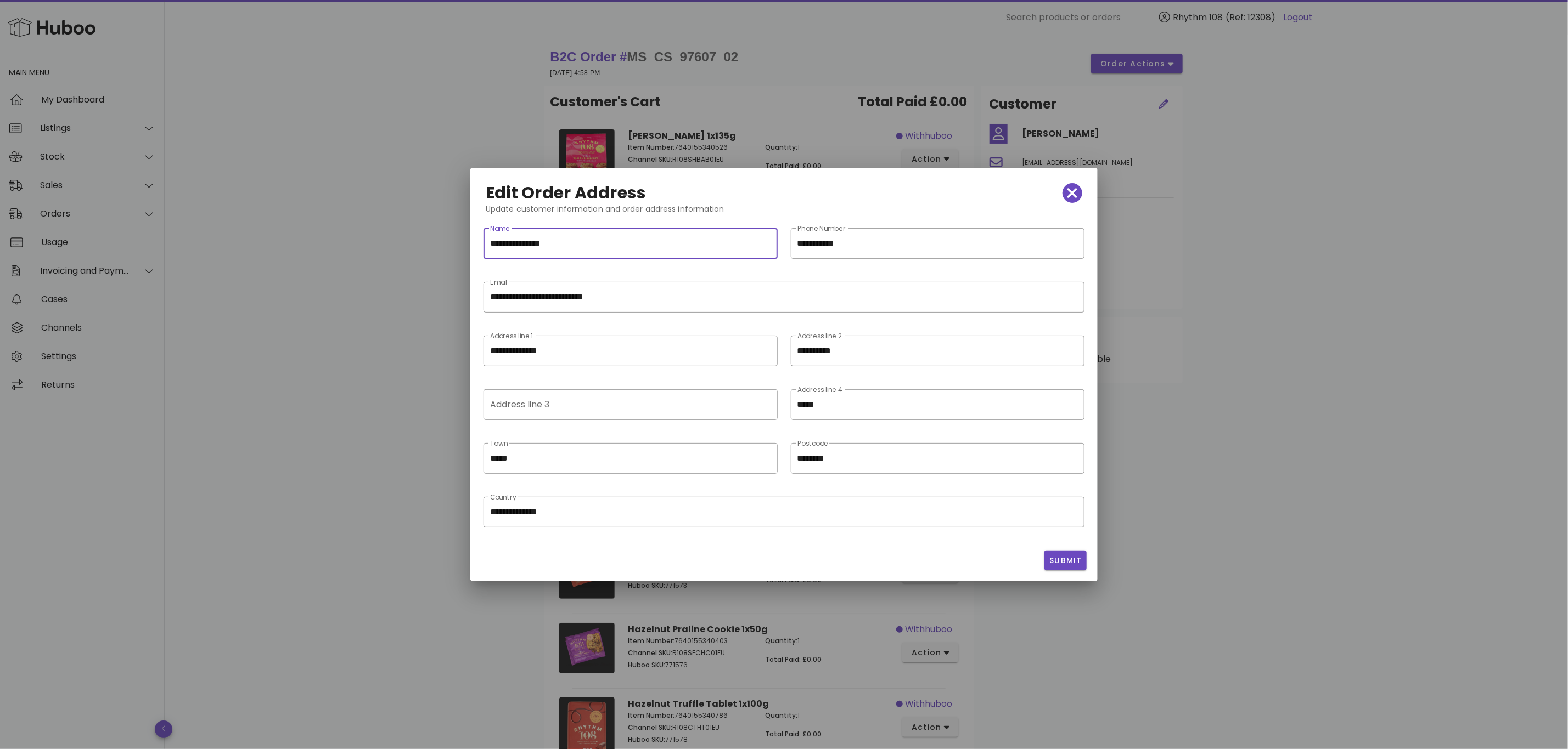
click at [471, 245] on div "**********" at bounding box center [784, 375] width 627 height 413
type input "**********"
click at [1061, 558] on span "Submit" at bounding box center [1066, 561] width 34 height 12
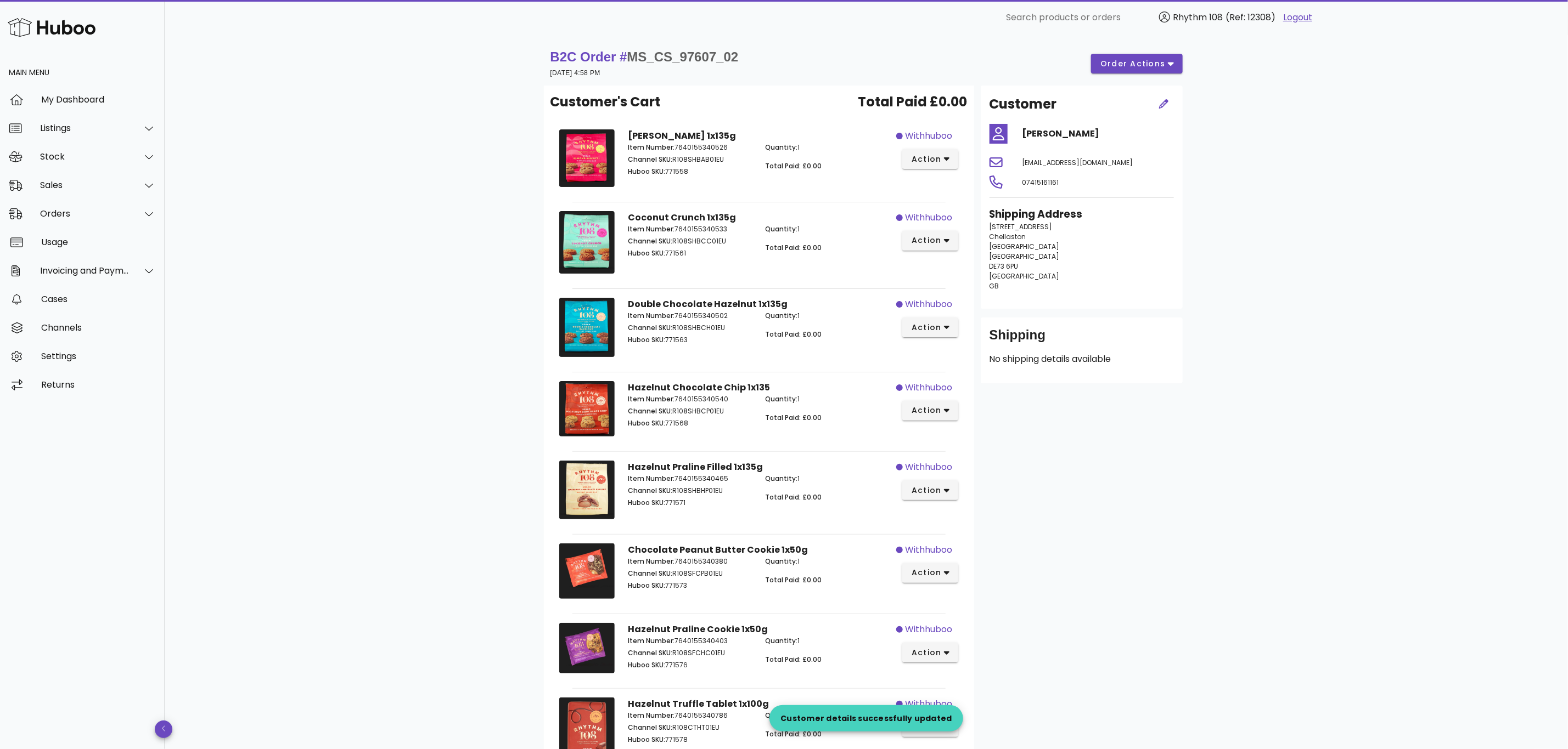
click at [59, 192] on div "Sales" at bounding box center [82, 186] width 164 height 29
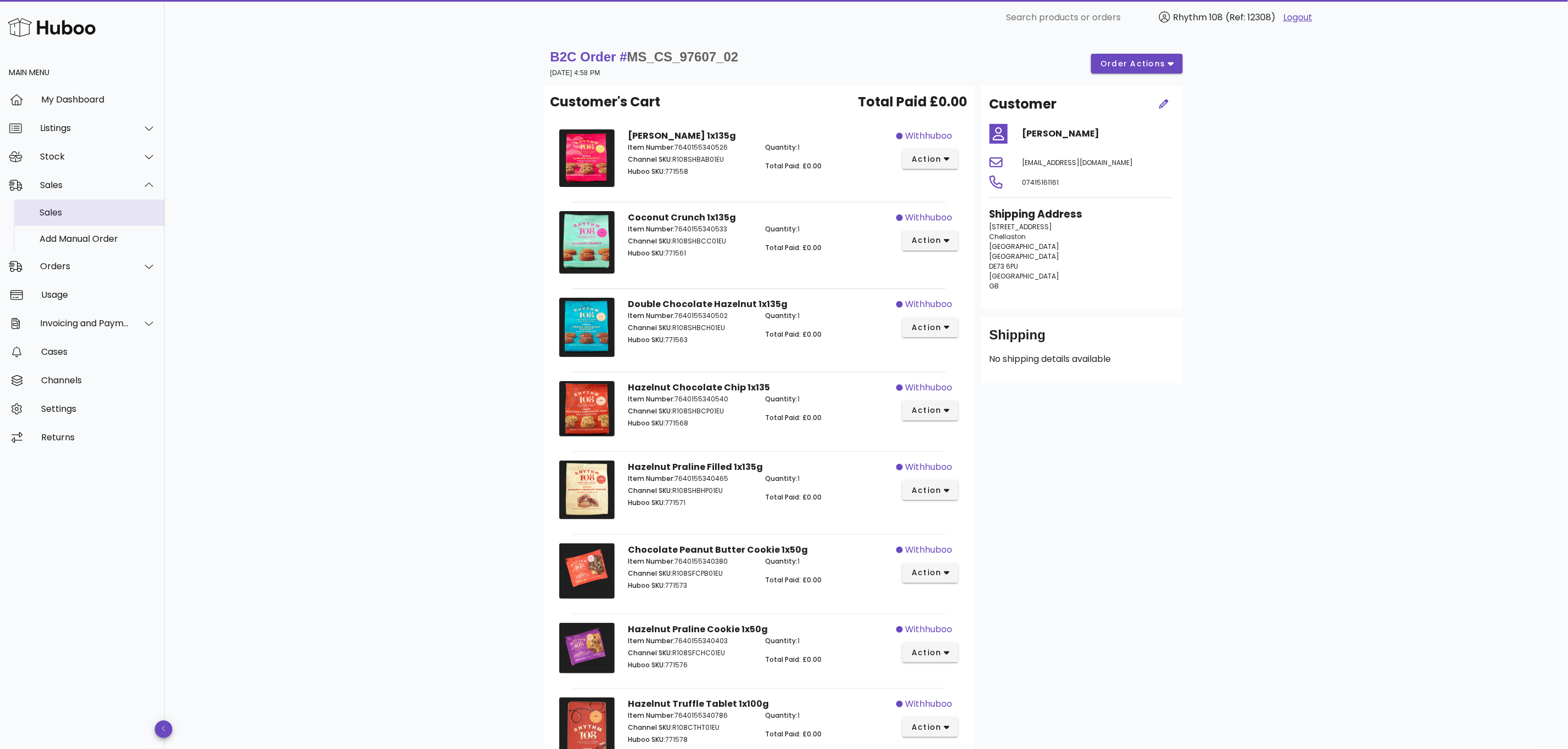
click at [53, 210] on div "Sales" at bounding box center [97, 212] width 116 height 11
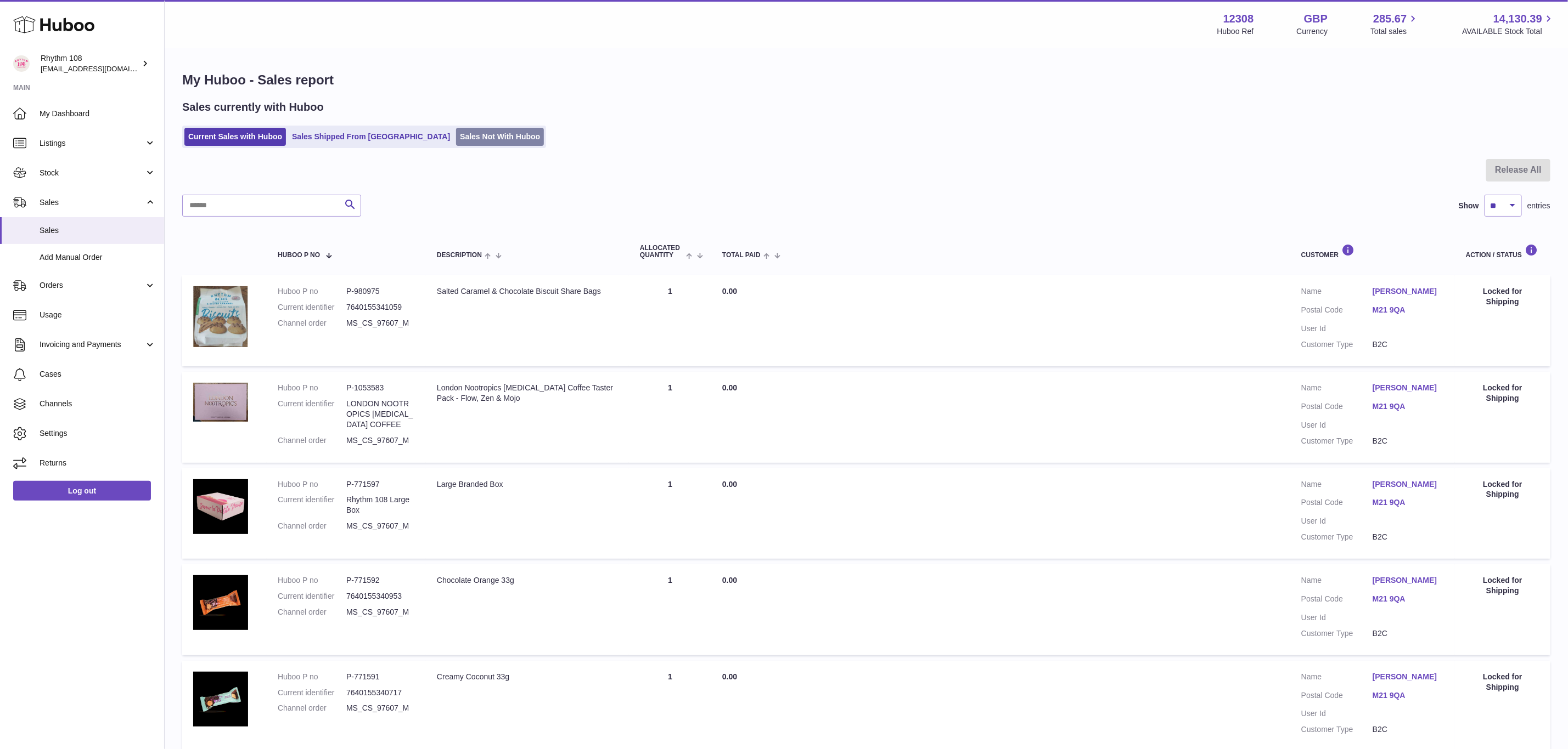
click at [456, 143] on link "Sales Not With Huboo" at bounding box center [500, 136] width 88 height 18
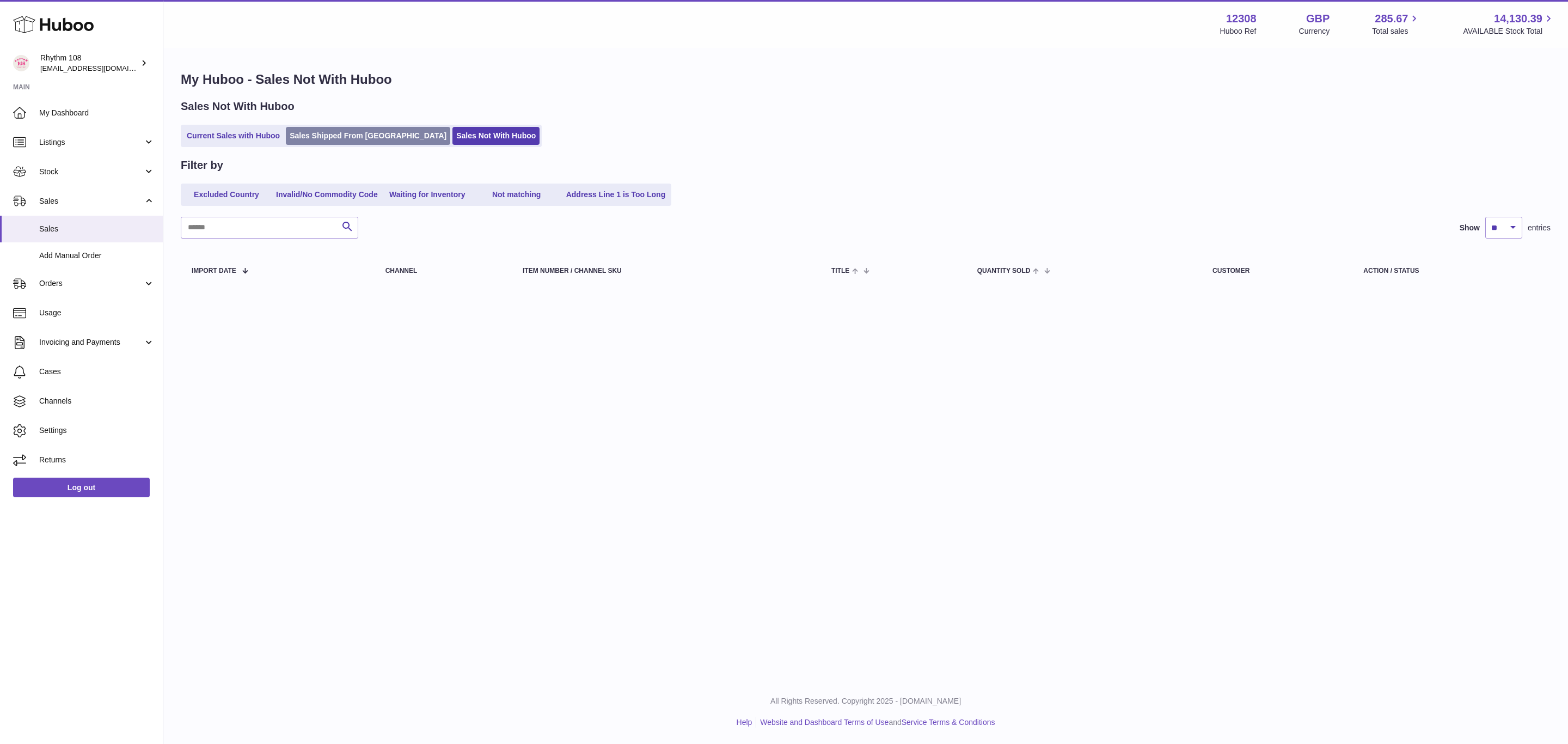
click at [362, 144] on link "Sales Shipped From [GEOGRAPHIC_DATA]" at bounding box center [368, 135] width 164 height 18
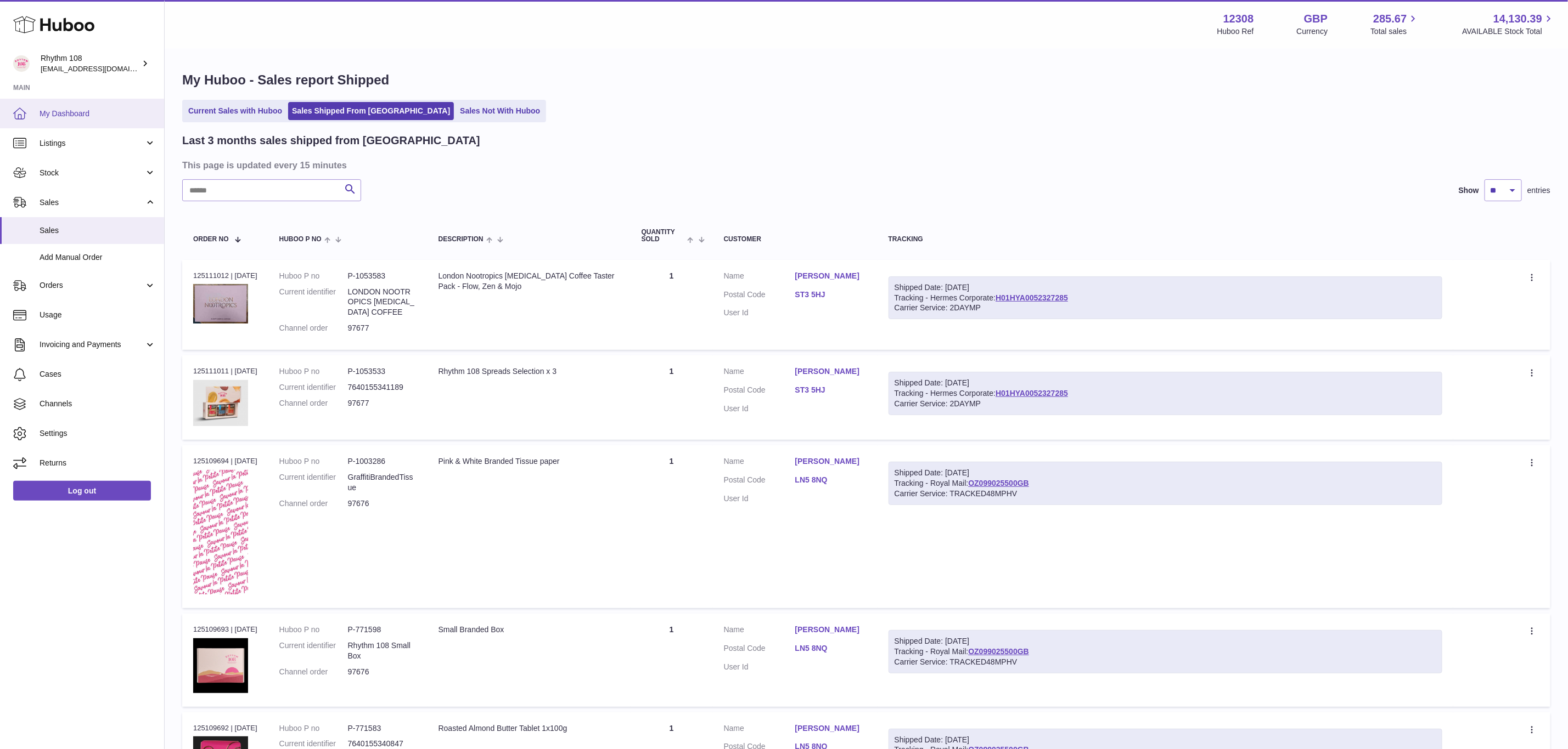
click at [79, 107] on link "My Dashboard" at bounding box center [82, 114] width 164 height 30
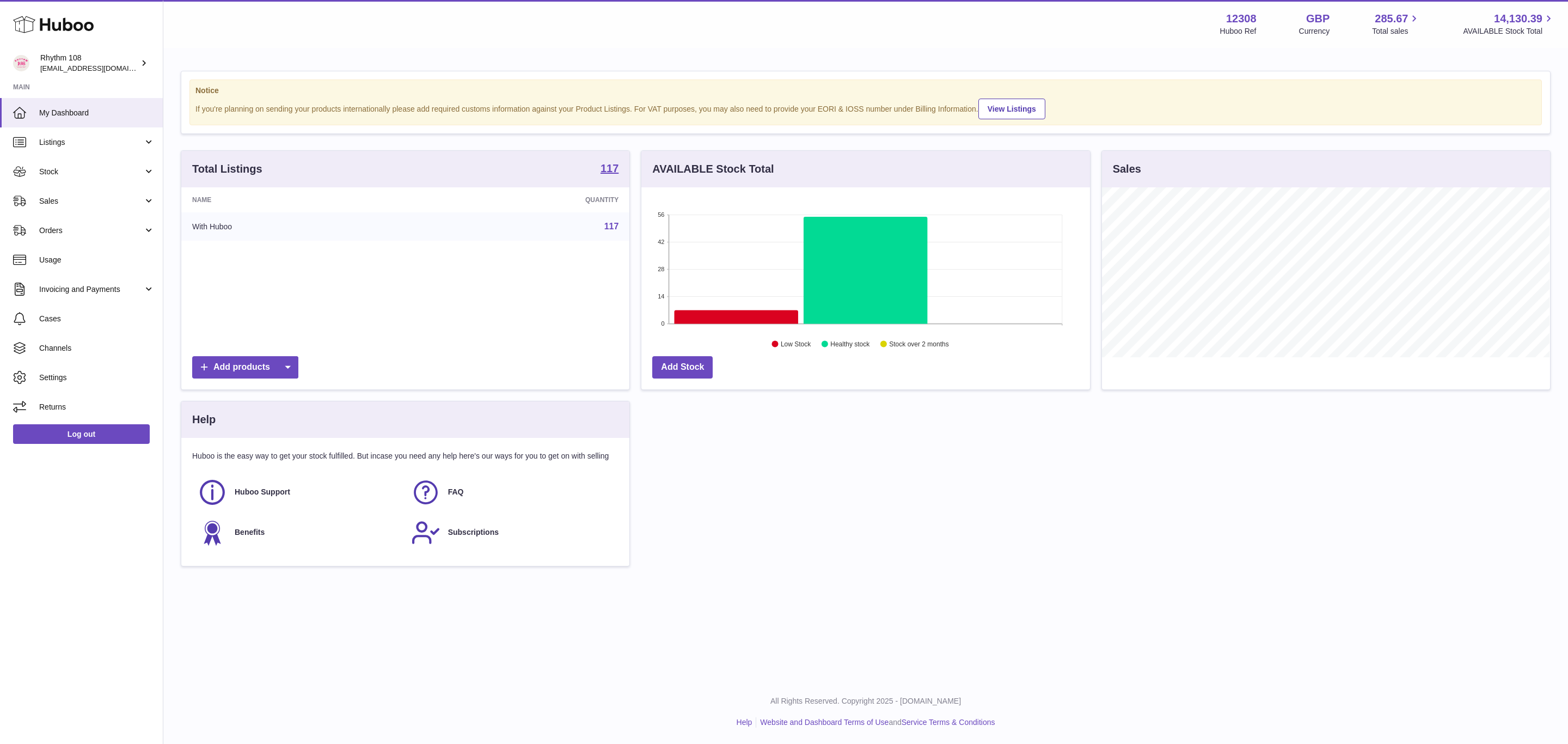
scroll to position [170, 447]
click at [697, 316] on icon at bounding box center [737, 317] width 124 height 14
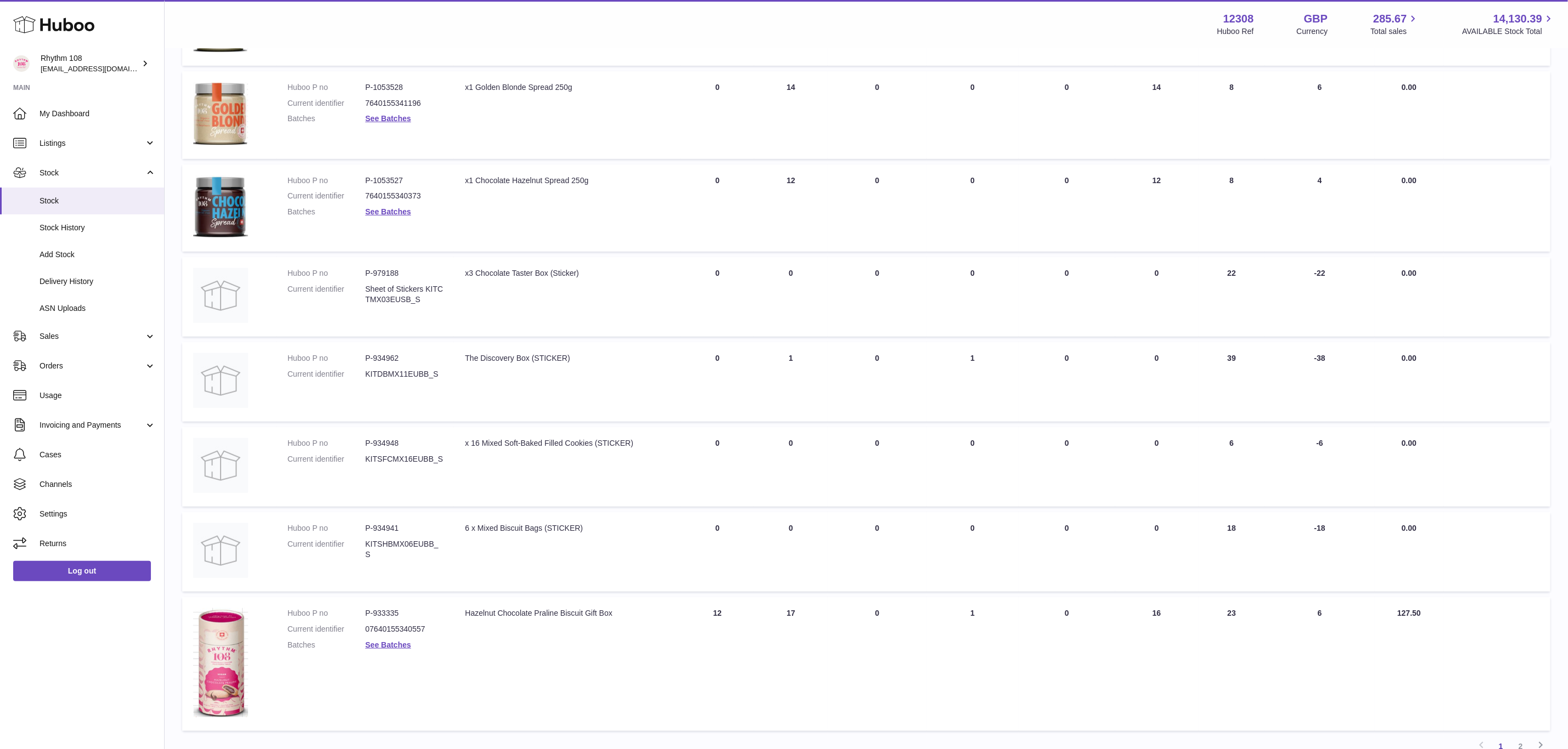
scroll to position [494, 0]
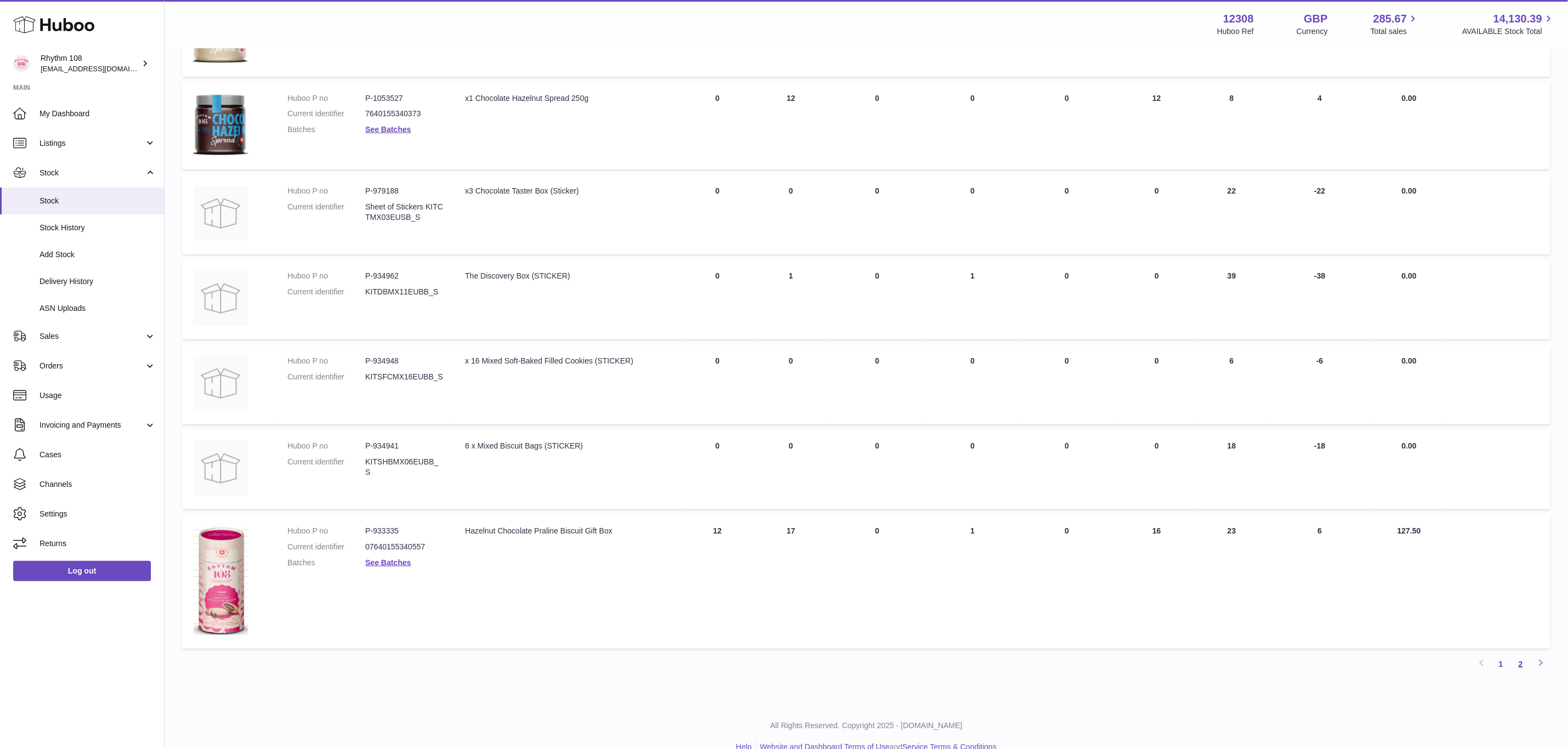
click at [1519, 666] on link "2" at bounding box center [1521, 664] width 20 height 20
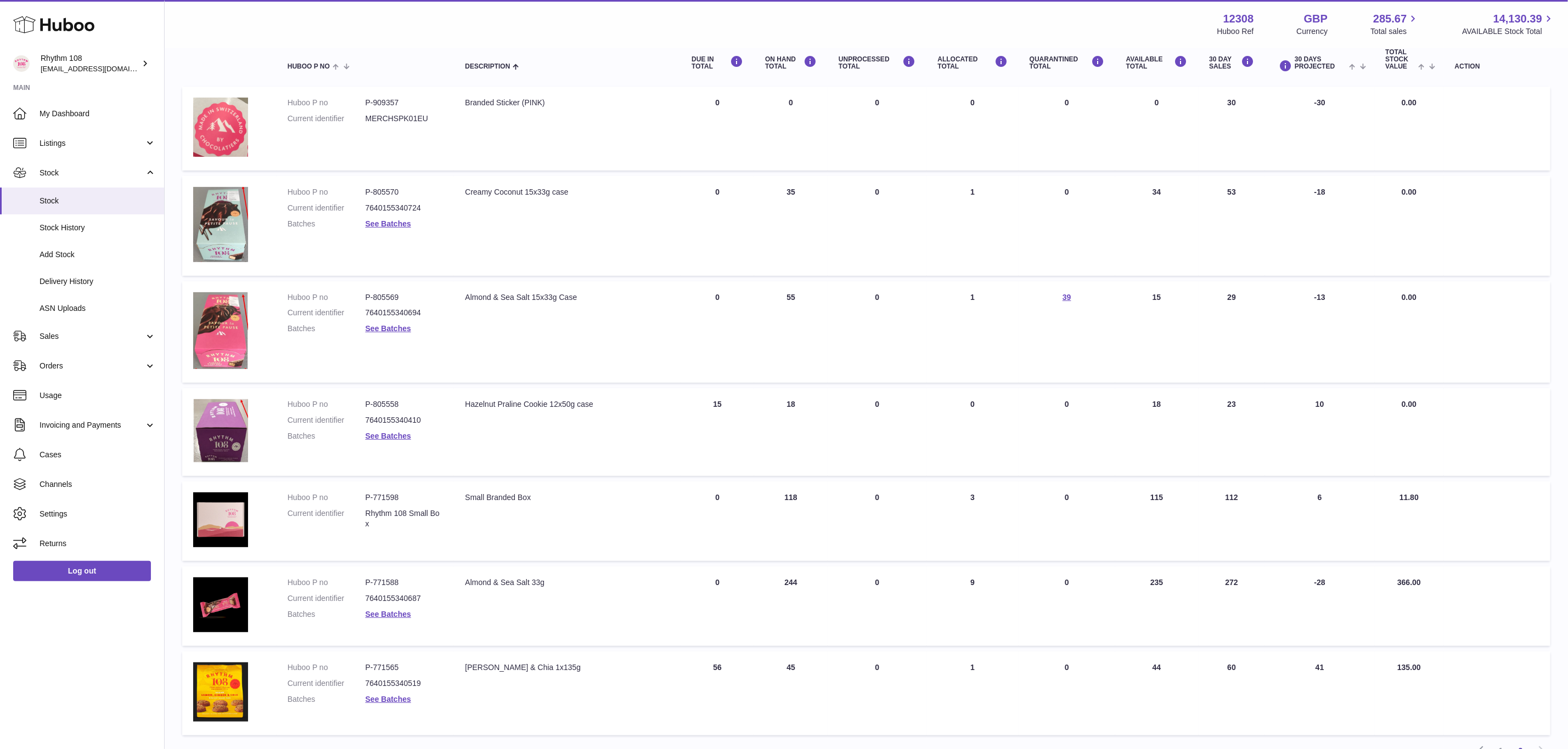
scroll to position [214, 0]
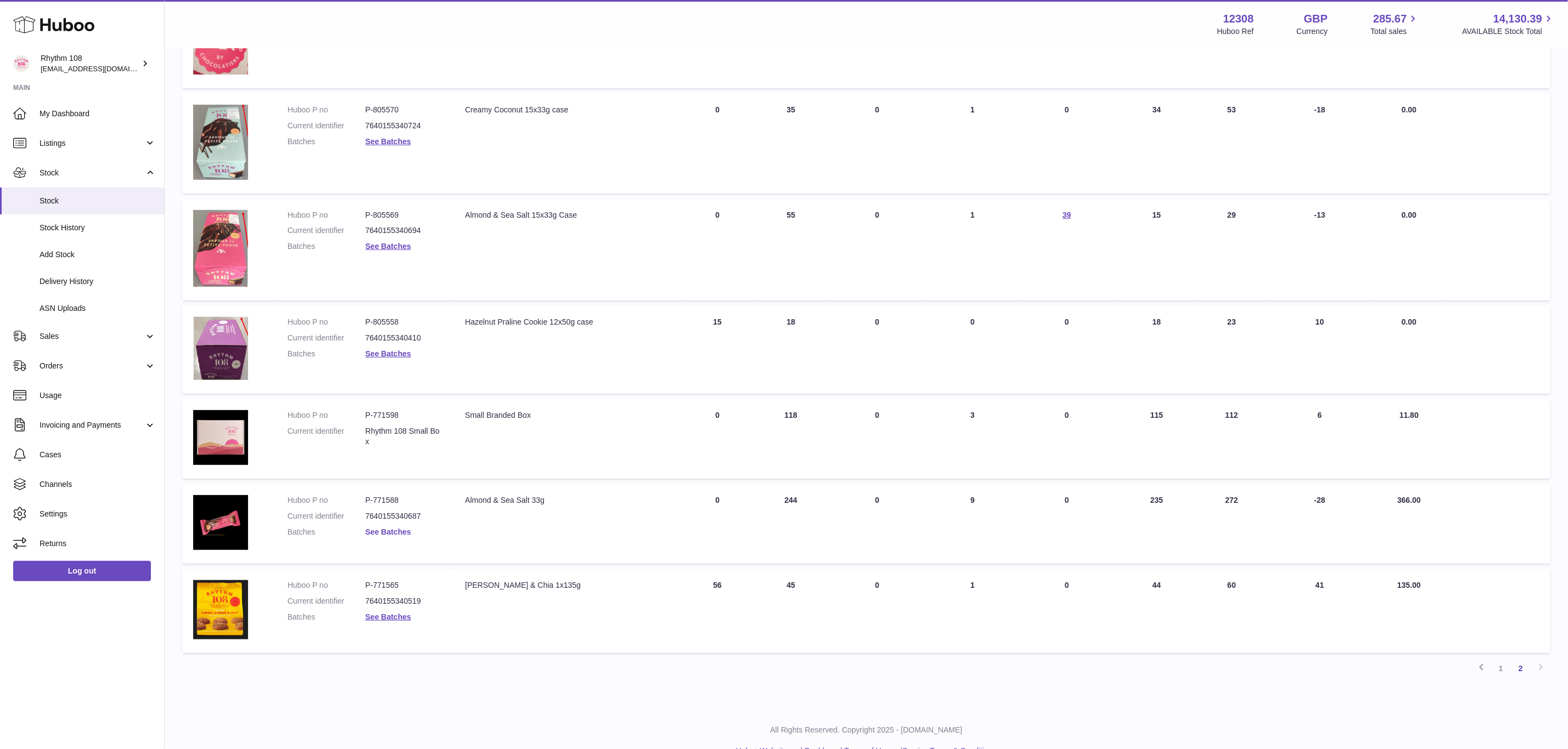
click at [401, 528] on link "See Batches" at bounding box center [388, 532] width 45 height 9
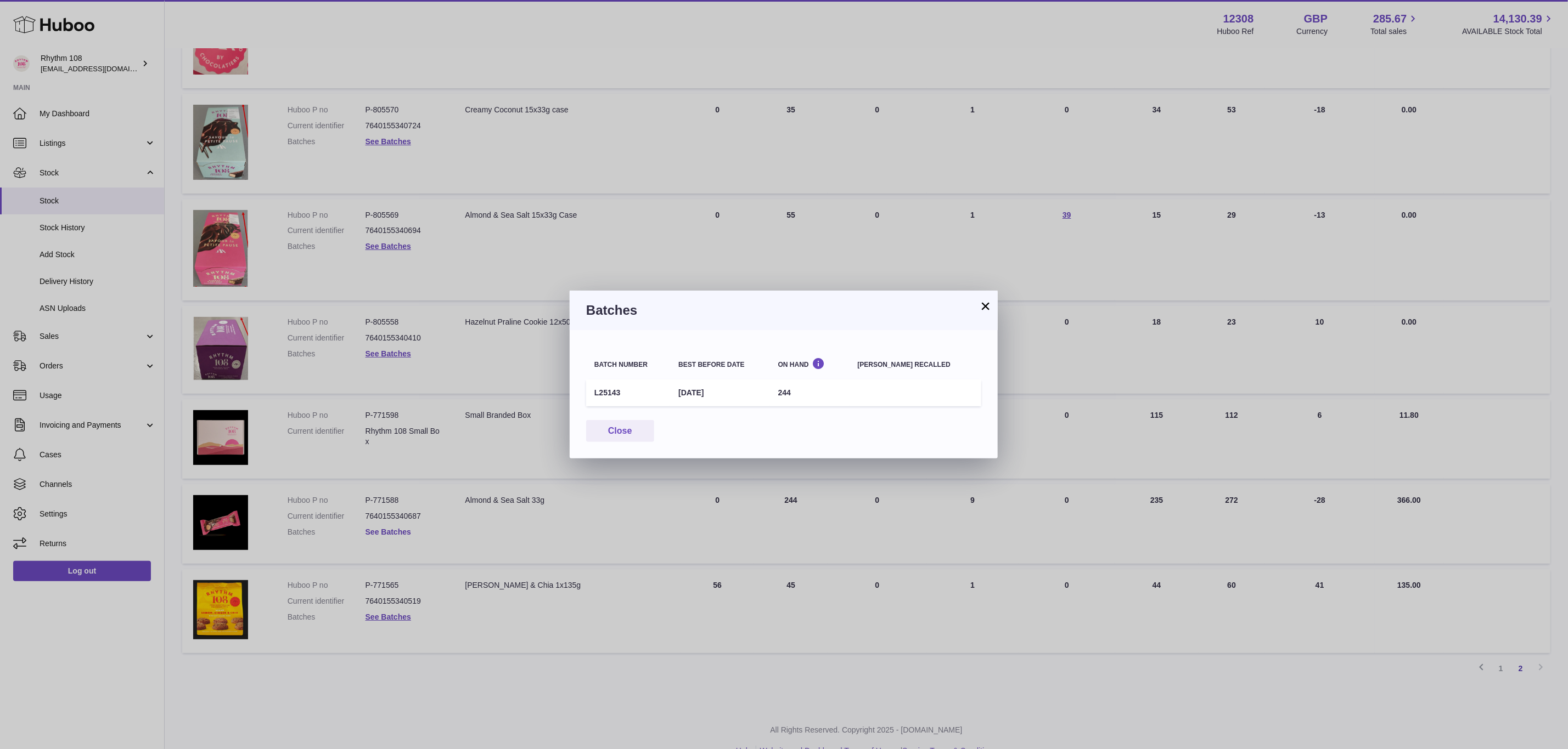
click at [401, 528] on div "× Batches Batch number Best before date On Hand Batch recalled L25143 2nd May 2…" at bounding box center [784, 374] width 1568 height 749
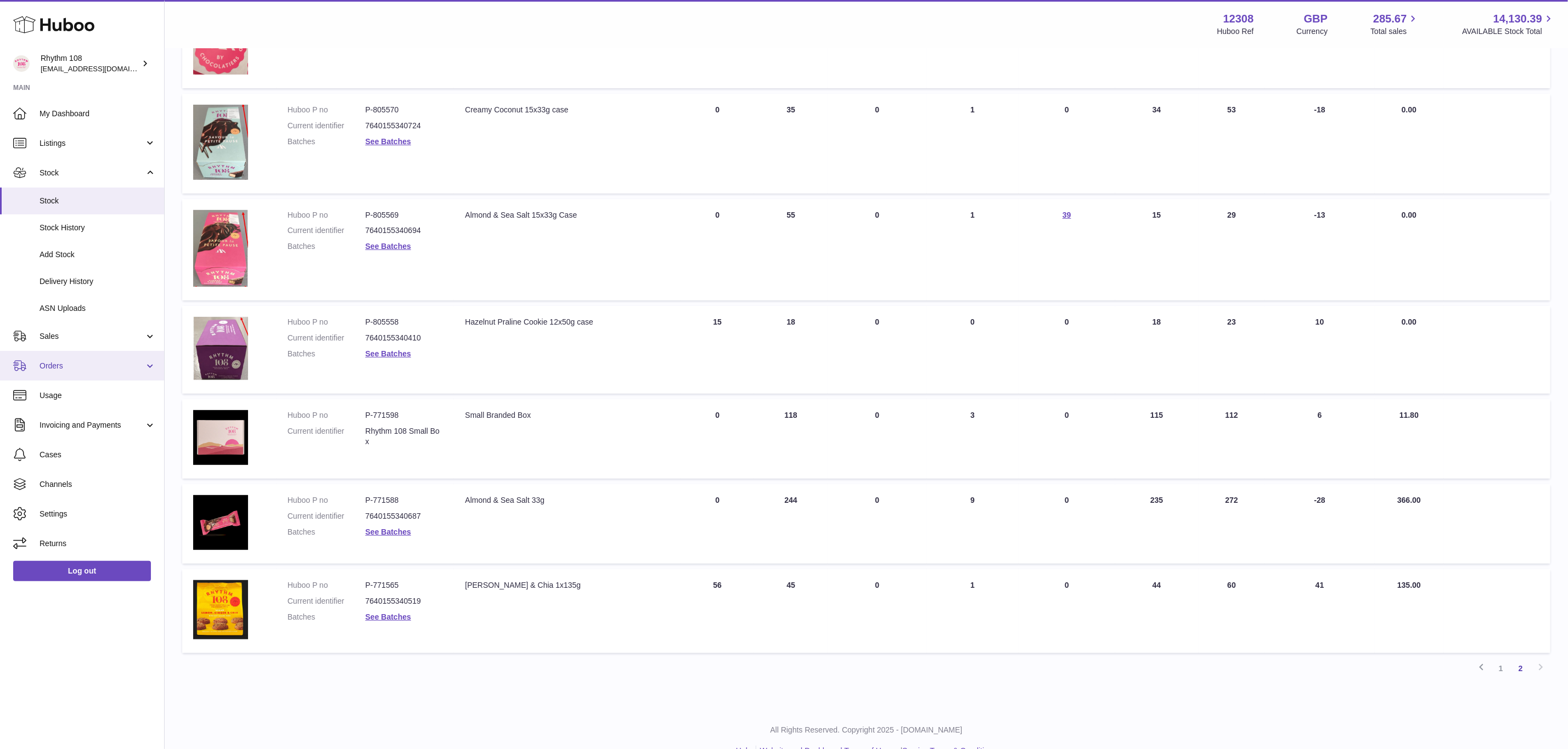
click at [61, 361] on span "Orders" at bounding box center [92, 366] width 105 height 11
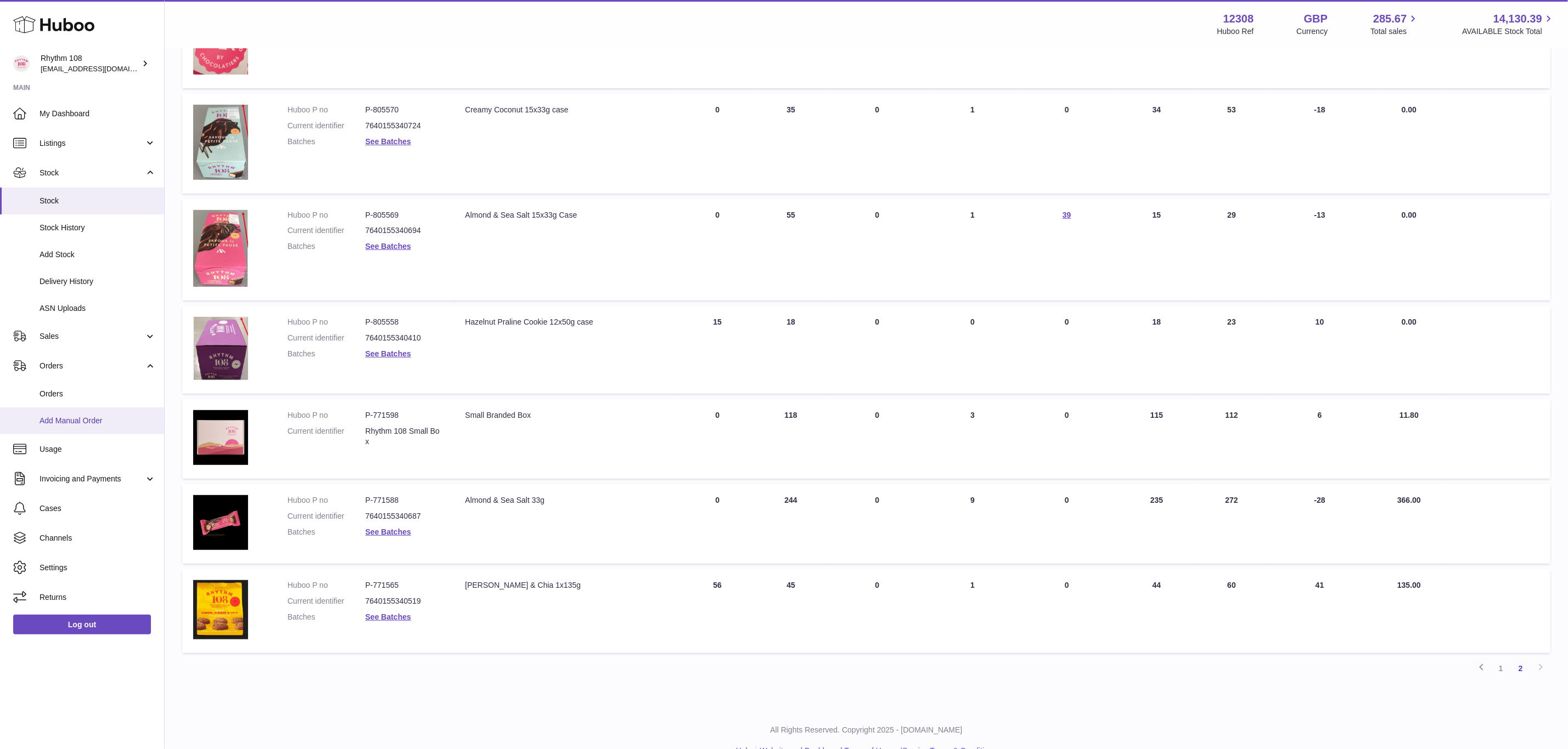
click at [72, 423] on span "Add Manual Order" at bounding box center [97, 421] width 116 height 11
click at [77, 405] on link "Orders" at bounding box center [82, 393] width 164 height 27
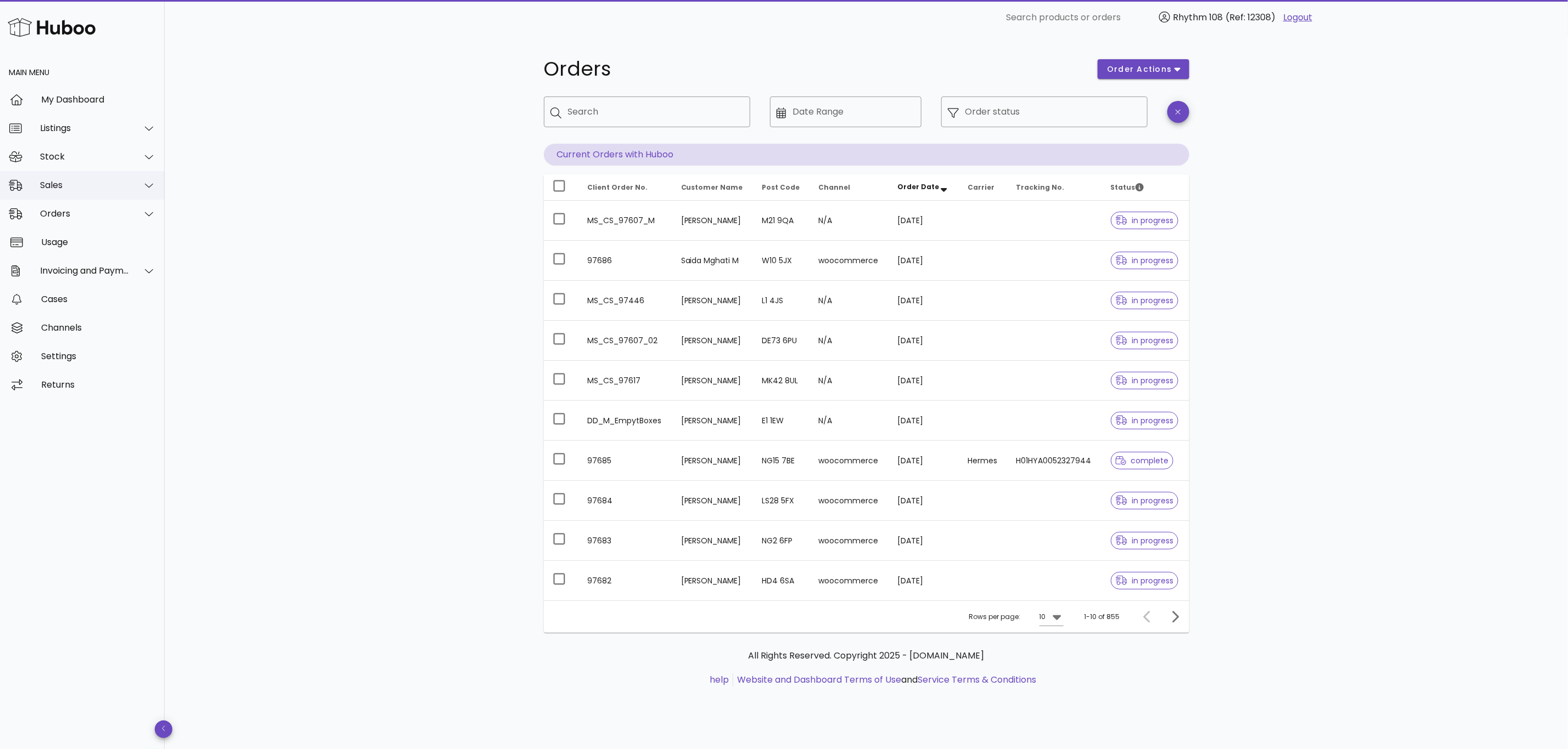
click at [69, 189] on div "Sales" at bounding box center [85, 185] width 90 height 11
click at [67, 215] on div "Sales" at bounding box center [97, 212] width 116 height 11
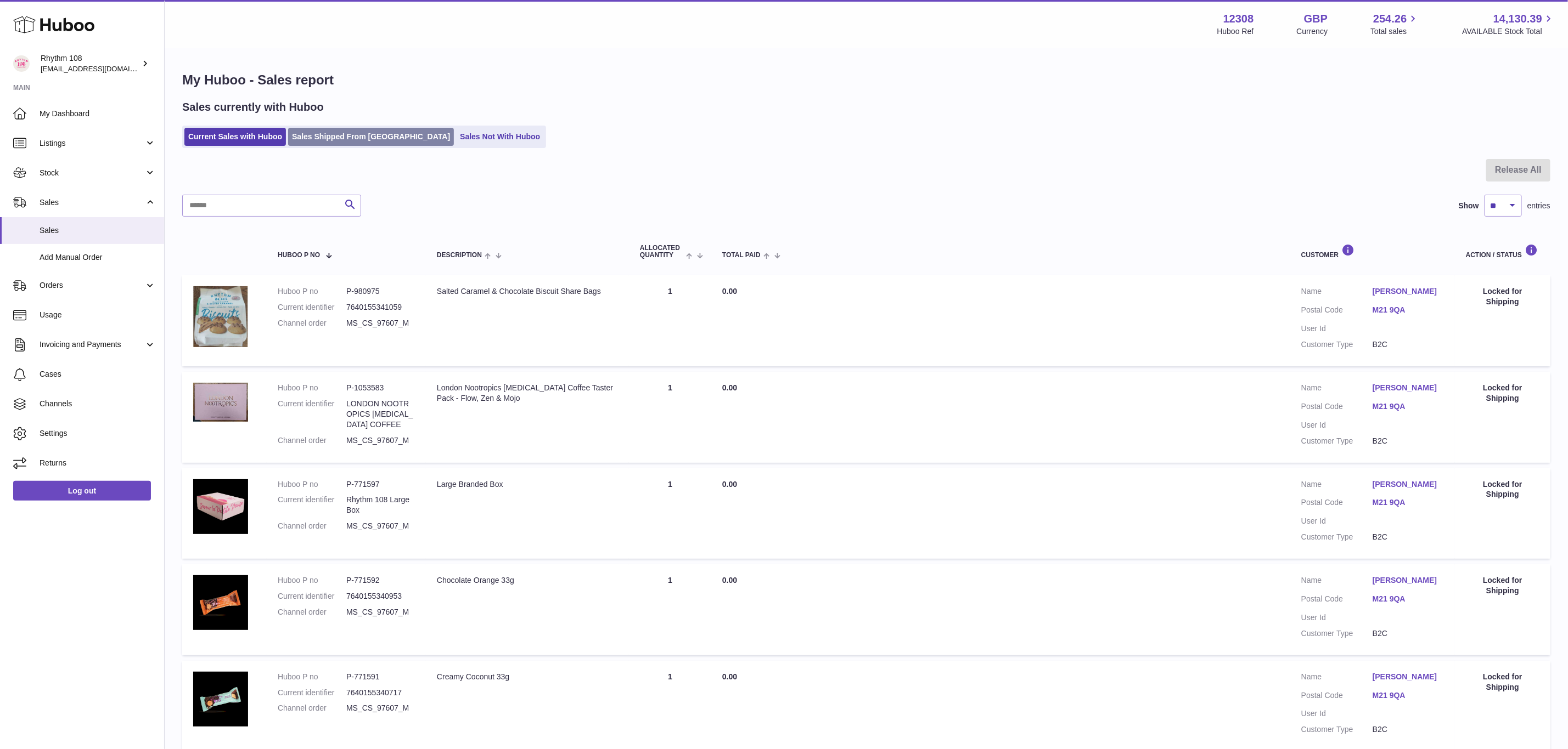
click at [328, 141] on link "Sales Shipped From [GEOGRAPHIC_DATA]" at bounding box center [371, 136] width 166 height 18
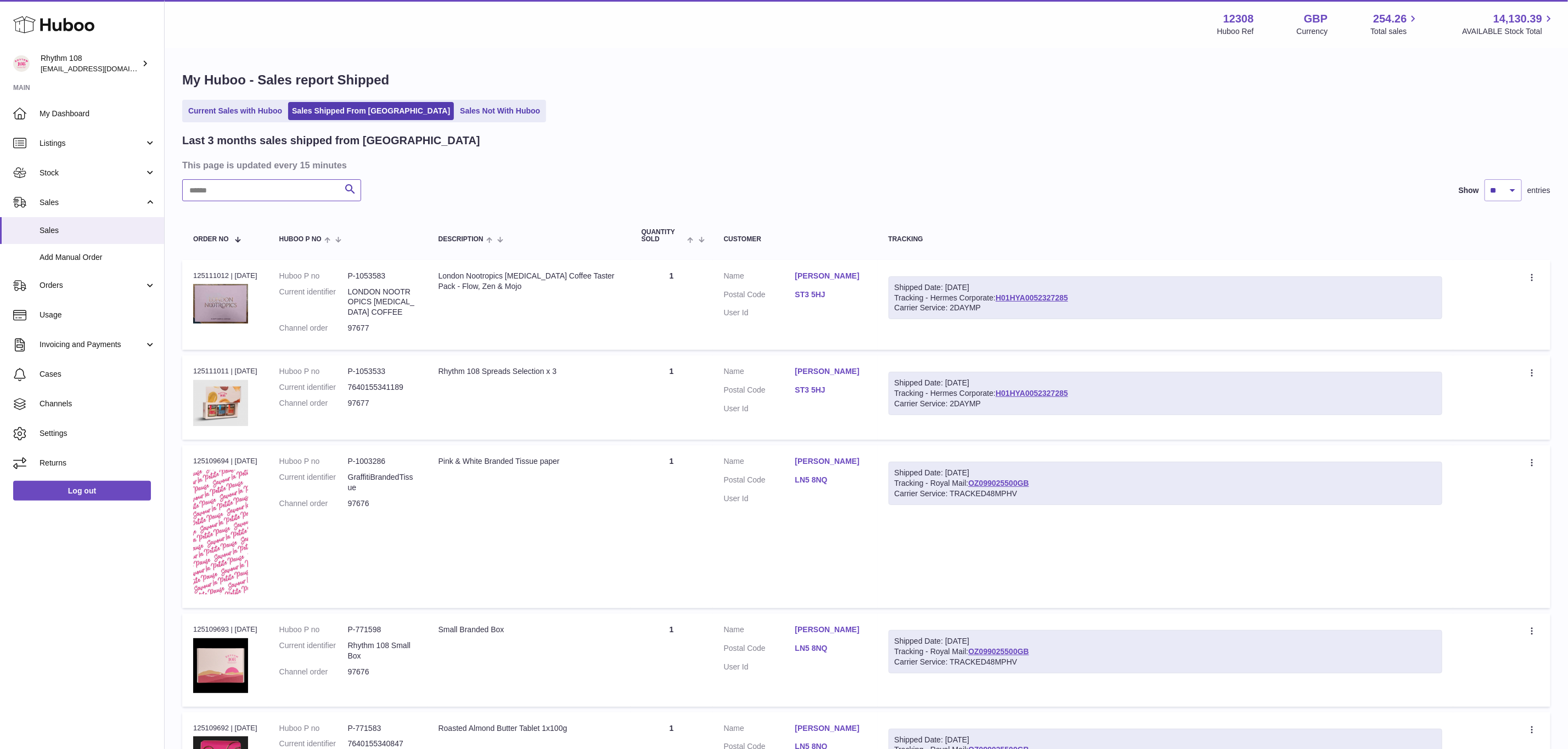
click at [282, 194] on input "text" at bounding box center [271, 190] width 179 height 22
paste input "*****"
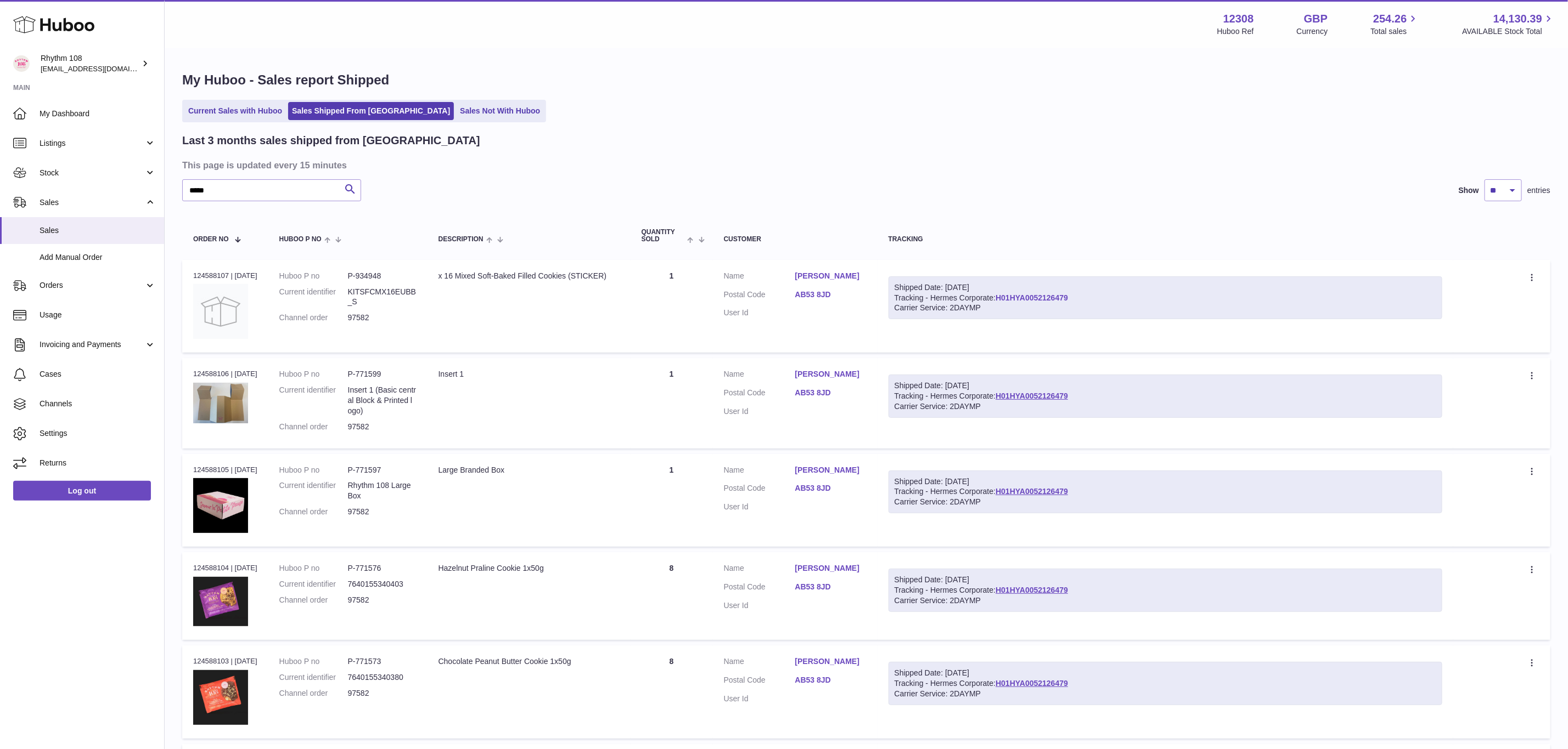
click at [1068, 295] on link "H01HYA0052126479" at bounding box center [1032, 298] width 72 height 9
drag, startPoint x: 254, startPoint y: 196, endPoint x: 91, endPoint y: 188, distance: 163.2
click at [95, 187] on div "Huboo Rhythm 108 [EMAIL_ADDRESS][DOMAIN_NAME] Main My Dashboard Listings Not wi…" at bounding box center [784, 681] width 1568 height 1362
paste input "text"
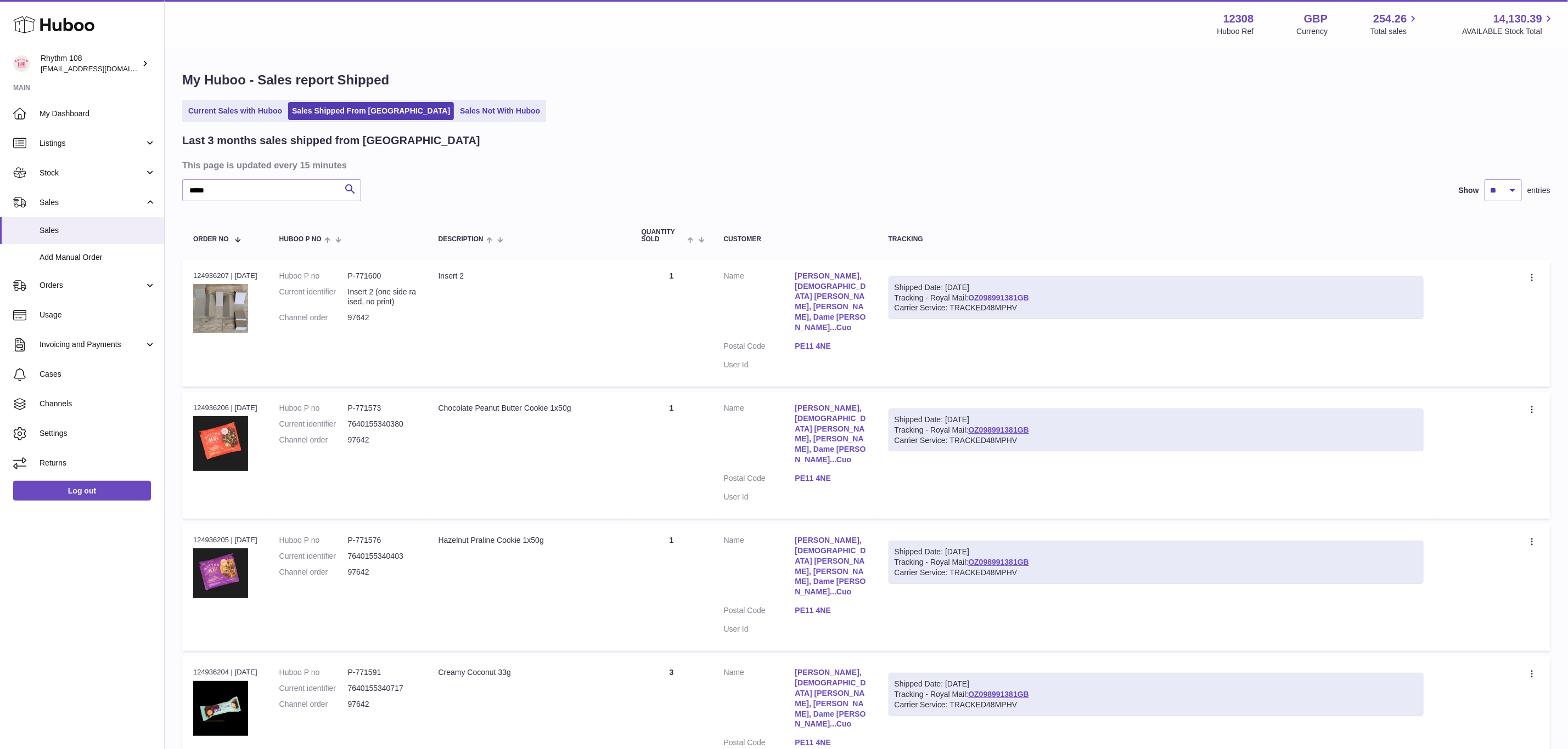
click at [1012, 297] on link "OZ098991381GB" at bounding box center [999, 298] width 61 height 9
drag, startPoint x: 239, startPoint y: 183, endPoint x: 69, endPoint y: 178, distance: 170.1
paste input "text"
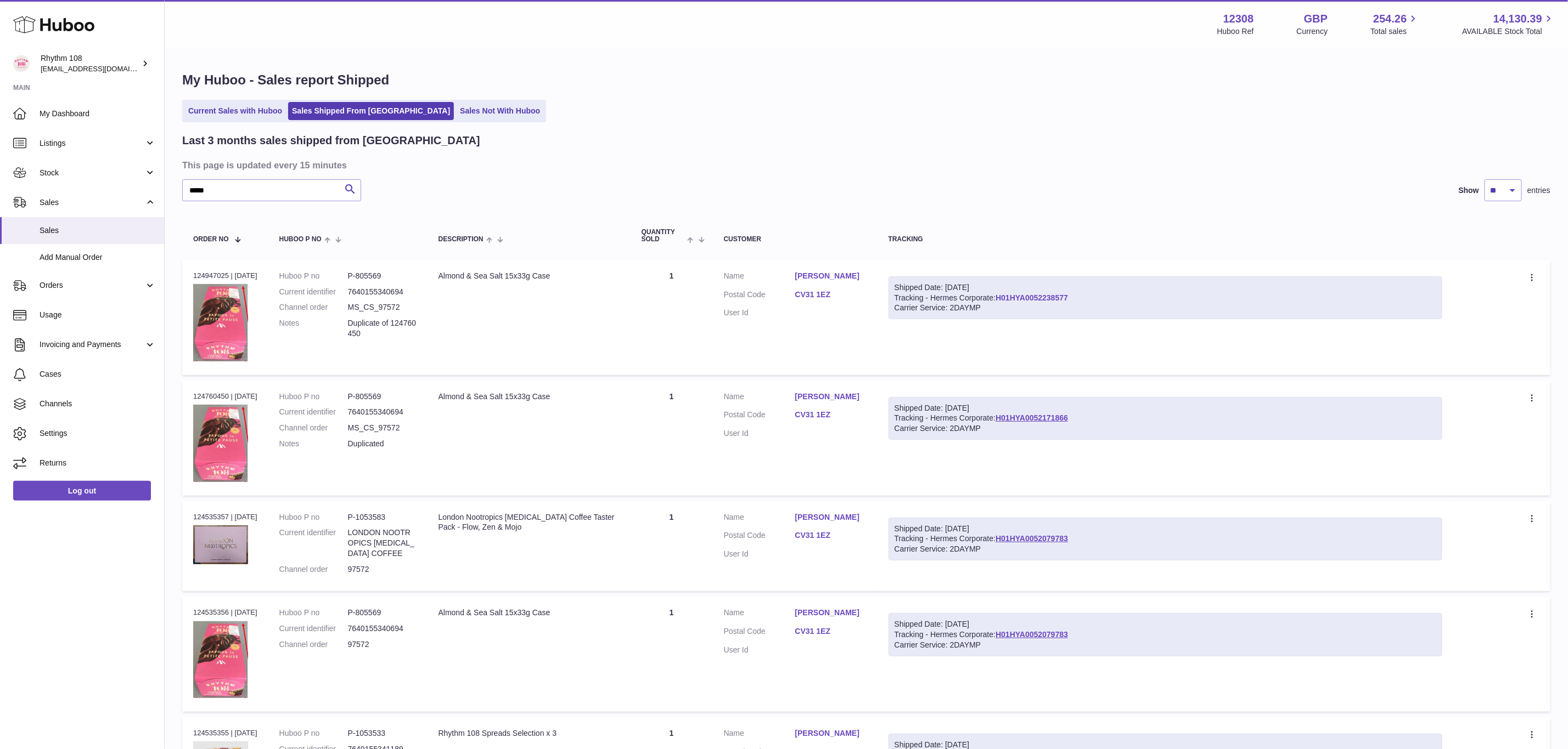
click at [1048, 294] on link "H01HYA0052238577" at bounding box center [1032, 298] width 72 height 9
drag, startPoint x: 267, startPoint y: 181, endPoint x: 88, endPoint y: 182, distance: 179.0
click at [88, 182] on div "Huboo Rhythm 108 [EMAIL_ADDRESS][DOMAIN_NAME] Main My Dashboard Listings Not wi…" at bounding box center [784, 447] width 1568 height 894
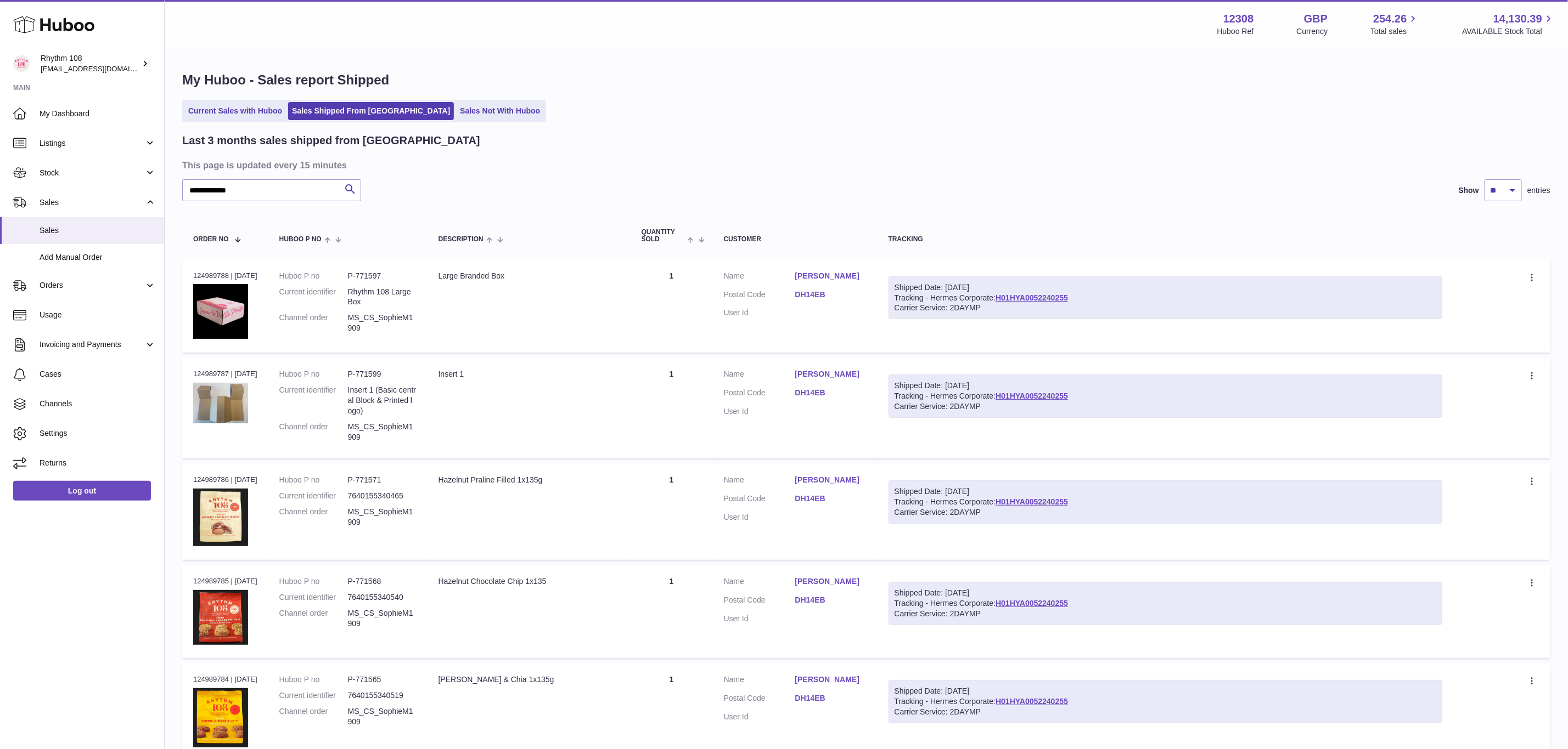
click at [1043, 291] on div "Shipped Date: 19th Sep 2025 Tracking - Hermes Corporate: H01HYA0052240255 Carri…" at bounding box center [1165, 298] width 554 height 44
click at [1046, 294] on link "H01HYA0052240255" at bounding box center [1032, 298] width 72 height 9
click at [824, 293] on link "DH14EB" at bounding box center [831, 294] width 72 height 11
click at [1190, 214] on div "× Order Address Name Sophie Morris Address line 1 30 The Avenue Address line 2 …" at bounding box center [784, 374] width 1568 height 749
drag, startPoint x: 259, startPoint y: 194, endPoint x: 131, endPoint y: 194, distance: 128.0
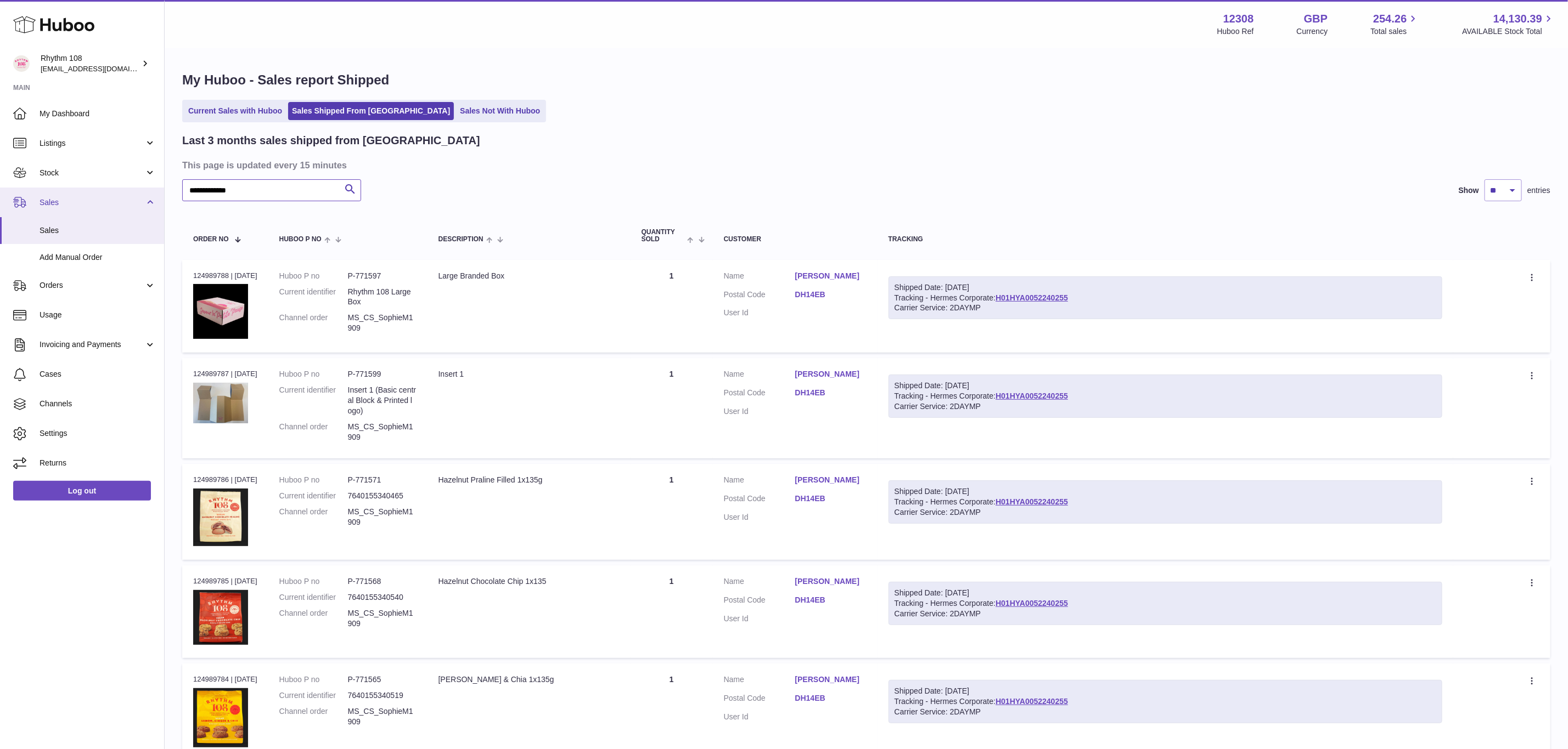
click at [131, 194] on div "**********" at bounding box center [784, 694] width 1568 height 1388
type input "*****"
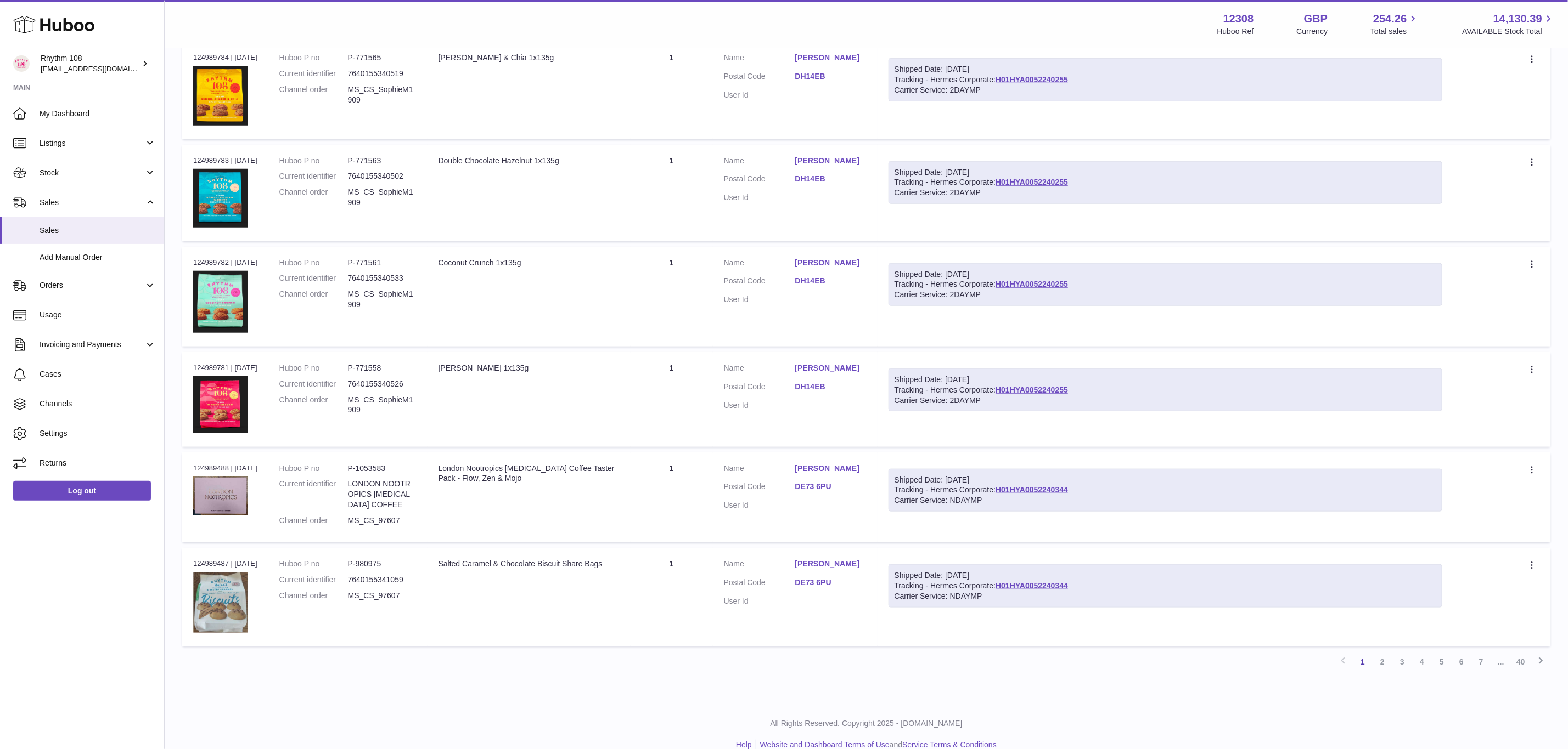
scroll to position [634, 0]
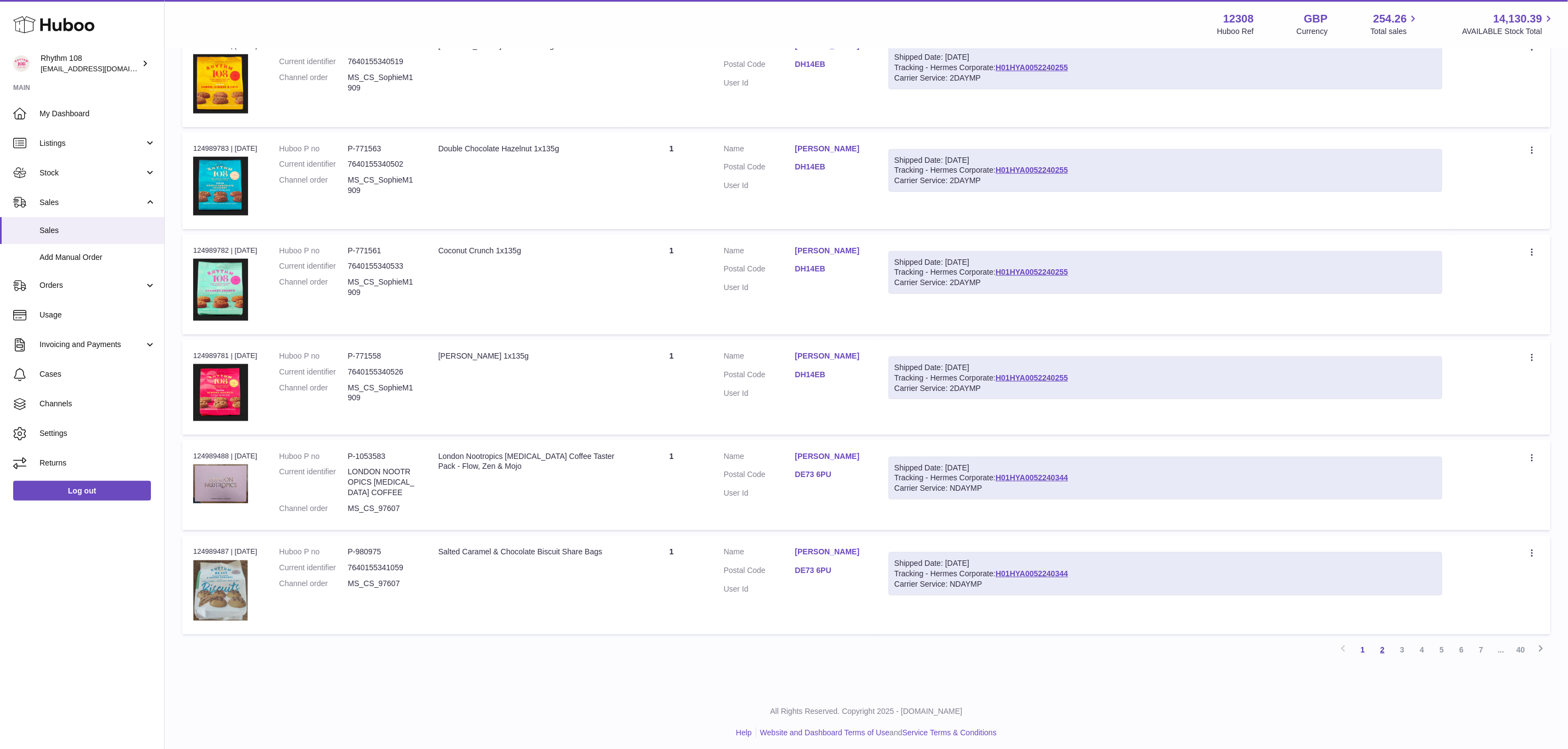
click at [1384, 648] on link "2" at bounding box center [1382, 650] width 20 height 20
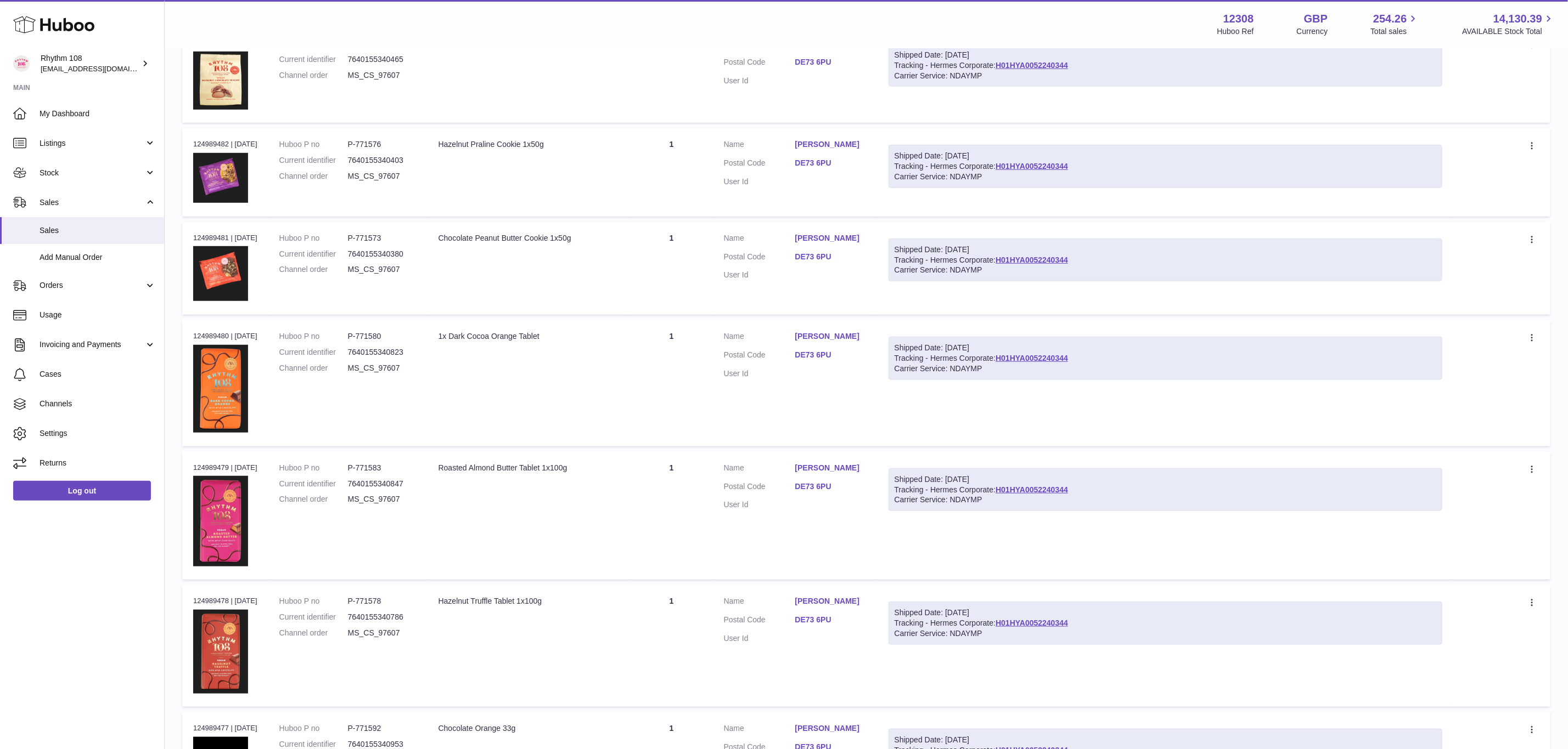
scroll to position [705, 0]
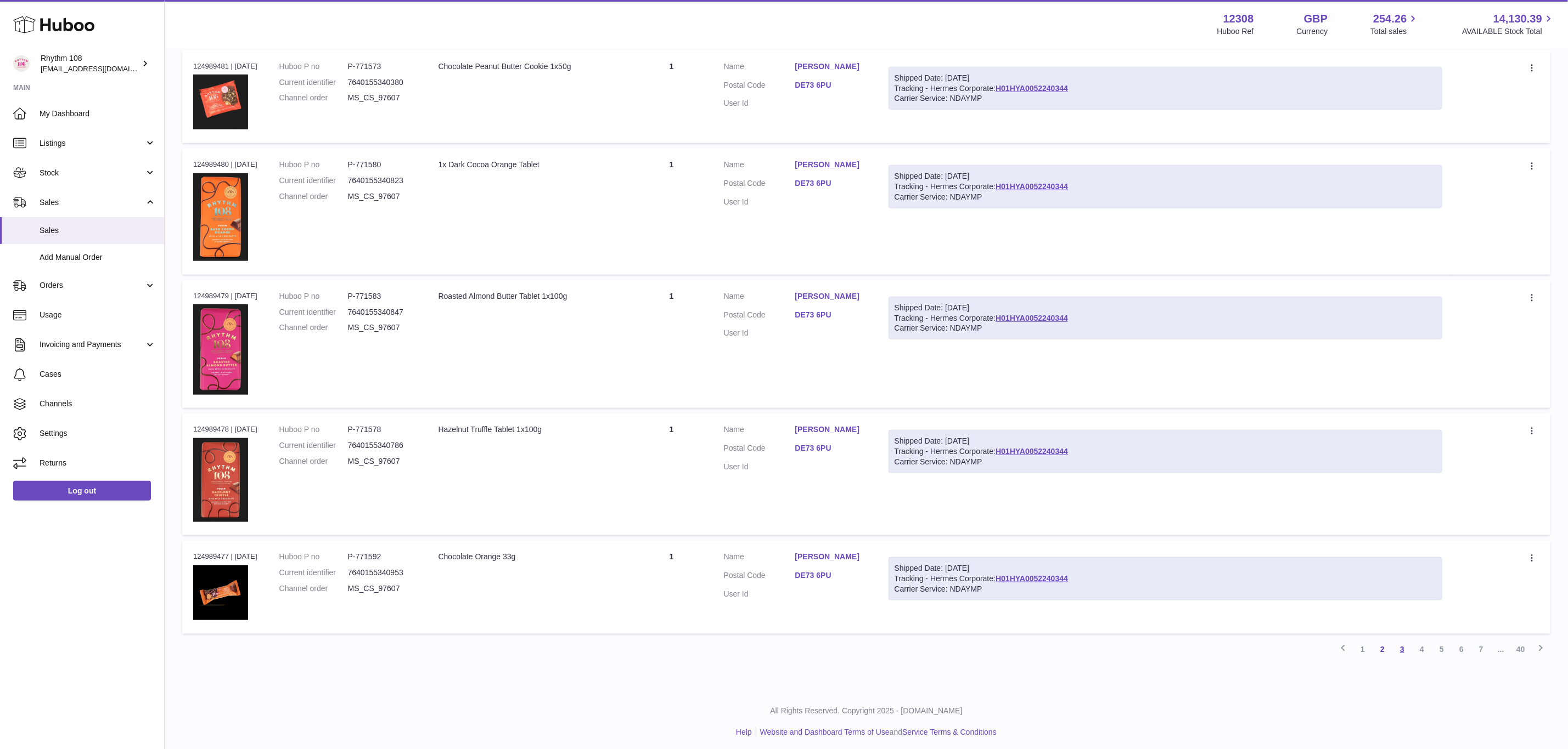
click at [1404, 648] on link "3" at bounding box center [1402, 649] width 20 height 20
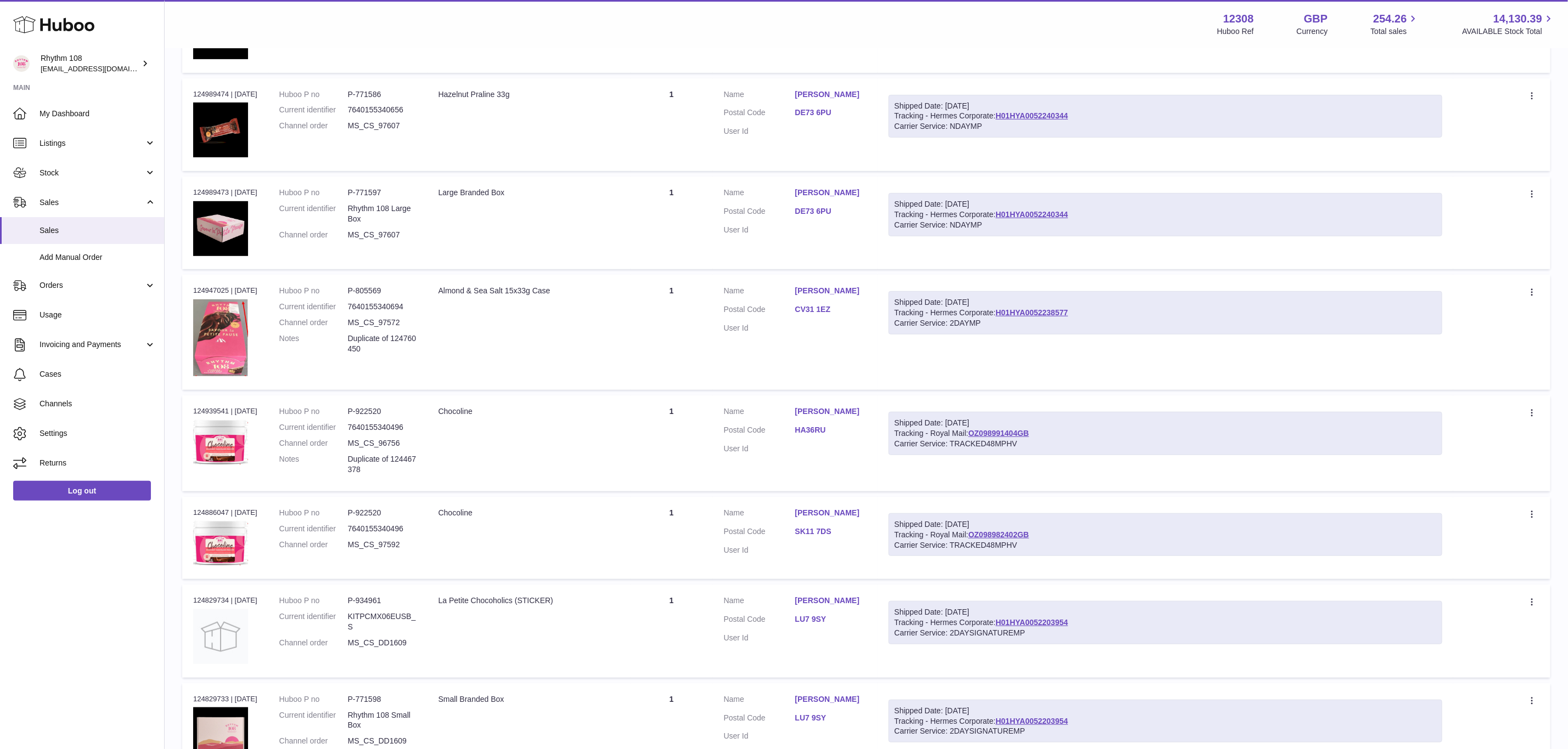
scroll to position [461, 0]
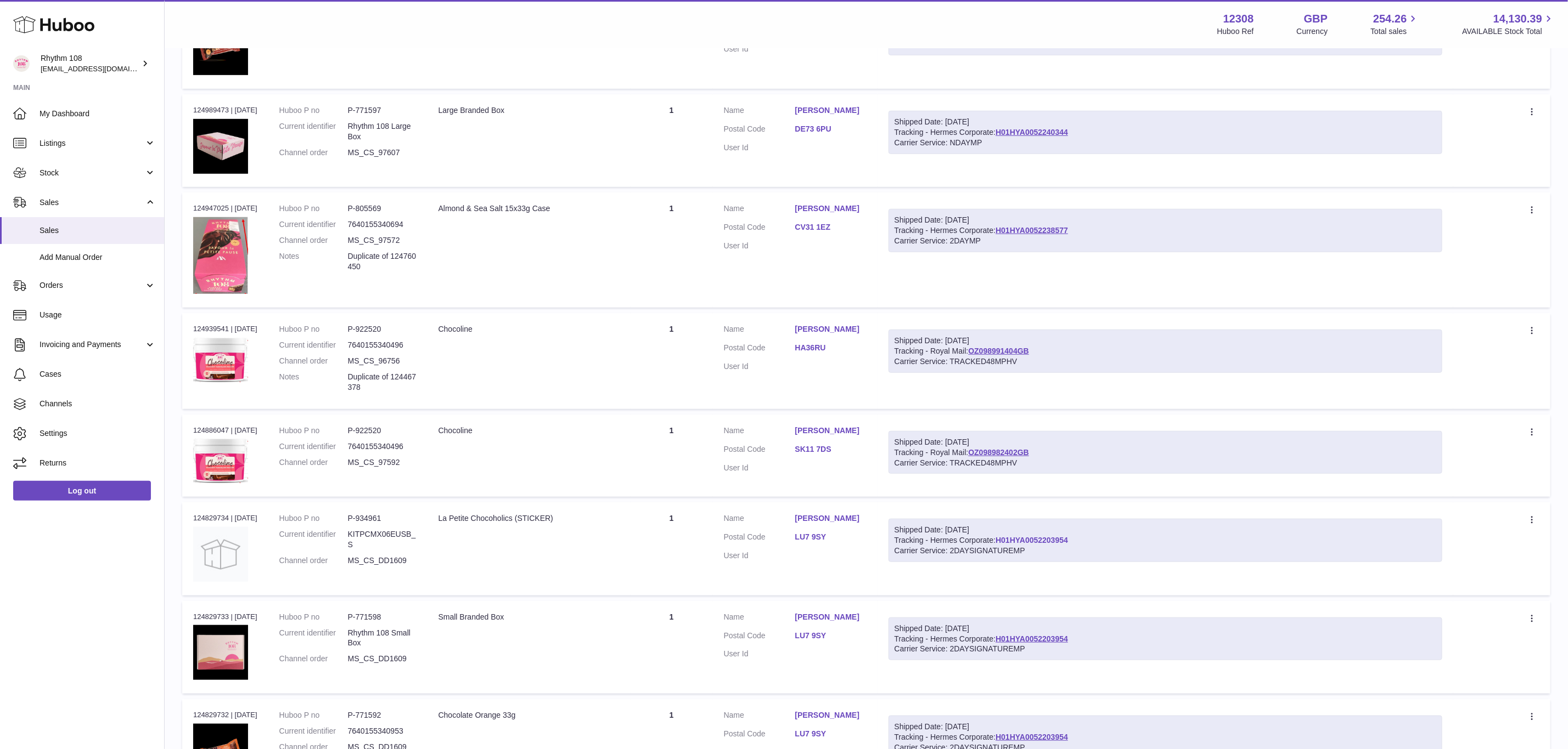
click at [1058, 538] on link "H01HYA0052203954" at bounding box center [1032, 540] width 72 height 9
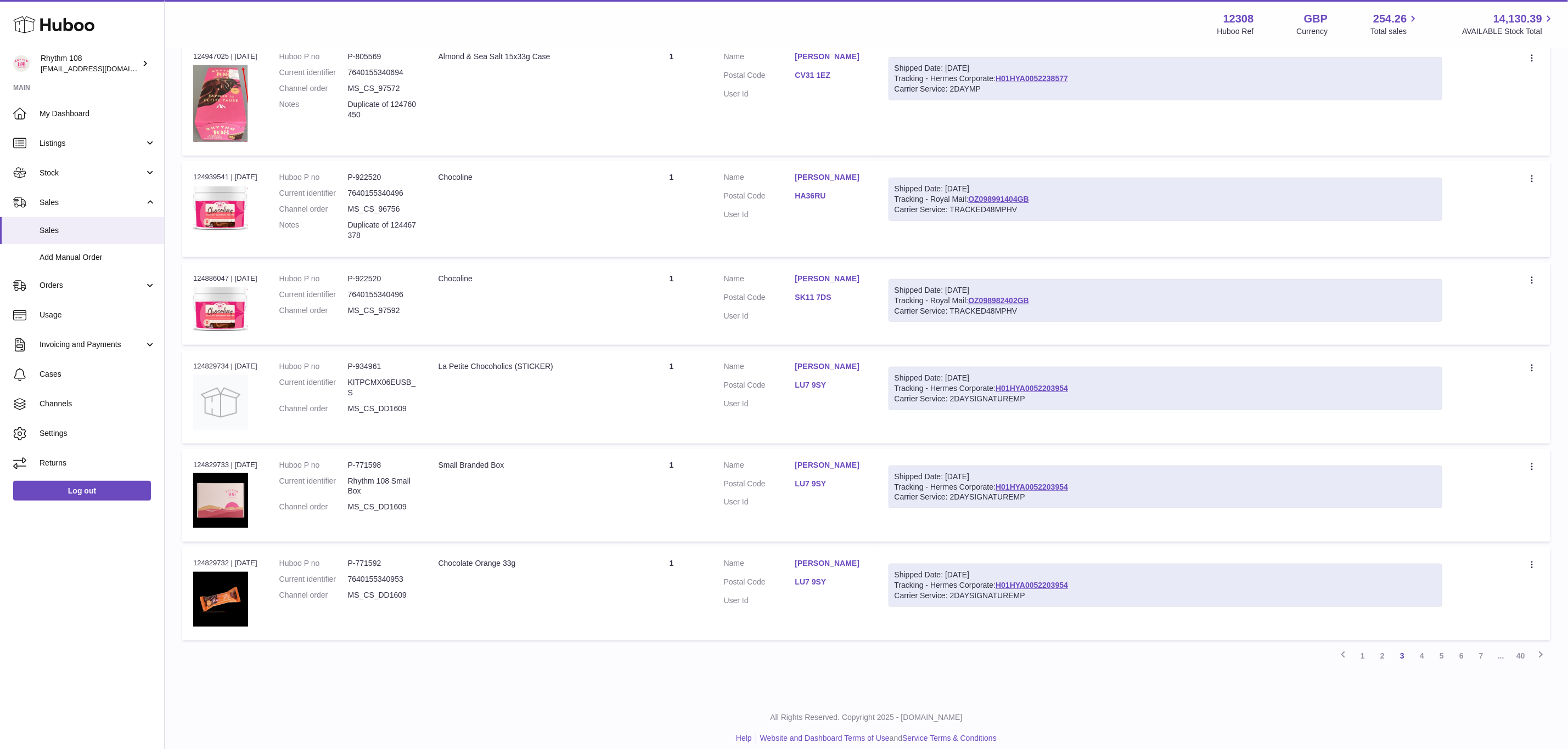
scroll to position [619, 0]
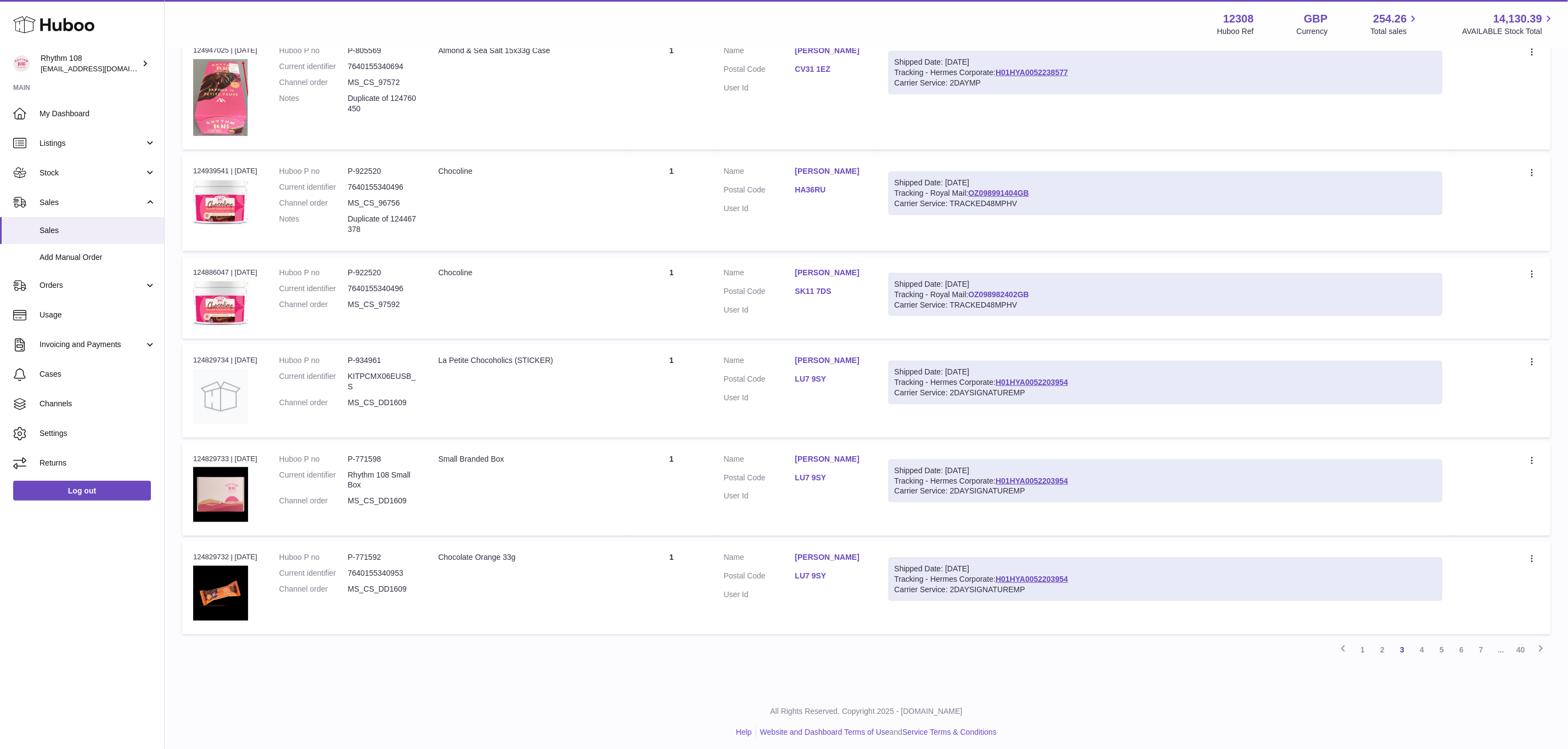
click at [1014, 293] on link "OZ098982402GB" at bounding box center [999, 294] width 61 height 9
click at [68, 285] on span "Orders" at bounding box center [92, 285] width 105 height 11
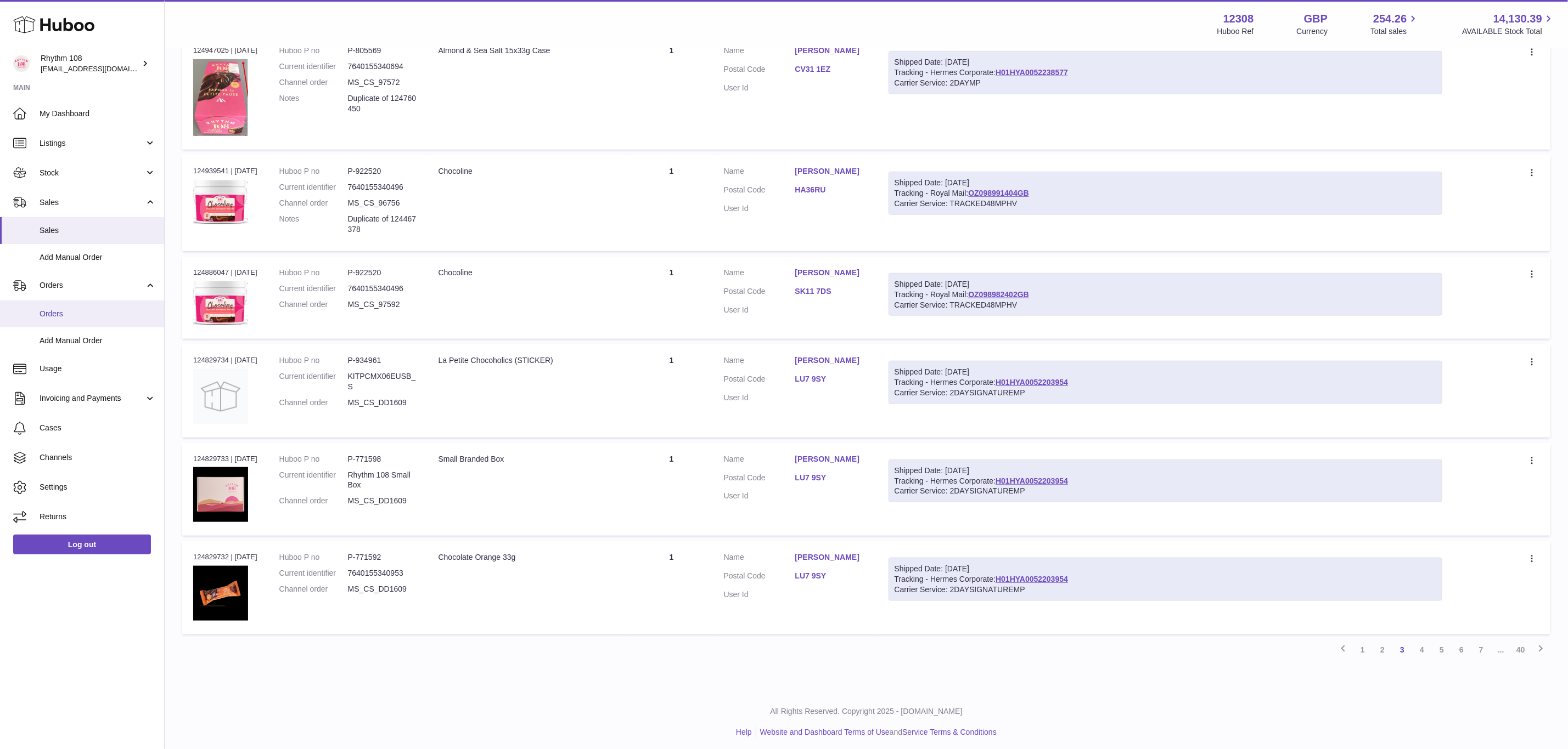
click at [67, 318] on span "Orders" at bounding box center [97, 314] width 116 height 11
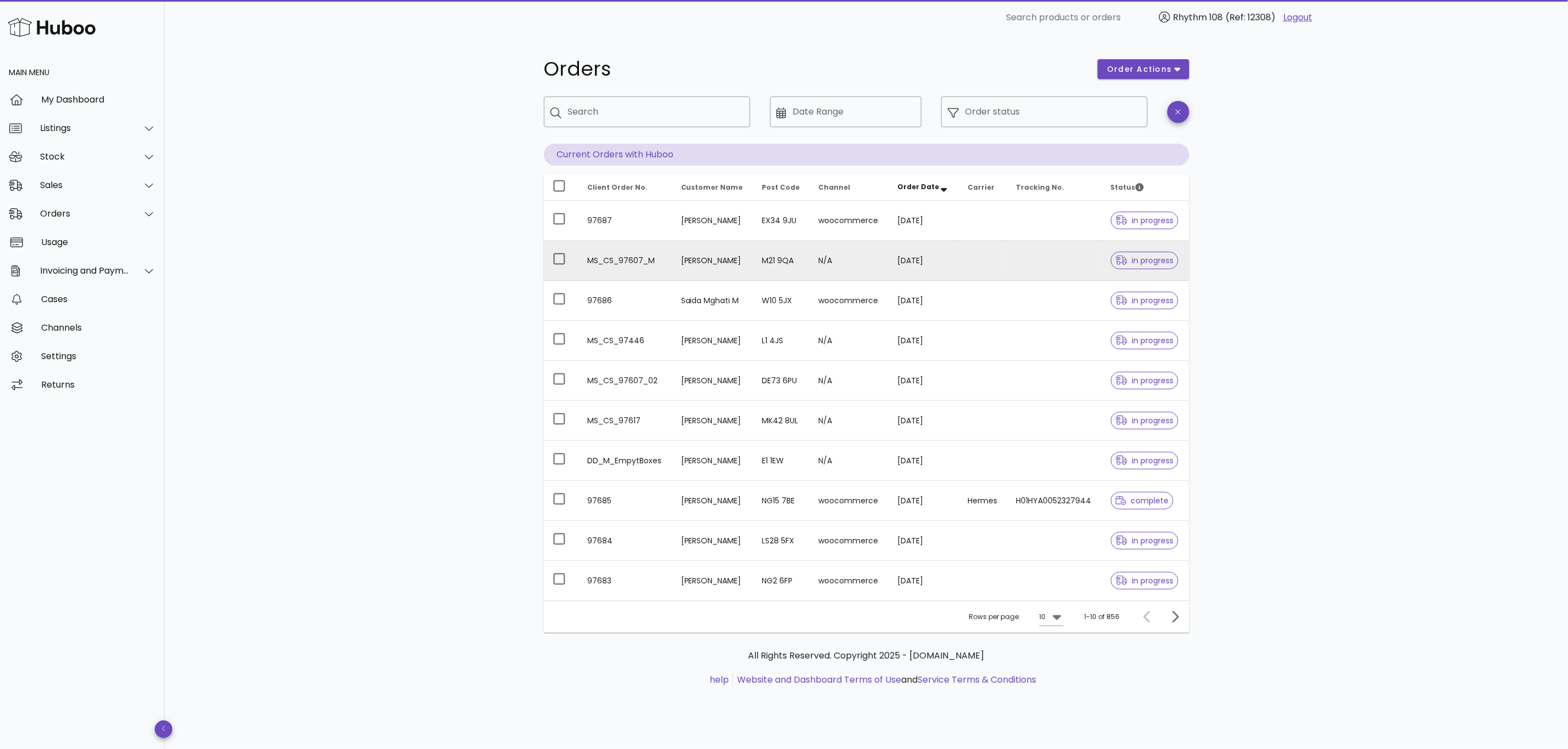
click at [991, 257] on td at bounding box center [984, 261] width 49 height 40
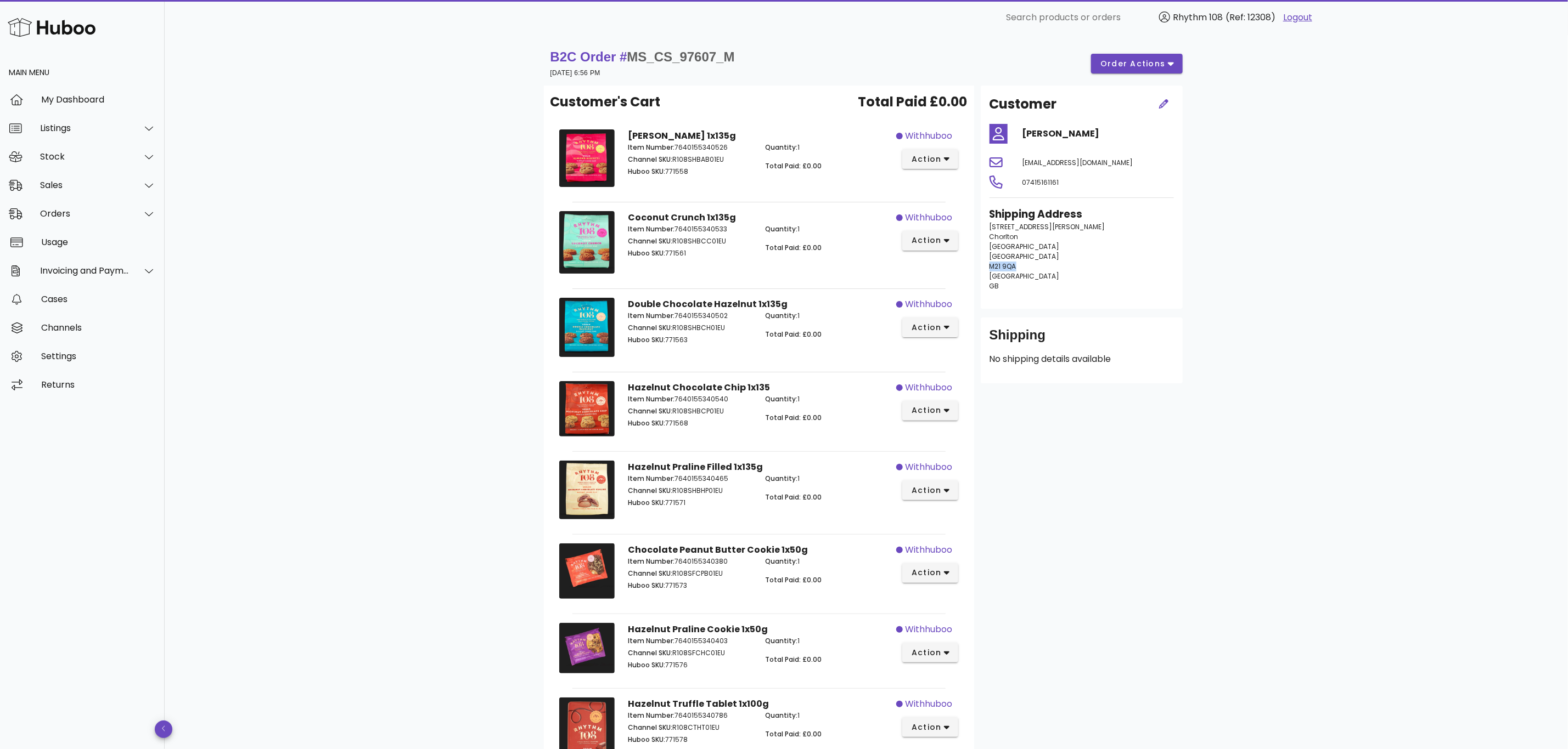
drag, startPoint x: 1017, startPoint y: 265, endPoint x: 977, endPoint y: 264, distance: 40.0
copy span "M21 9QA"
click at [52, 212] on div "Orders" at bounding box center [85, 214] width 90 height 11
click at [57, 251] on div "Orders" at bounding box center [97, 241] width 116 height 24
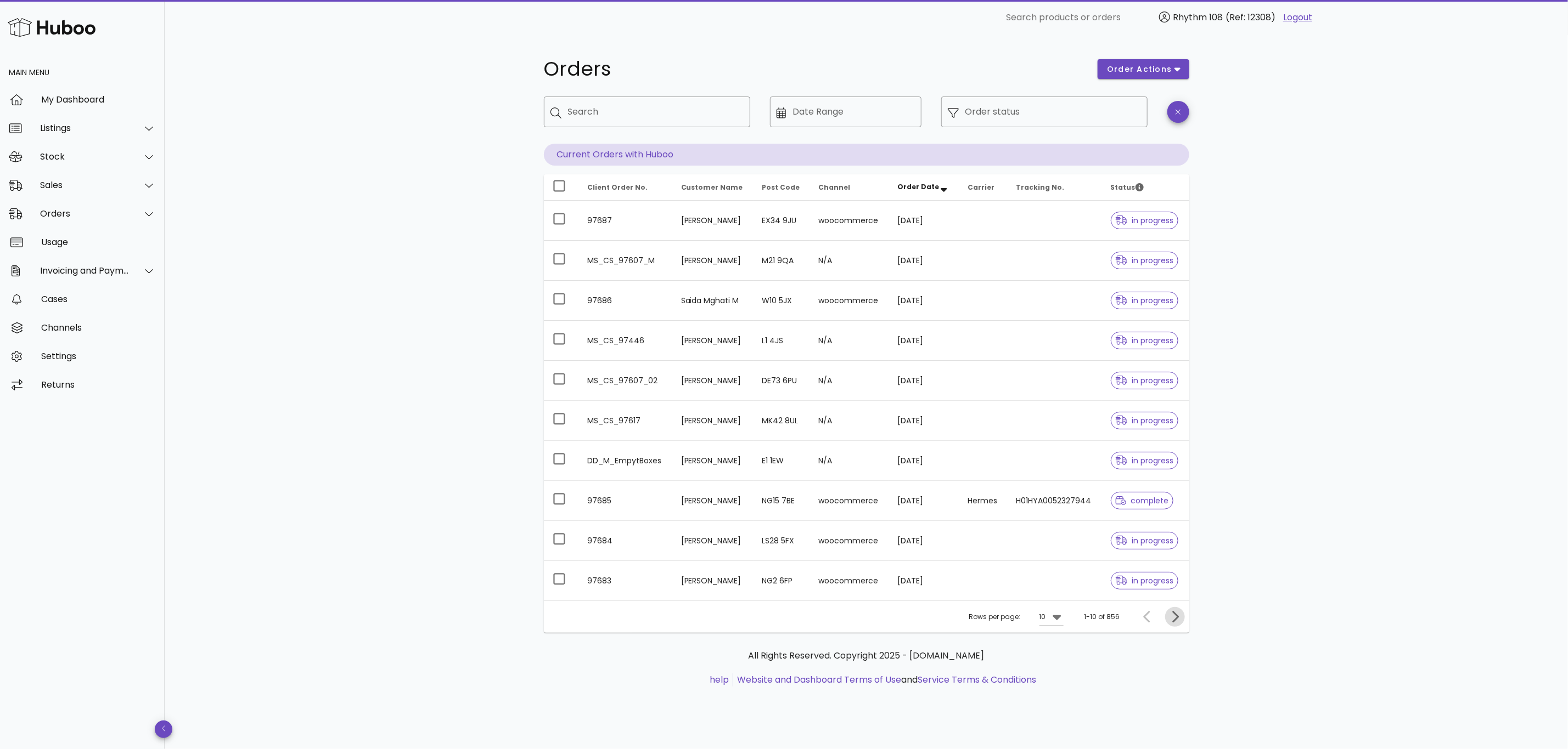
click at [1176, 622] on icon "Next page" at bounding box center [1176, 616] width 7 height 12
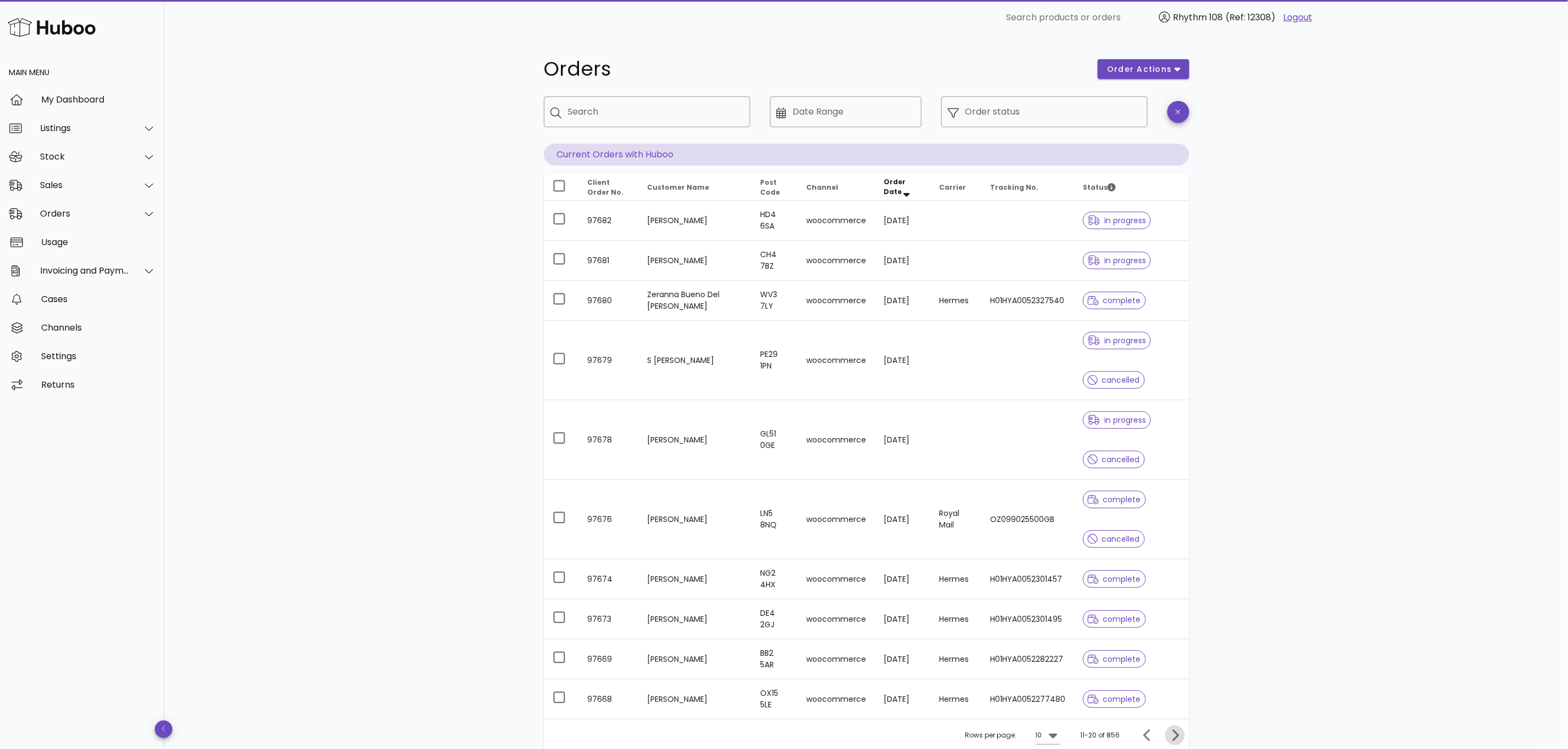
click at [1178, 737] on icon "Next page" at bounding box center [1176, 735] width 7 height 12
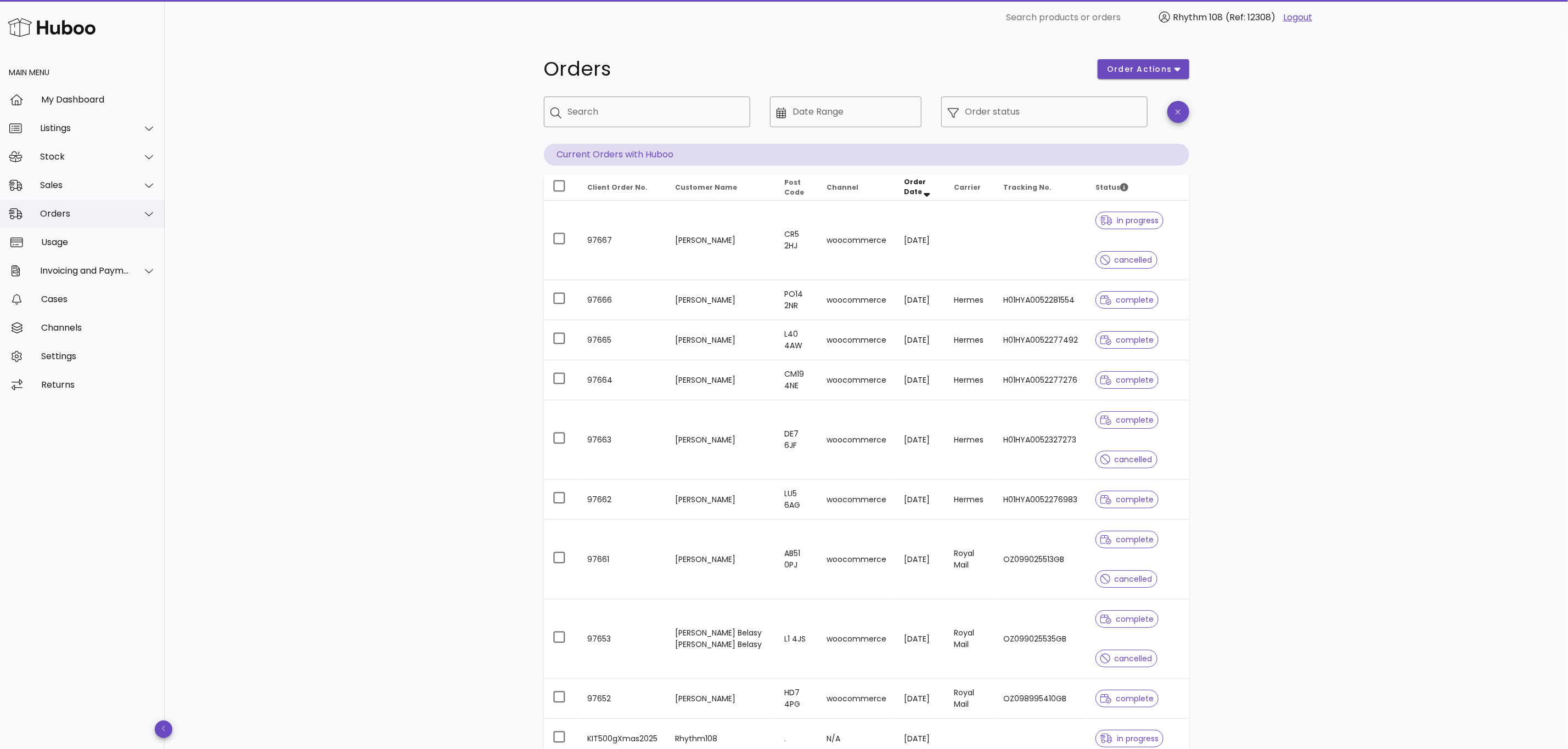
click at [65, 214] on div "Orders" at bounding box center [85, 214] width 90 height 11
click at [90, 155] on div "Stock" at bounding box center [85, 156] width 90 height 11
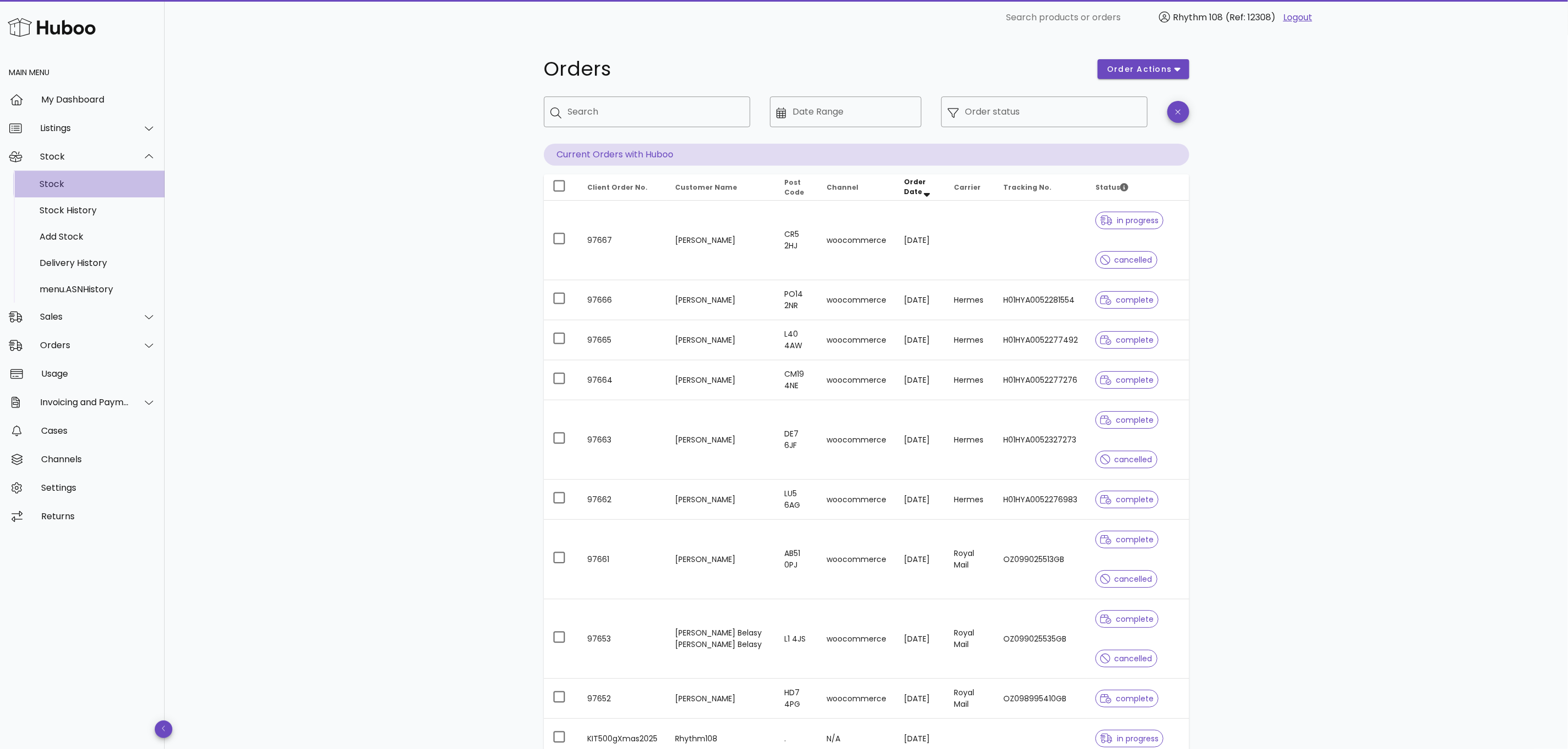
click at [54, 182] on div "Stock" at bounding box center [97, 184] width 116 height 11
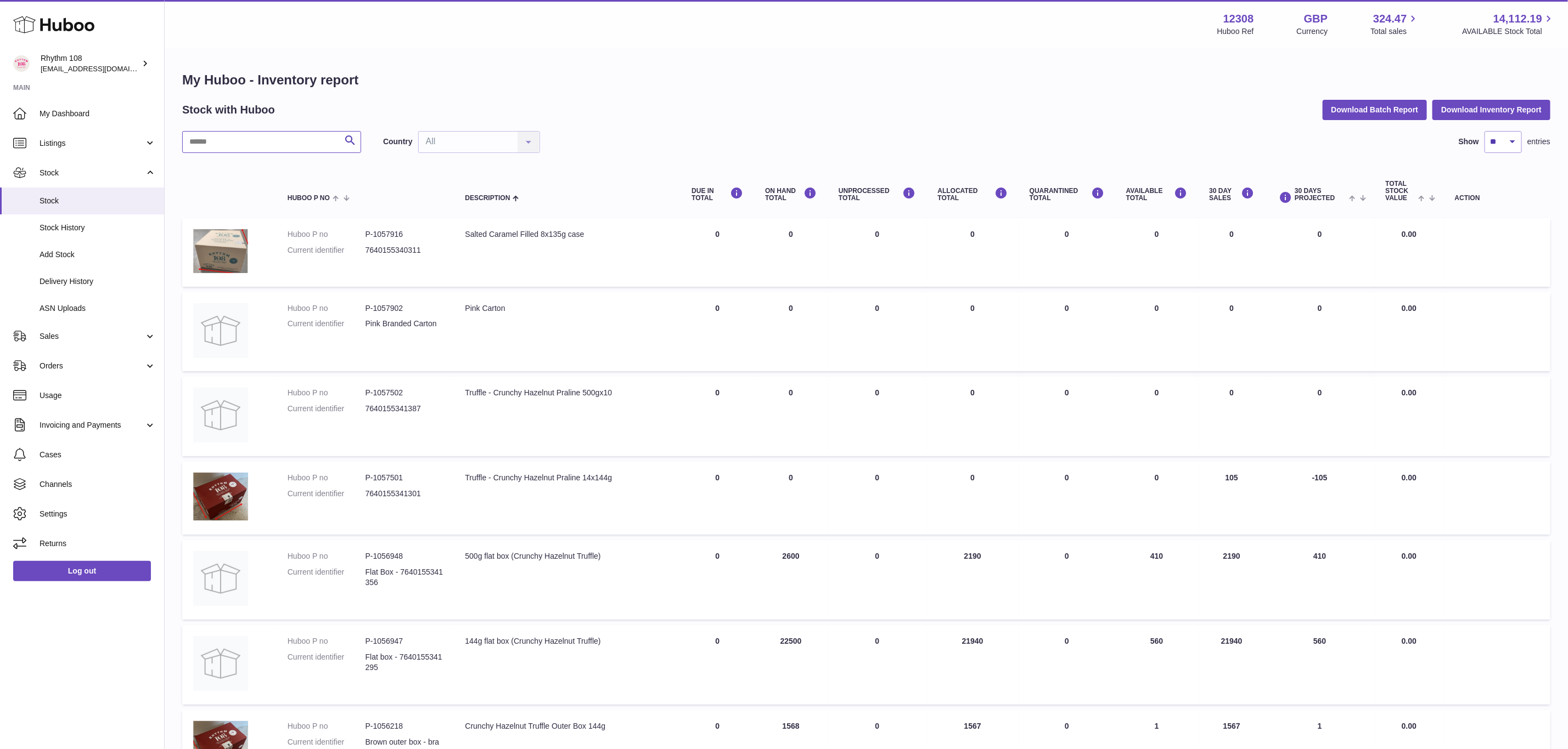
click at [234, 140] on input "text" at bounding box center [271, 142] width 179 height 22
paste input "******"
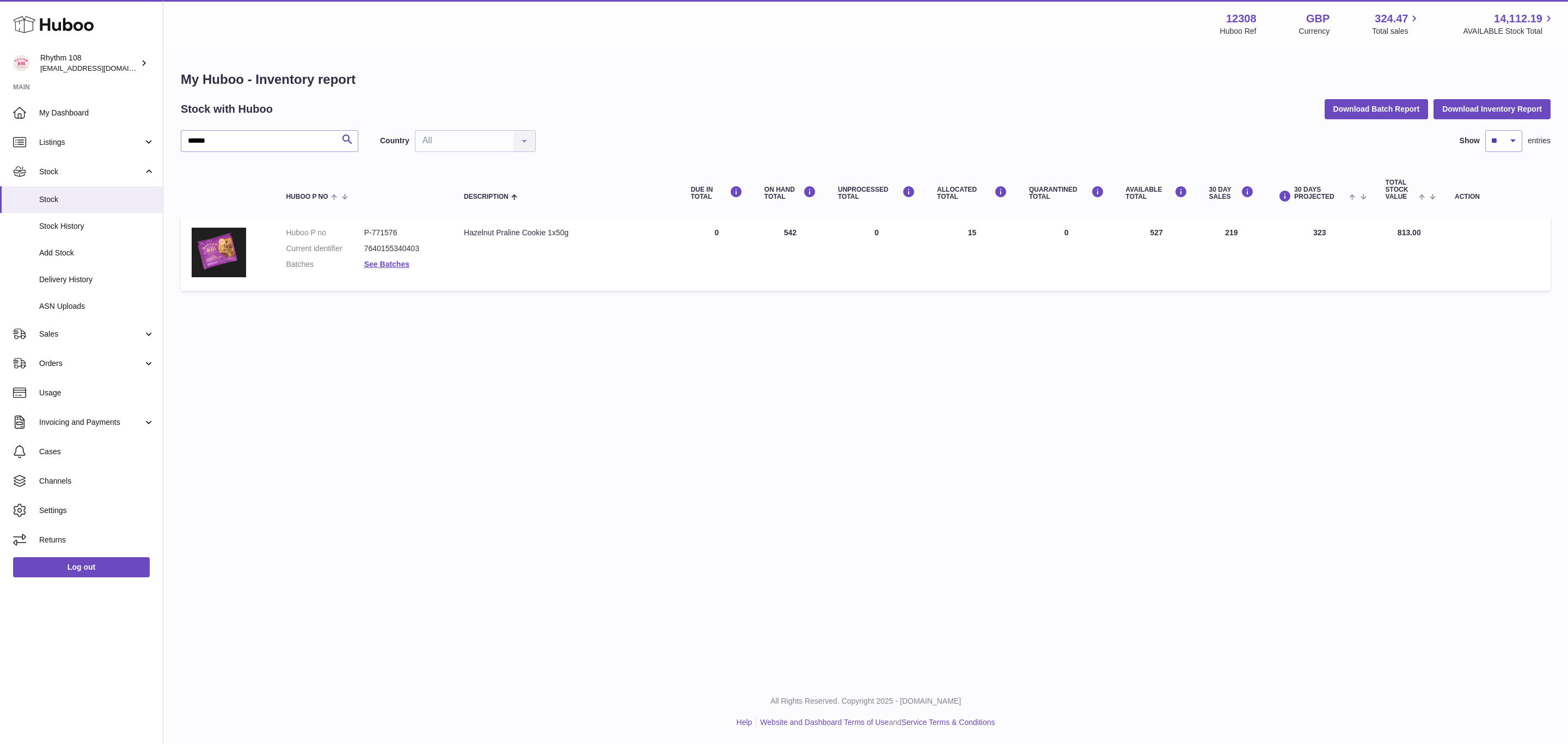
click at [518, 228] on div "Hazelnut Praline Cookie 1x50g" at bounding box center [567, 233] width 205 height 11
drag, startPoint x: 250, startPoint y: 140, endPoint x: 96, endPoint y: 139, distance: 154.0
click at [96, 139] on div "Huboo Rhythm 108 [EMAIL_ADDRESS][DOMAIN_NAME] Main My Dashboard Listings Not wi…" at bounding box center [784, 372] width 1568 height 744
paste input "text"
click at [405, 263] on link "See Batches" at bounding box center [386, 264] width 45 height 9
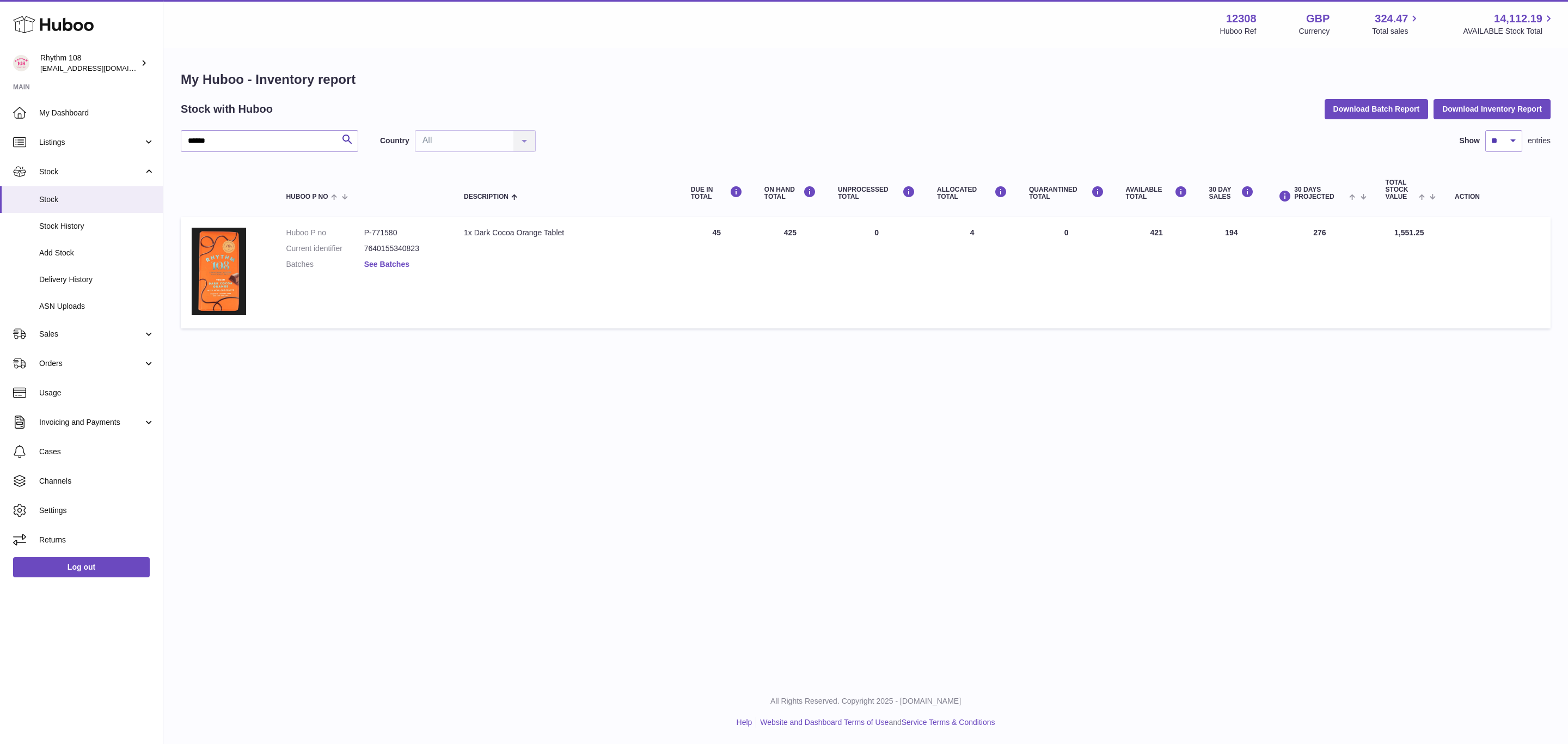
click at [405, 263] on div at bounding box center [784, 372] width 1568 height 744
drag, startPoint x: 188, startPoint y: 134, endPoint x: 128, endPoint y: 131, distance: 60.1
click at [170, 132] on div "My Huboo - Inventory report Stock with Huboo Download Batch Report Download Inv…" at bounding box center [865, 202] width 1405 height 307
paste input "text"
click at [391, 260] on link "See Batches" at bounding box center [386, 264] width 45 height 9
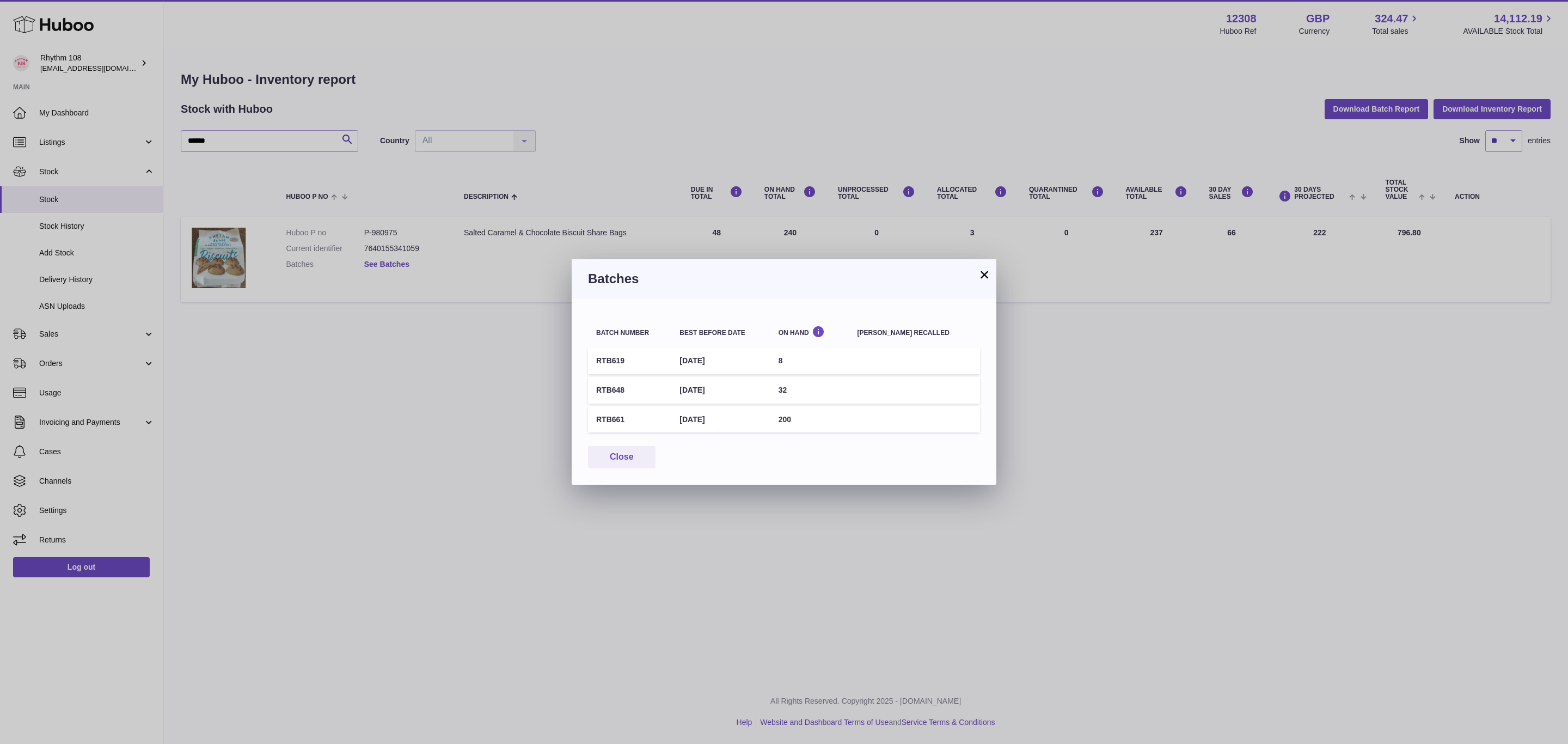
click at [391, 260] on div "× Batches Batch number Best before date On Hand [PERSON_NAME] recalled RTB619 […" at bounding box center [784, 372] width 1568 height 744
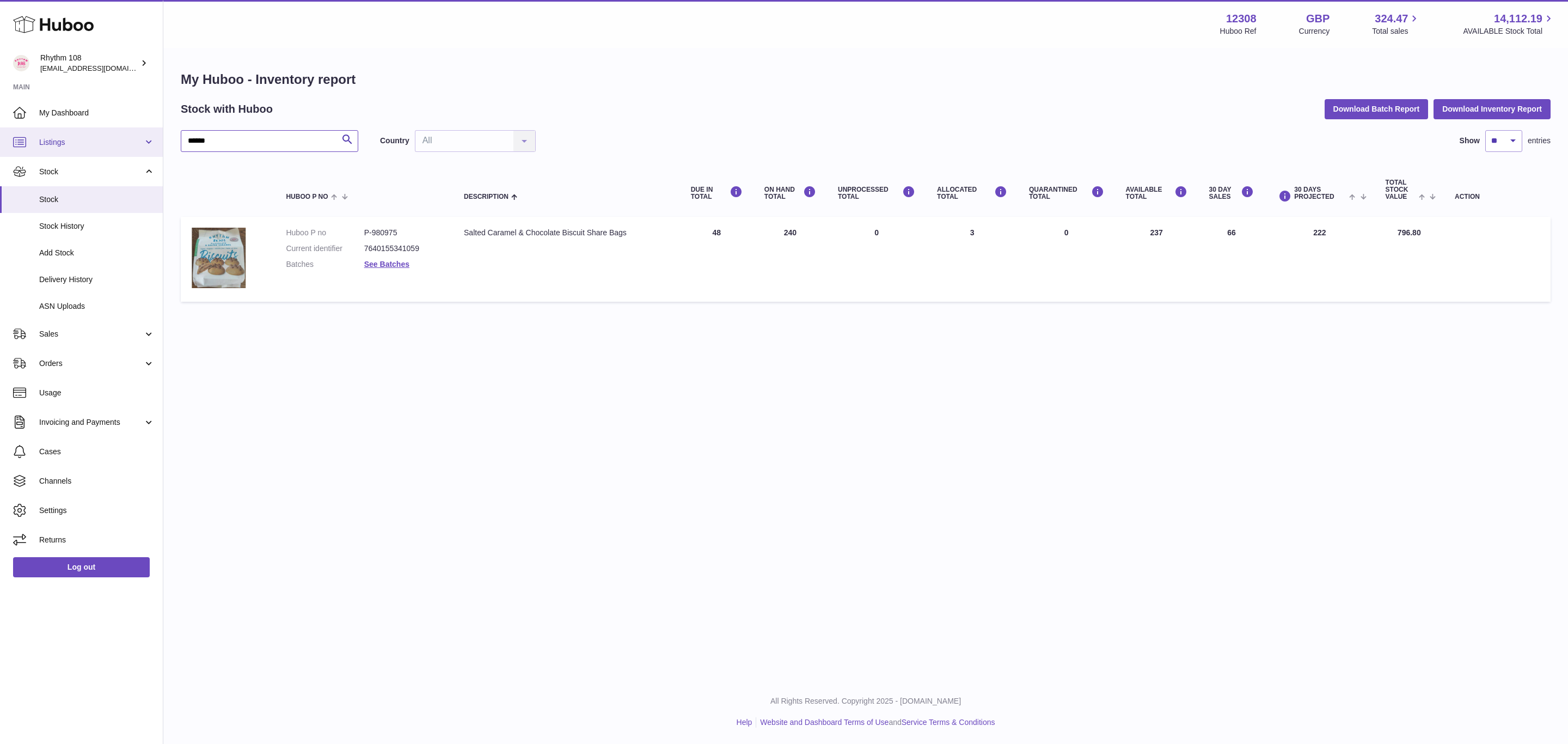
drag, startPoint x: 254, startPoint y: 135, endPoint x: 20, endPoint y: 129, distance: 234.1
click at [25, 129] on div "Huboo Rhythm 108 [EMAIL_ADDRESS][DOMAIN_NAME] Main My Dashboard Listings Not wi…" at bounding box center [784, 372] width 1568 height 744
paste input "text"
type input "******"
click at [904, 497] on div "Menu Huboo 12308 Huboo Ref GBP Currency 324.47 Total sales 14,112.19 AVAILABLE …" at bounding box center [865, 340] width 1405 height 680
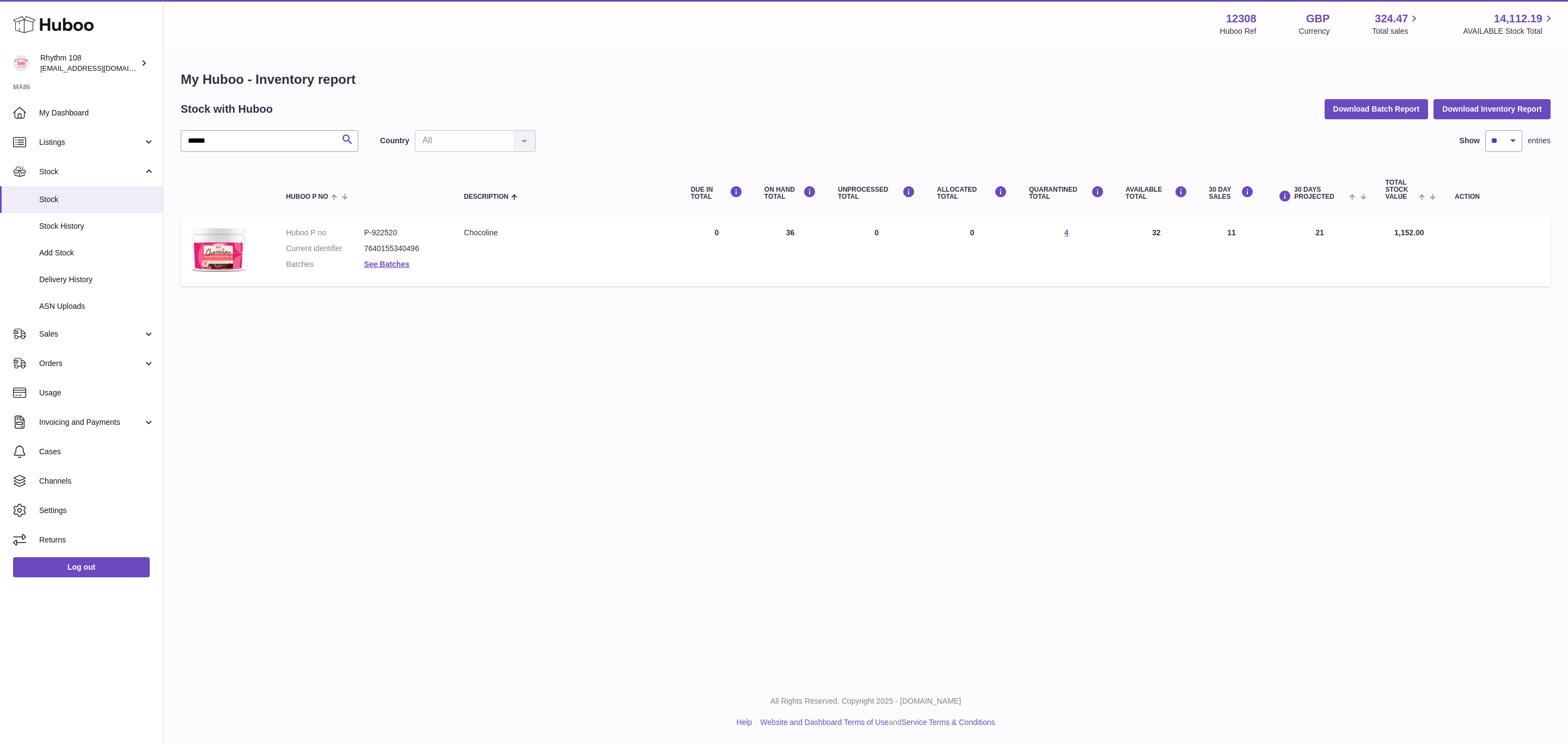
click at [667, 420] on div "Menu Huboo 12308 Huboo Ref GBP Currency 324.47 Total sales 14,112.19 AVAILABLE …" at bounding box center [865, 340] width 1405 height 680
click at [51, 199] on span "Stock" at bounding box center [96, 200] width 116 height 11
click at [1269, 417] on div "Menu Huboo 12308 Huboo Ref GBP Currency 324.47 Total sales 14,112.19 AVAILABLE …" at bounding box center [865, 340] width 1405 height 680
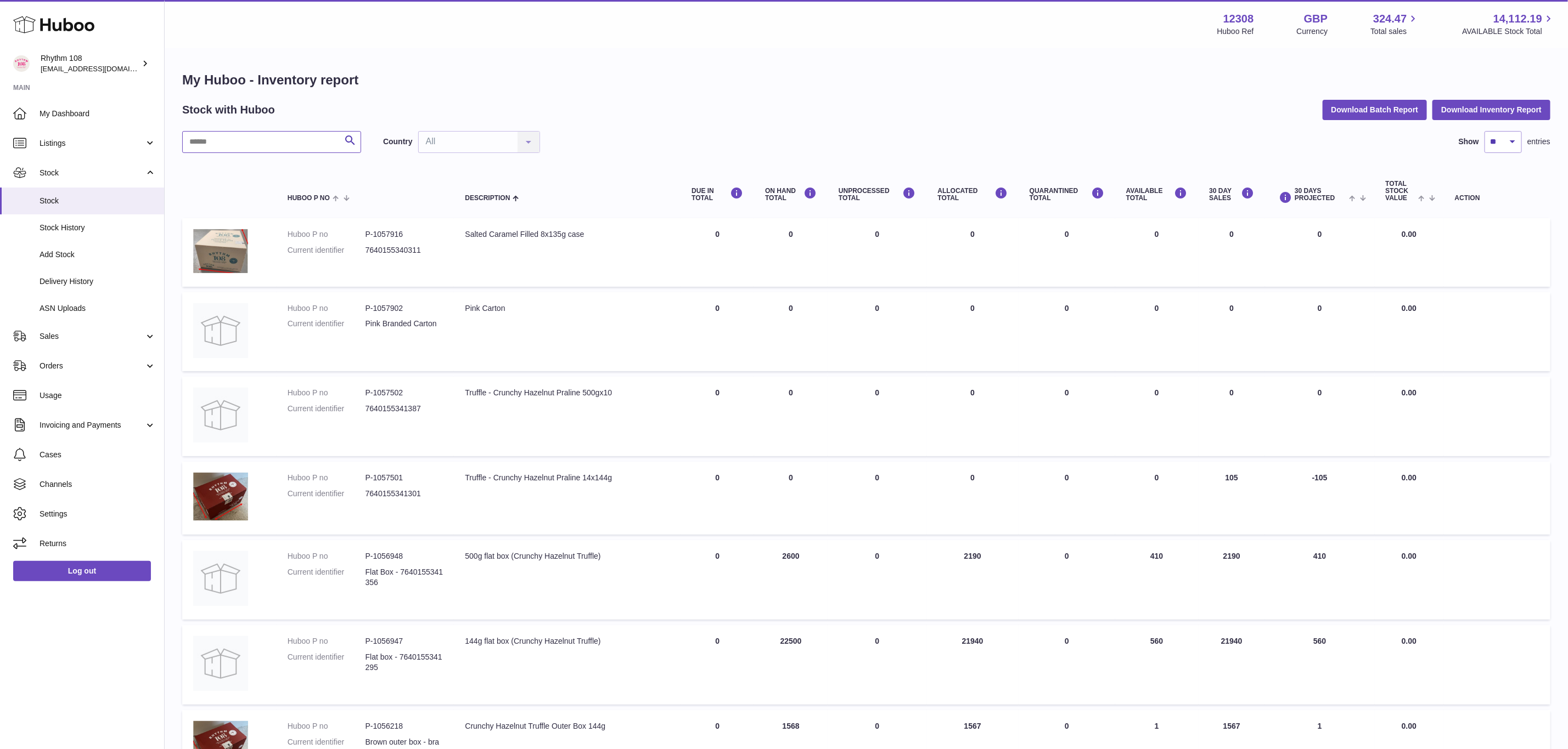
click at [232, 144] on input "text" at bounding box center [271, 142] width 179 height 22
click at [264, 146] on input "text" at bounding box center [271, 142] width 179 height 22
paste input "******"
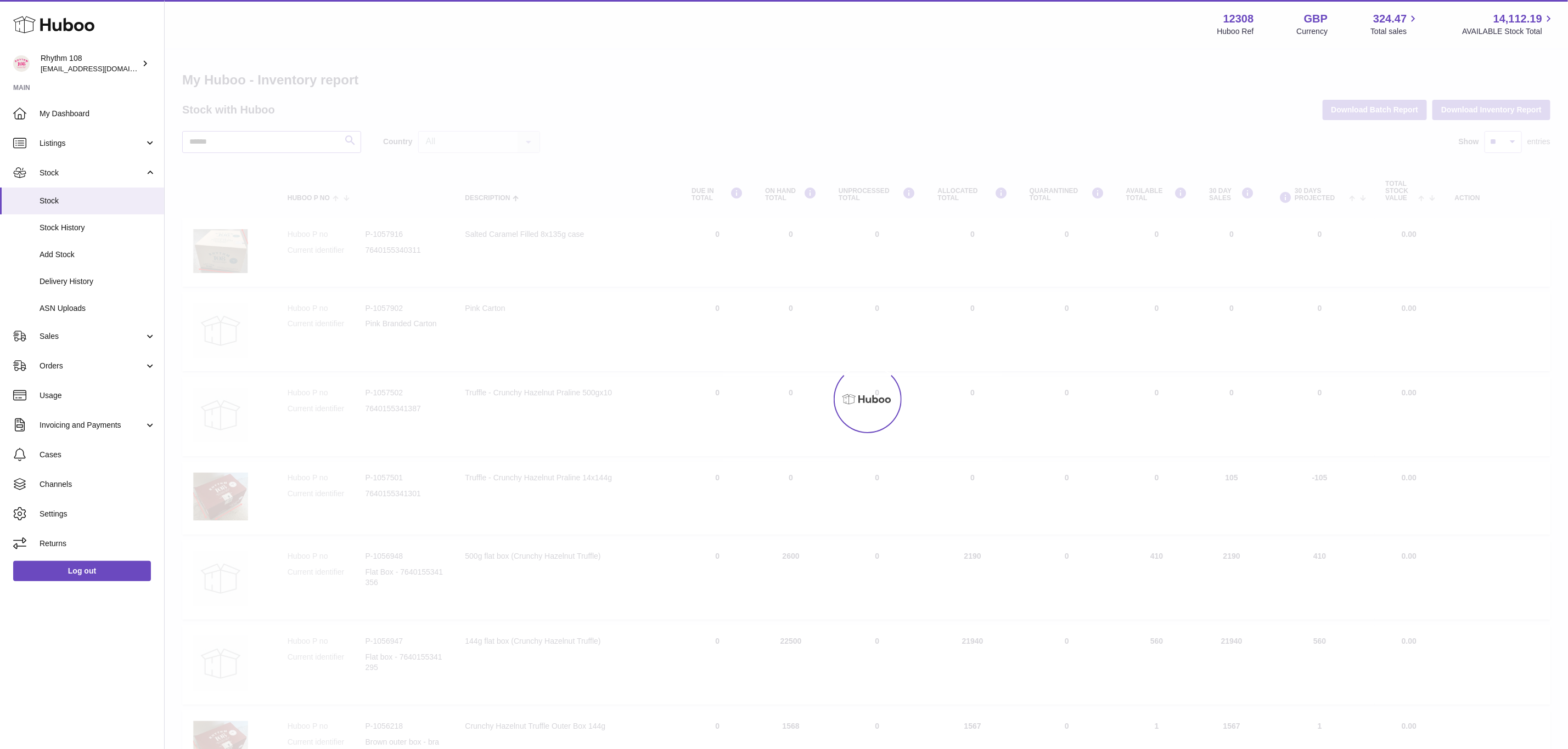
type input "******"
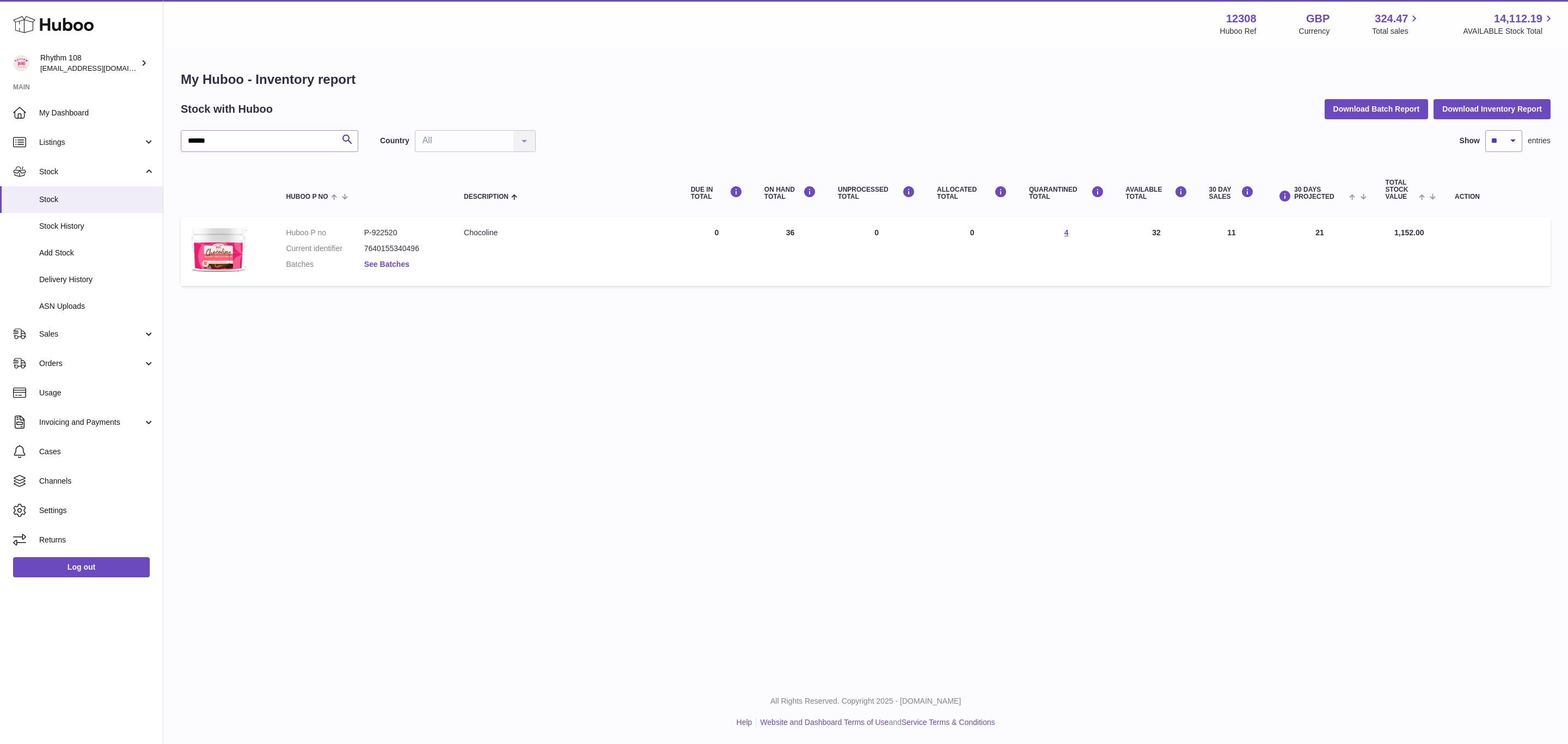
click at [383, 263] on link "See Batches" at bounding box center [386, 264] width 45 height 9
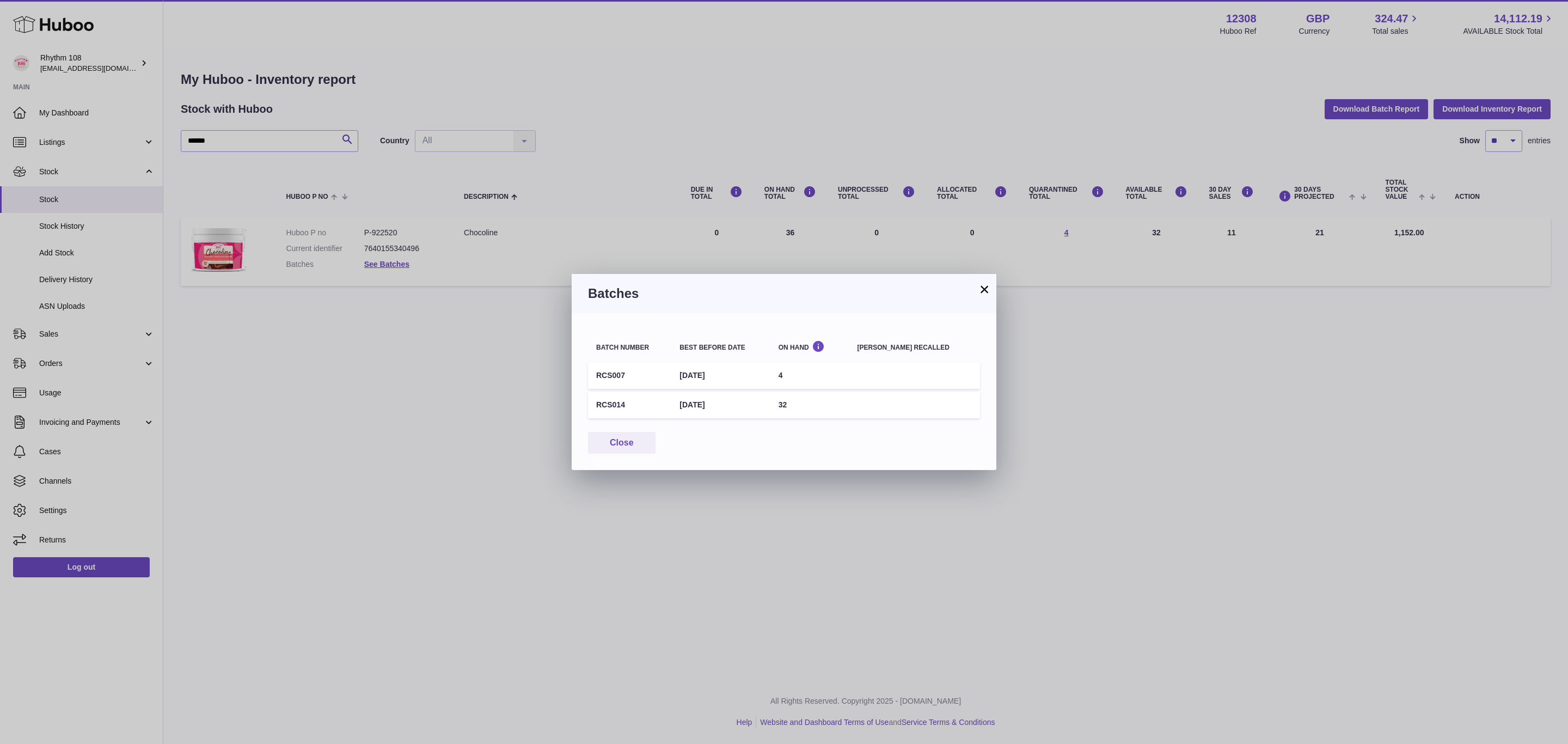
click at [1067, 411] on div "× Batches Batch number Best before date On Hand [PERSON_NAME] recalled RCS007 […" at bounding box center [784, 372] width 1568 height 744
